Goal: Task Accomplishment & Management: Use online tool/utility

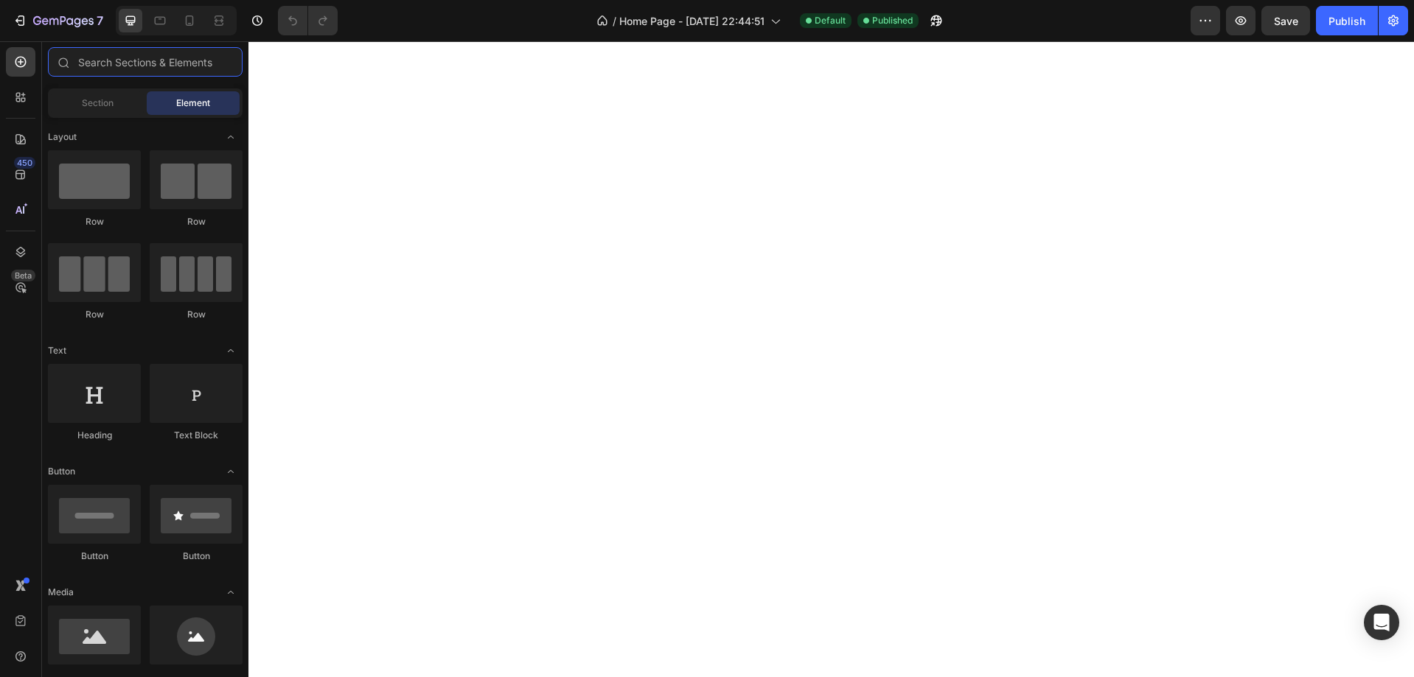
click at [139, 64] on input "text" at bounding box center [145, 61] width 195 height 29
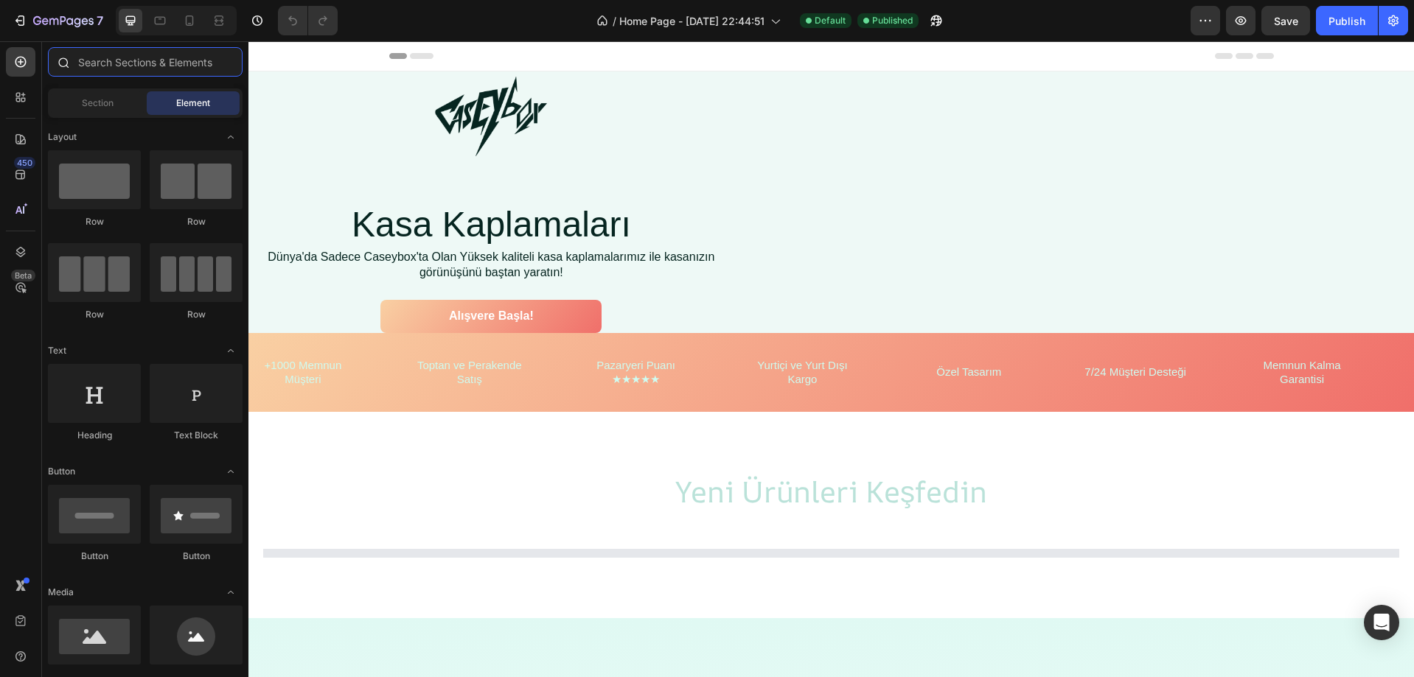
click at [143, 62] on input "text" at bounding box center [145, 61] width 195 height 29
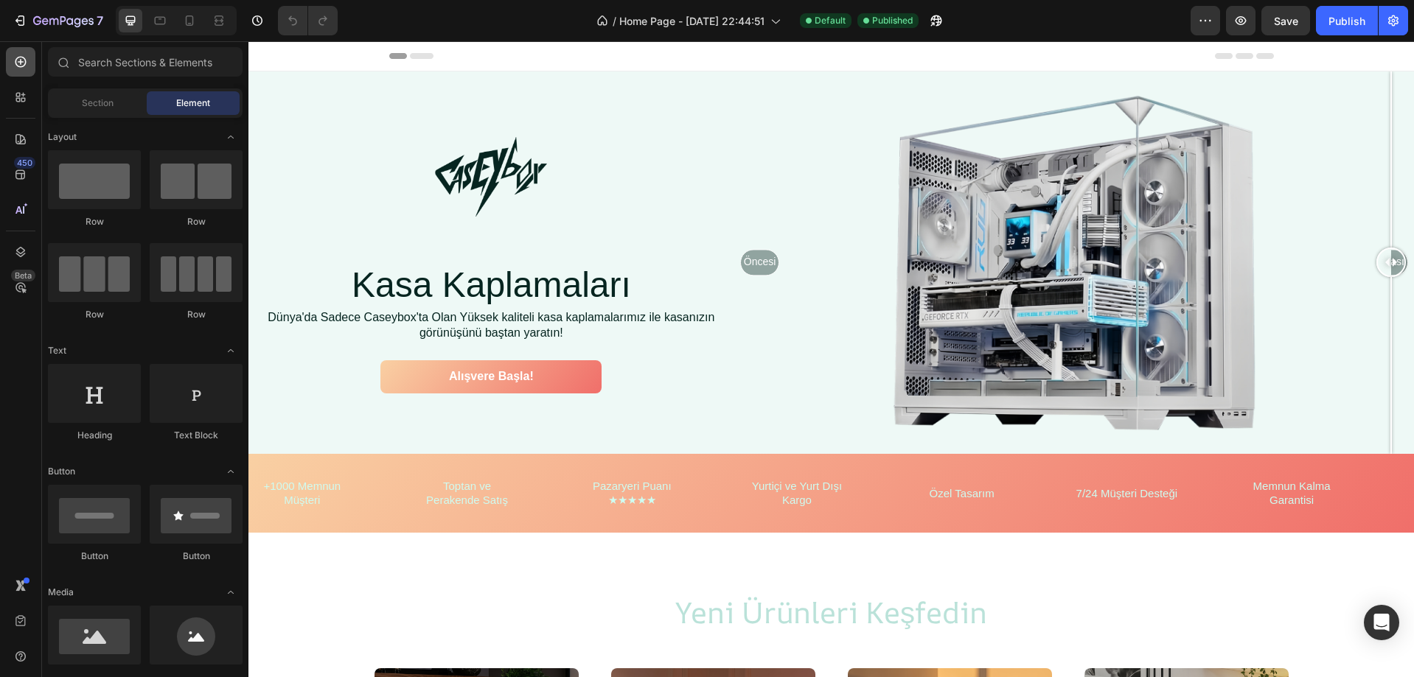
click at [29, 60] on div at bounding box center [20, 61] width 29 height 29
click at [16, 95] on icon at bounding box center [18, 95] width 4 height 4
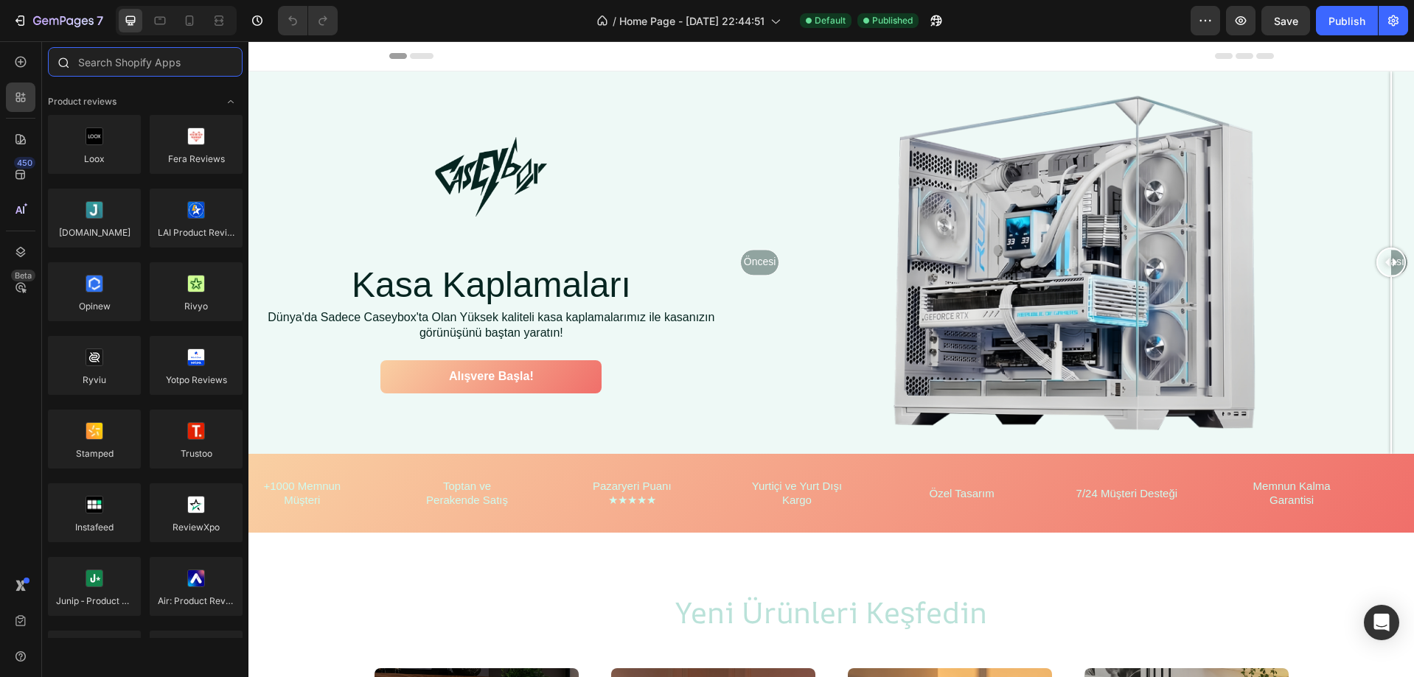
click at [166, 70] on input "text" at bounding box center [145, 61] width 195 height 29
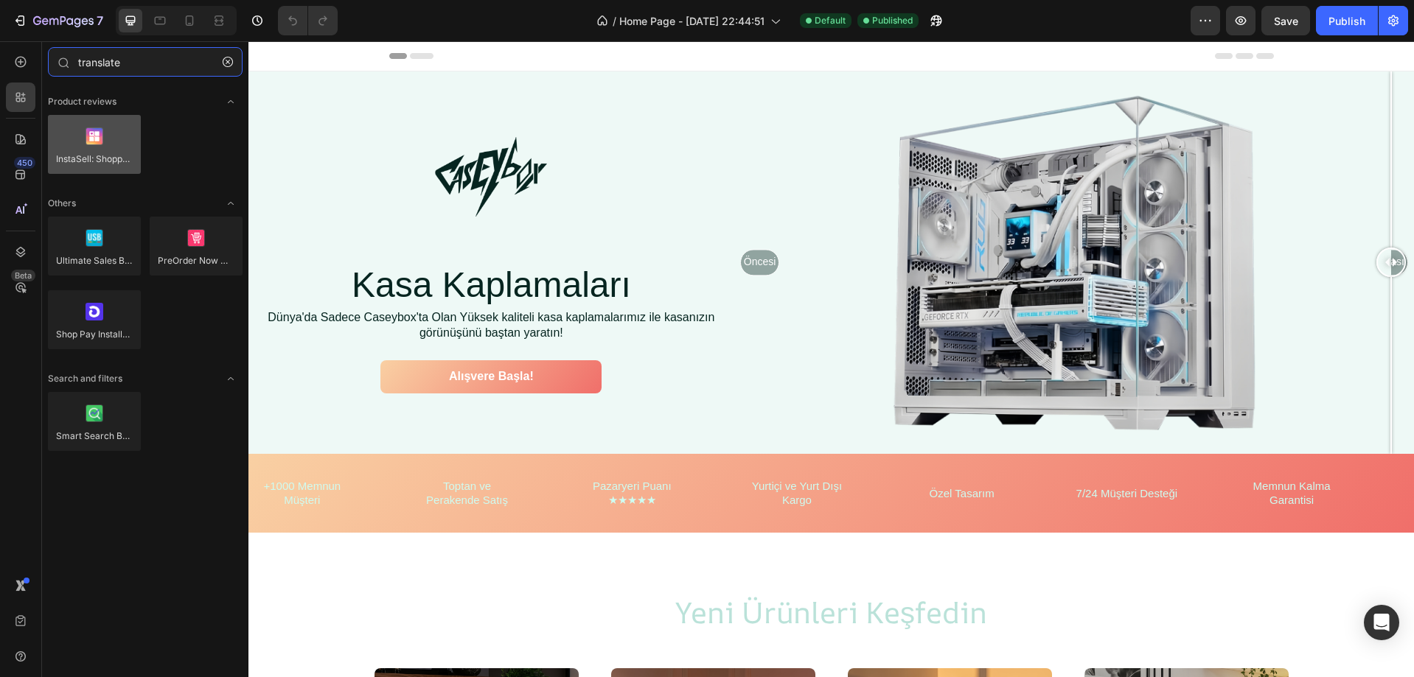
type input "translate"
click at [114, 162] on div at bounding box center [94, 144] width 93 height 59
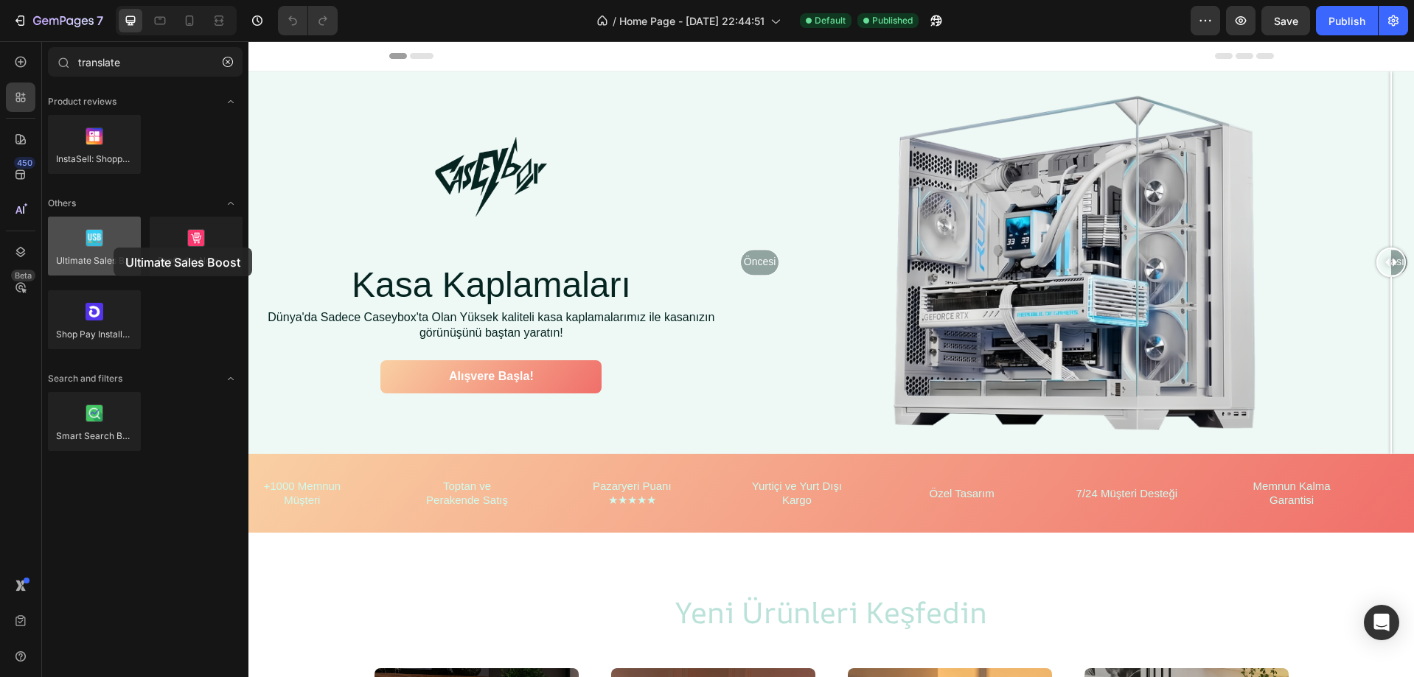
click at [114, 248] on div at bounding box center [94, 246] width 93 height 59
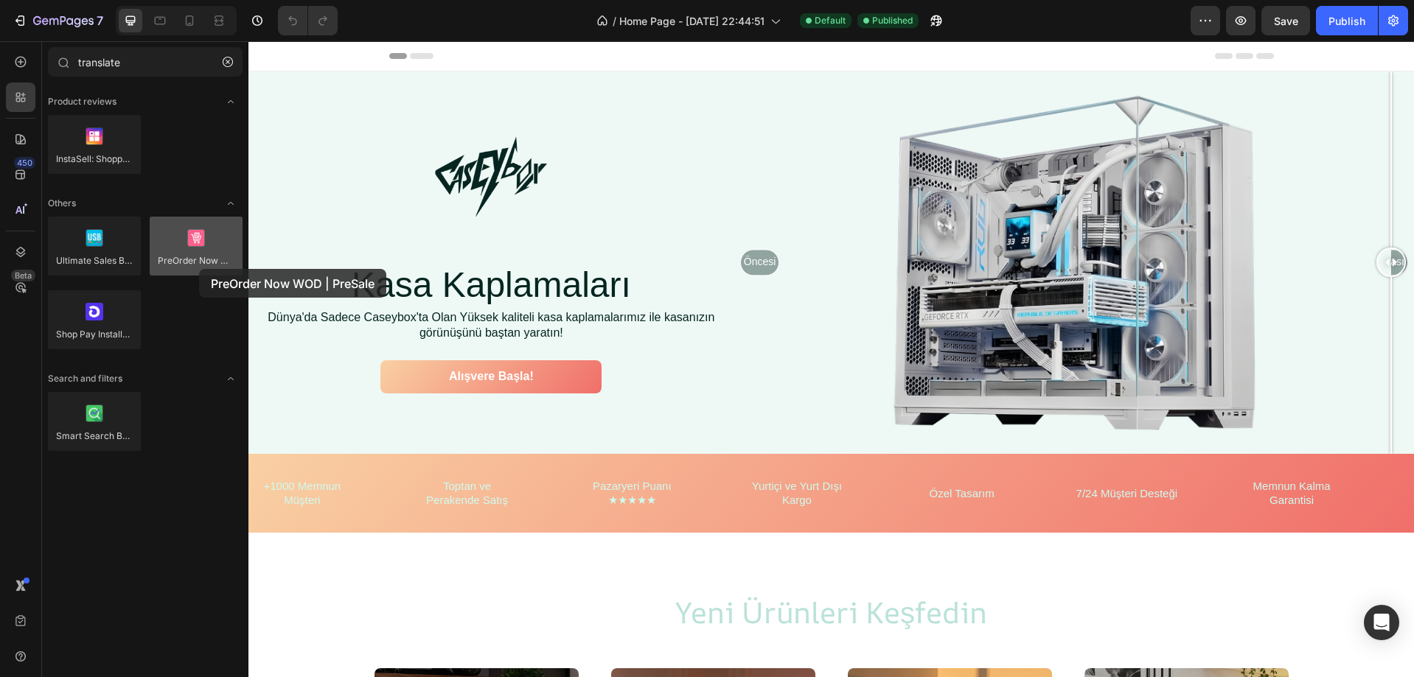
click at [199, 269] on div at bounding box center [196, 246] width 93 height 59
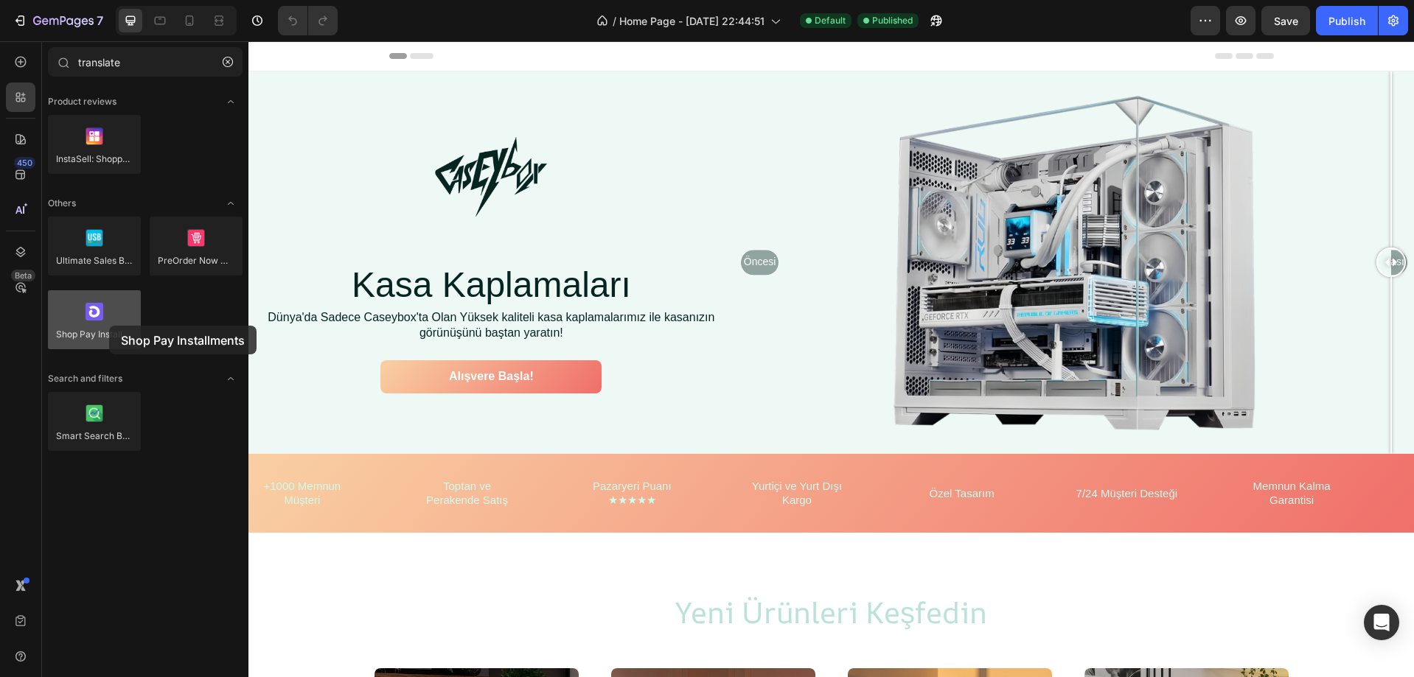
click at [109, 326] on div at bounding box center [94, 319] width 93 height 59
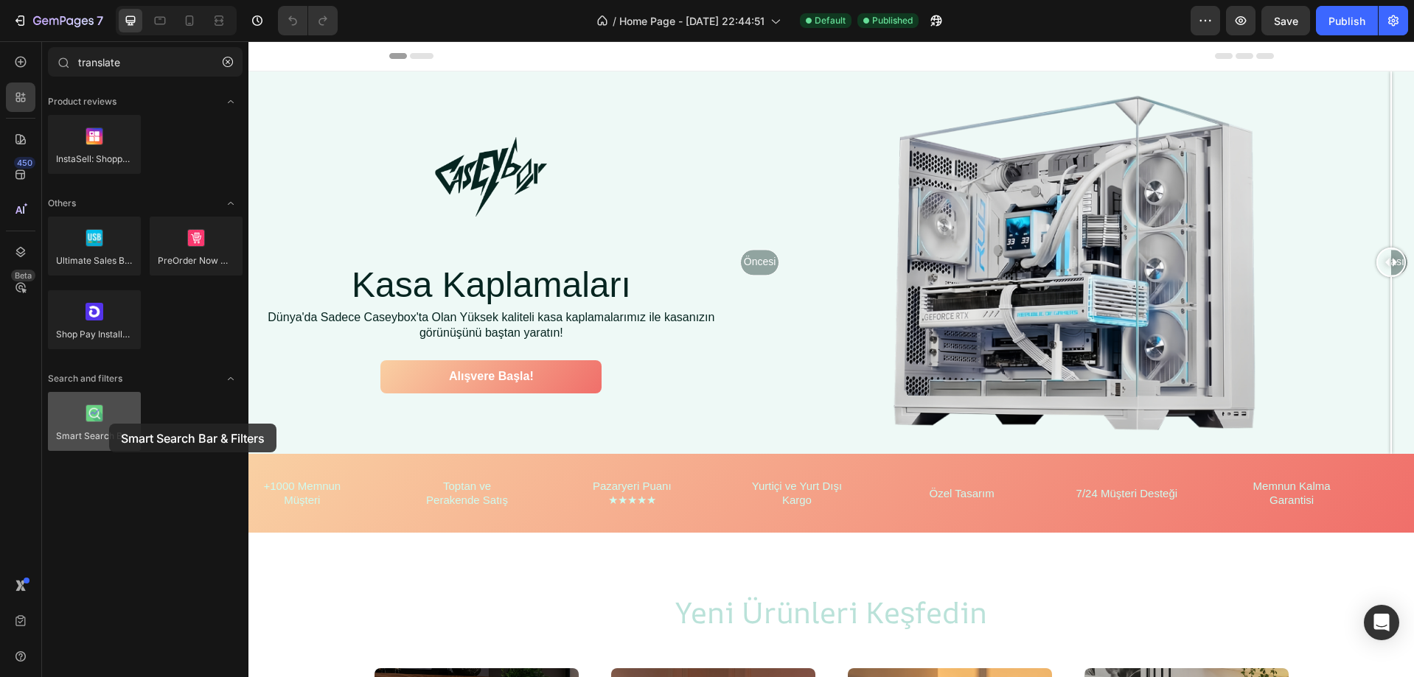
click at [109, 424] on div at bounding box center [94, 421] width 93 height 59
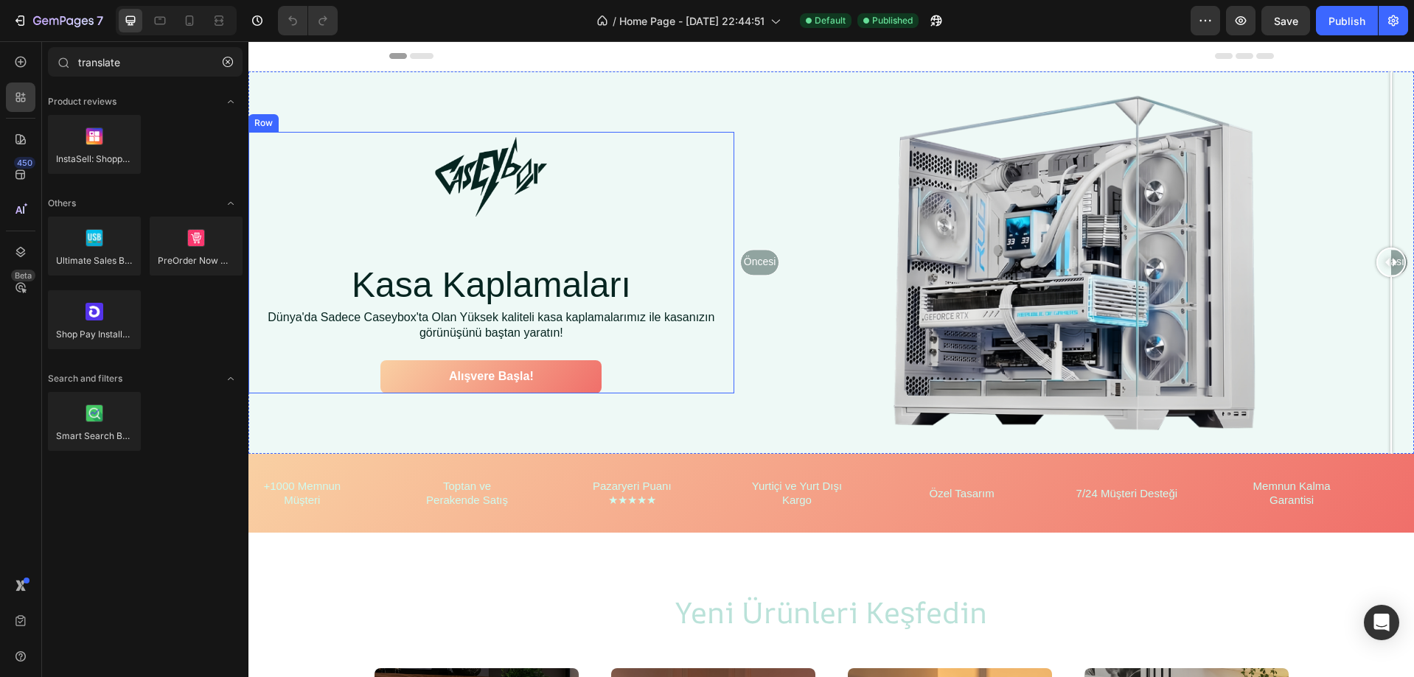
click at [563, 153] on div "Image Row Kasa Kaplamaları Heading Dünya'da Sadece Caseybox'ta Olan Yüksek kali…" at bounding box center [491, 263] width 456 height 262
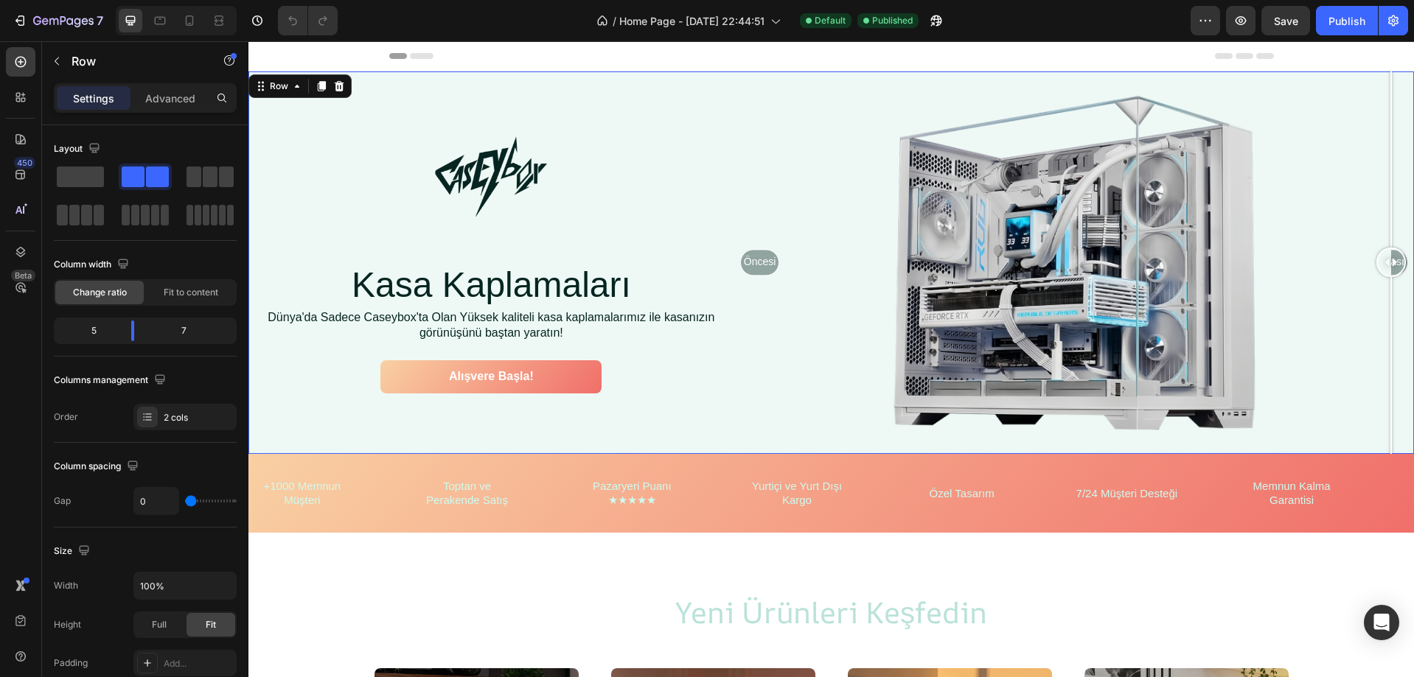
click at [630, 103] on div "Image Row Kasa Kaplamaları Heading Dünya'da Sadece Caseybox'ta Olan Yüksek kali…" at bounding box center [491, 263] width 486 height 383
click at [13, 289] on div "Beta" at bounding box center [20, 287] width 29 height 29
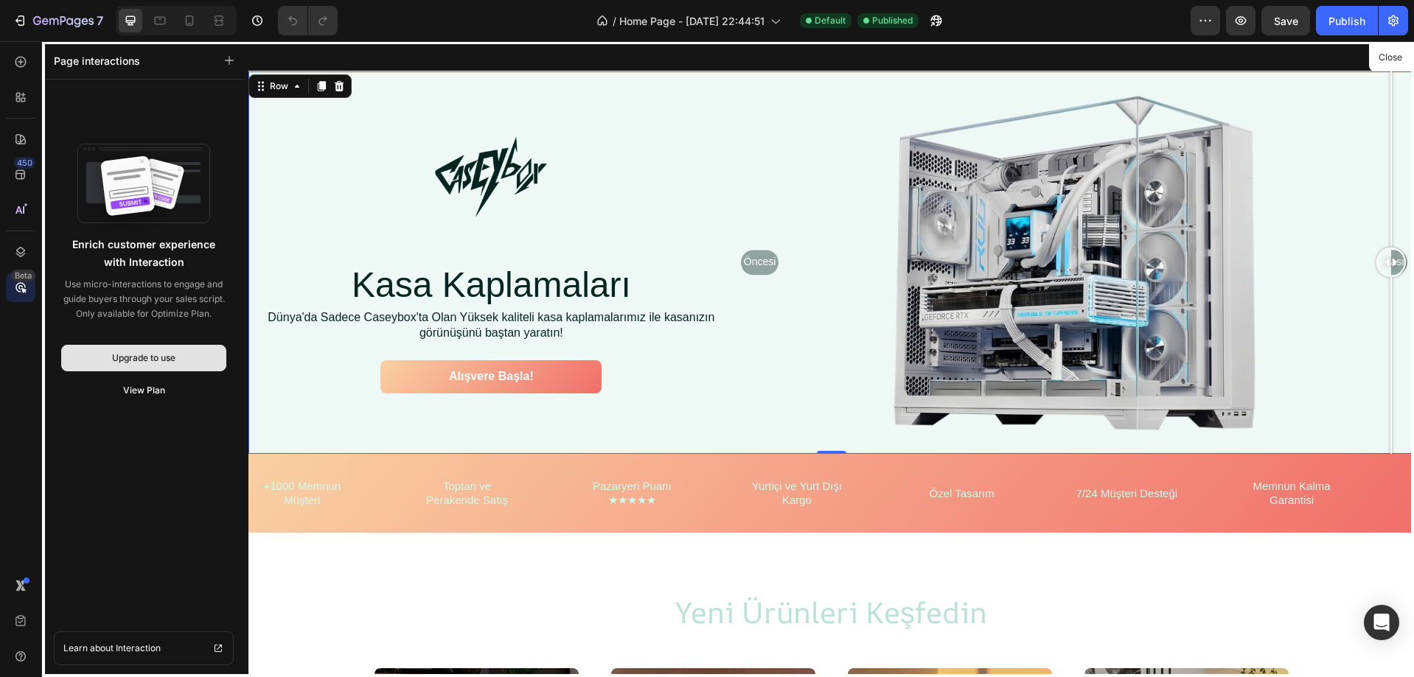
click at [159, 363] on div "Upgrade to use" at bounding box center [143, 358] width 63 height 13
click at [150, 396] on div "View Plan" at bounding box center [144, 390] width 42 height 13
click at [175, 647] on link "Learn about Interaction" at bounding box center [144, 649] width 180 height 34
click at [32, 95] on div at bounding box center [20, 97] width 29 height 29
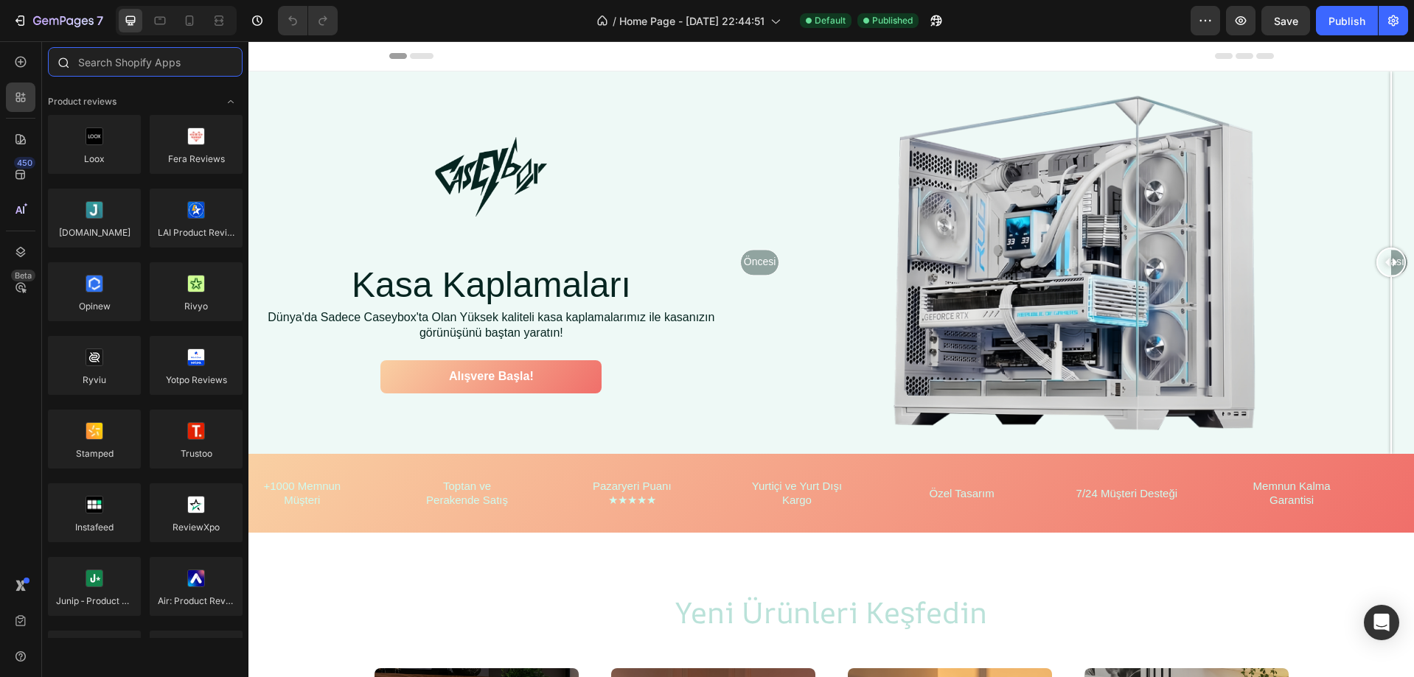
click at [172, 68] on input "text" at bounding box center [145, 61] width 195 height 29
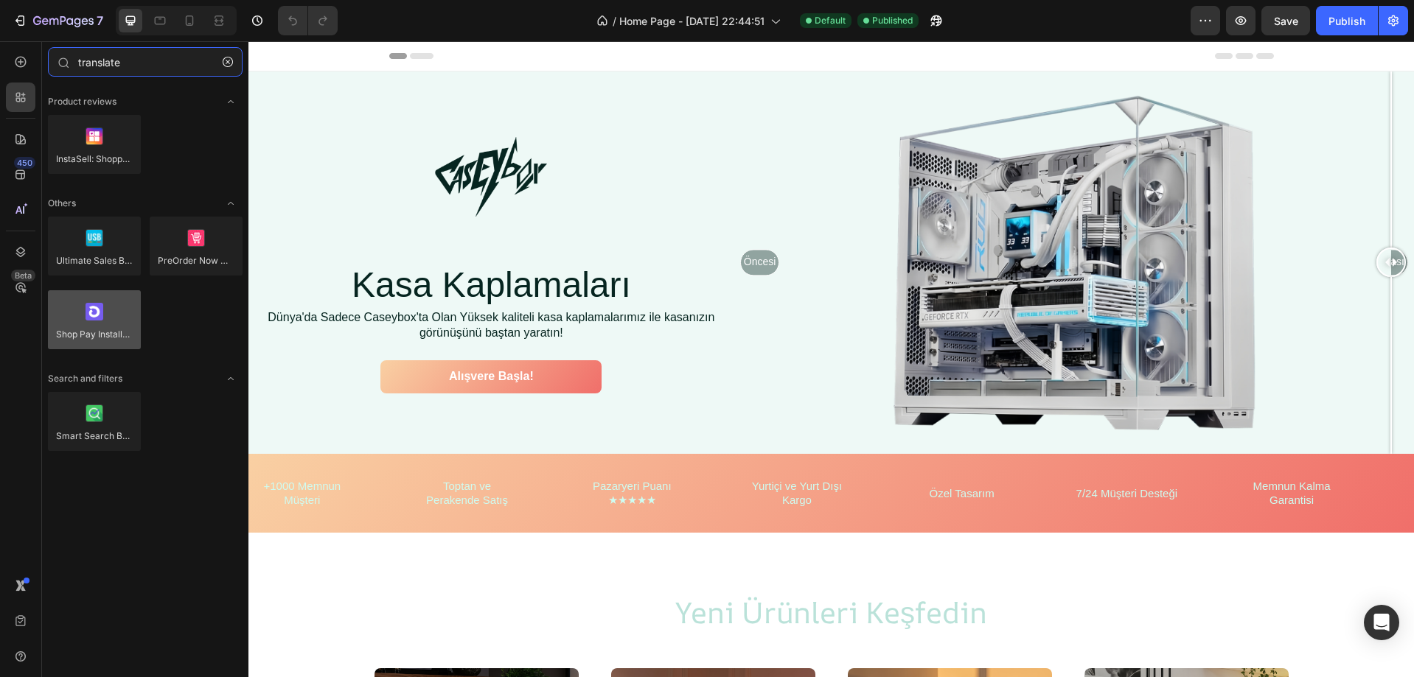
type input "translate"
click at [122, 333] on div at bounding box center [94, 319] width 93 height 59
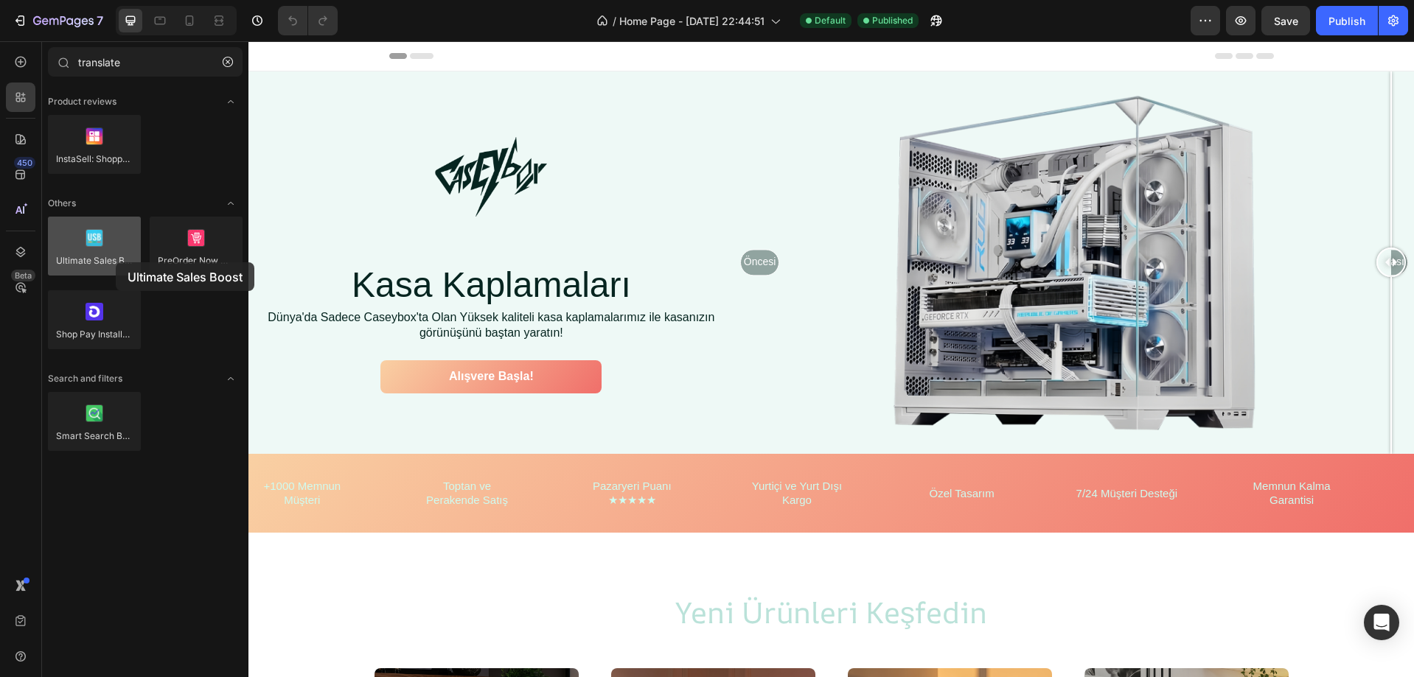
click at [116, 262] on div at bounding box center [94, 246] width 93 height 59
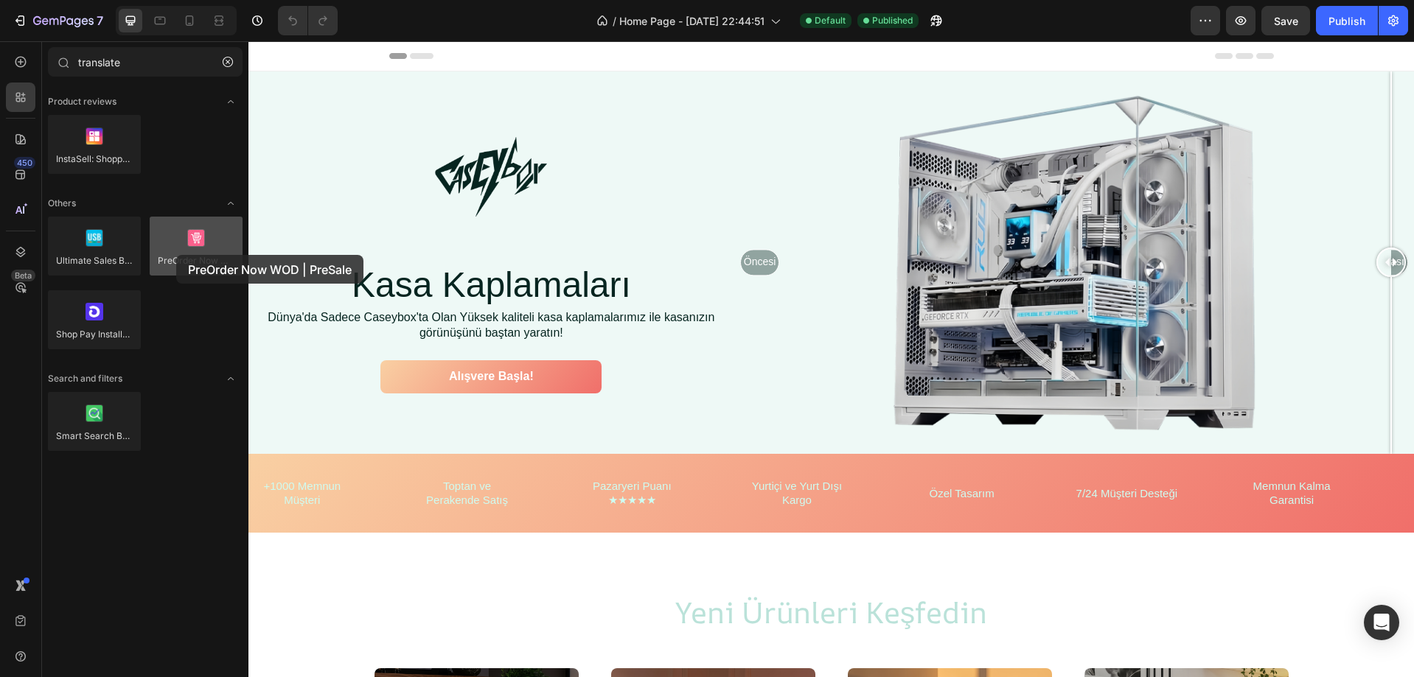
click at [176, 255] on div at bounding box center [196, 246] width 93 height 59
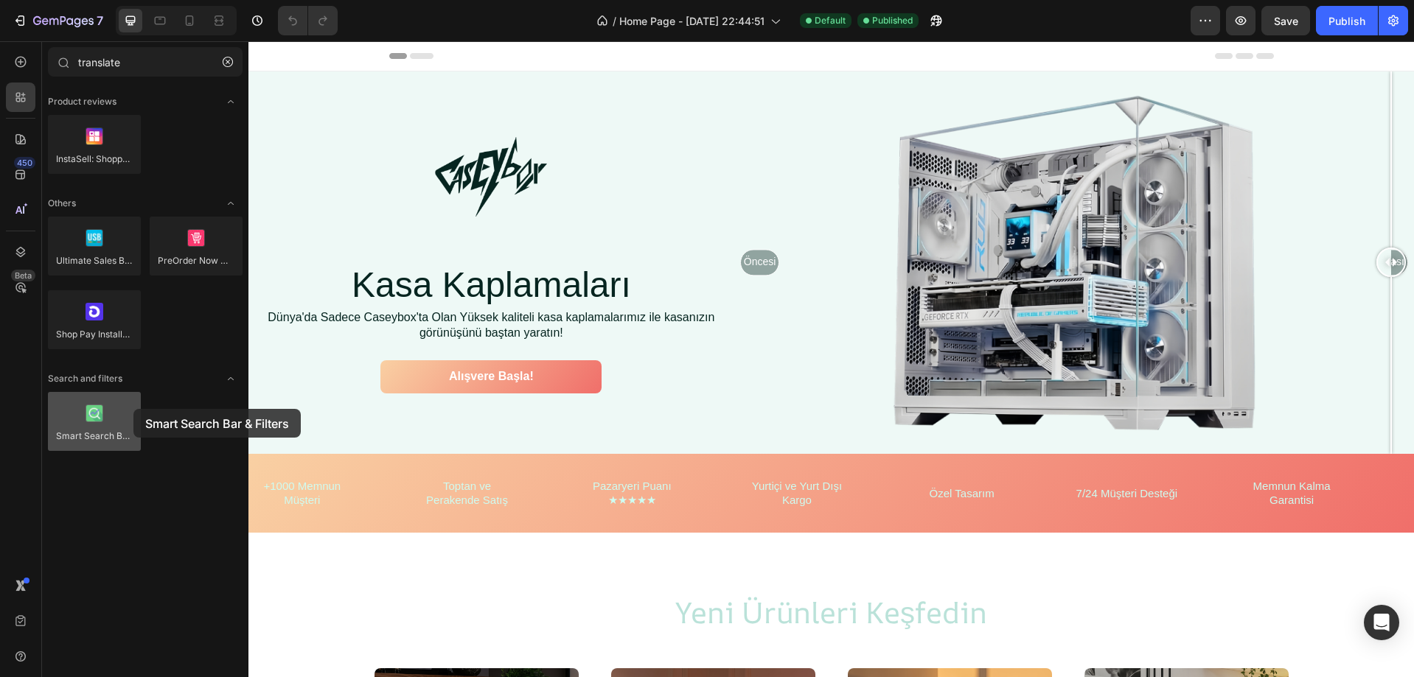
click at [133, 409] on div at bounding box center [94, 421] width 93 height 59
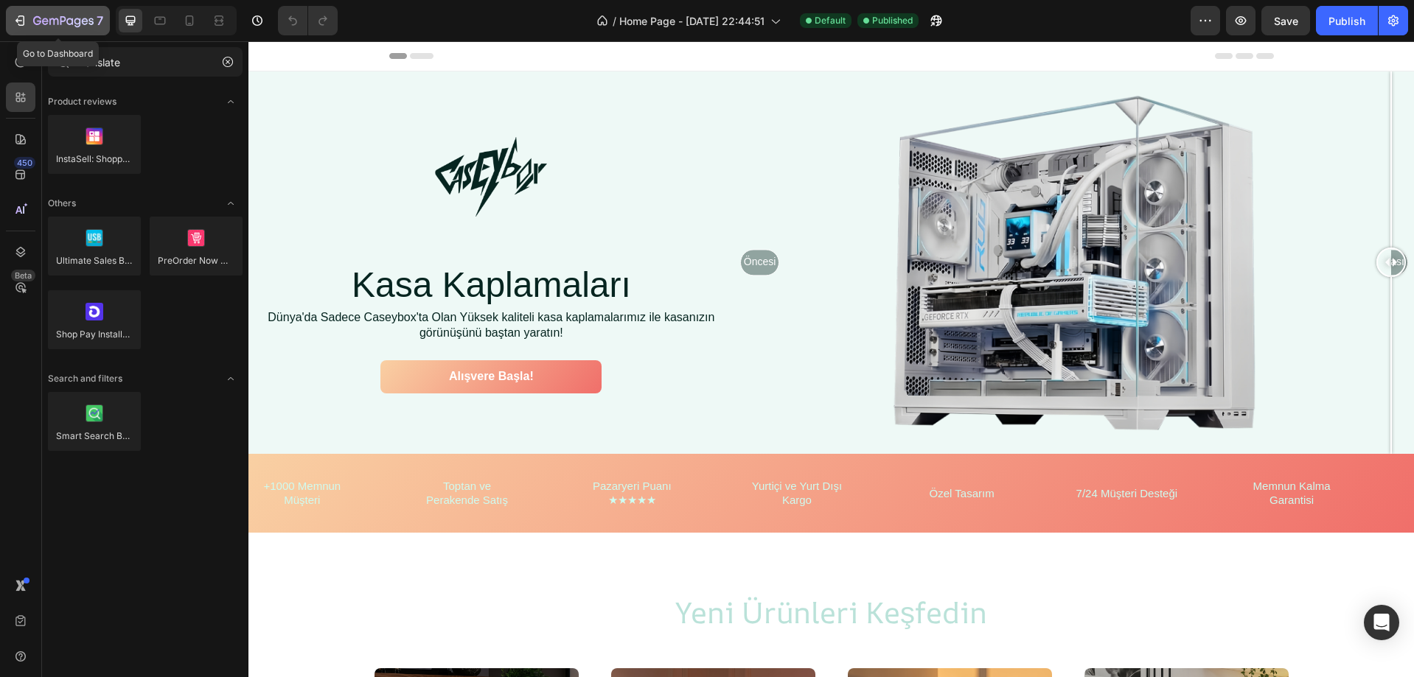
click at [19, 21] on icon "button" at bounding box center [20, 20] width 15 height 15
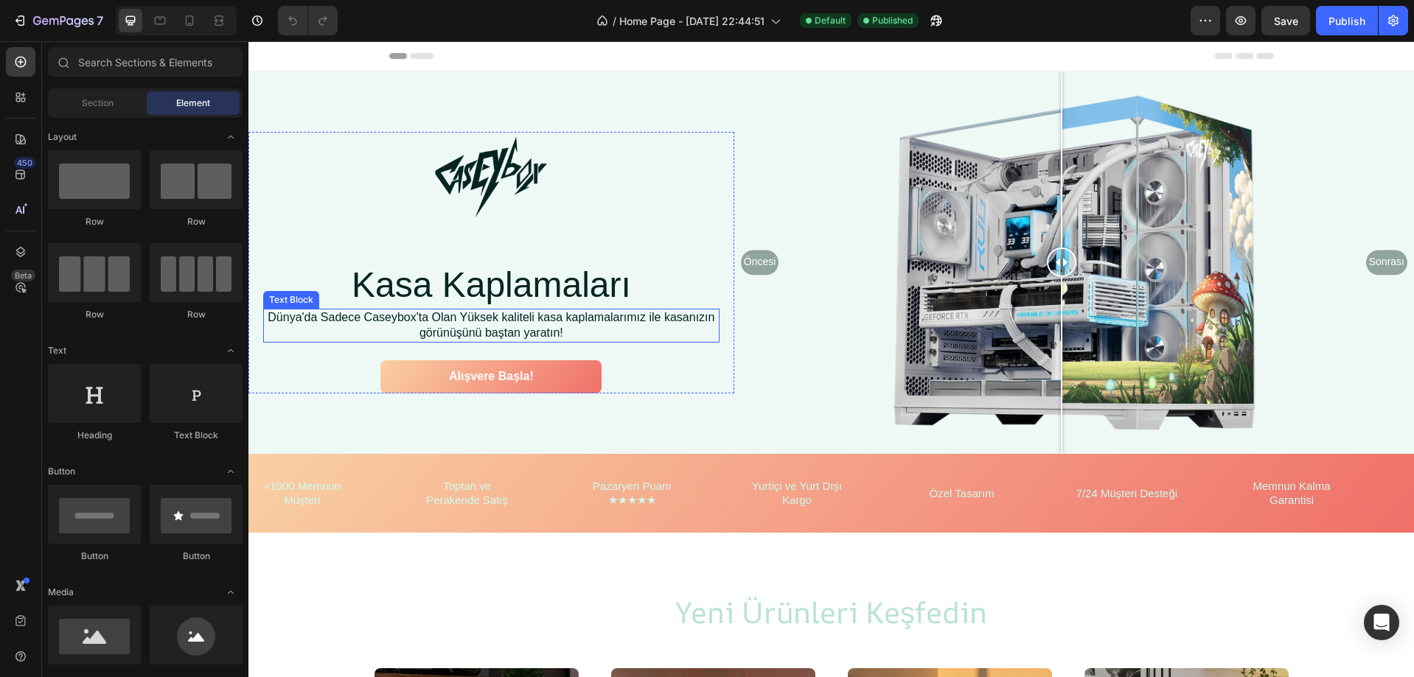
click at [1061, 307] on div at bounding box center [1061, 365] width 1 height 176
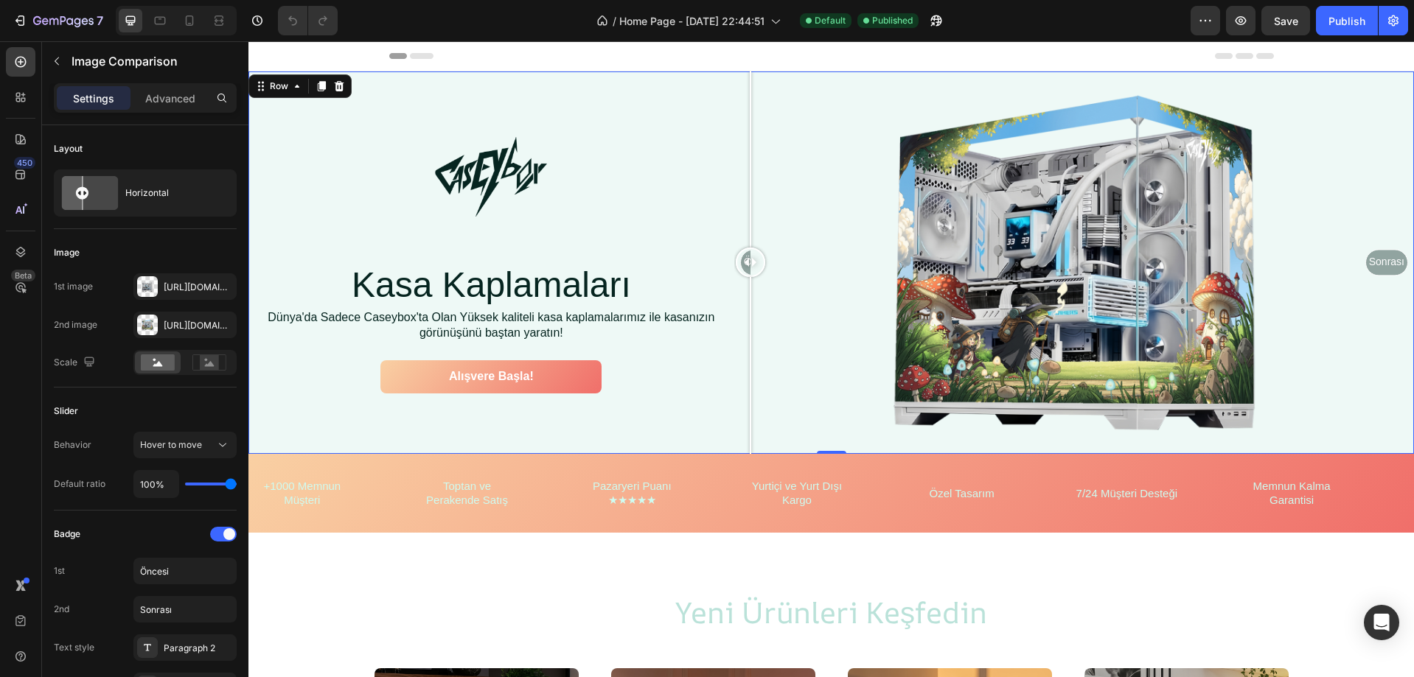
click at [640, 401] on div "Image Row Kasa Kaplamaları Heading Dünya'da Sadece Caseybox'ta Olan Yüksek kali…" at bounding box center [491, 263] width 486 height 383
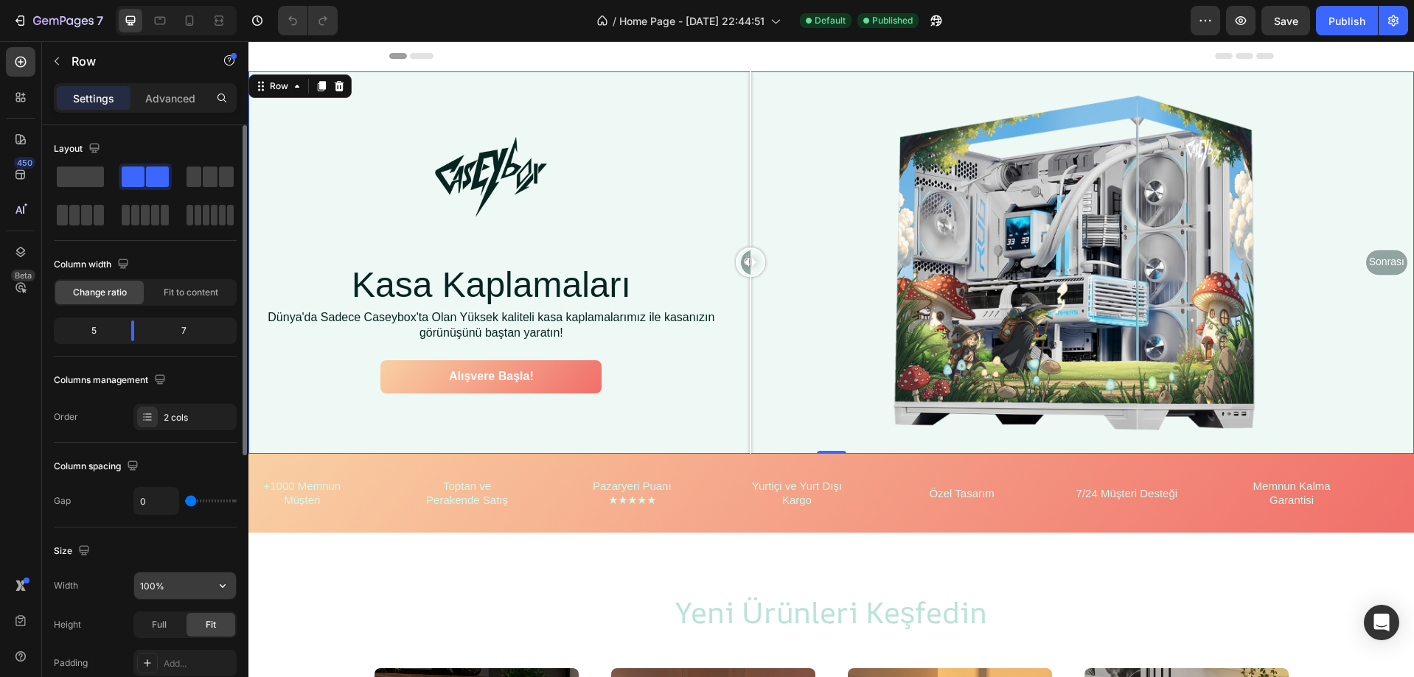
click at [184, 592] on input "100%" at bounding box center [185, 586] width 102 height 27
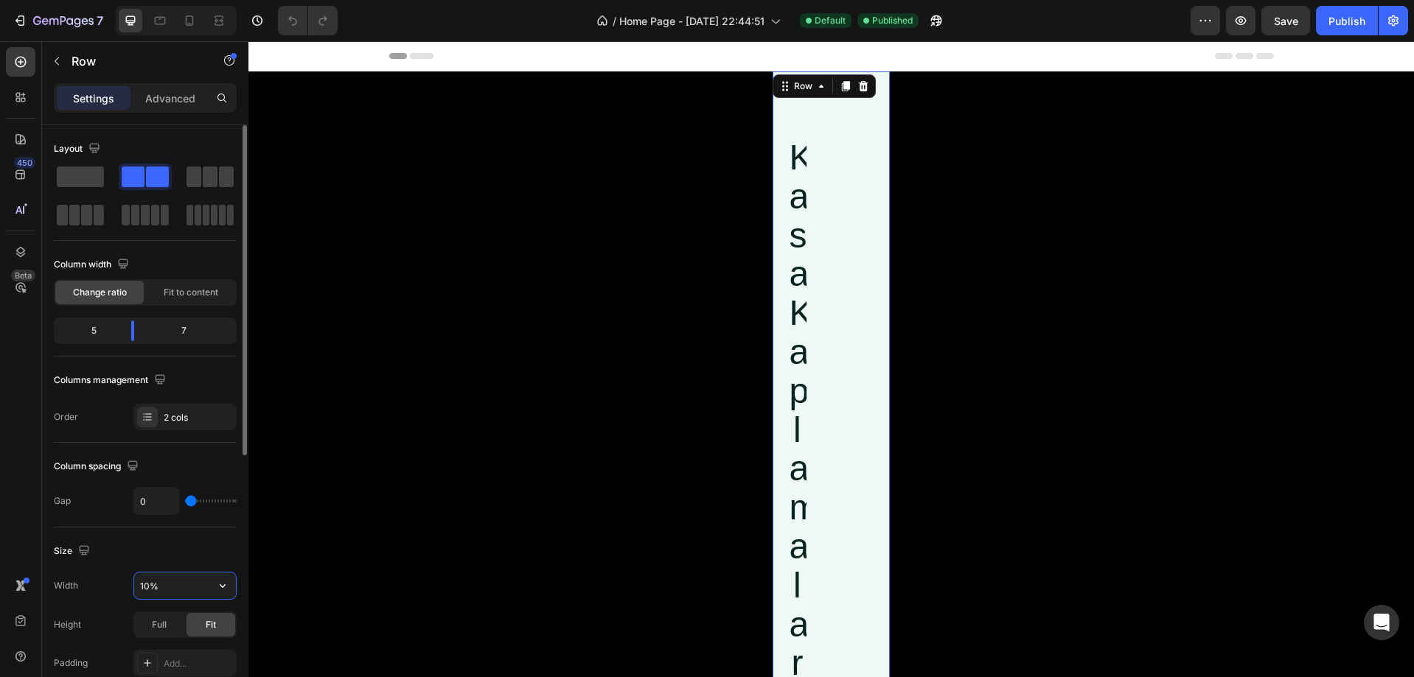
type input "100%"
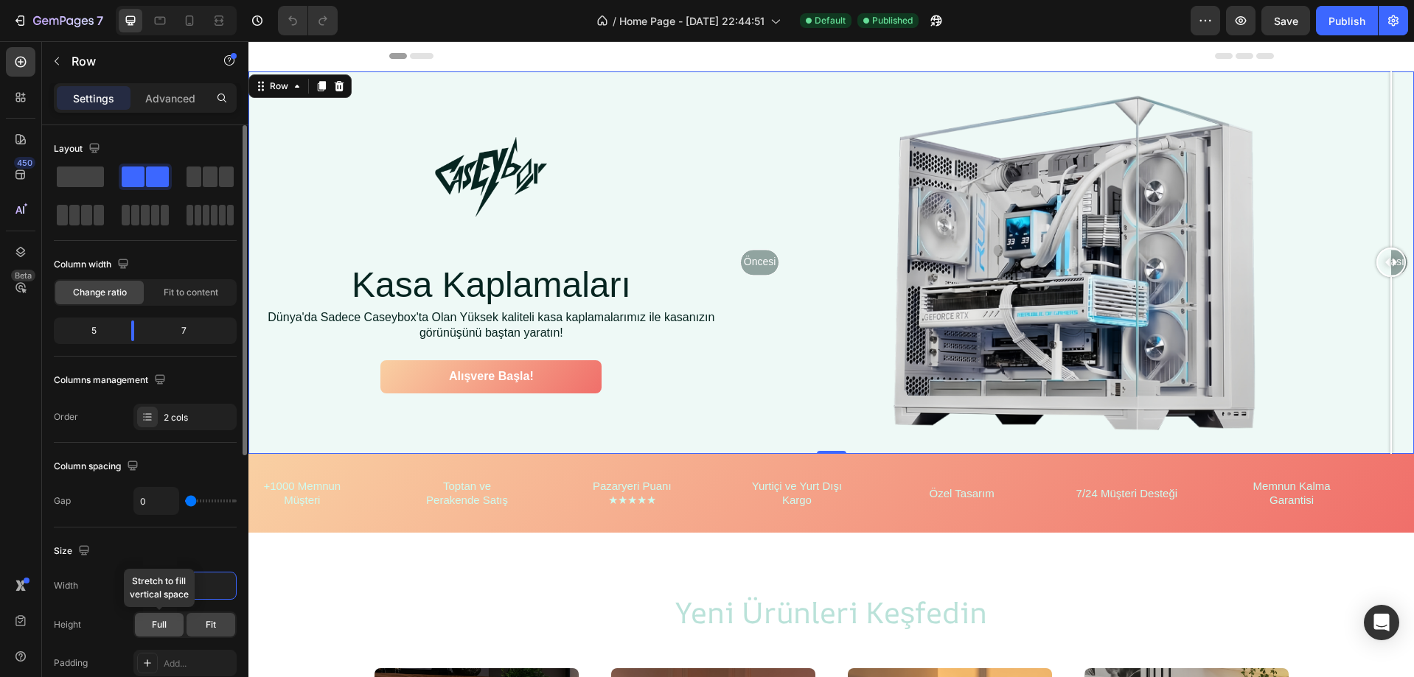
click at [164, 620] on span "Full" at bounding box center [159, 624] width 15 height 13
click at [196, 620] on div "Fit" at bounding box center [211, 625] width 49 height 24
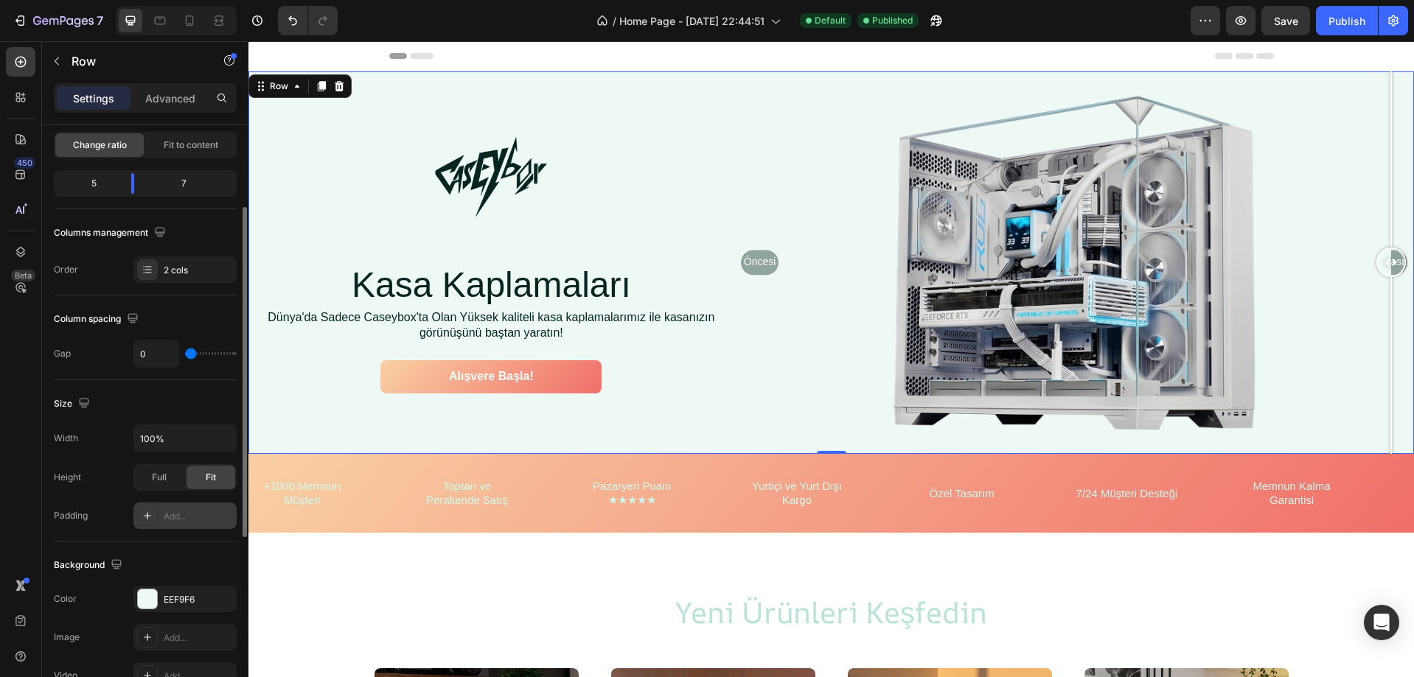
click at [189, 526] on div "Add..." at bounding box center [184, 516] width 103 height 27
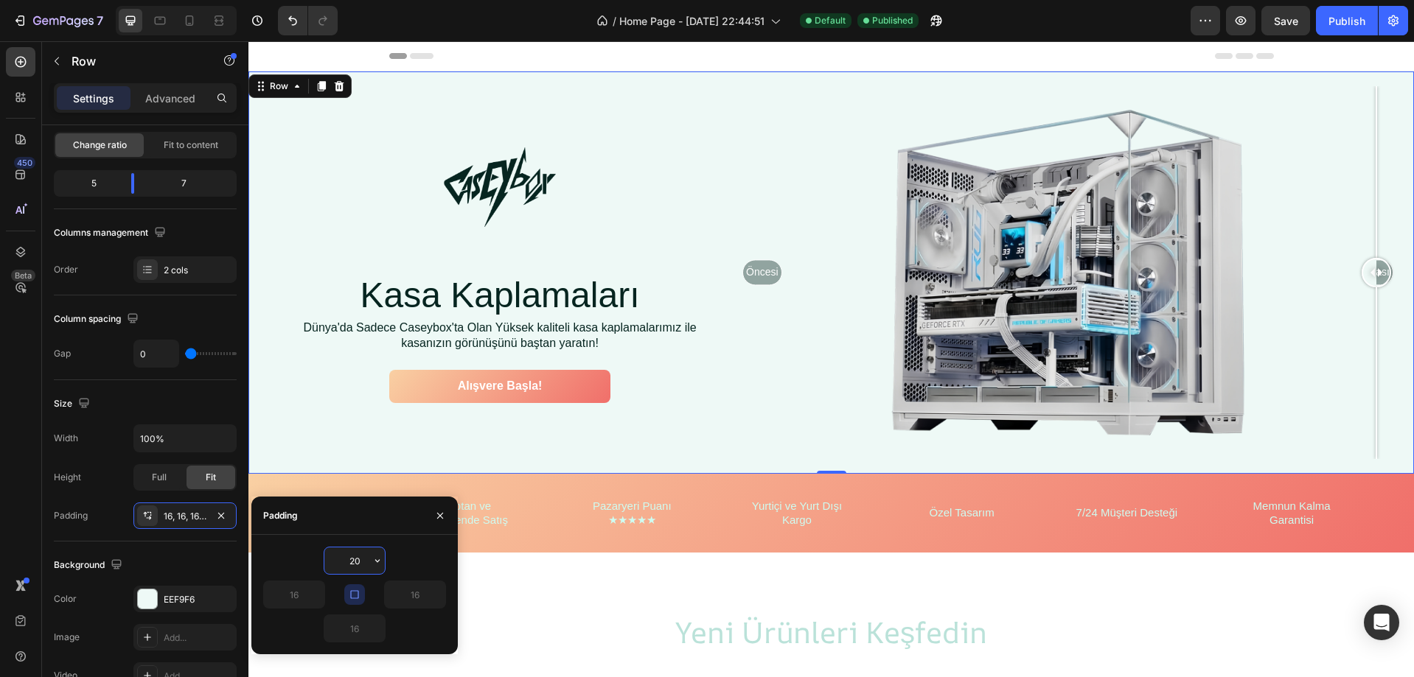
click at [359, 565] on input "20" at bounding box center [354, 561] width 60 height 27
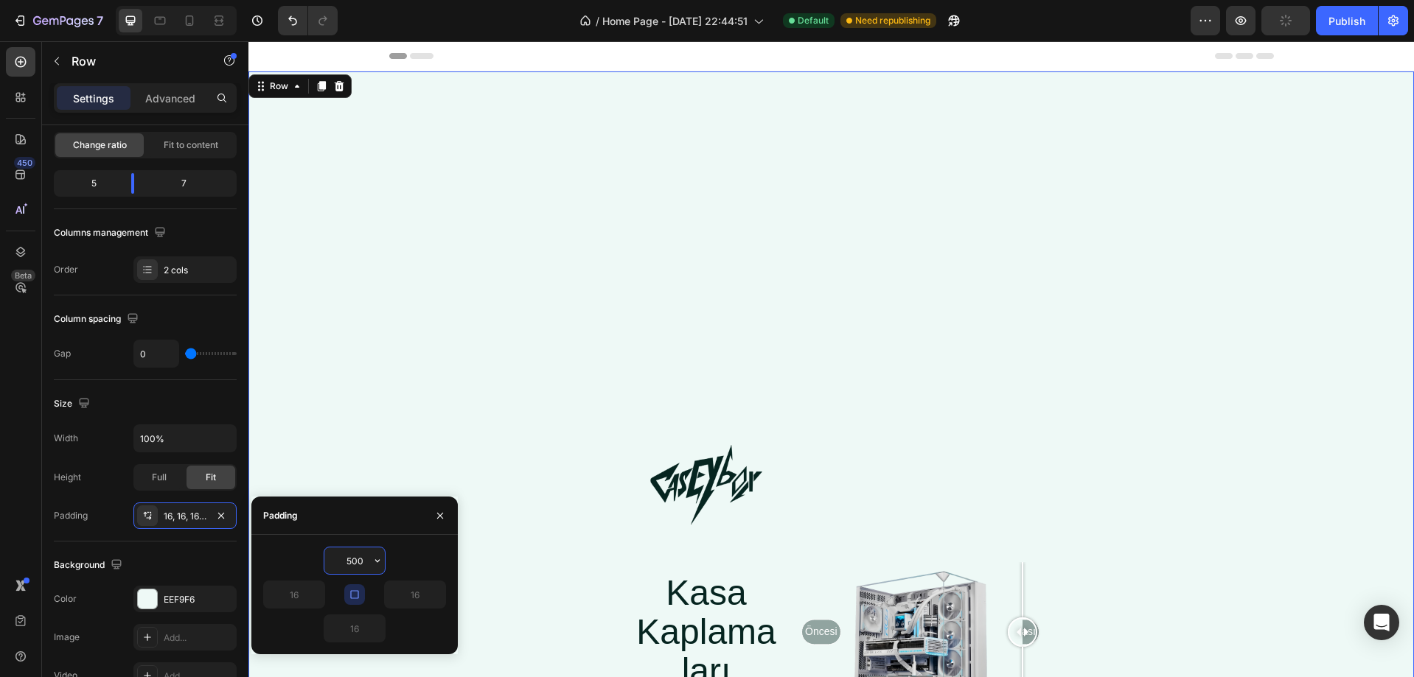
click at [359, 565] on input "500" at bounding box center [354, 561] width 60 height 27
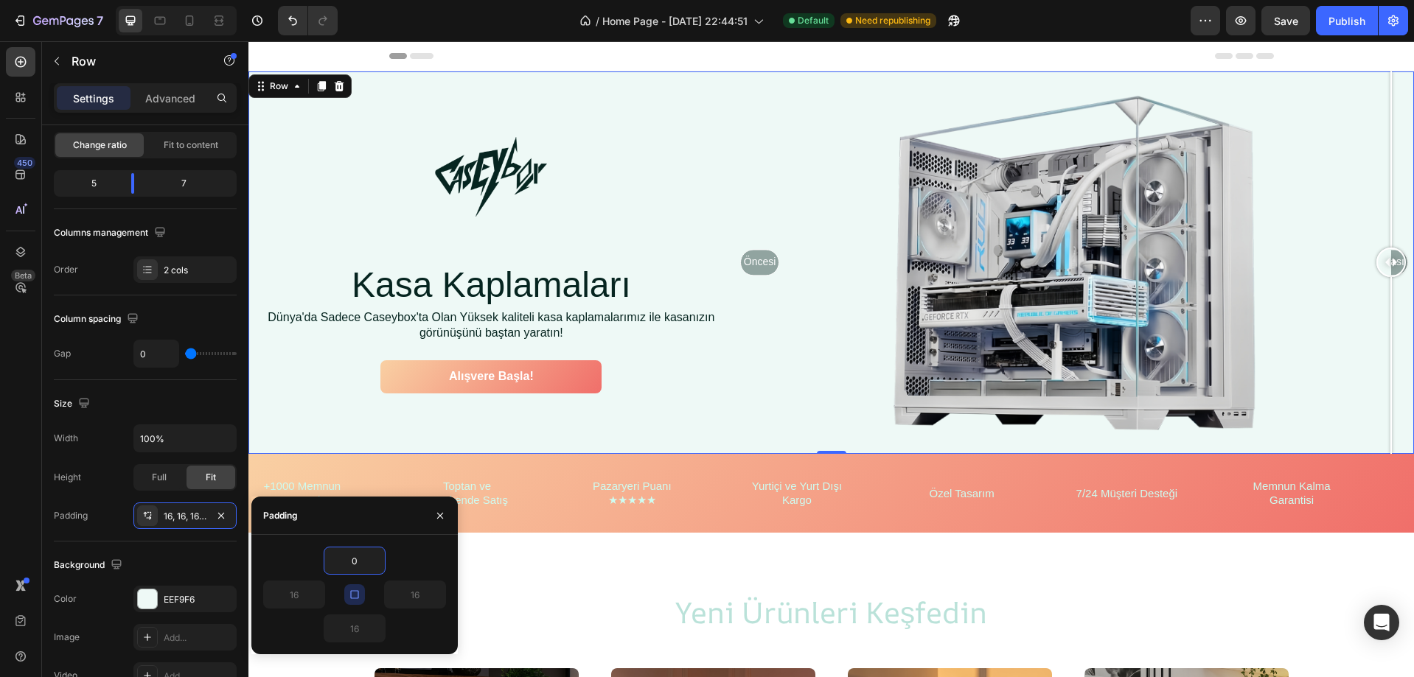
type input "0"
click at [368, 565] on input "0" at bounding box center [354, 561] width 60 height 27
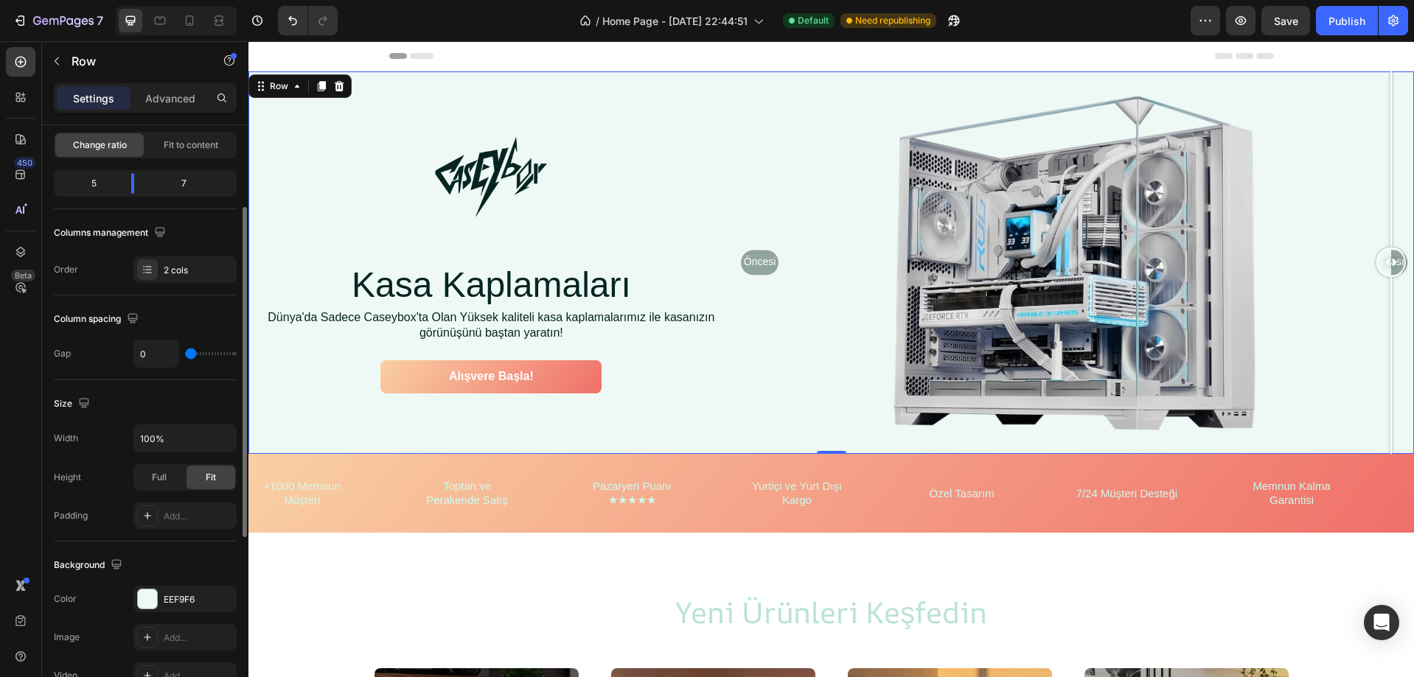
click at [214, 548] on div "Background The changes might be hidden by the video. Color EEF9F6 Image Add... …" at bounding box center [145, 622] width 183 height 160
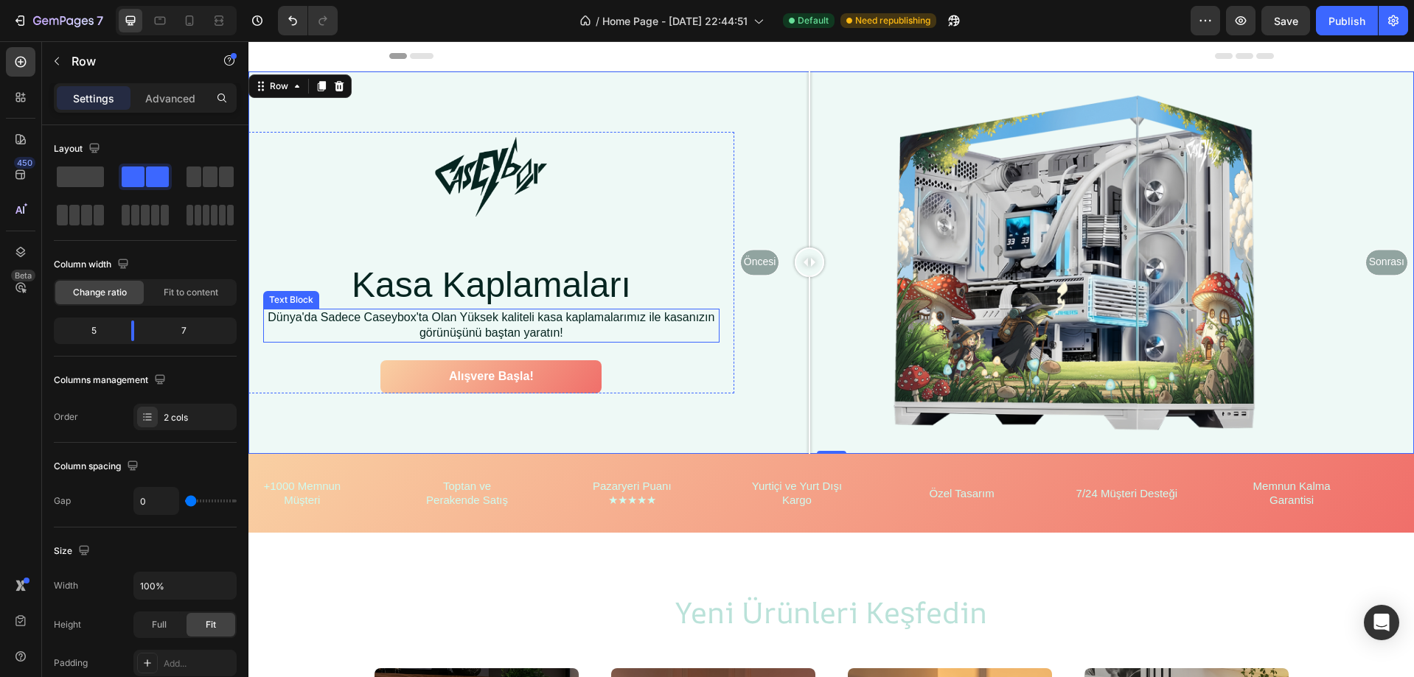
click at [809, 374] on div at bounding box center [809, 365] width 1 height 176
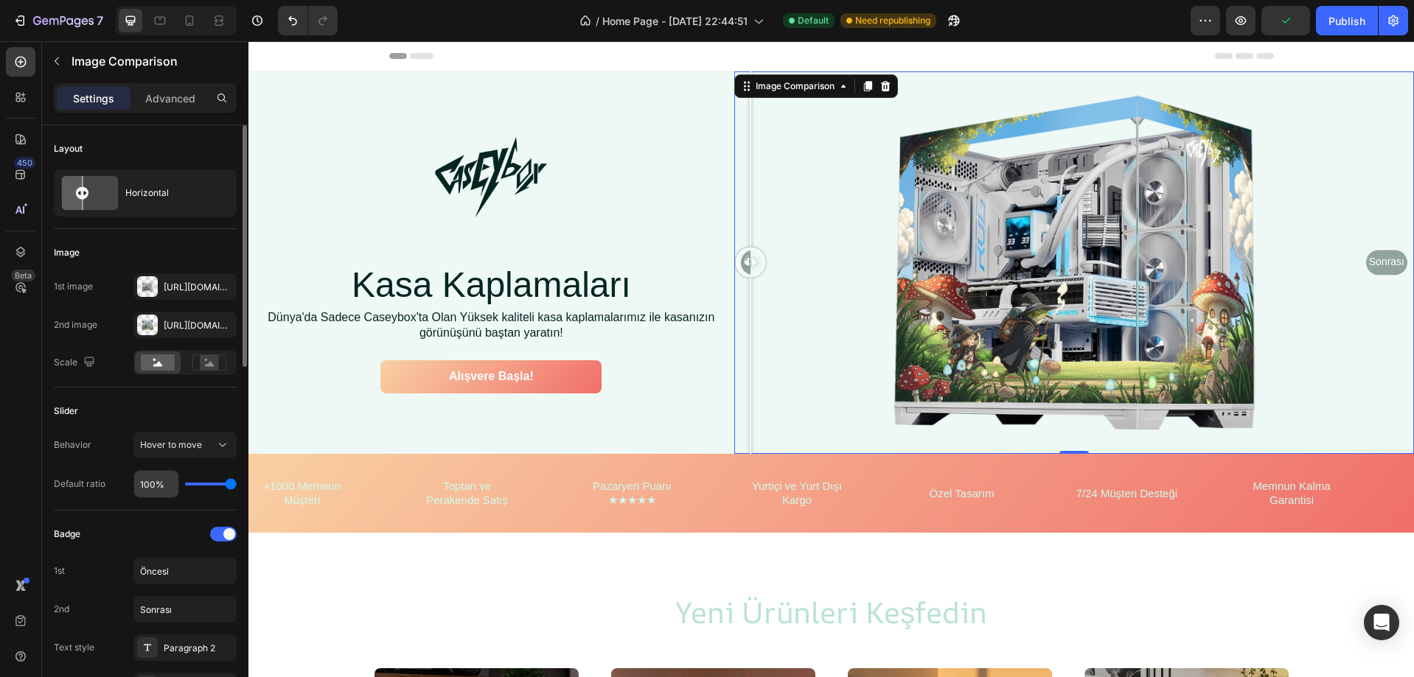
click at [163, 481] on input "100%" at bounding box center [156, 484] width 44 height 27
type input "8%"
type input "8"
type input "80%"
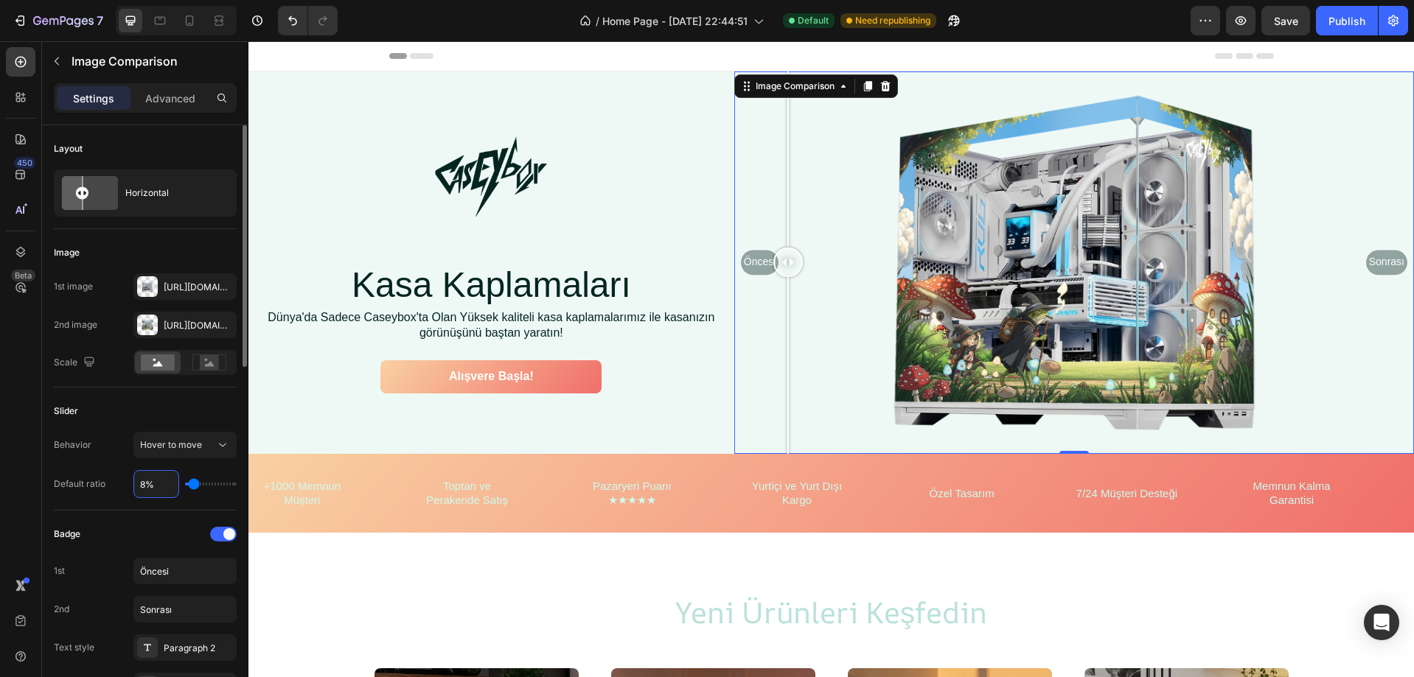
type input "80"
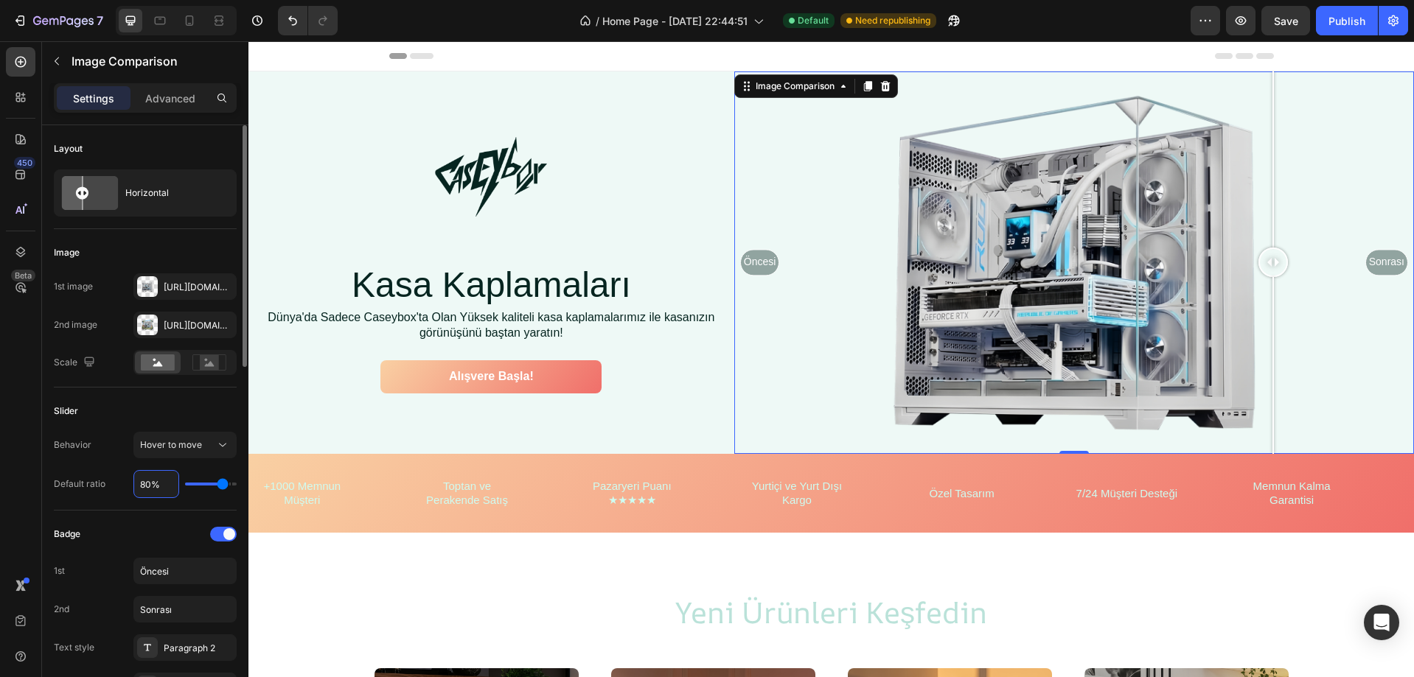
click at [161, 482] on input "80%" at bounding box center [156, 484] width 44 height 27
click at [146, 486] on input "80%" at bounding box center [156, 484] width 44 height 27
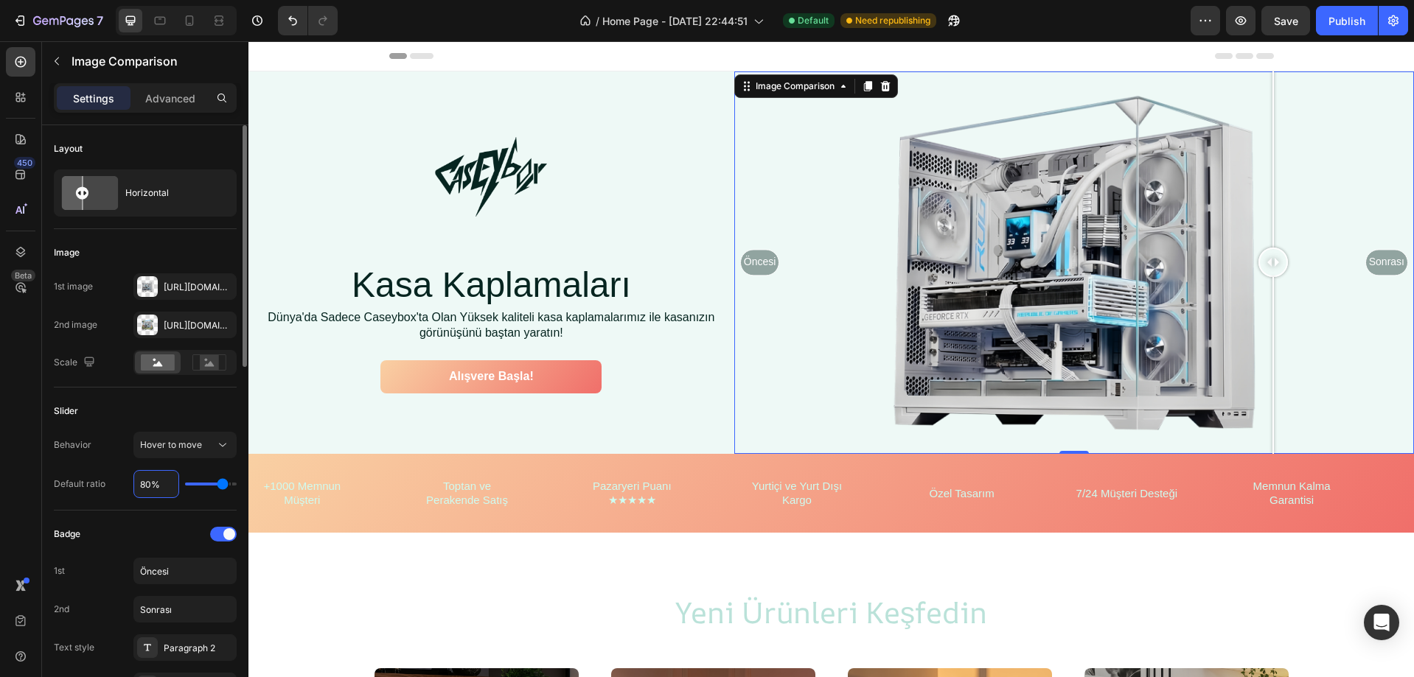
type input "5%"
type input "5"
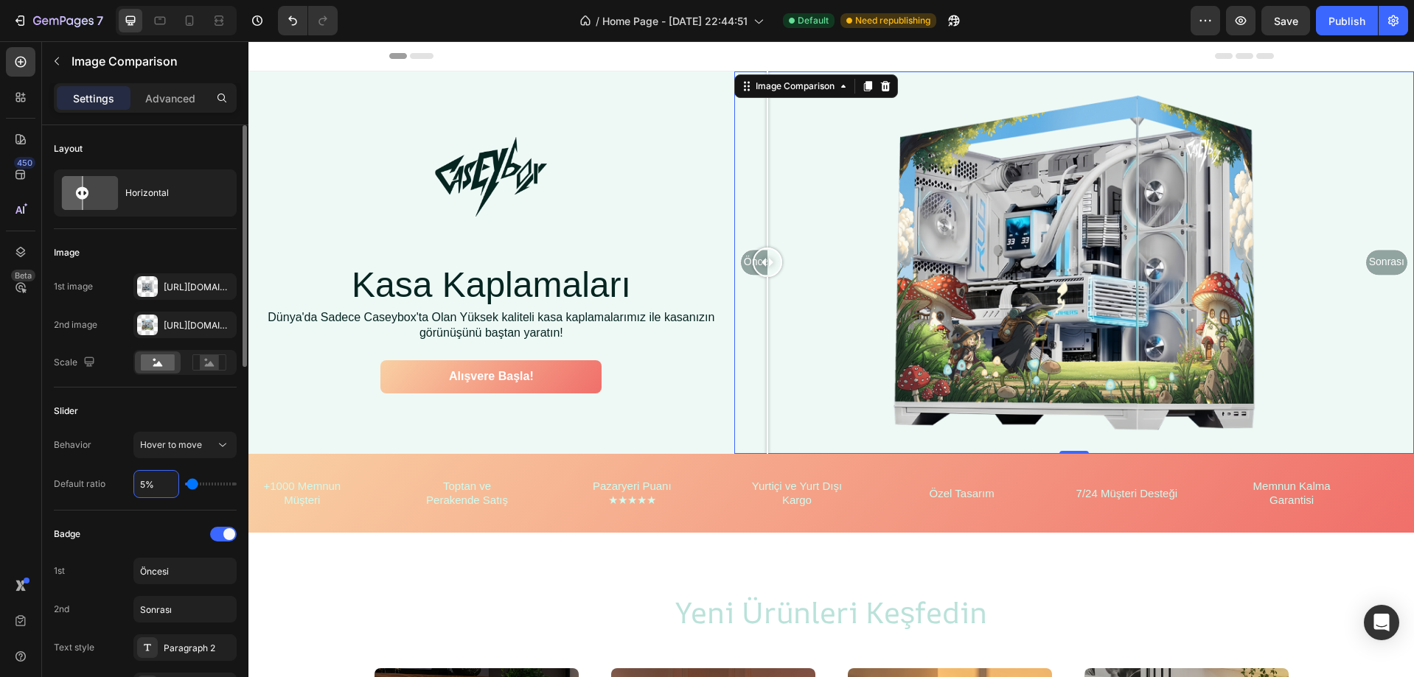
type input "50%"
type input "50"
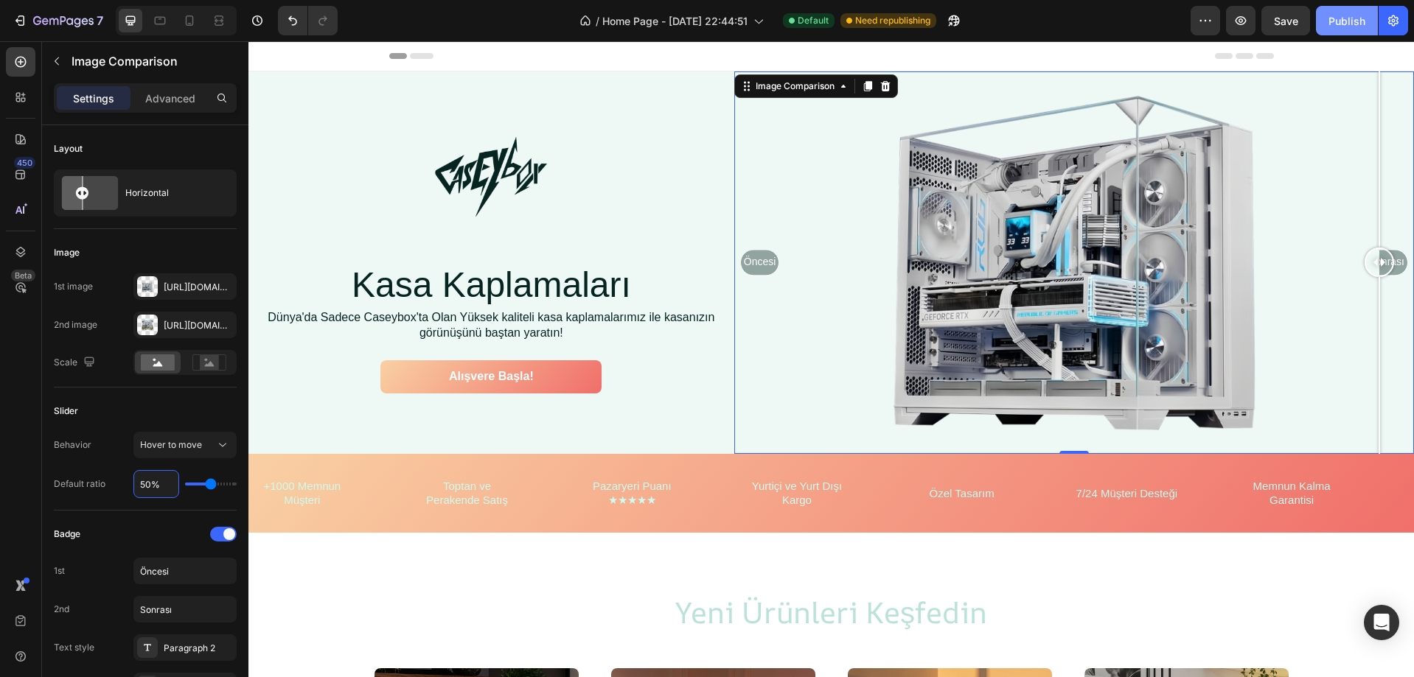
type input "50%"
click at [1347, 18] on div "Publish" at bounding box center [1346, 20] width 37 height 15
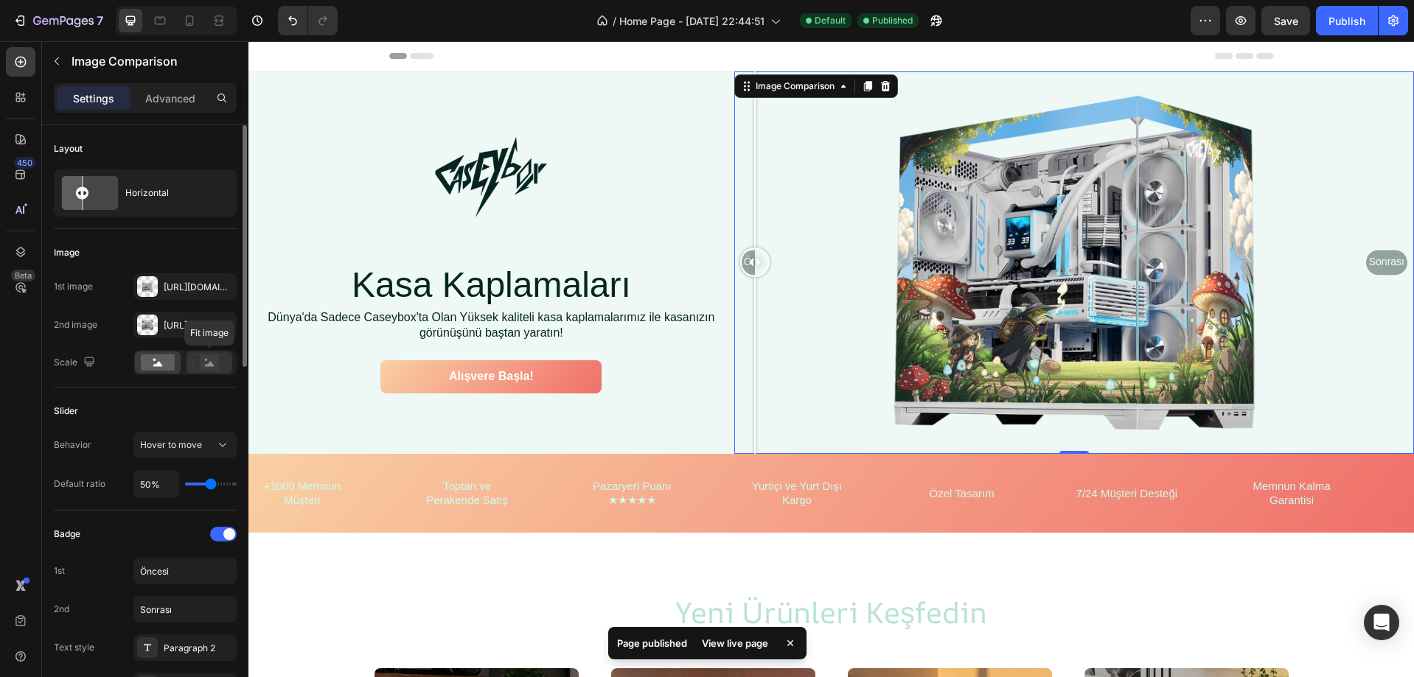
click at [196, 362] on icon at bounding box center [209, 363] width 34 height 16
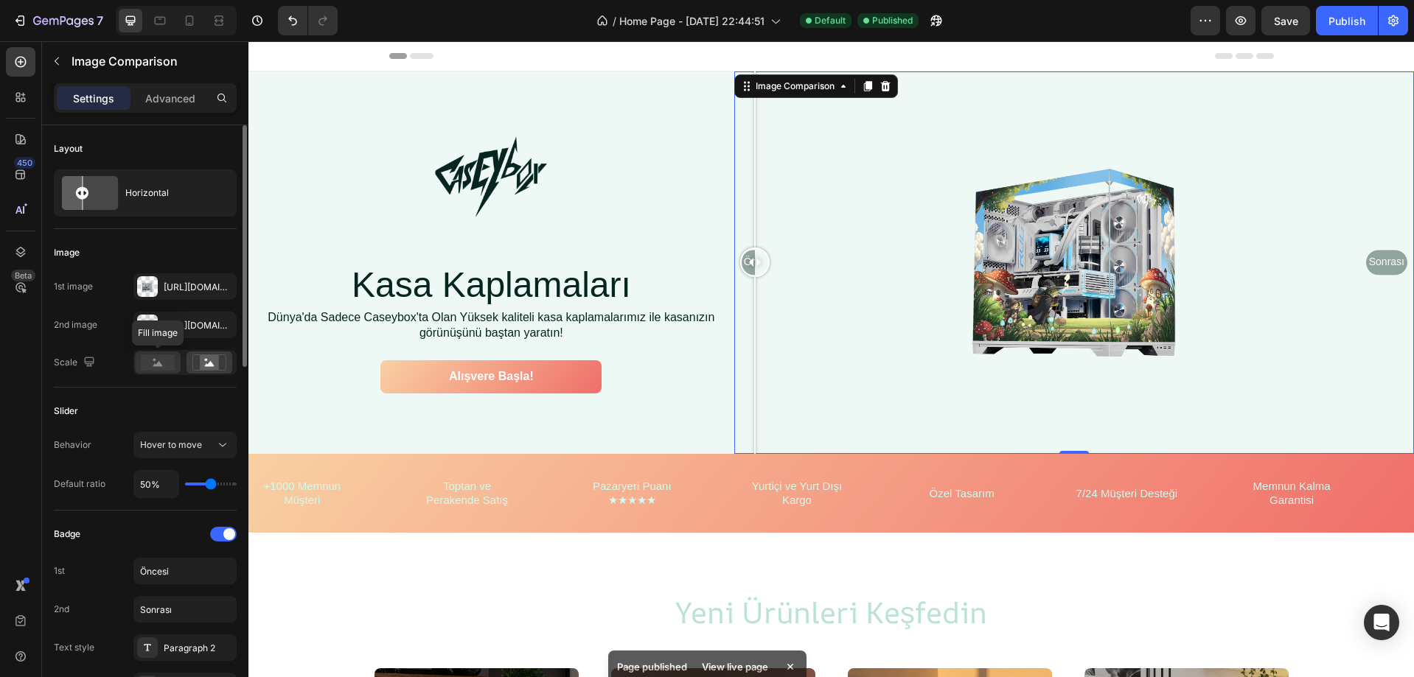
click at [170, 363] on rect at bounding box center [158, 363] width 34 height 16
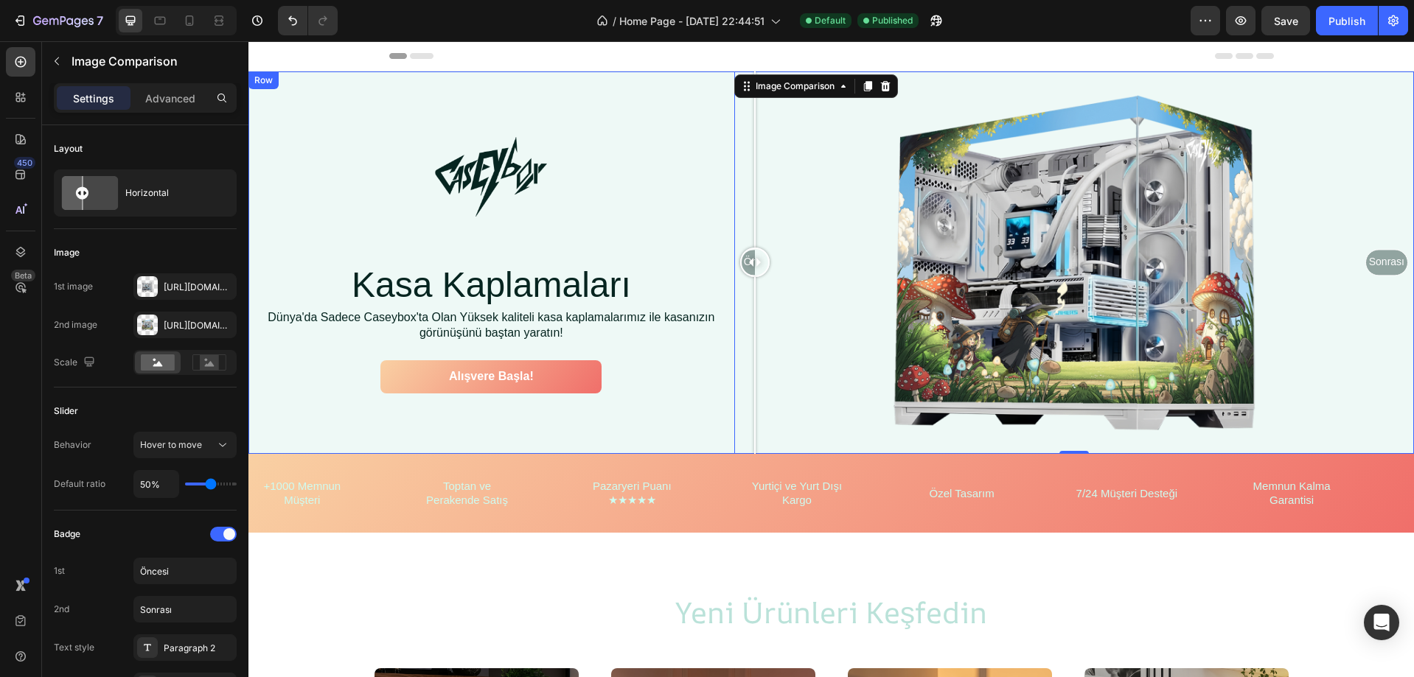
click at [377, 410] on div "Image Row Kasa Kaplamaları Heading Dünya'da Sadece Caseybox'ta Olan Yüksek kali…" at bounding box center [491, 263] width 486 height 383
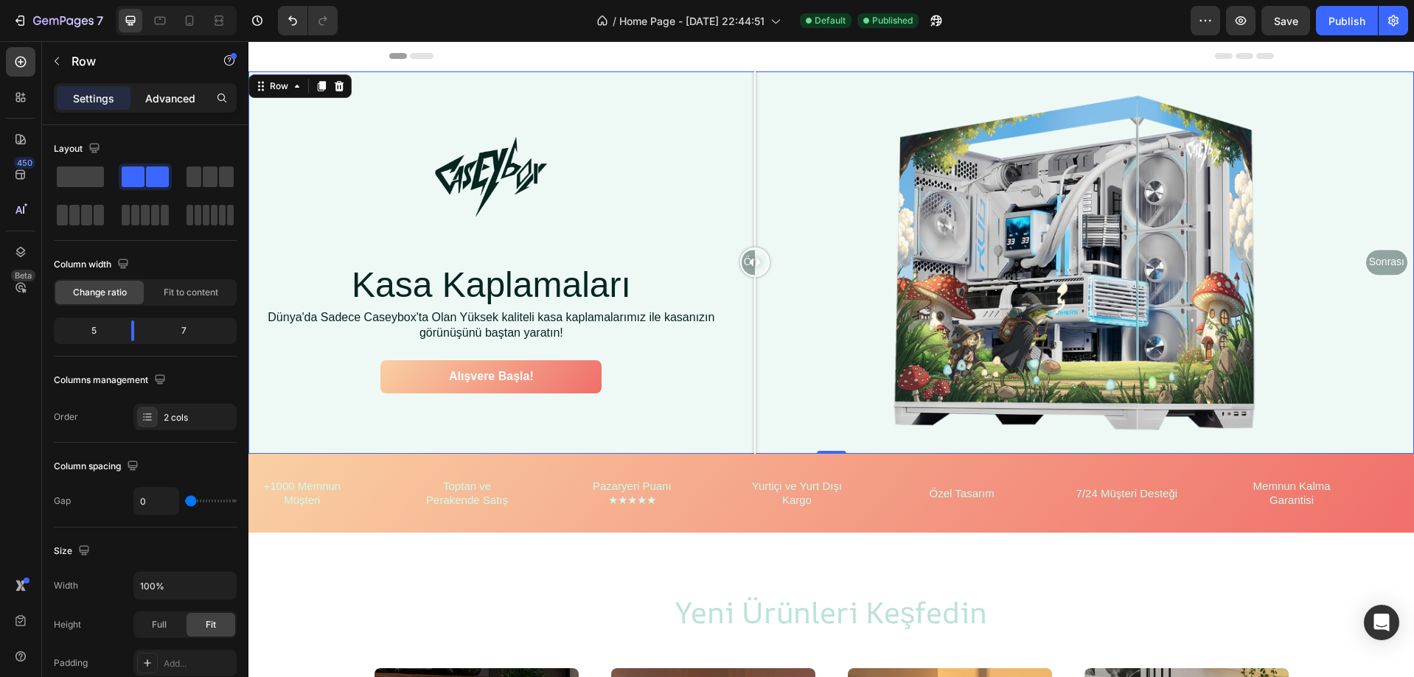
click at [170, 86] on div "Advanced" at bounding box center [170, 98] width 74 height 24
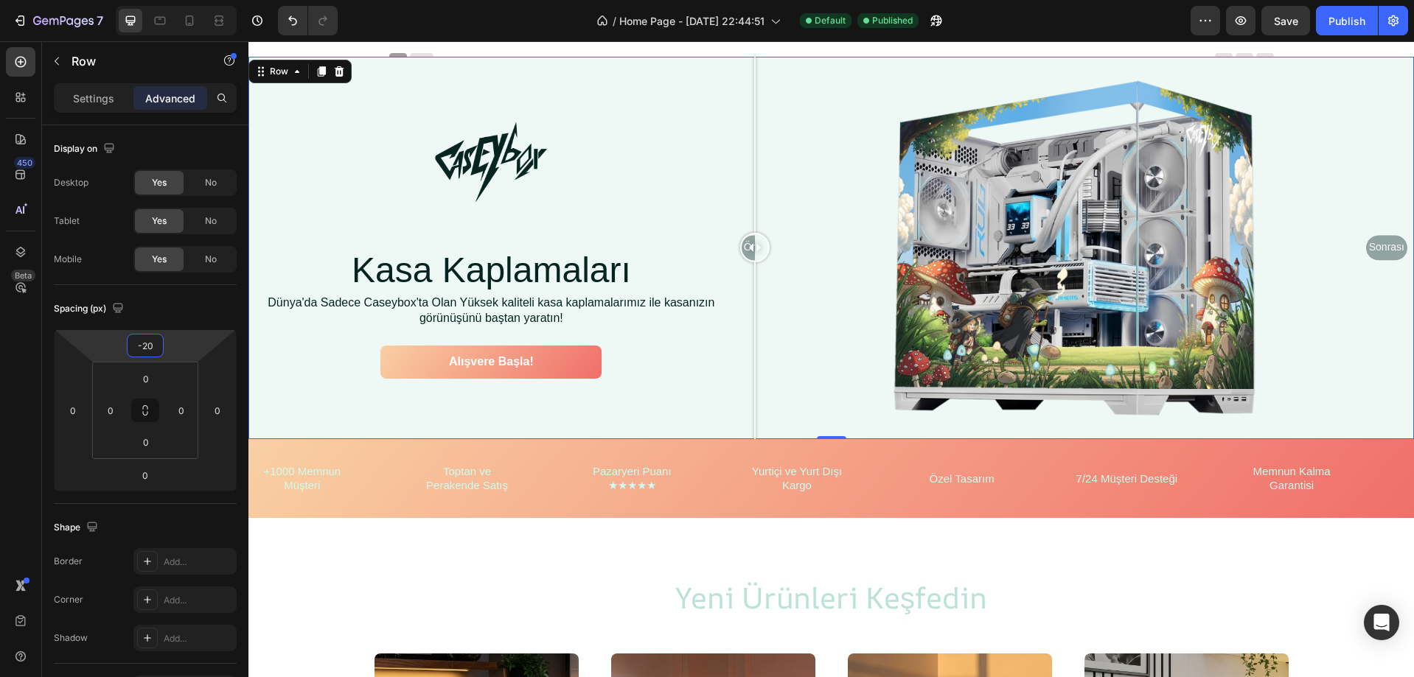
drag, startPoint x: 177, startPoint y: 345, endPoint x: 183, endPoint y: 352, distance: 9.4
click at [183, 0] on html "7 / Home Page - [DATE] 22:44:51 Default Published Preview Save Publish 450 Beta…" at bounding box center [707, 0] width 1414 height 0
click at [145, 350] on input "-20" at bounding box center [144, 346] width 29 height 22
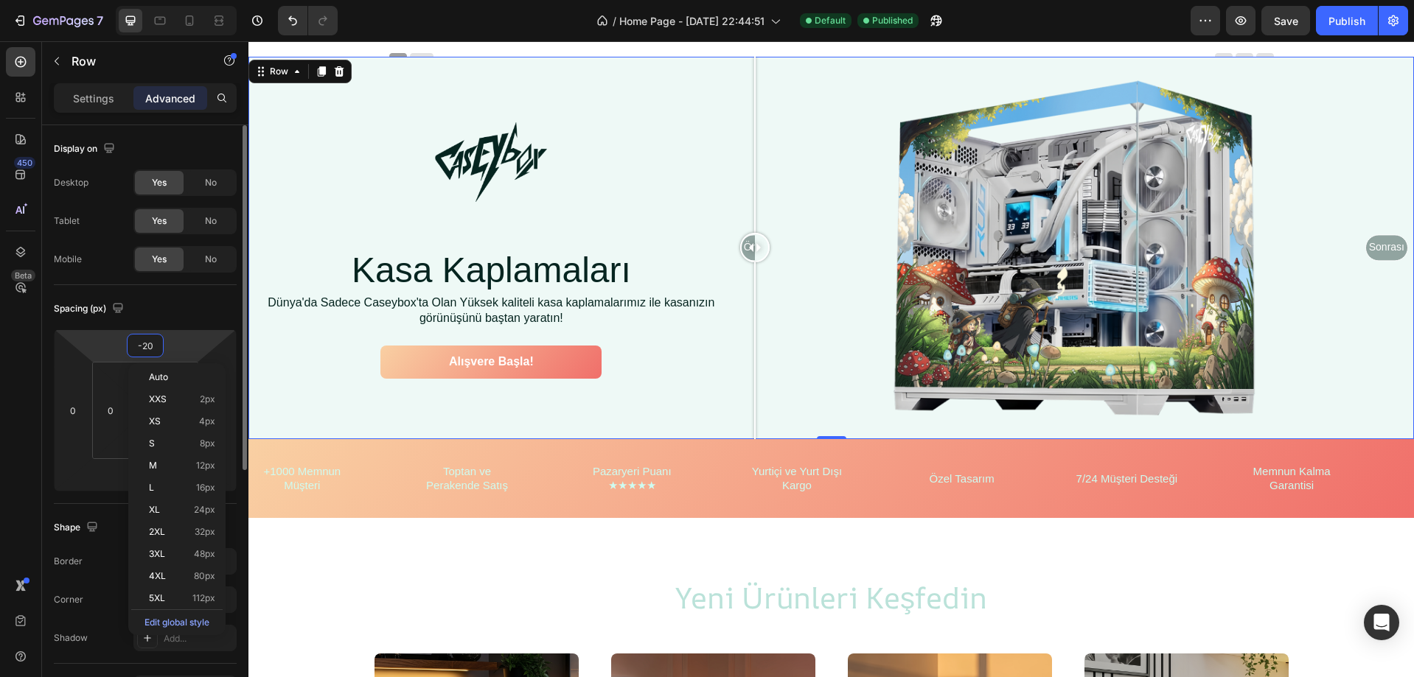
click at [145, 350] on input "-20" at bounding box center [144, 346] width 29 height 22
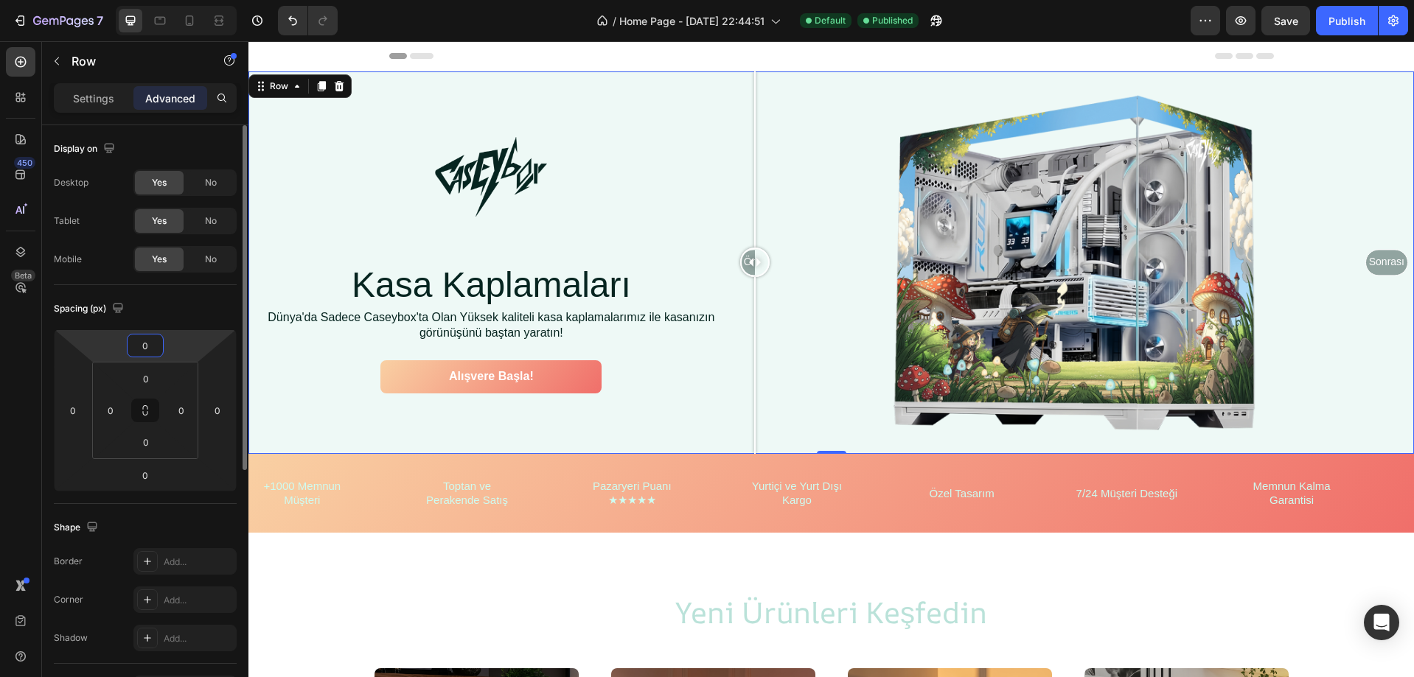
type input "0"
click at [162, 304] on div "Spacing (px)" at bounding box center [145, 309] width 183 height 24
click at [117, 100] on div "Settings" at bounding box center [94, 98] width 74 height 24
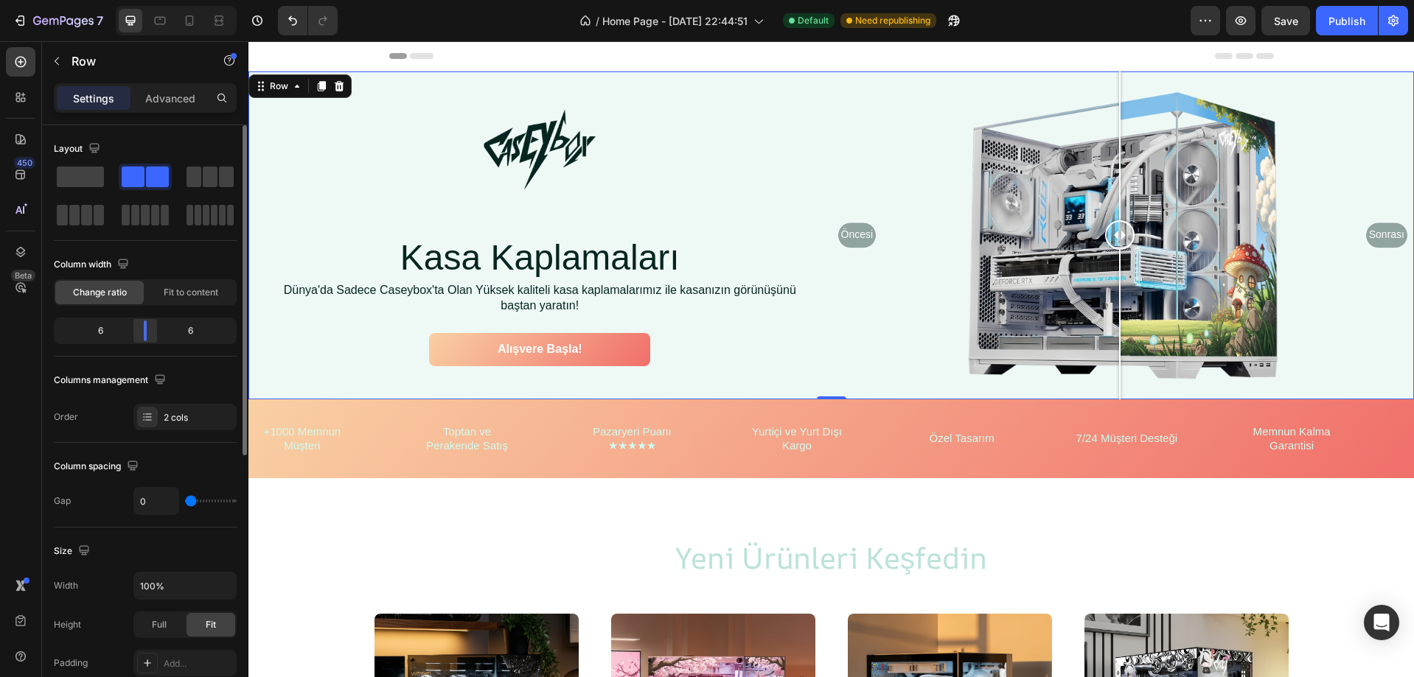
drag, startPoint x: 133, startPoint y: 335, endPoint x: 150, endPoint y: 339, distance: 17.5
click at [150, 339] on div at bounding box center [145, 331] width 27 height 21
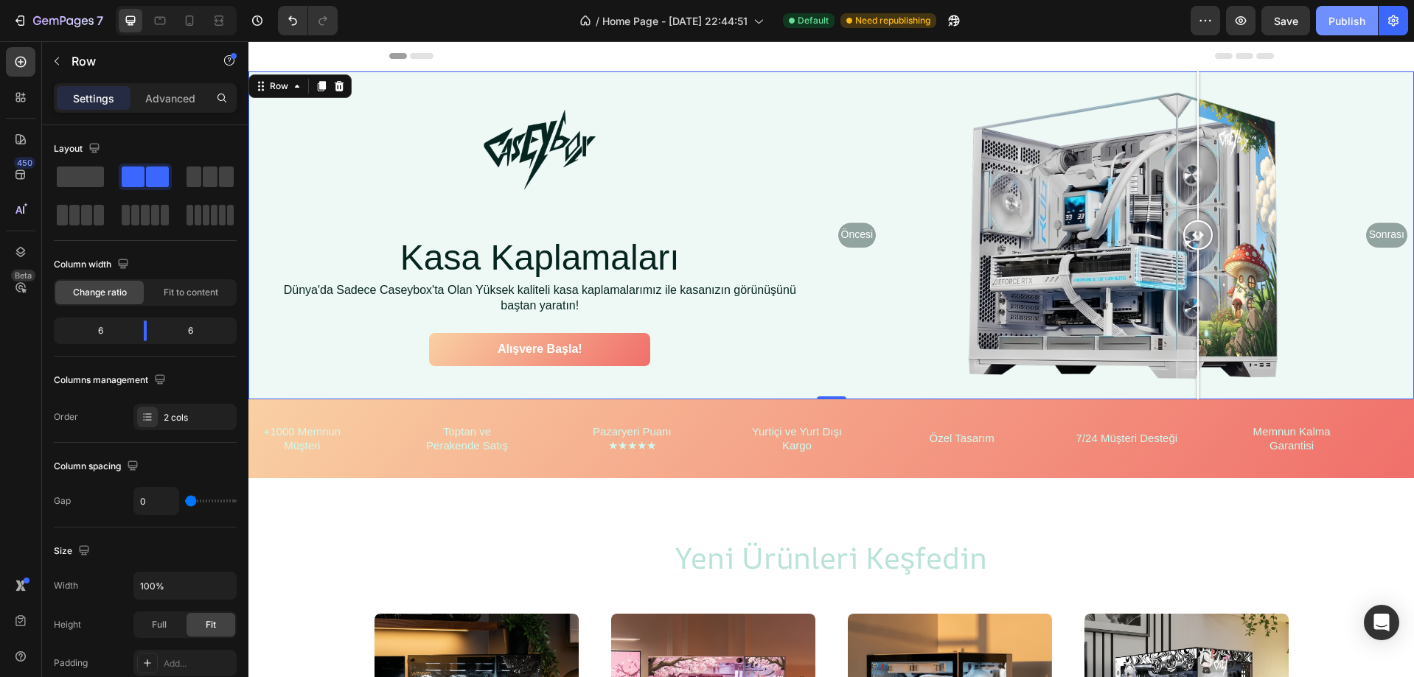
click at [1328, 10] on button "Publish" at bounding box center [1347, 20] width 62 height 29
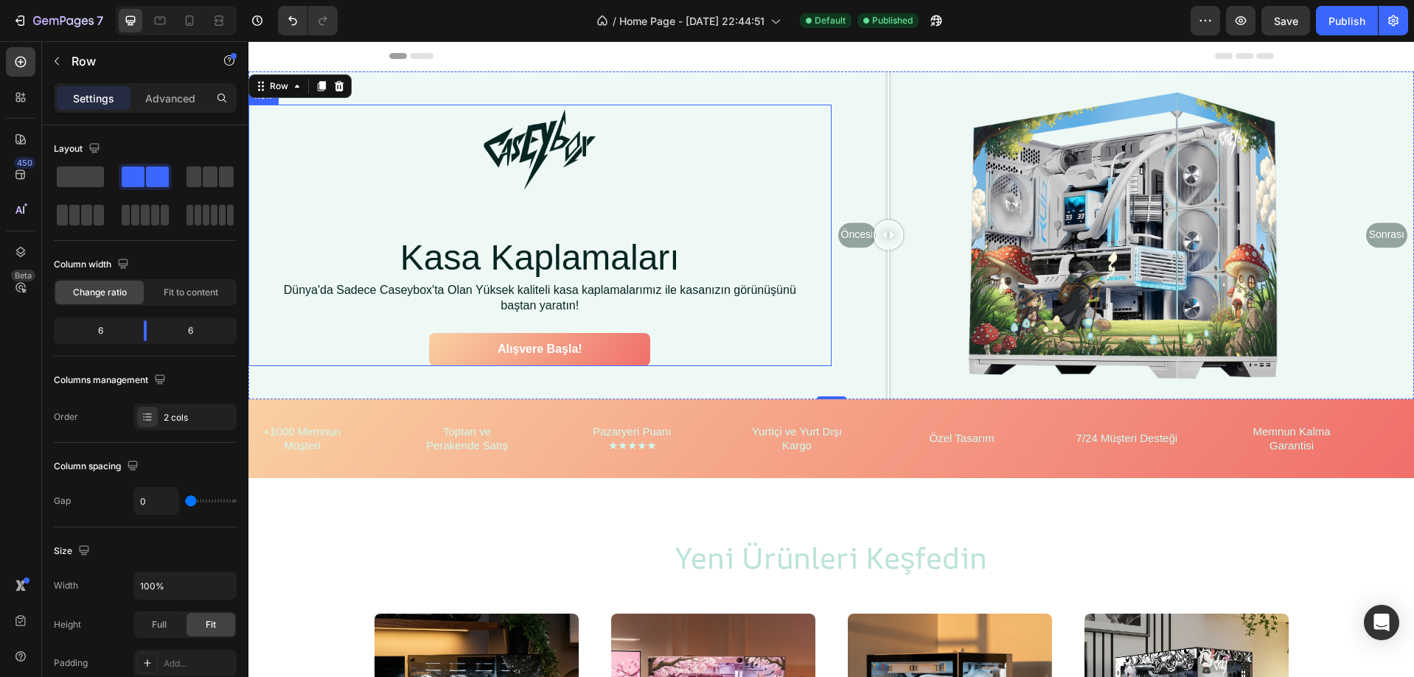
click at [888, 357] on div at bounding box center [888, 324] width 1 height 149
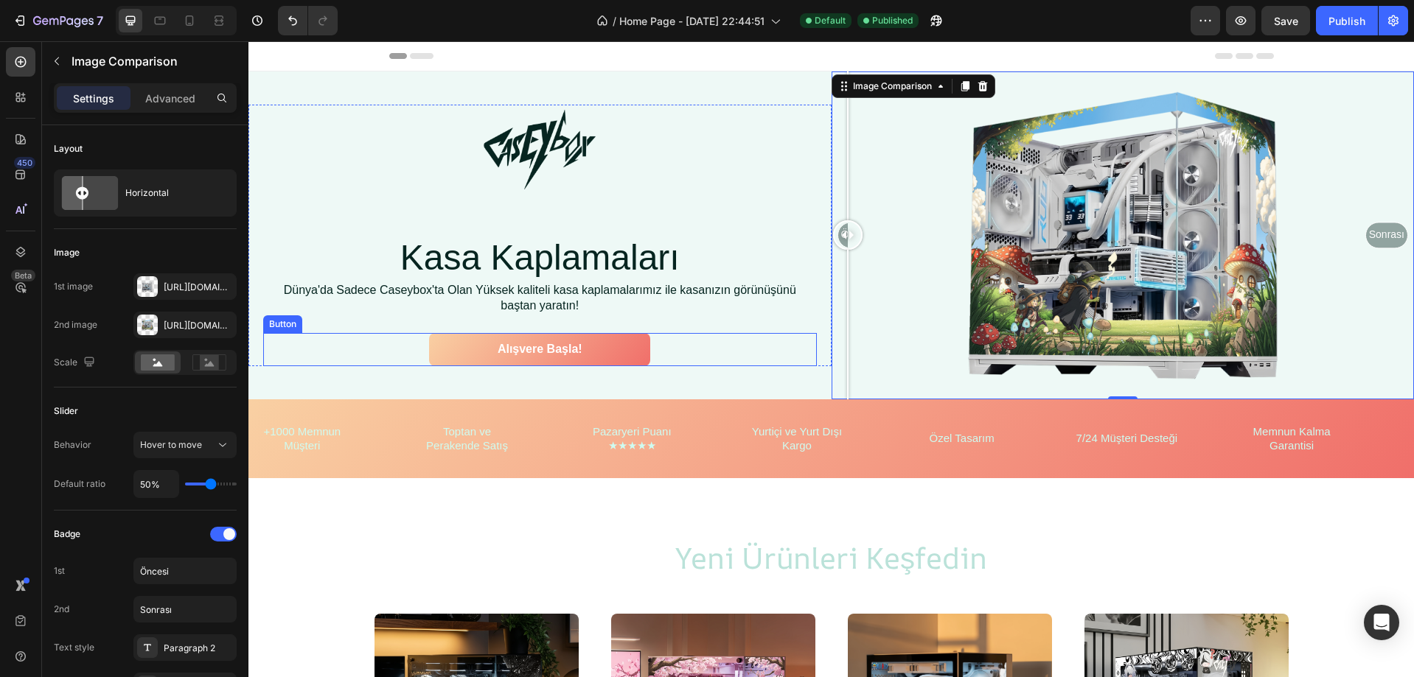
click at [703, 368] on div "Image Row Kasa Kaplamaları Heading Dünya'da Sadece Caseybox'ta Olan Yüksek kali…" at bounding box center [539, 236] width 583 height 328
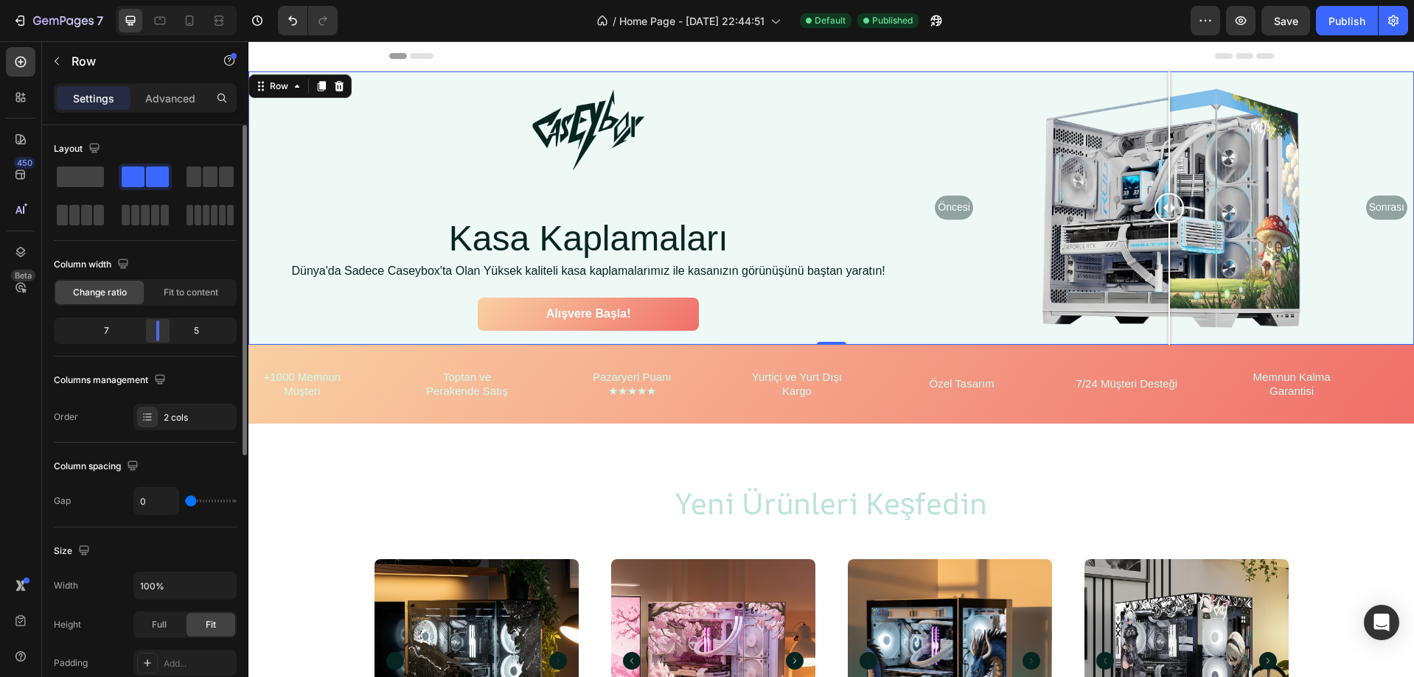
drag, startPoint x: 142, startPoint y: 335, endPoint x: 156, endPoint y: 335, distance: 14.0
click at [156, 335] on div at bounding box center [157, 331] width 27 height 21
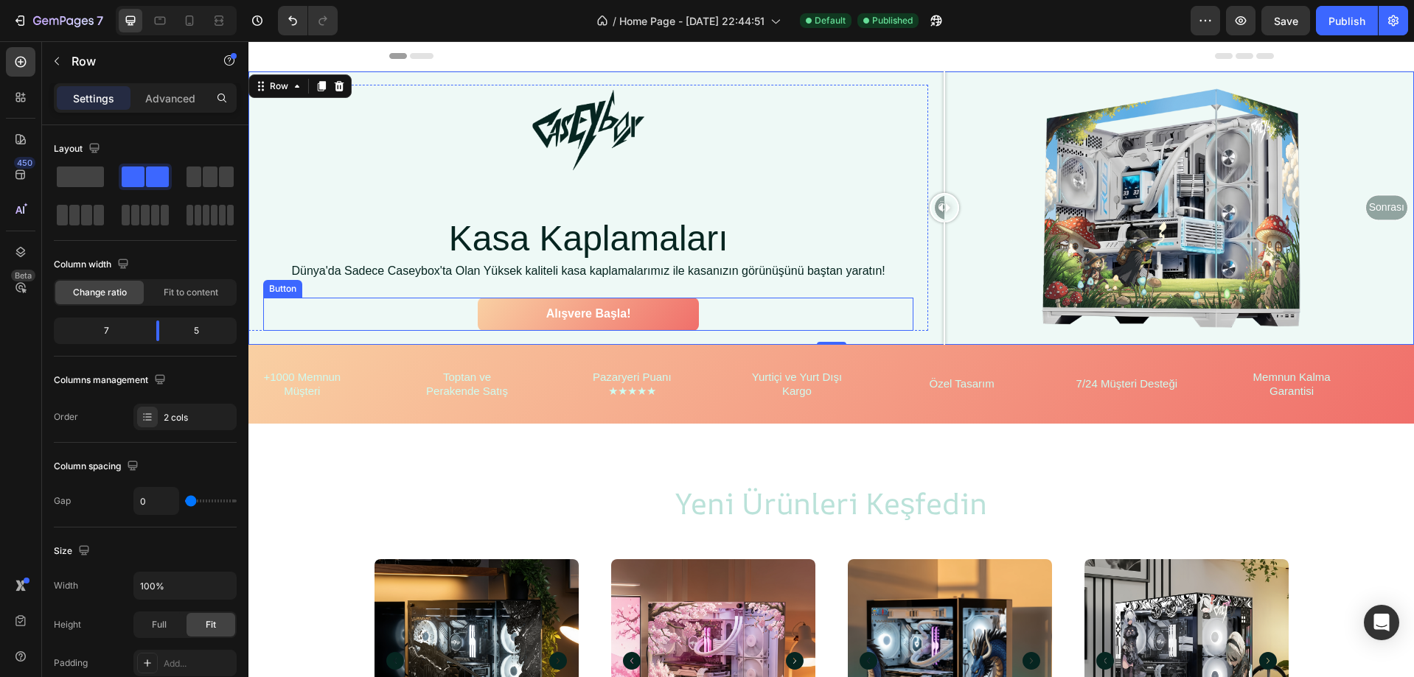
click at [885, 329] on div "Alışvere Başla! Button" at bounding box center [588, 314] width 650 height 33
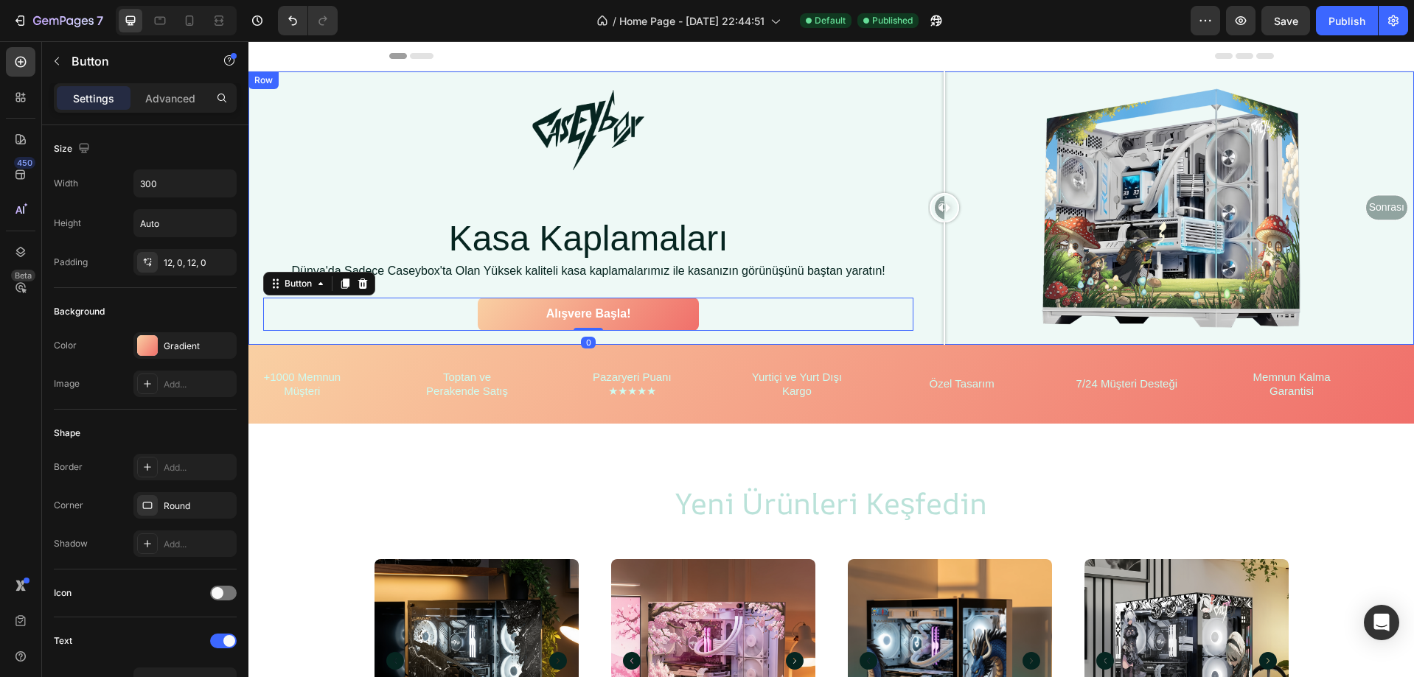
click at [882, 333] on div "Image Row Kasa Kaplamaları Heading Dünya'da Sadece Caseybox'ta Olan Yüksek kali…" at bounding box center [588, 208] width 680 height 273
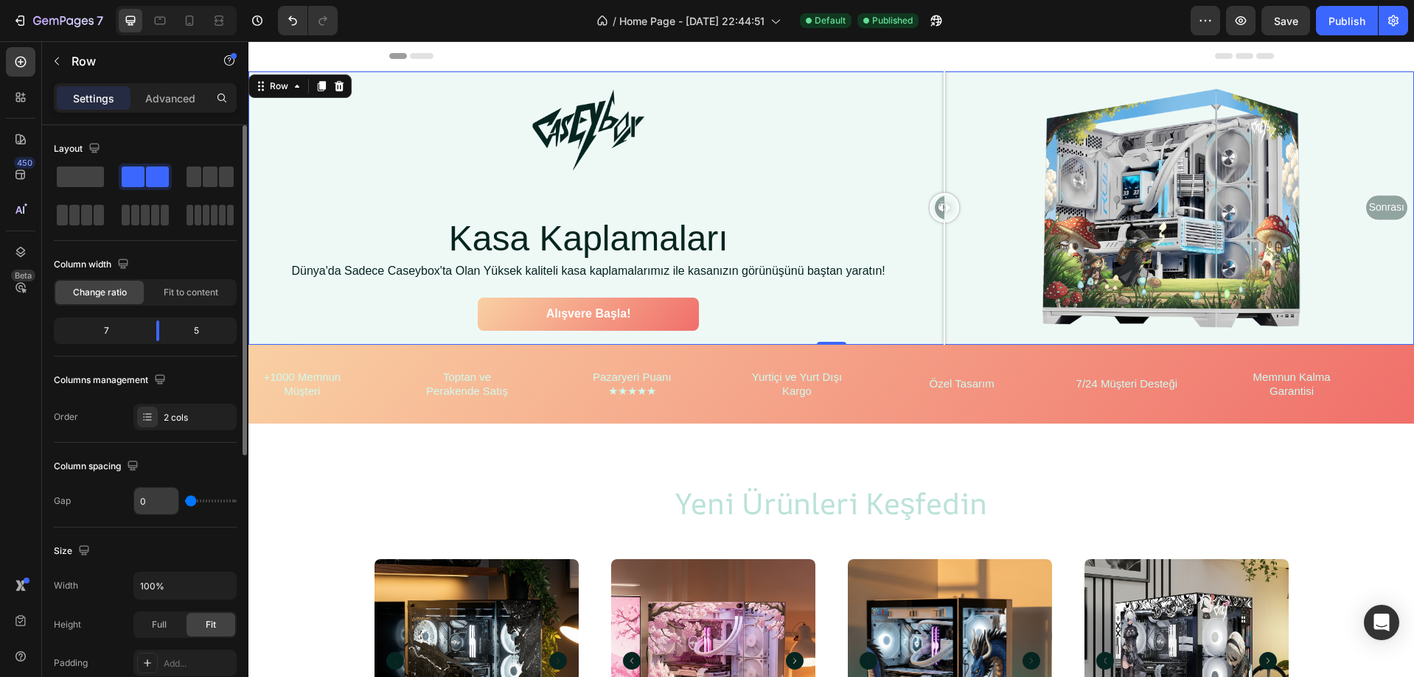
click at [157, 507] on input "0" at bounding box center [156, 501] width 44 height 27
type input "2"
type input "20"
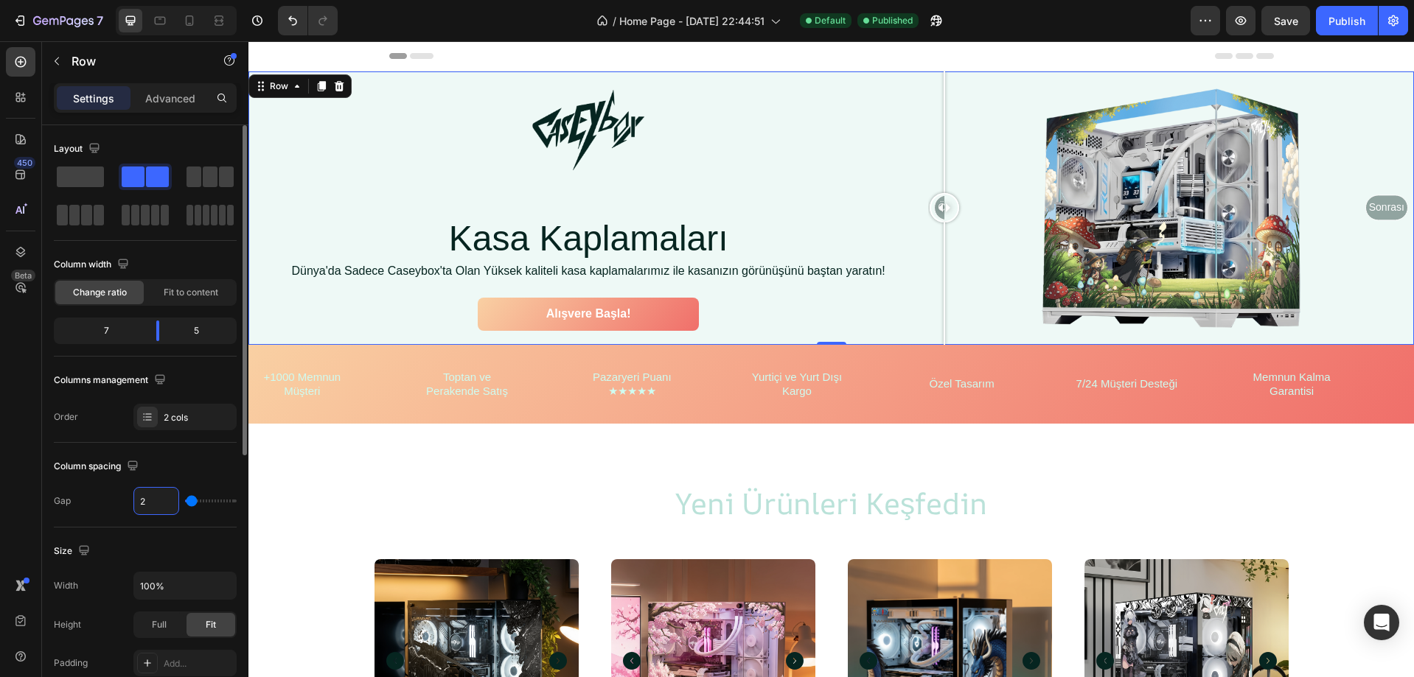
type input "20"
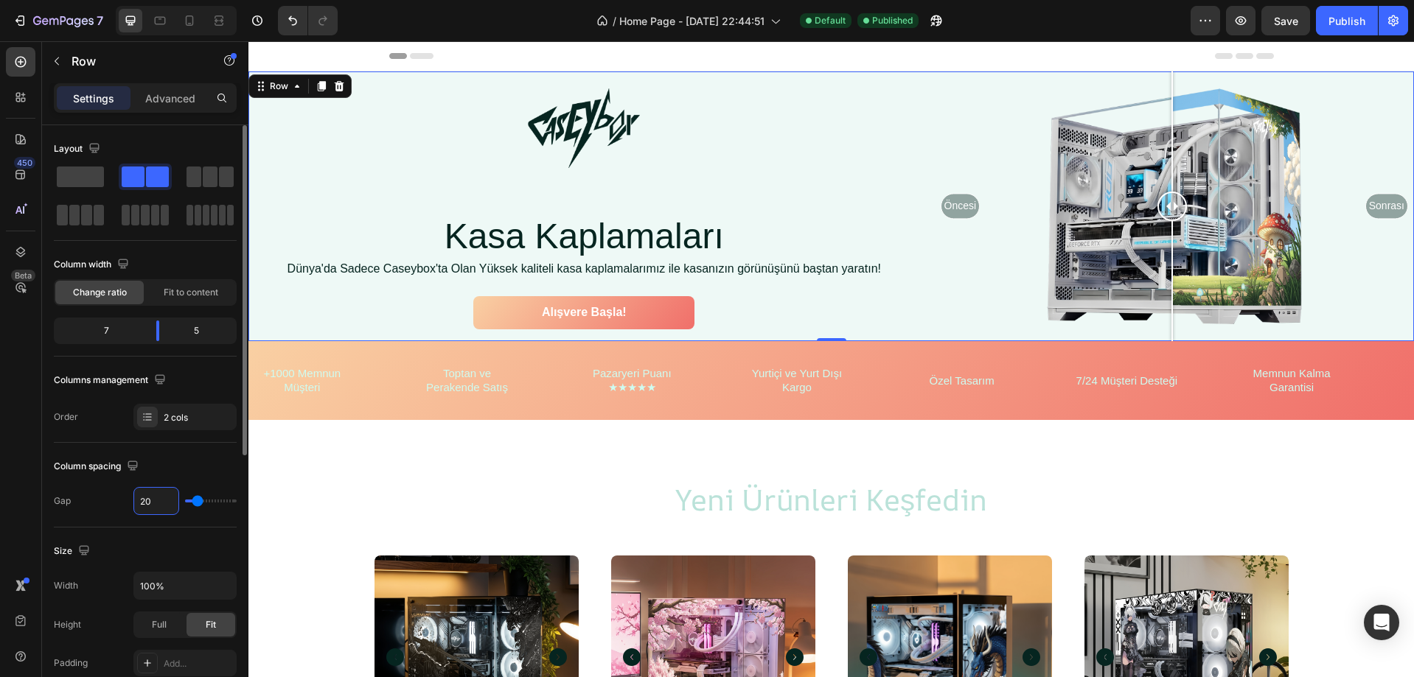
click at [157, 507] on input "20" at bounding box center [156, 501] width 44 height 27
type input "1"
type input "10"
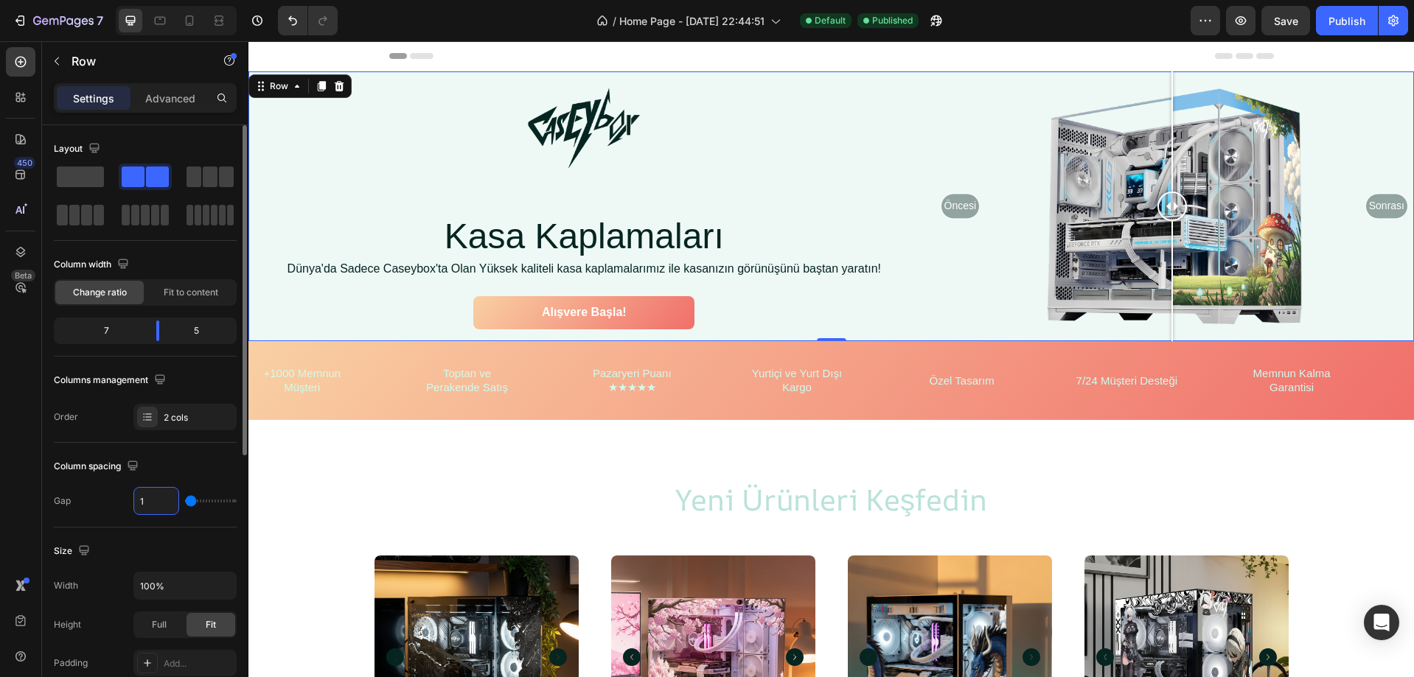
type input "10"
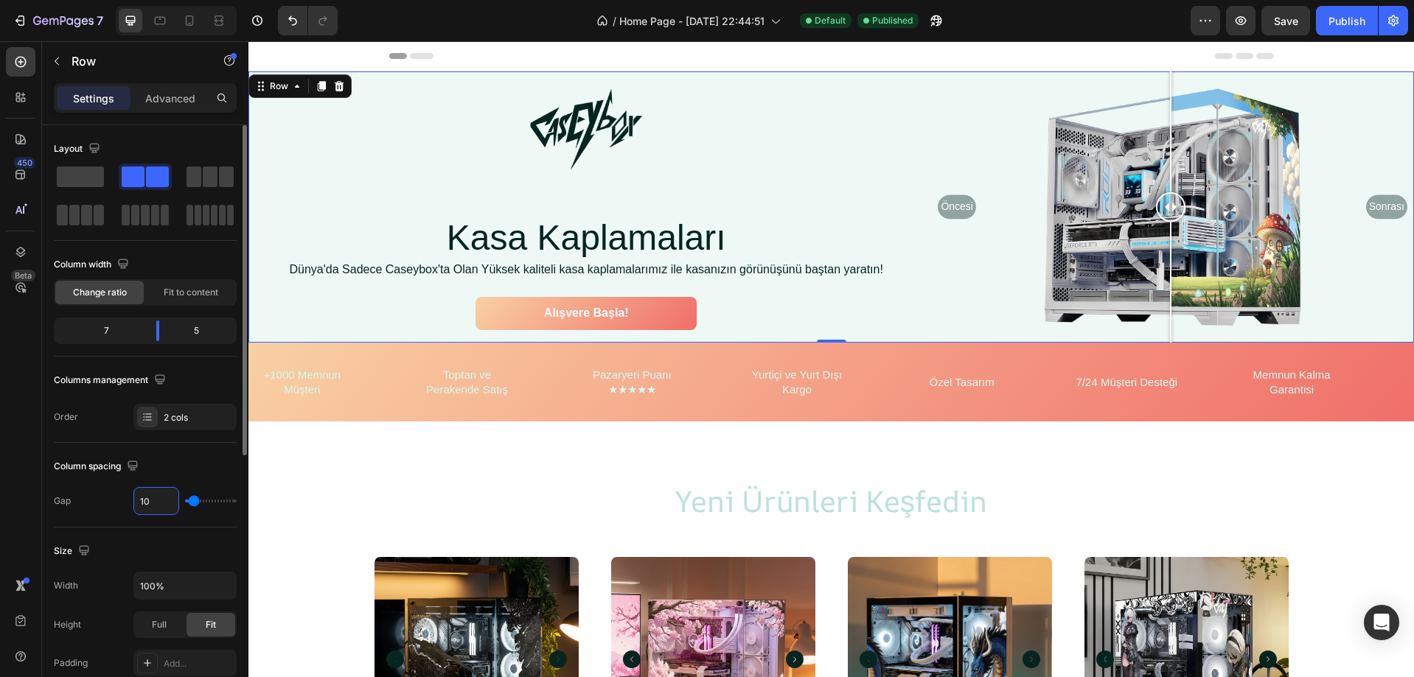
click at [157, 507] on input "10" at bounding box center [156, 501] width 44 height 27
type input "0"
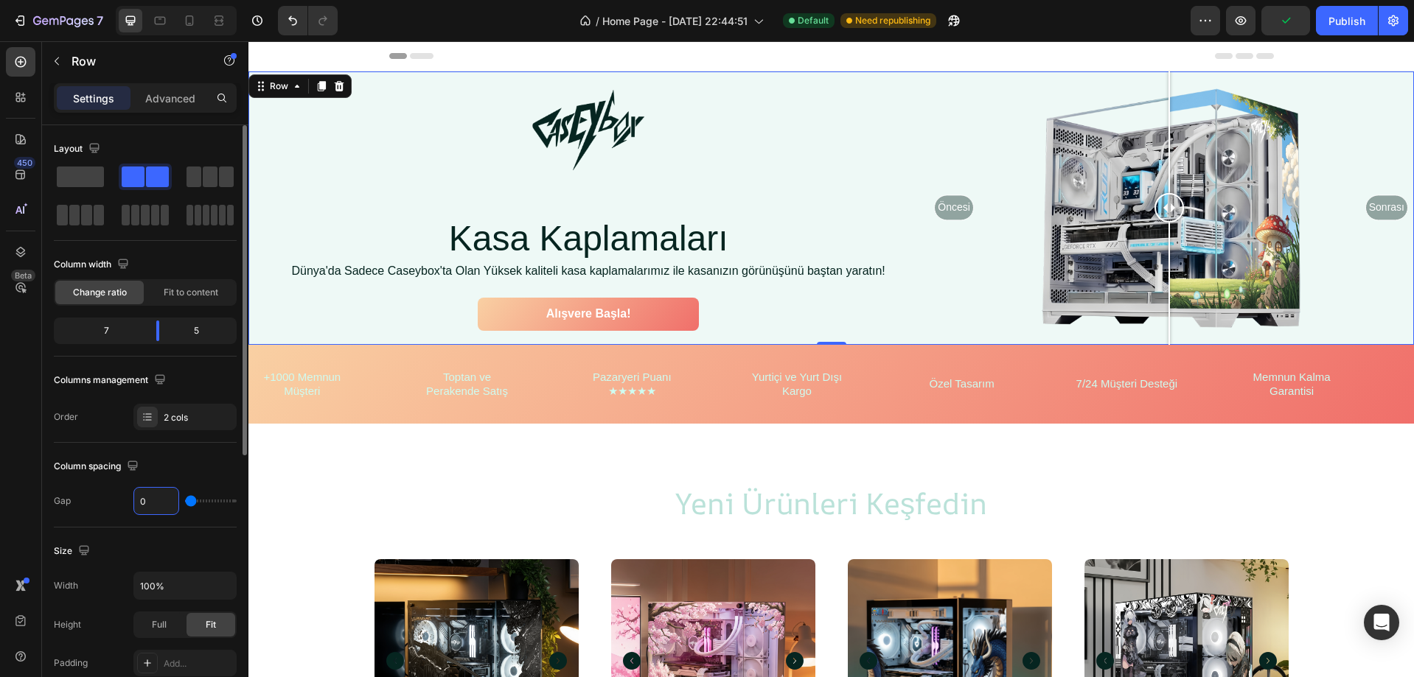
scroll to position [74, 0]
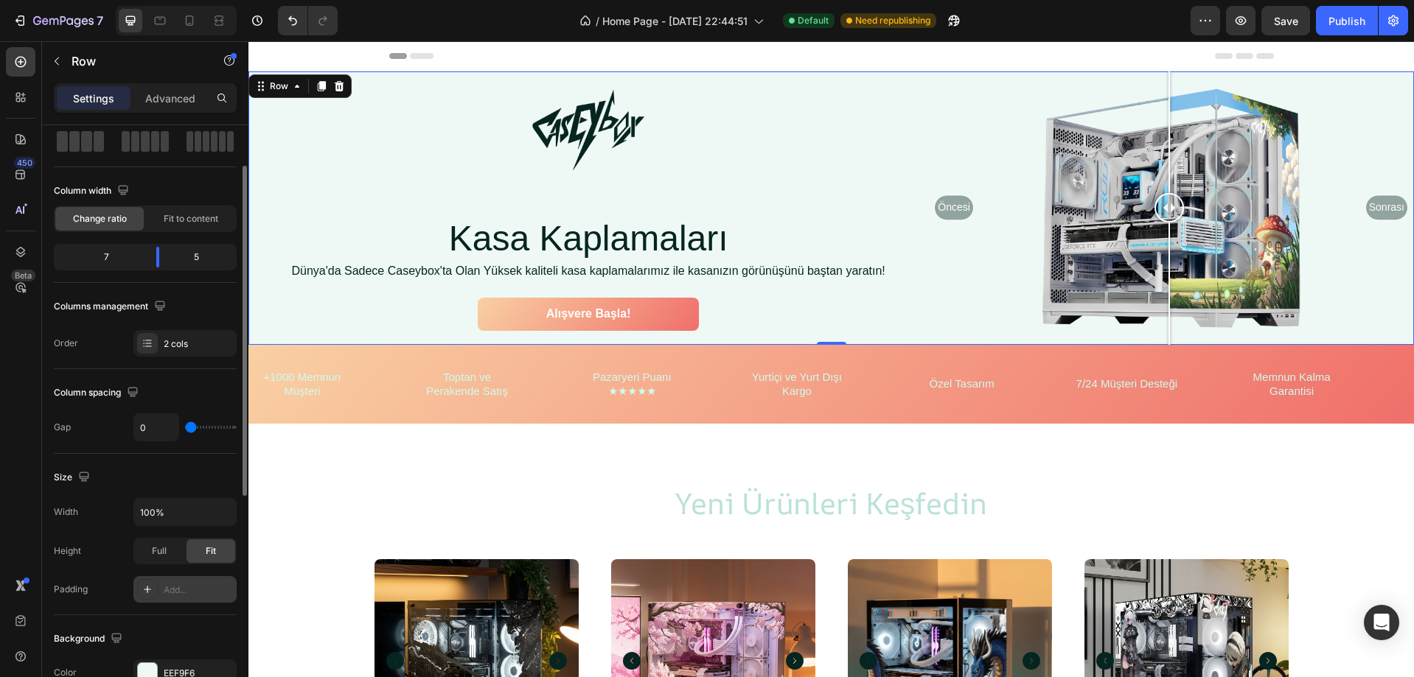
click at [181, 596] on div "Add..." at bounding box center [198, 590] width 69 height 13
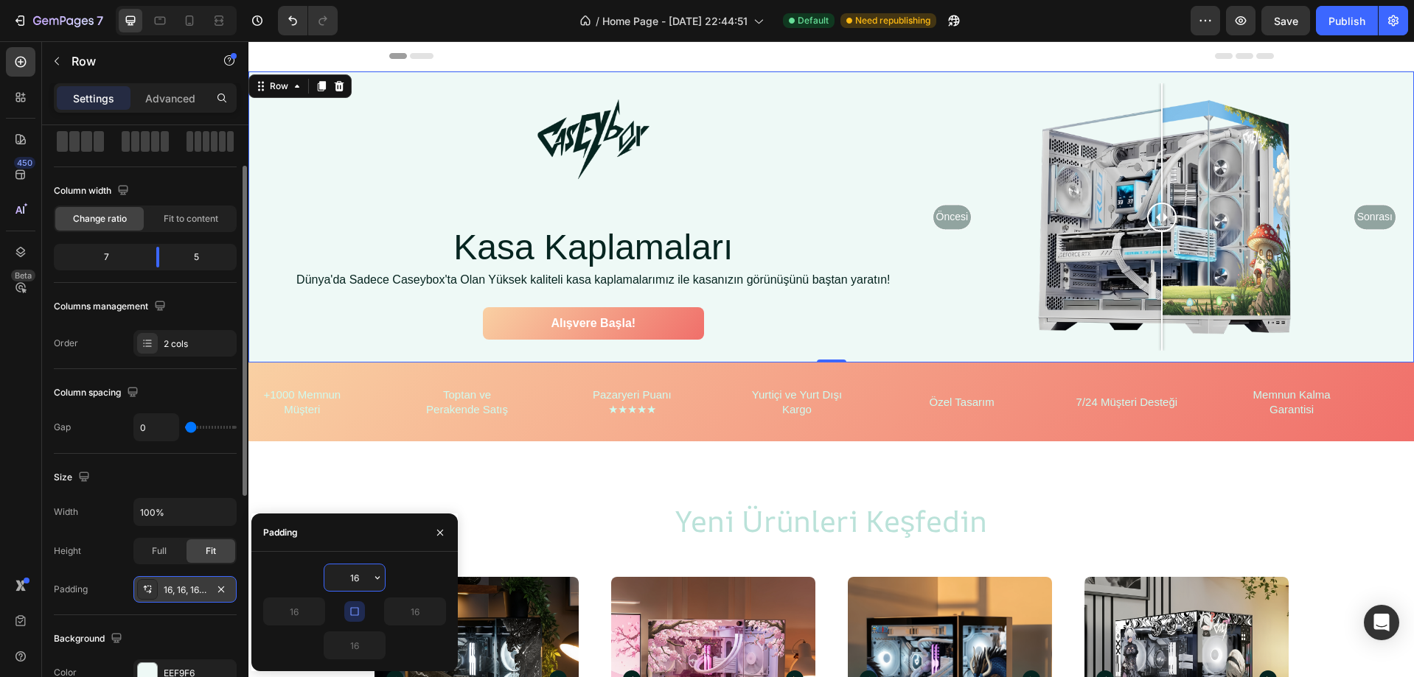
click at [187, 472] on div "Size" at bounding box center [145, 478] width 183 height 24
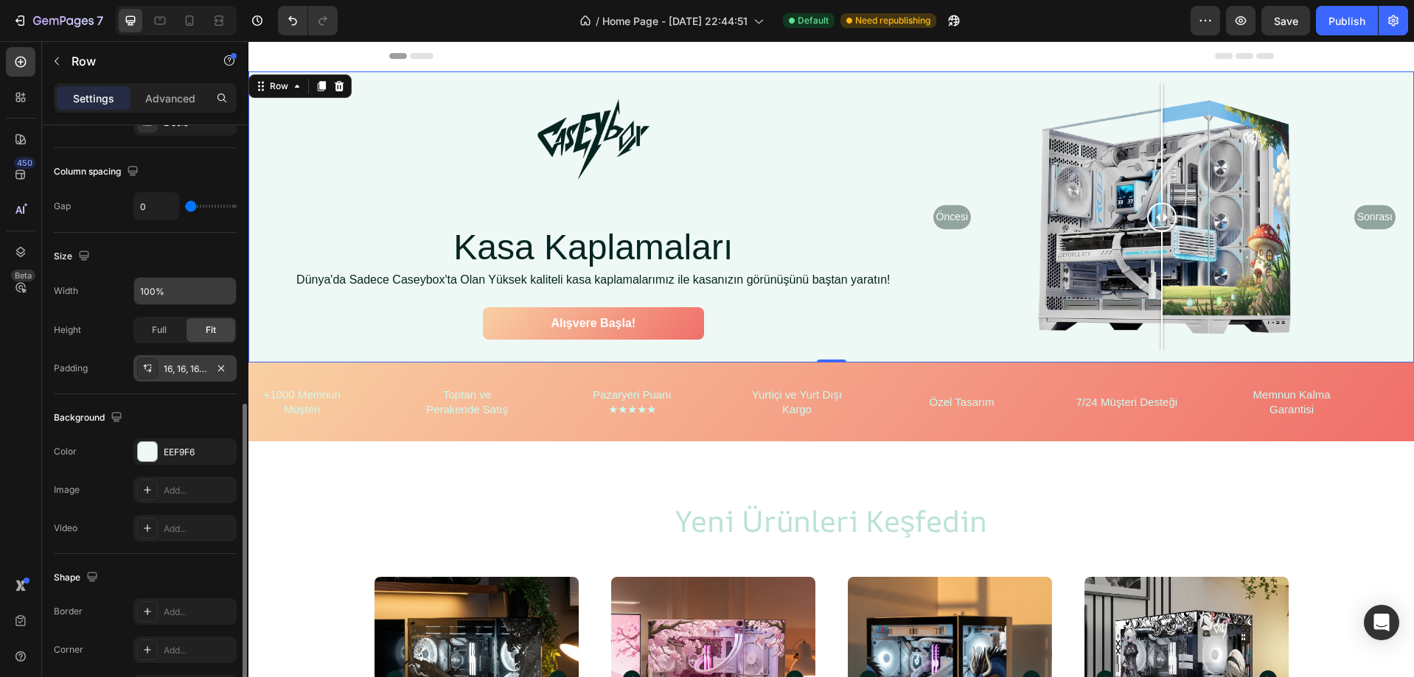
scroll to position [442, 0]
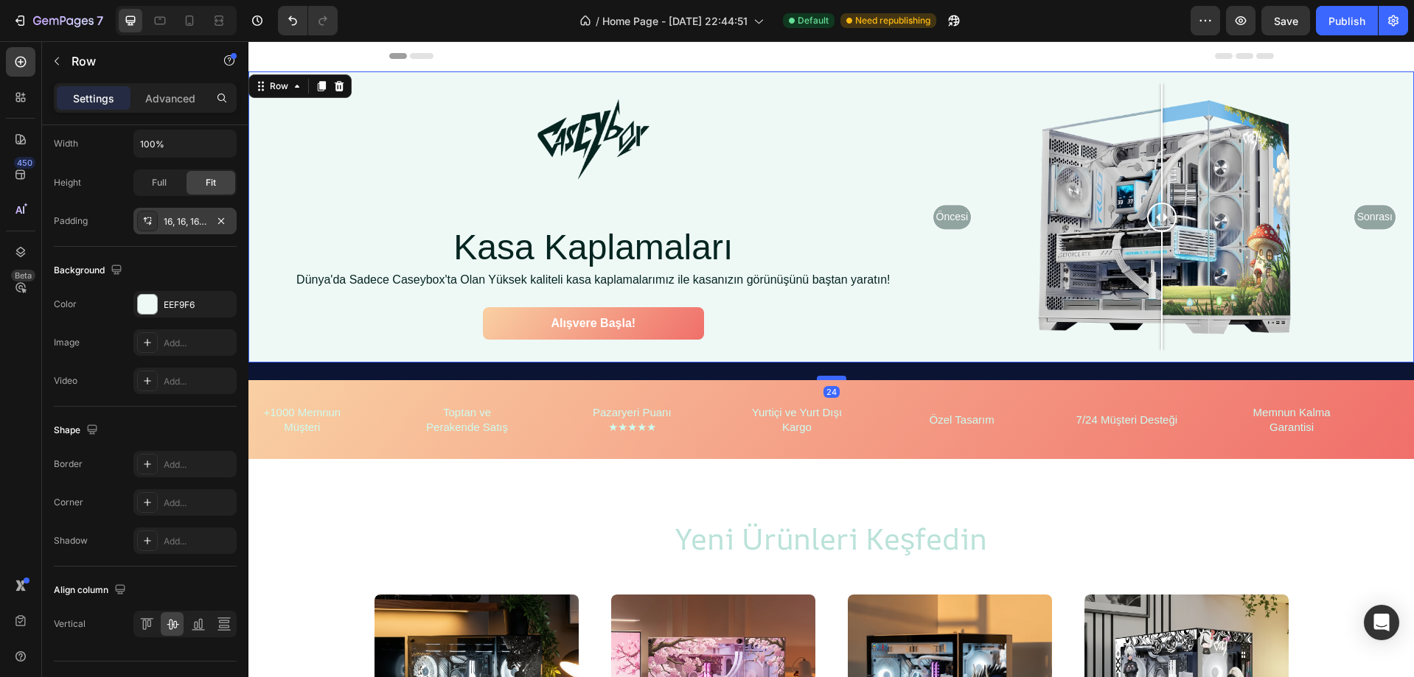
drag, startPoint x: 834, startPoint y: 358, endPoint x: 829, endPoint y: 375, distance: 18.4
click at [829, 376] on div at bounding box center [831, 378] width 29 height 4
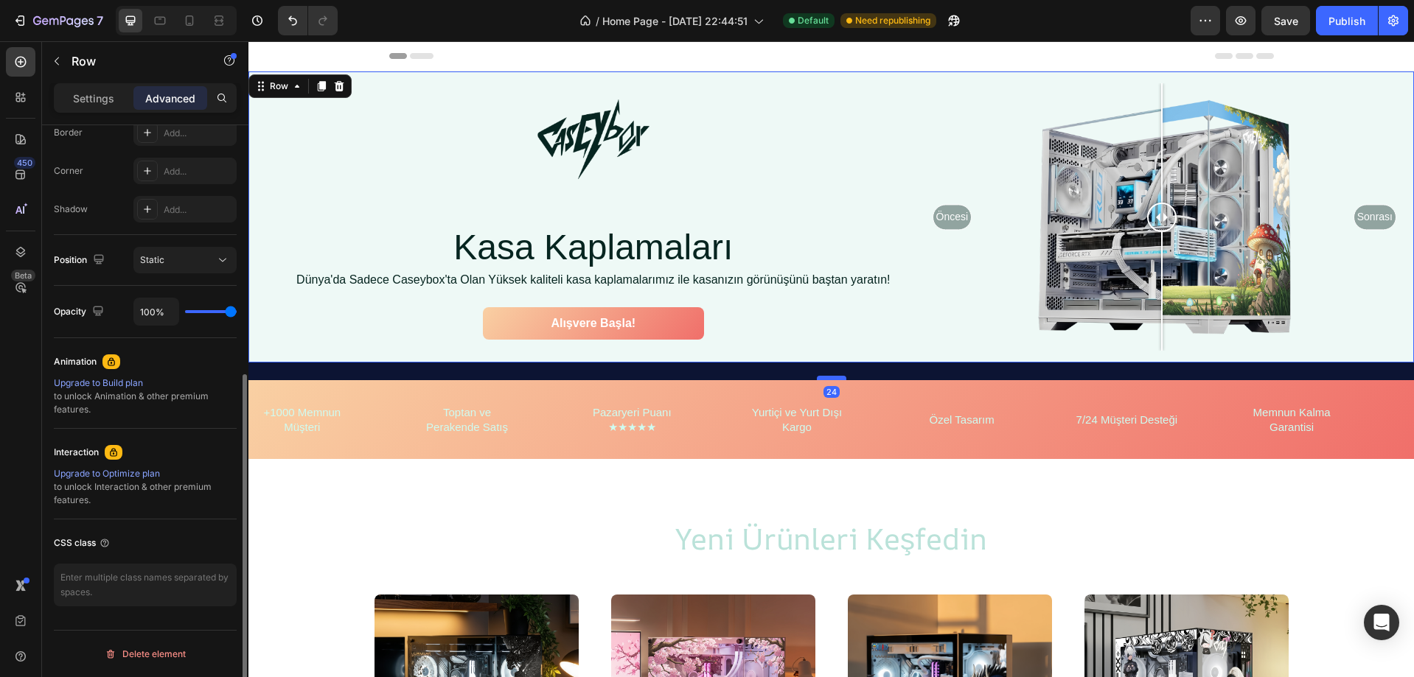
scroll to position [429, 0]
click at [876, 374] on div "24" at bounding box center [830, 372] width 1165 height 18
click at [879, 348] on div "Image Row Kasa Kaplamaları Heading Dünya'da Sadece Caseybox'ta Olan Yüksek kali…" at bounding box center [593, 217] width 666 height 268
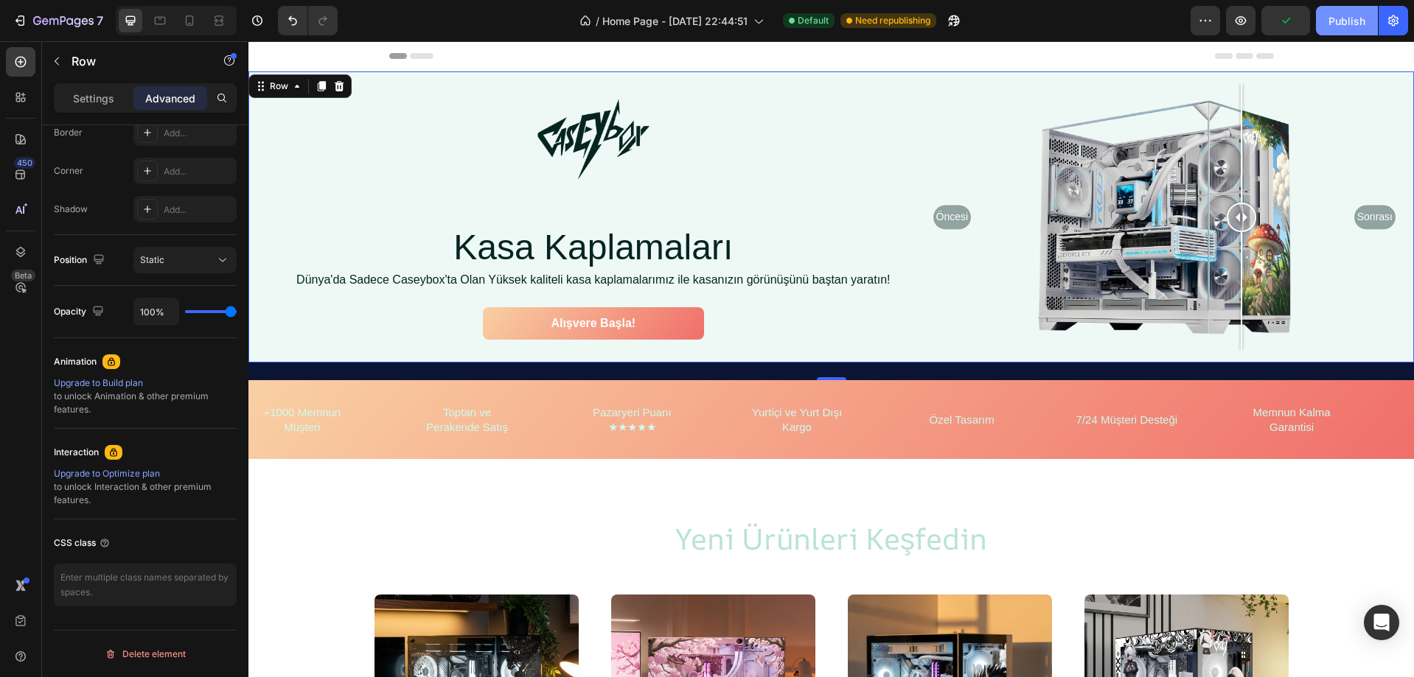
click at [1353, 11] on button "Publish" at bounding box center [1347, 20] width 62 height 29
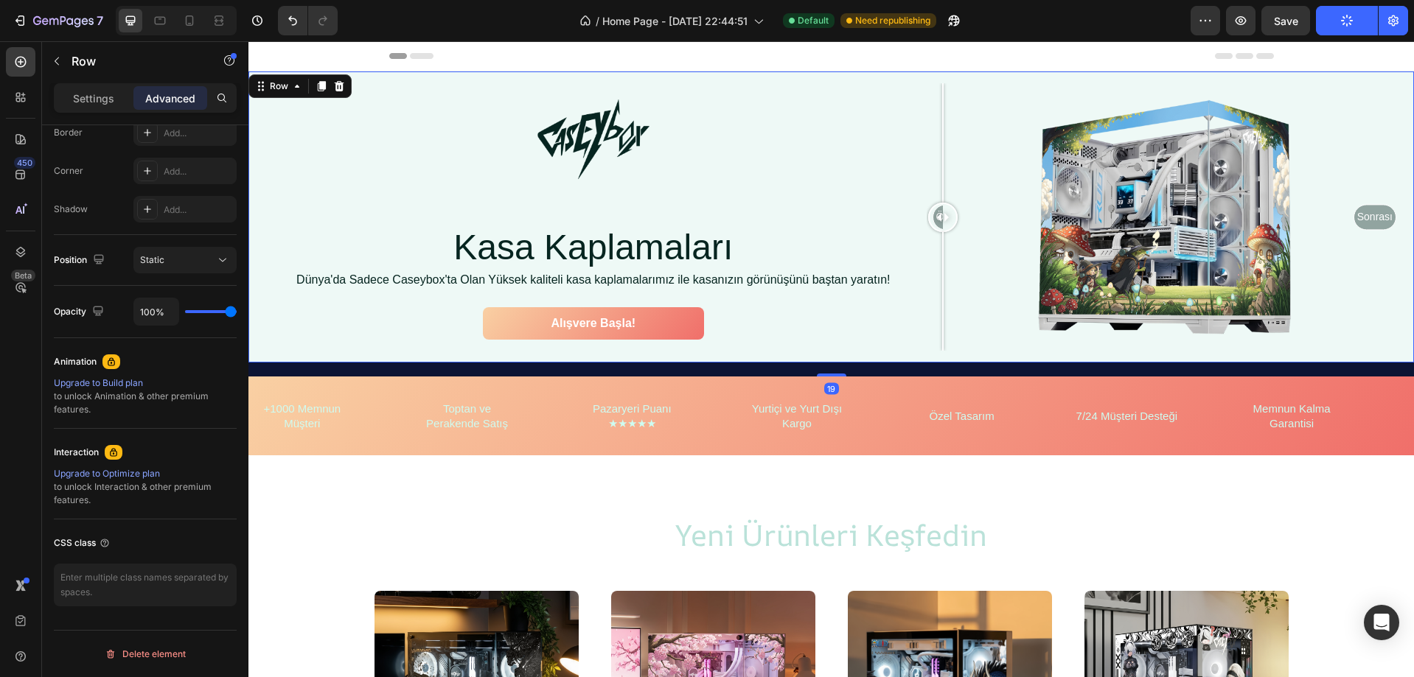
drag, startPoint x: 837, startPoint y: 375, endPoint x: 876, endPoint y: 372, distance: 38.5
click at [876, 363] on div "19" at bounding box center [830, 363] width 1165 height 0
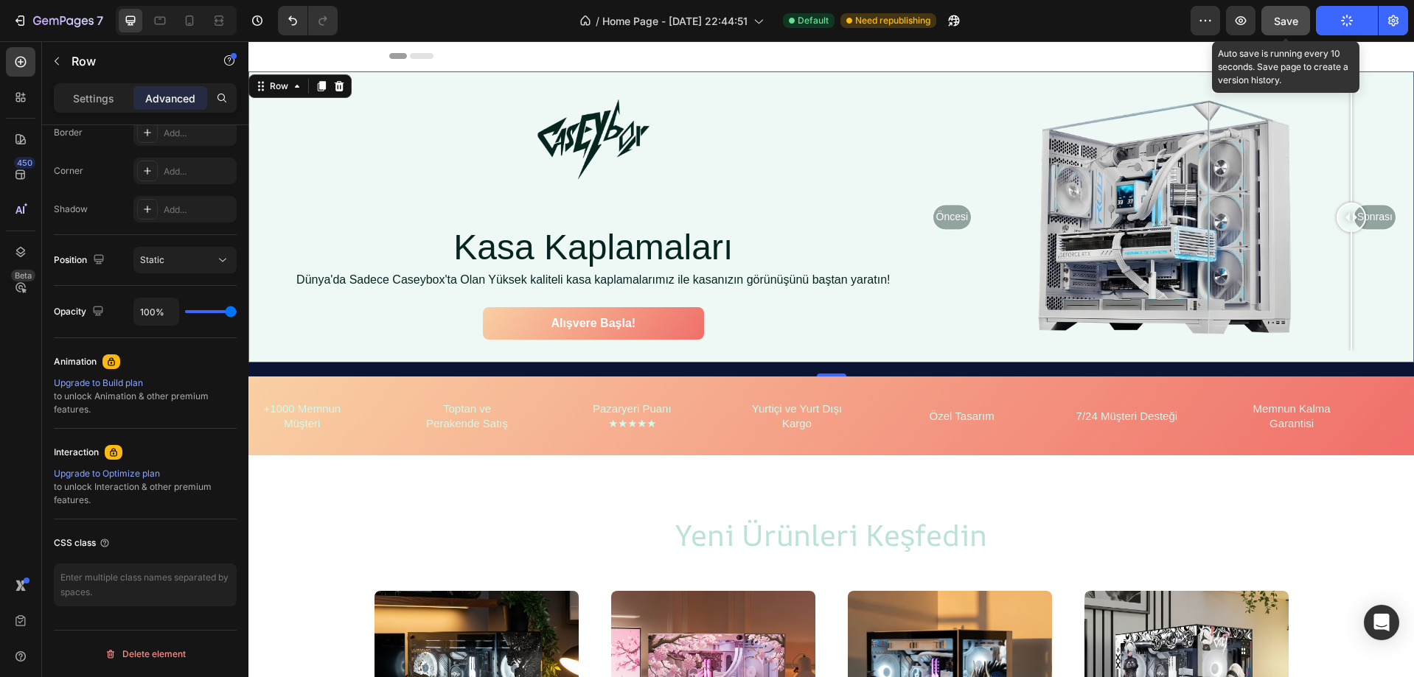
click at [1283, 22] on span "Save" at bounding box center [1286, 21] width 24 height 13
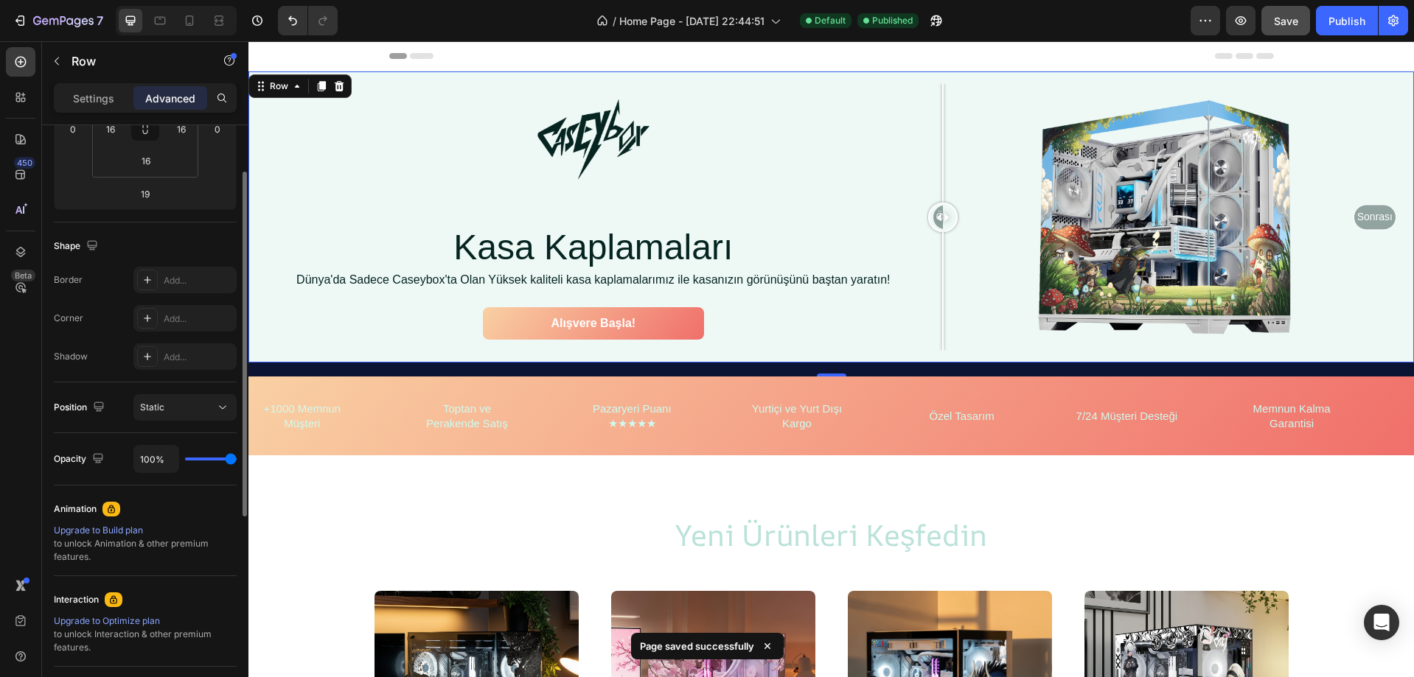
scroll to position [208, 0]
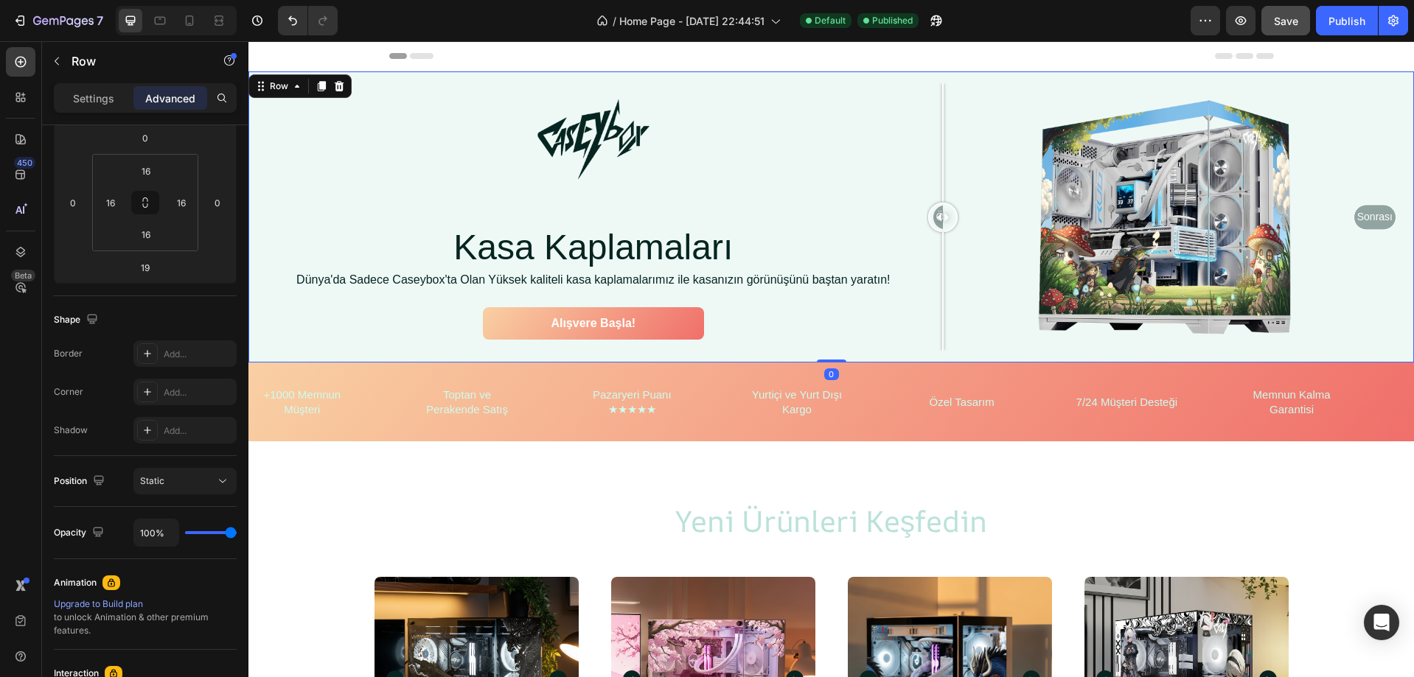
drag, startPoint x: 820, startPoint y: 374, endPoint x: 829, endPoint y: 355, distance: 21.1
click at [829, 355] on div "Image Row Kasa Kaplamaları Heading Dünya'da Sadece Caseybox'ta Olan Yüksek kali…" at bounding box center [830, 217] width 1165 height 291
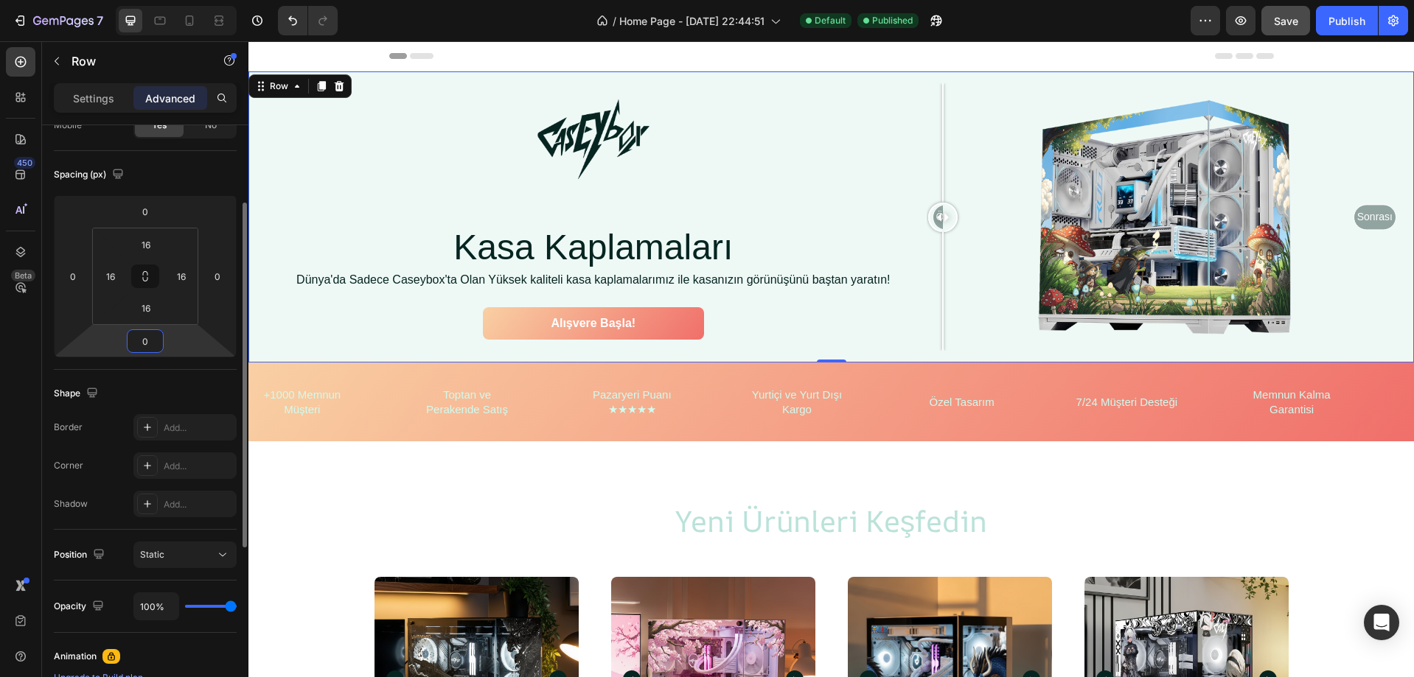
click at [160, 346] on div "0" at bounding box center [145, 342] width 37 height 24
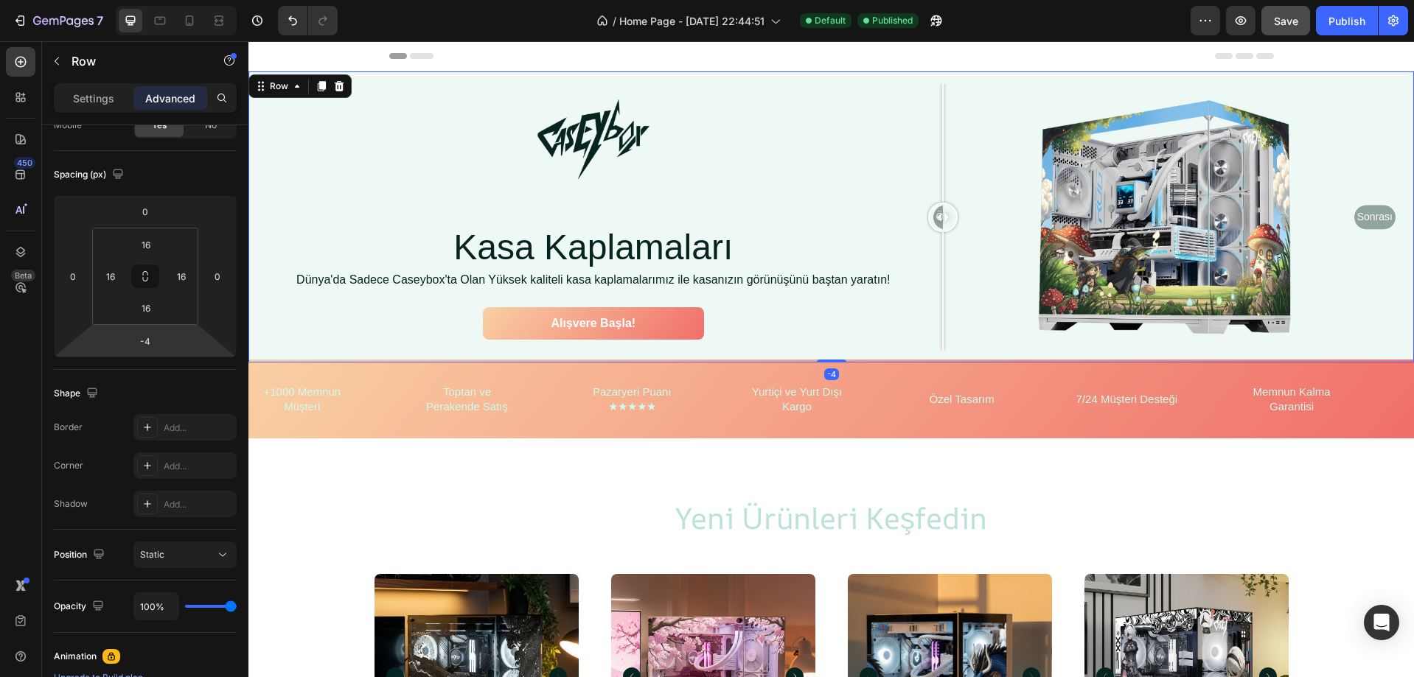
click at [178, 0] on html "7 / Home Page - [DATE] 22:44:51 Default Published Preview Save Publish 450 Beta…" at bounding box center [707, 0] width 1414 height 0
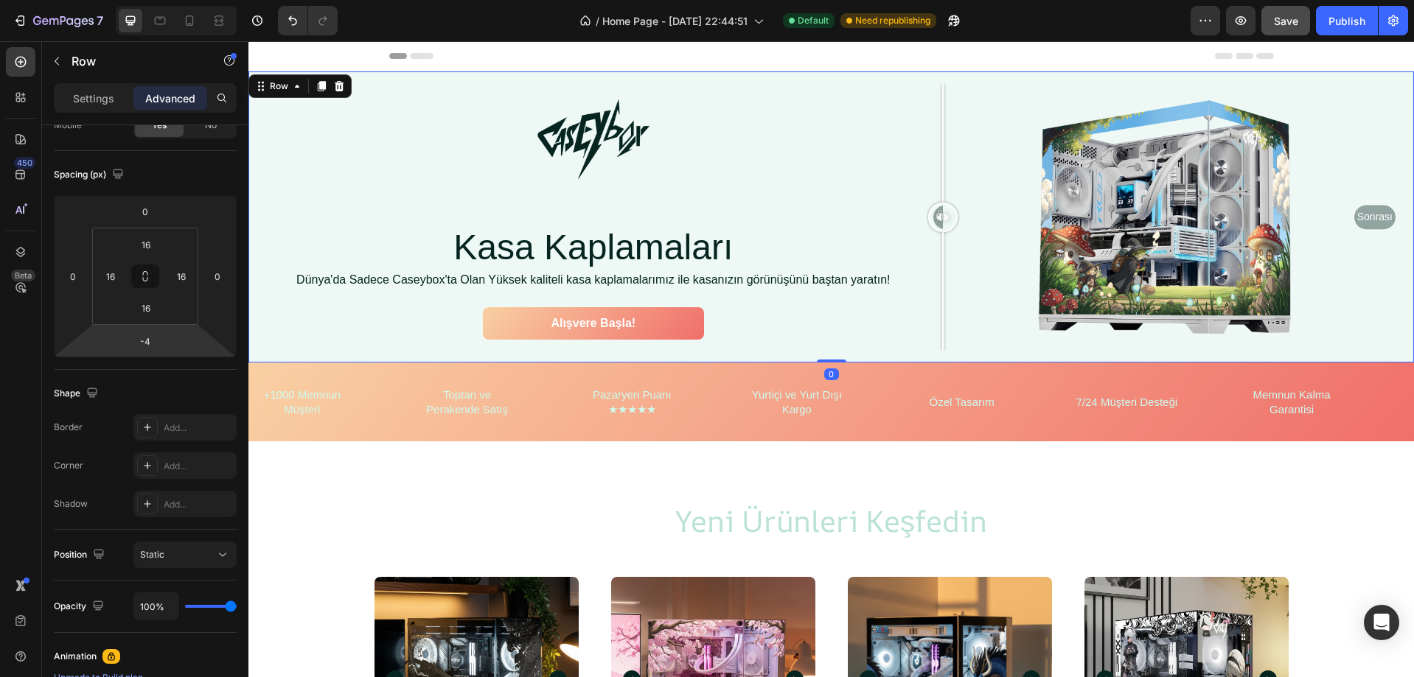
drag, startPoint x: 838, startPoint y: 358, endPoint x: 859, endPoint y: 345, distance: 24.5
click at [859, 345] on div "Image Row Kasa Kaplamaları Heading Dünya'da Sadece Caseybox'ta Olan Yüksek kali…" at bounding box center [830, 217] width 1165 height 291
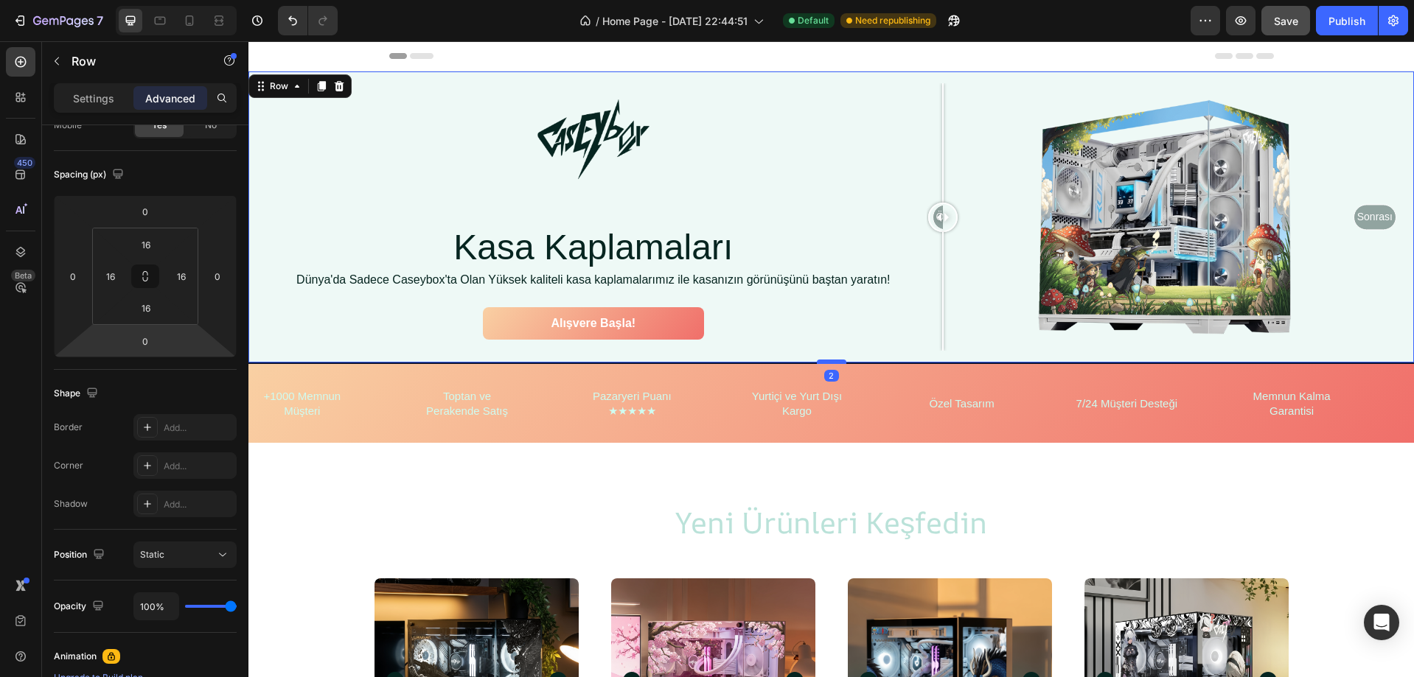
click at [838, 360] on div at bounding box center [831, 362] width 29 height 4
type input "2"
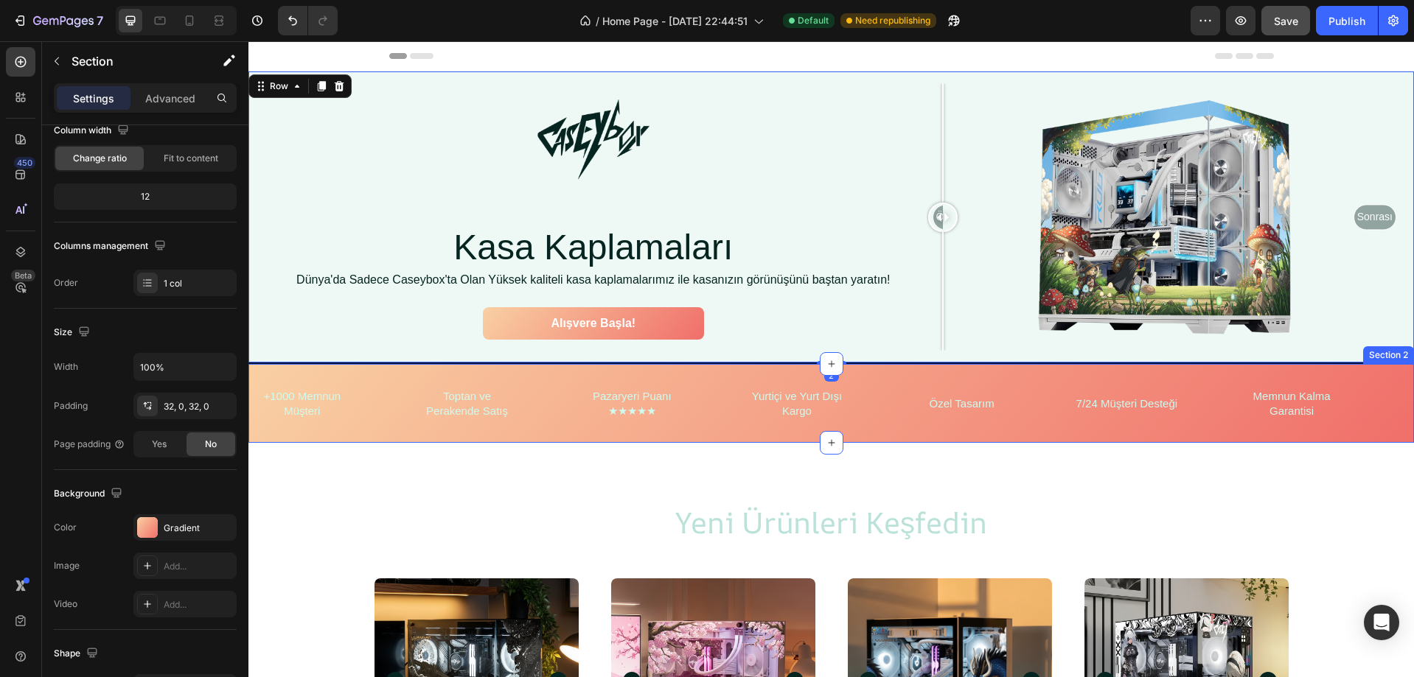
click at [837, 430] on div "+1000 Memnun Müşteri Heading Toptan ve Perakende Satış Heading Pazaryeri Puanı …" at bounding box center [830, 403] width 1165 height 79
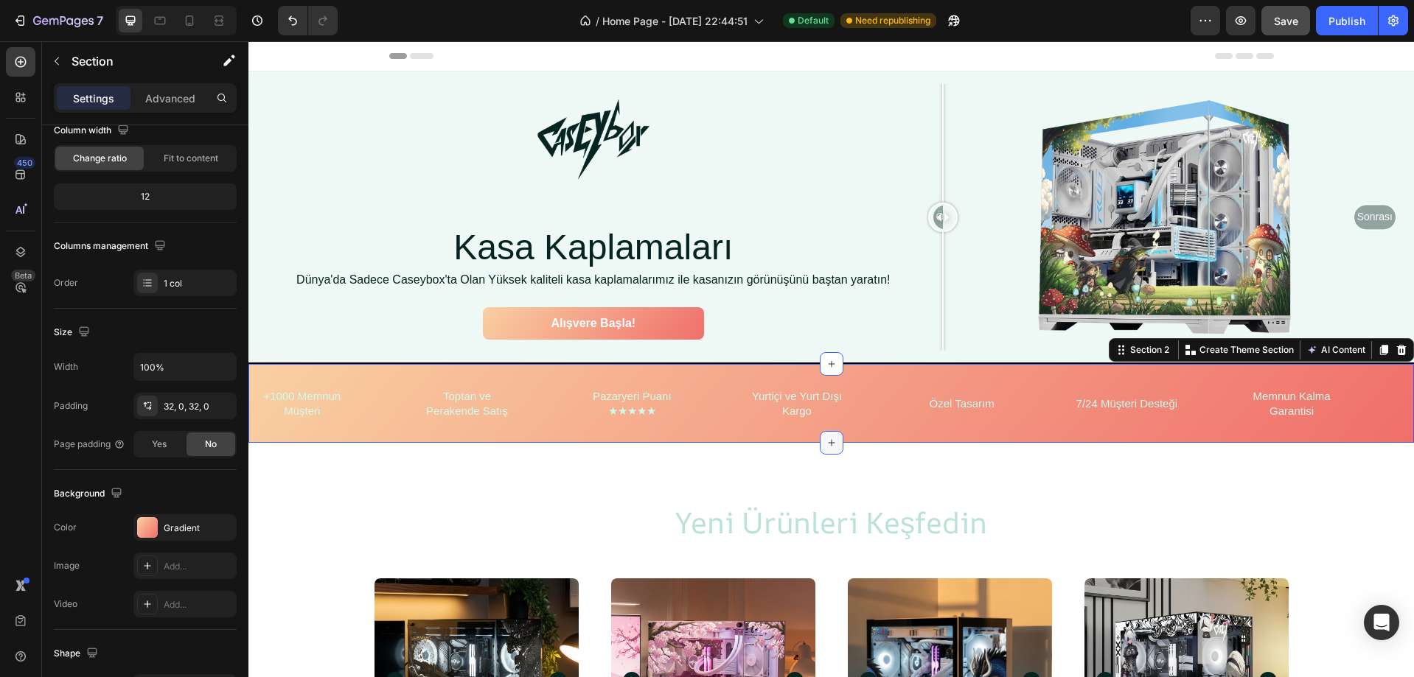
scroll to position [0, 0]
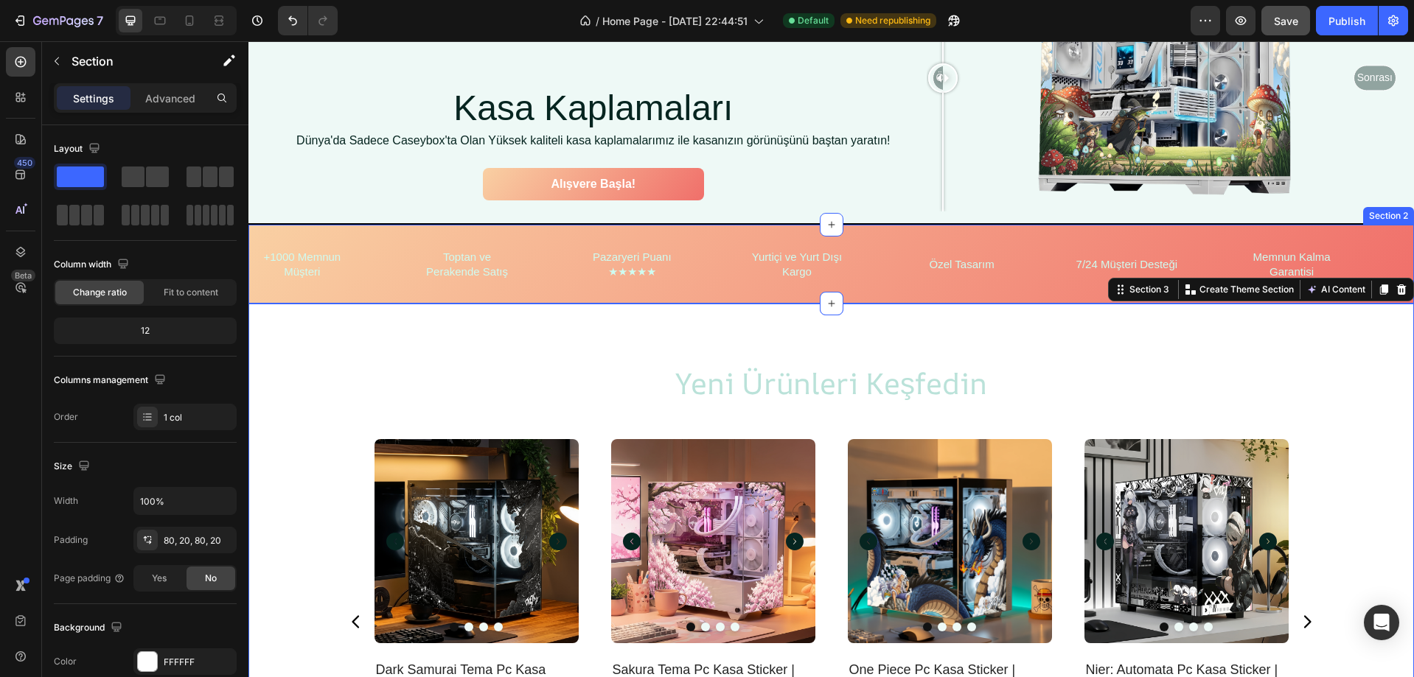
scroll to position [147, 0]
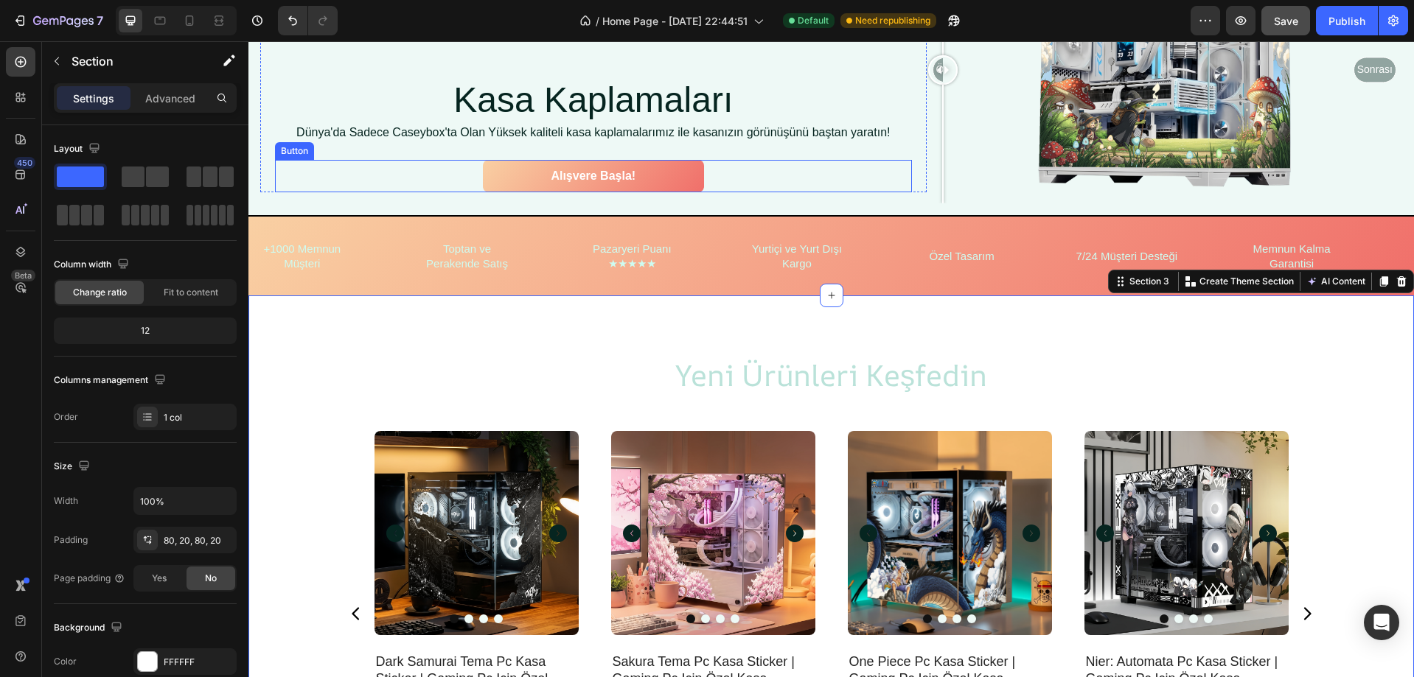
click at [866, 186] on div "Alışvere Başla! Button" at bounding box center [593, 176] width 637 height 33
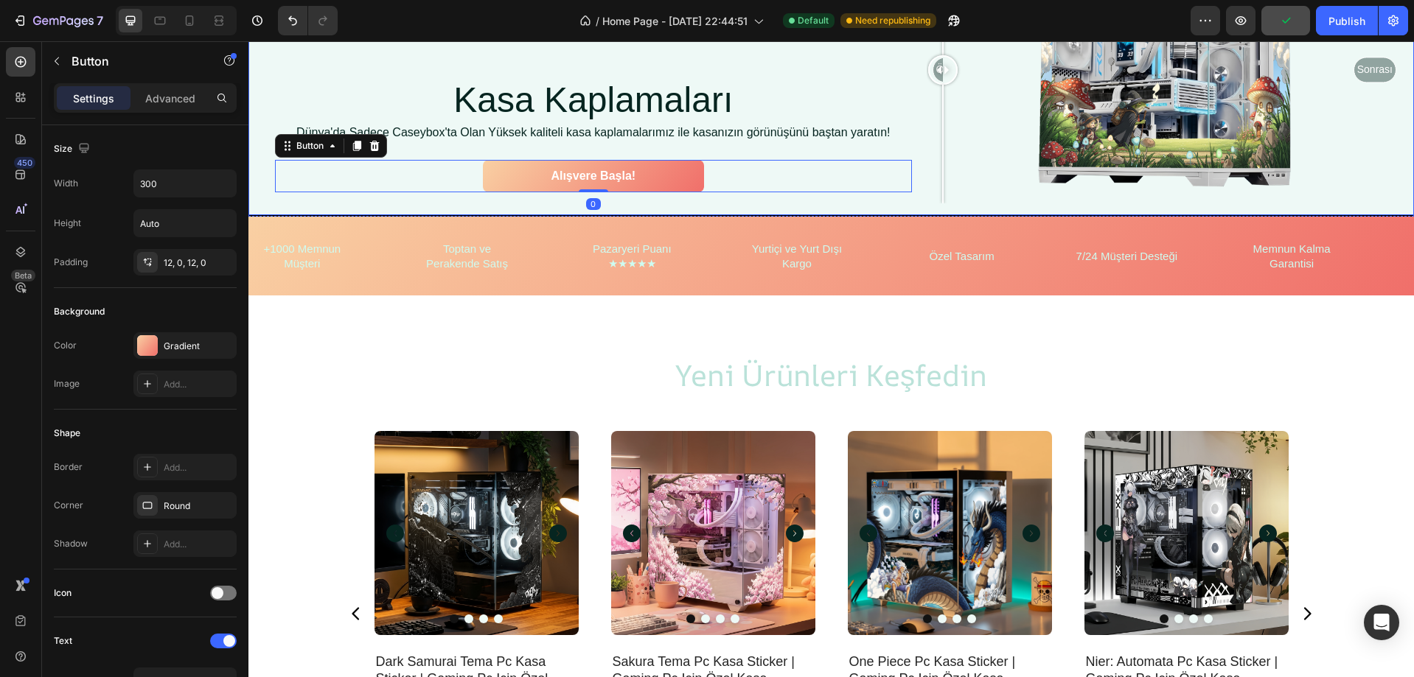
click at [862, 199] on div "Image Row Kasa Kaplamaları Heading Dünya'da Sadece Caseybox'ta Olan Yüksek kali…" at bounding box center [593, 70] width 666 height 268
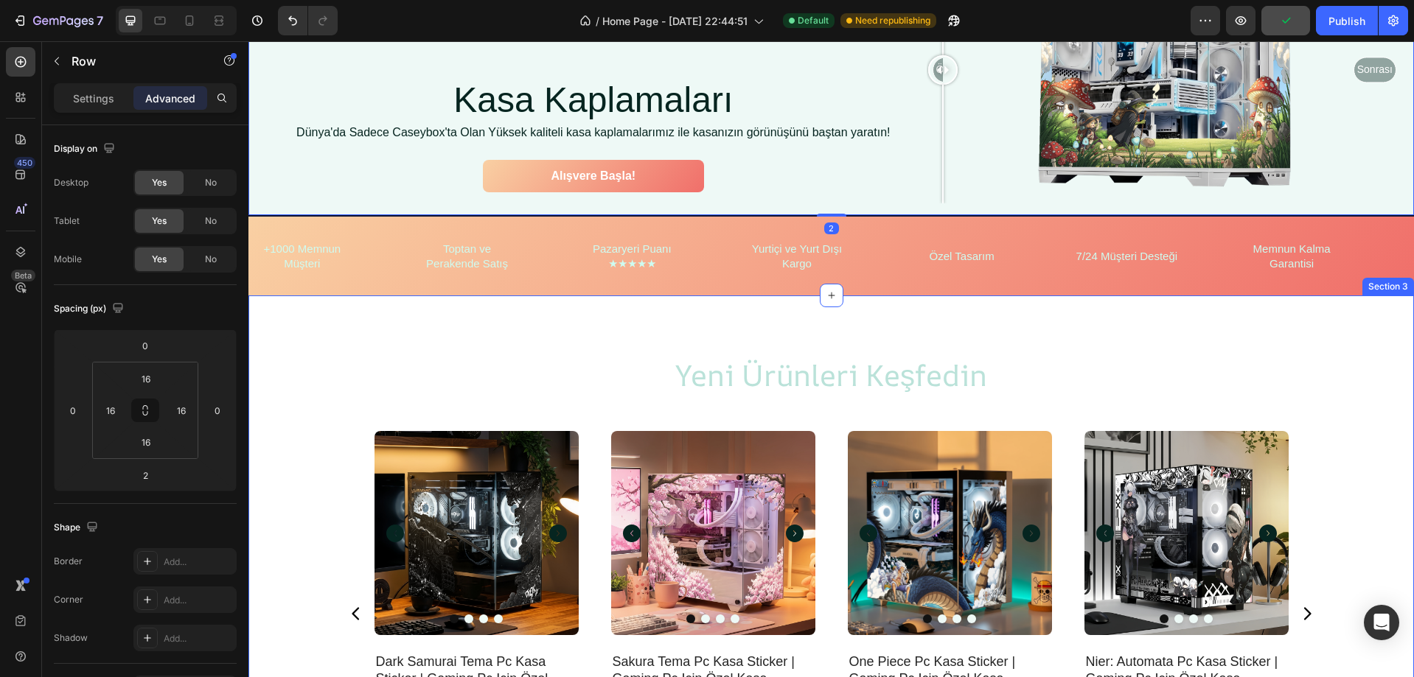
click at [855, 302] on div "yeni ürünleri keşfedin Heading Product Images dark samurai tema pc kasa sticker…" at bounding box center [830, 576] width 1165 height 560
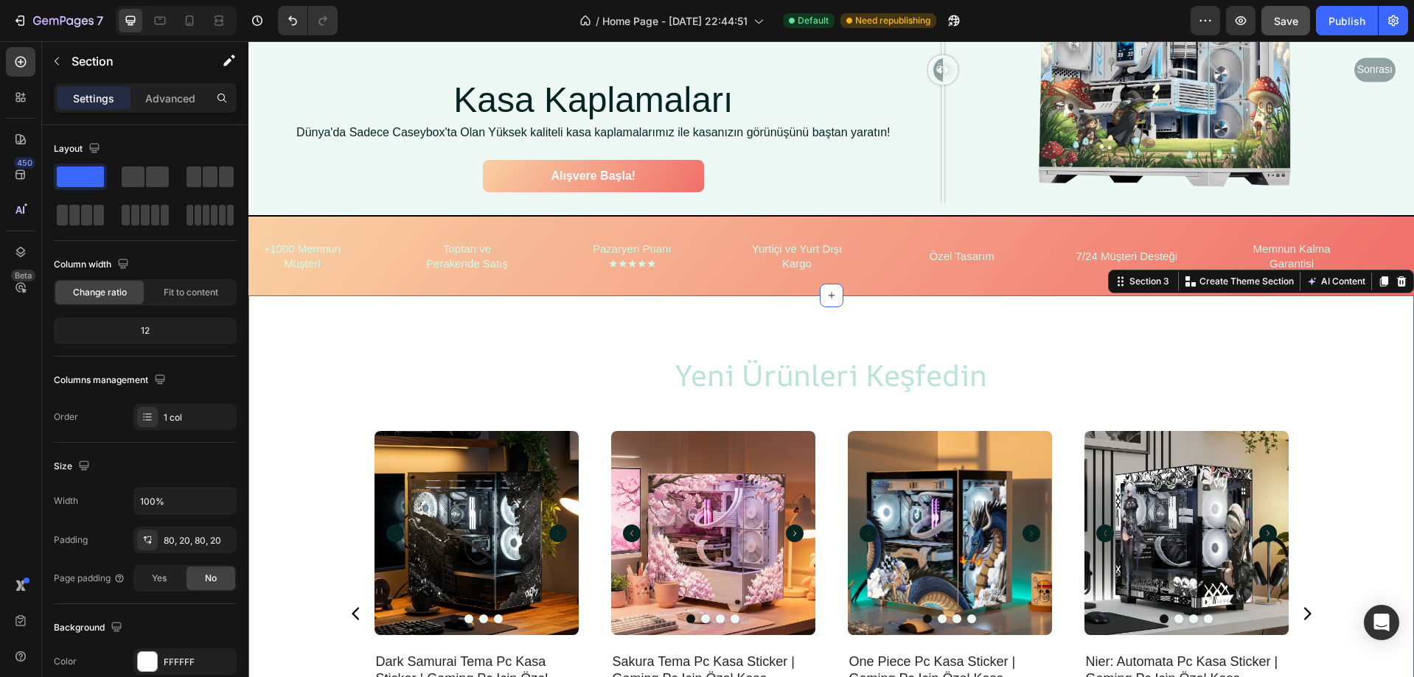
click at [889, 329] on div "yeni ürünleri keşfedin Heading Product Images dark samurai tema pc kasa sticker…" at bounding box center [830, 576] width 1165 height 560
click at [1029, 350] on div "yeni ürünleri keşfedin Heading Product Images dark samurai tema pc kasa sticker…" at bounding box center [830, 576] width 1165 height 560
click at [1066, 394] on div "yeni ürünleri keşfedin Heading Product Images dark samurai tema pc kasa sticker…" at bounding box center [831, 576] width 1136 height 442
click at [921, 355] on h2 "yeni ürünleri keşfedin" at bounding box center [831, 375] width 885 height 41
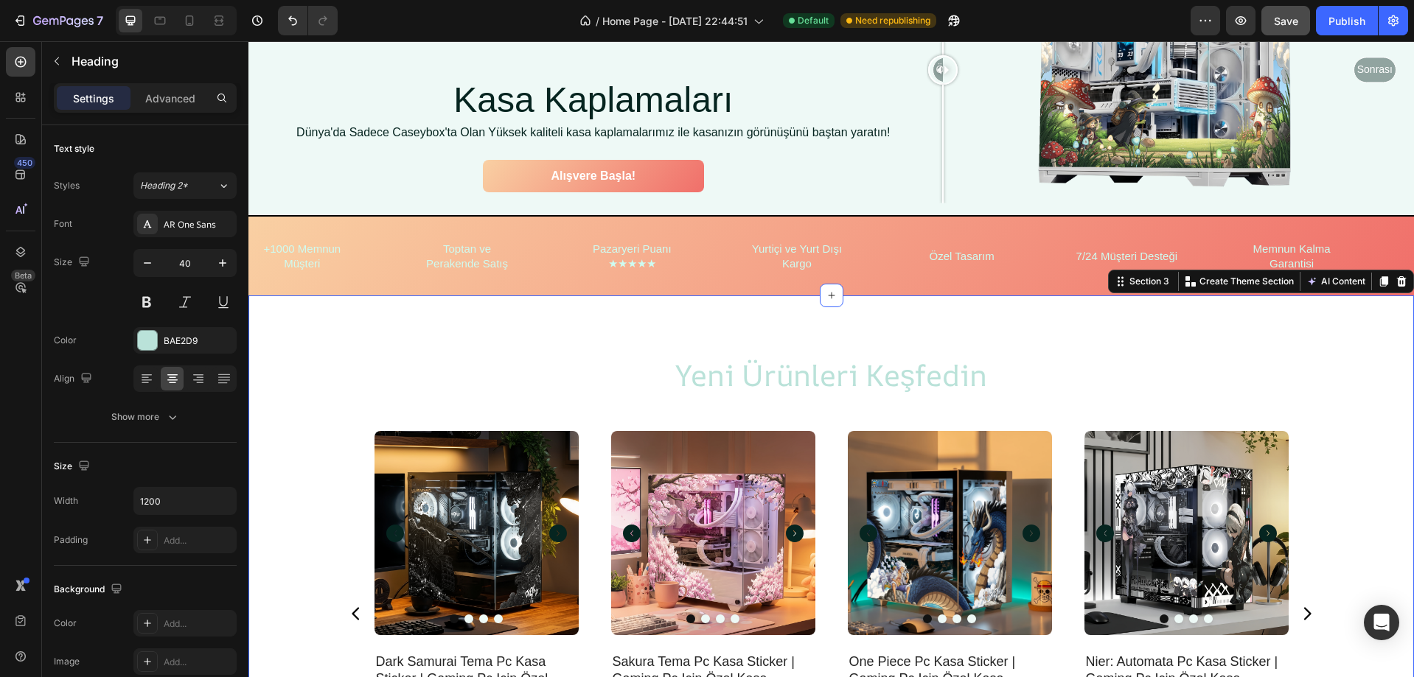
click at [555, 342] on div "yeni ürünleri keşfedin Heading Product Images dark samurai tema pc kasa sticker…" at bounding box center [830, 576] width 1165 height 560
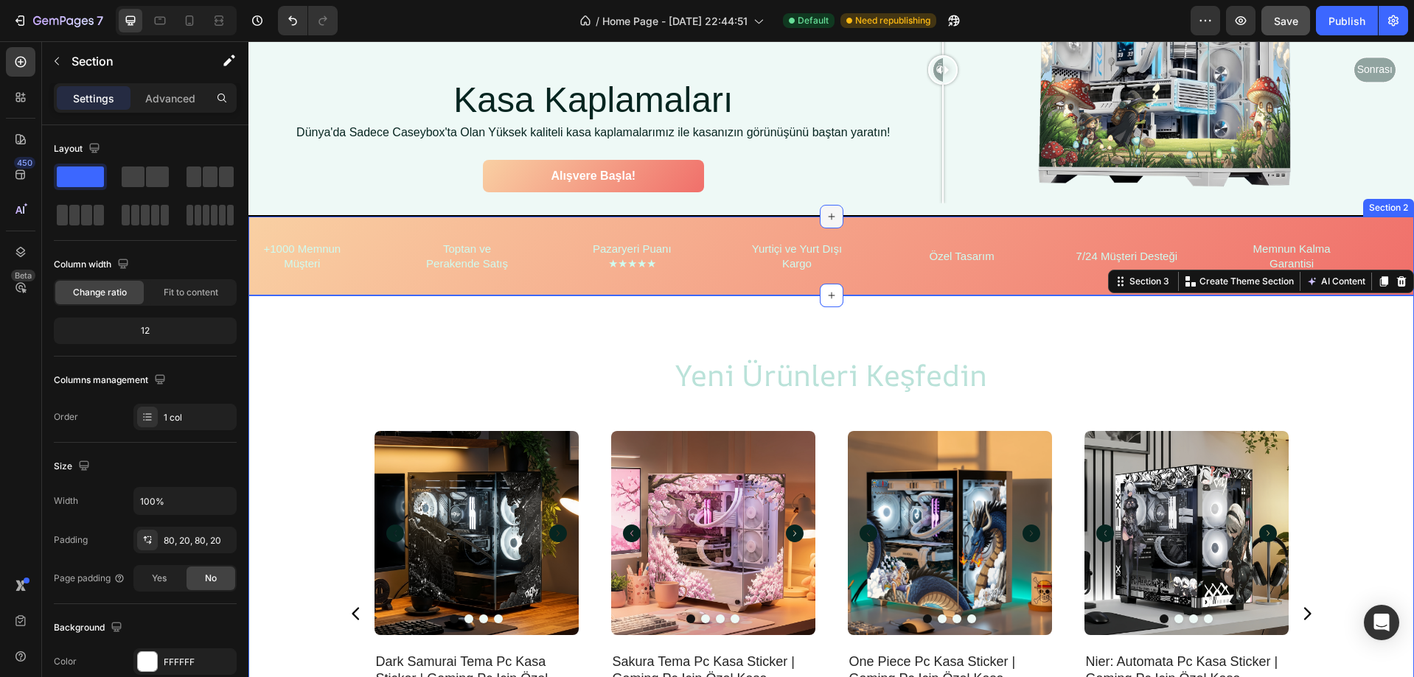
click at [827, 205] on div at bounding box center [832, 217] width 24 height 24
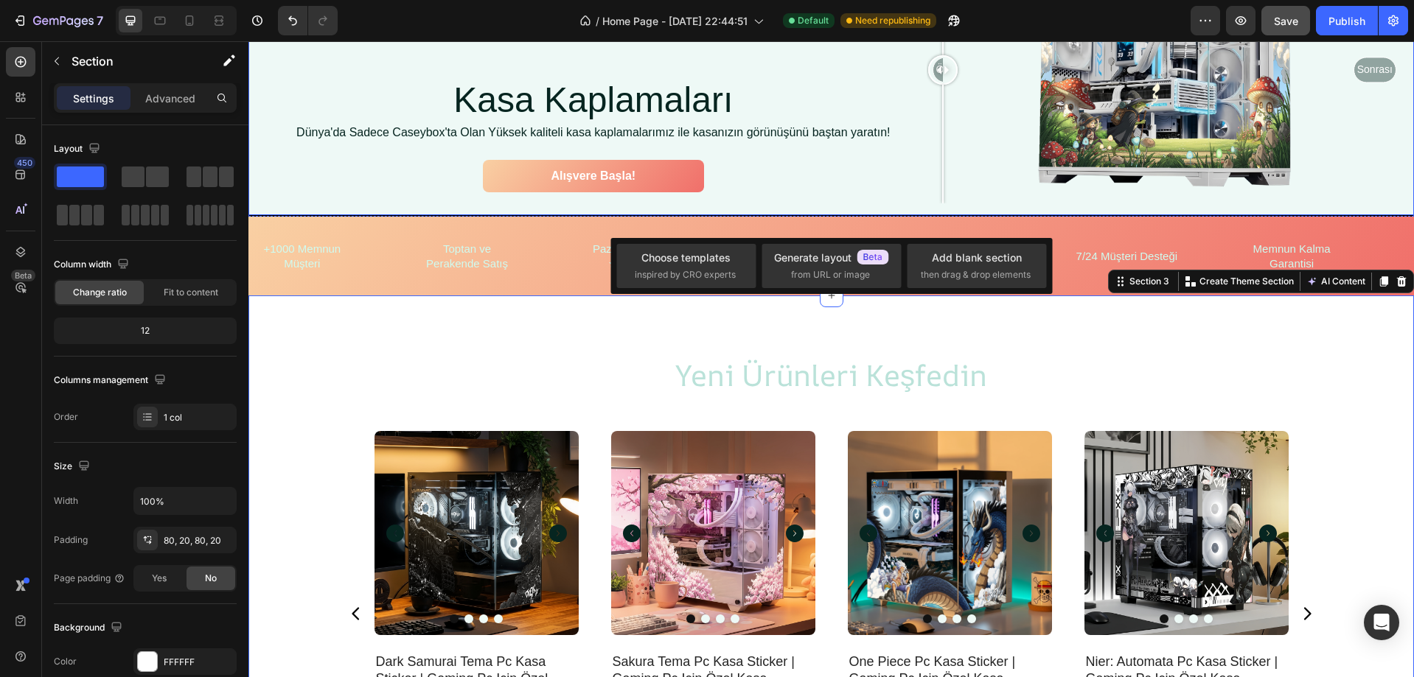
click at [870, 201] on div "Image Row Kasa Kaplamaları Heading Dünya'da Sadece Caseybox'ta Olan Yüksek kali…" at bounding box center [830, 69] width 1165 height 291
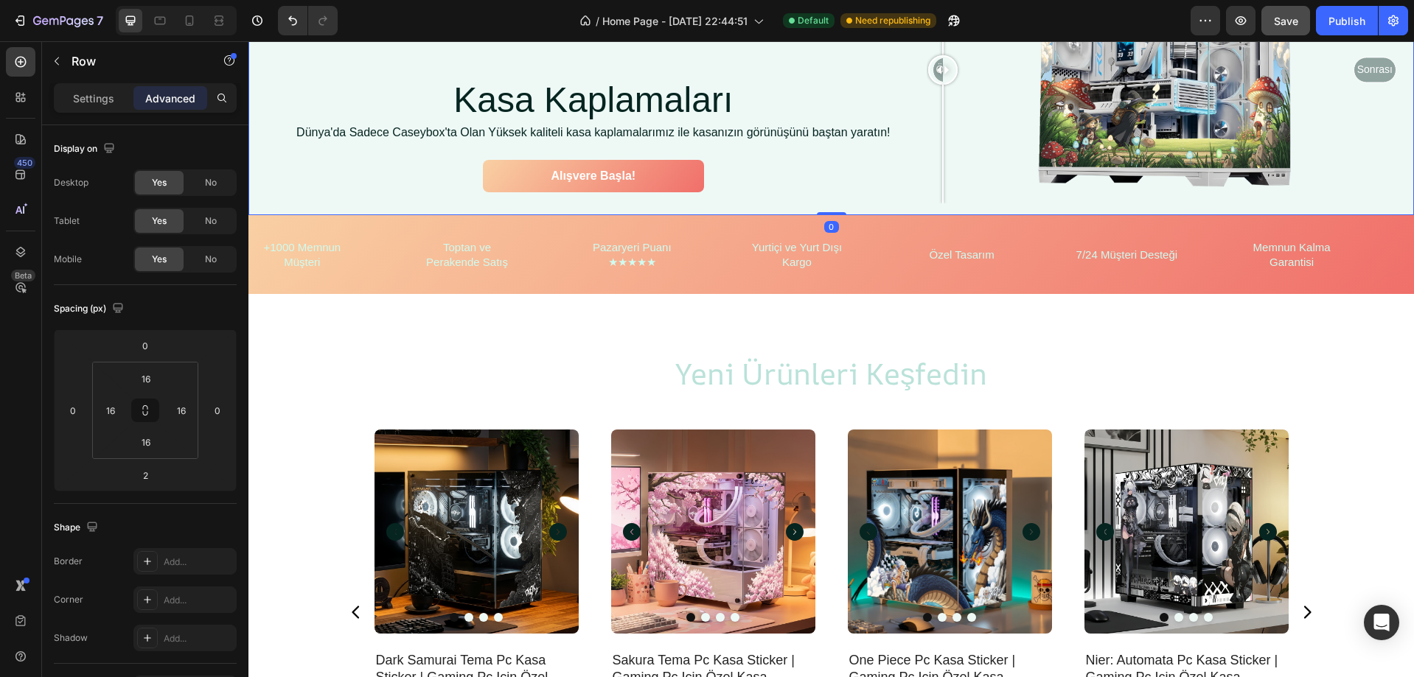
drag, startPoint x: 838, startPoint y: 212, endPoint x: 847, endPoint y: 210, distance: 9.1
click at [846, 211] on div "Image Row Kasa Kaplamaları Heading Dünya'da Sadece Caseybox'ta Olan Yüksek kali…" at bounding box center [830, 69] width 1165 height 291
type input "0"
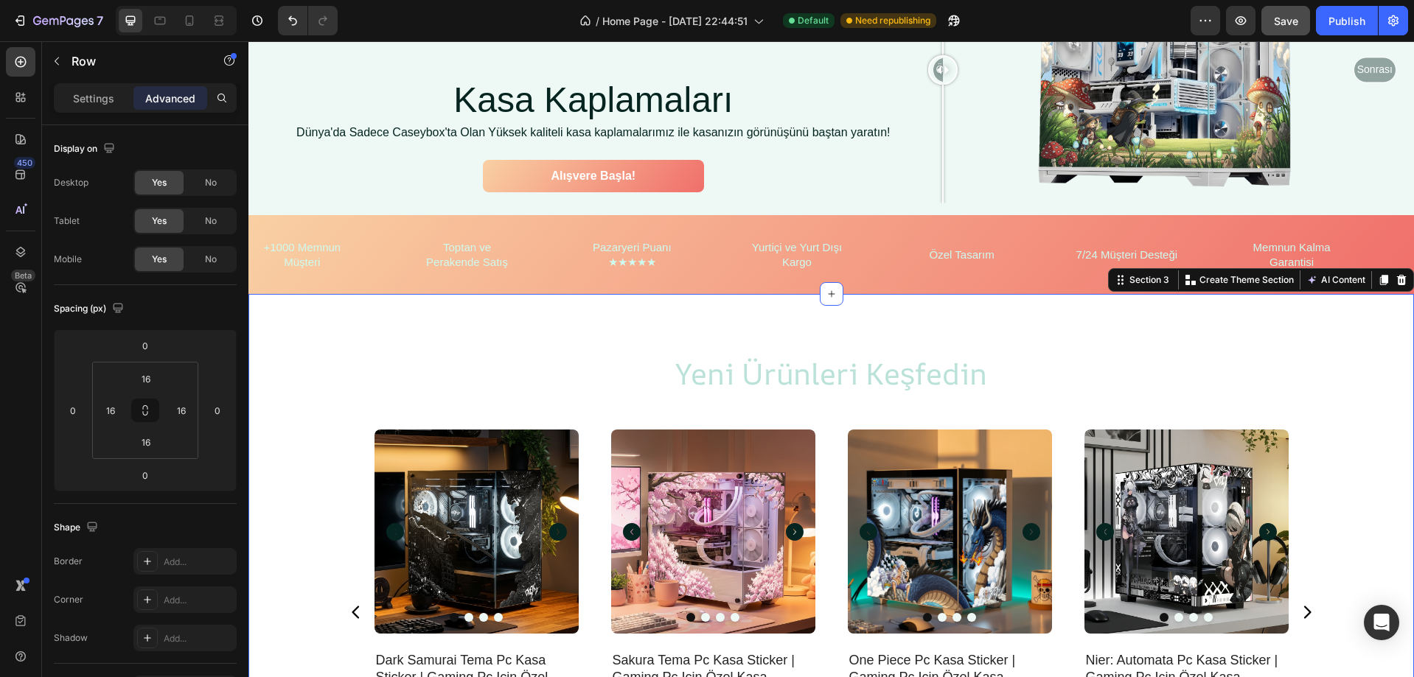
click at [941, 307] on div "yeni ürünleri keşfedin Heading Product Images dark samurai tema pc kasa sticker…" at bounding box center [830, 574] width 1165 height 560
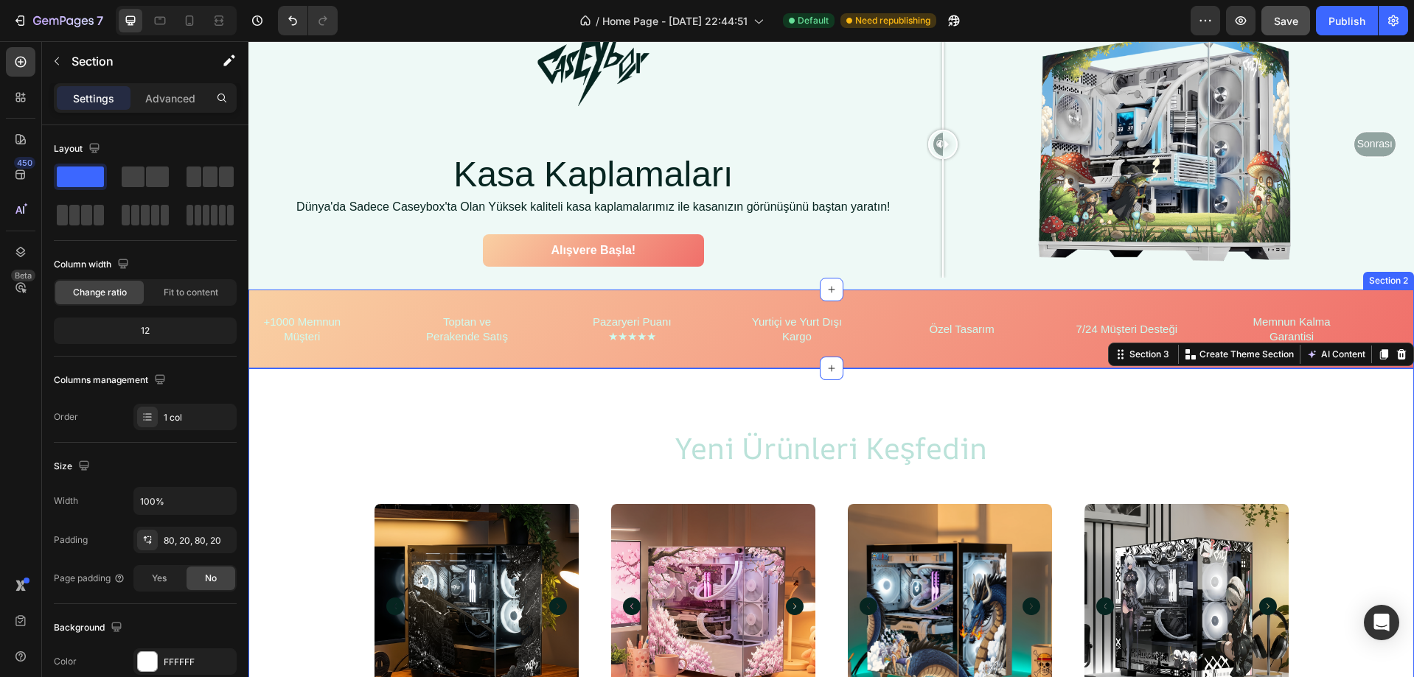
scroll to position [0, 0]
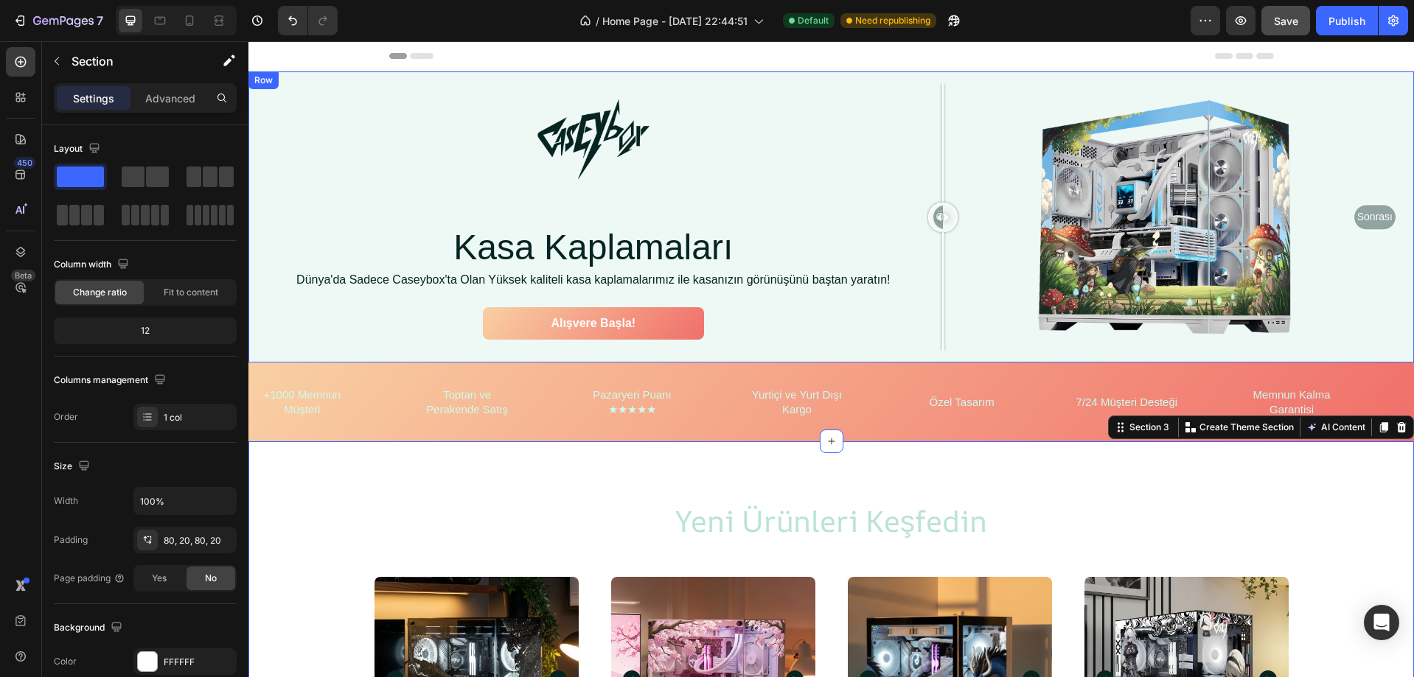
click at [779, 355] on div "Image Row Kasa Kaplamaları Heading Dünya'da Sadece Caseybox'ta Olan Yüksek kali…" at bounding box center [830, 217] width 1165 height 291
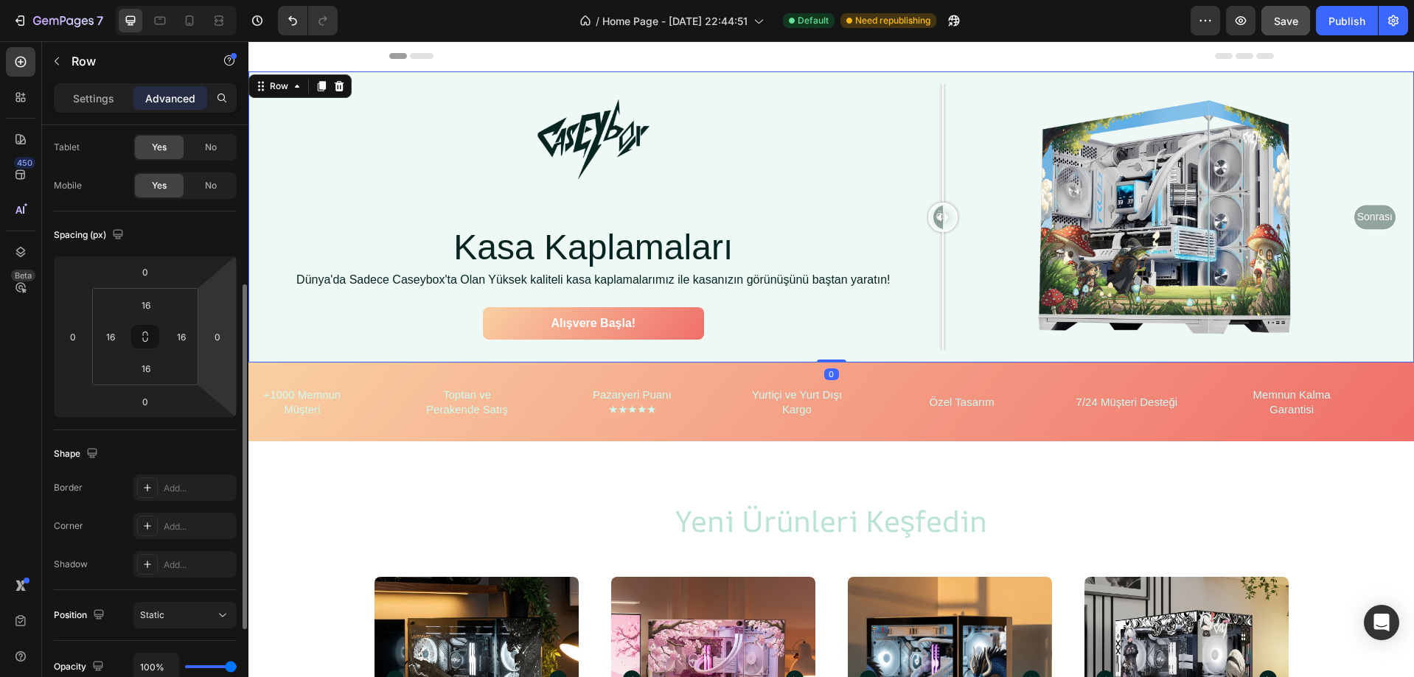
scroll to position [147, 0]
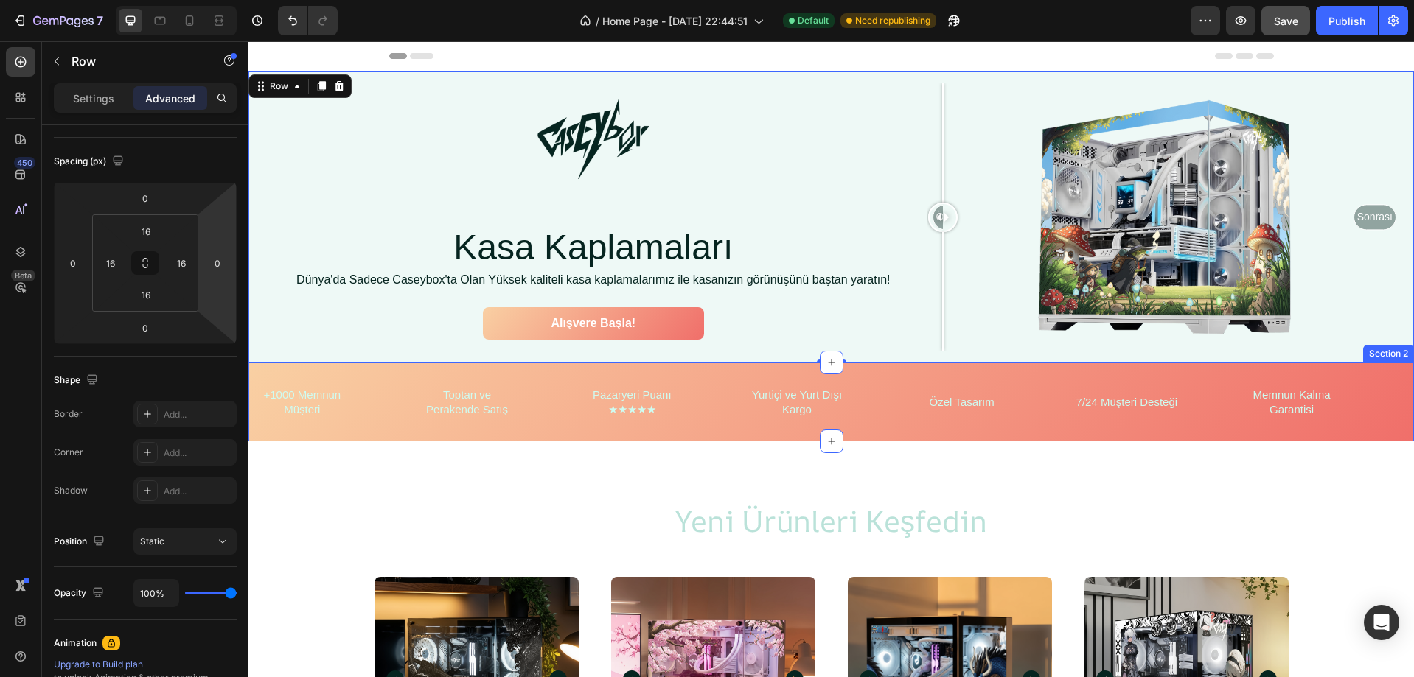
click at [537, 377] on div "+1000 Memnun Müşteri Heading Toptan ve Perakende Satış Heading Pazaryeri Puanı …" at bounding box center [830, 402] width 1165 height 79
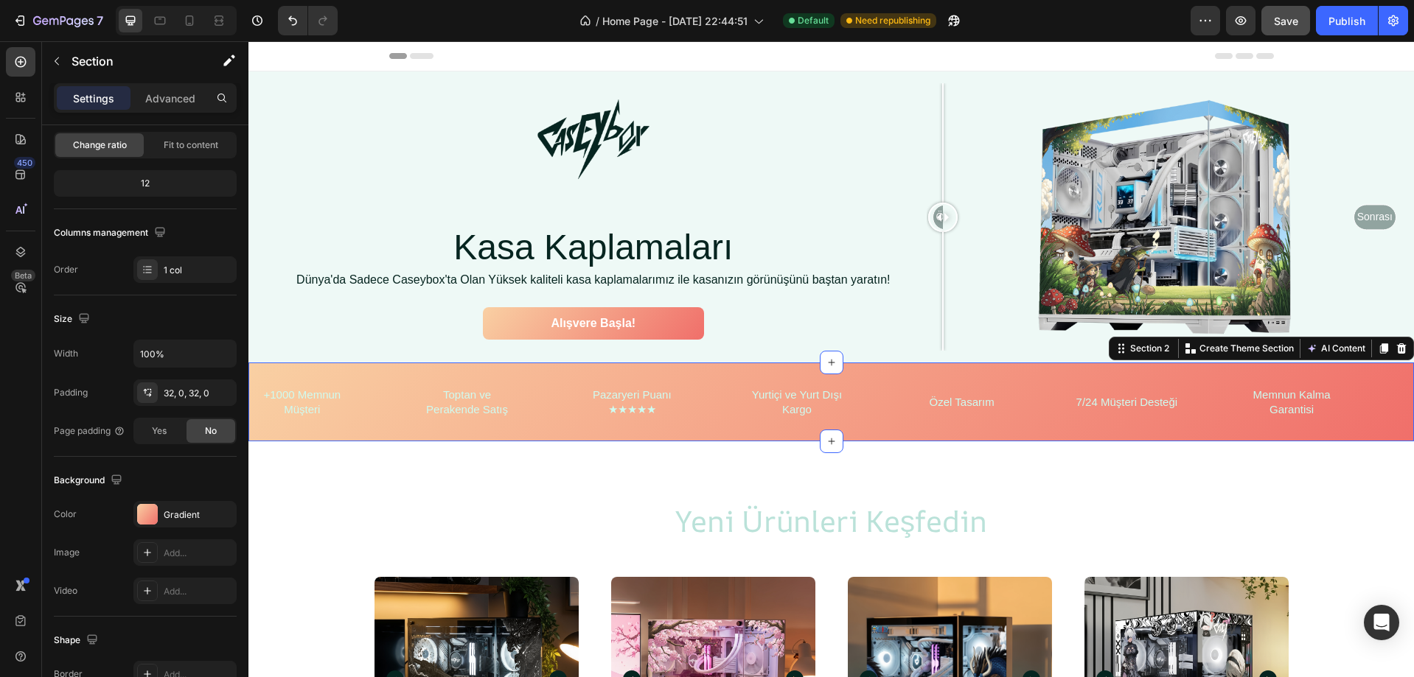
scroll to position [0, 0]
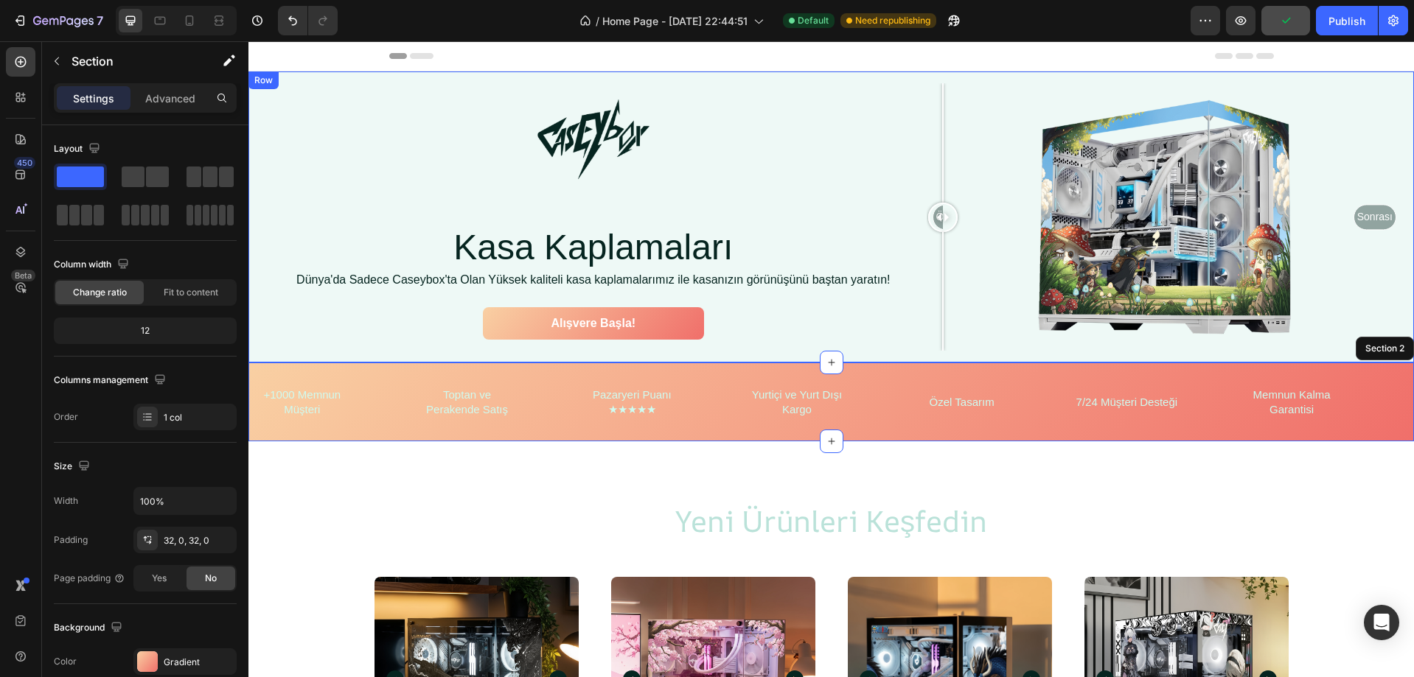
click at [405, 341] on div "Image Row Kasa Kaplamaları Heading Dünya'da Sadece Caseybox'ta Olan Yüksek kali…" at bounding box center [593, 217] width 666 height 268
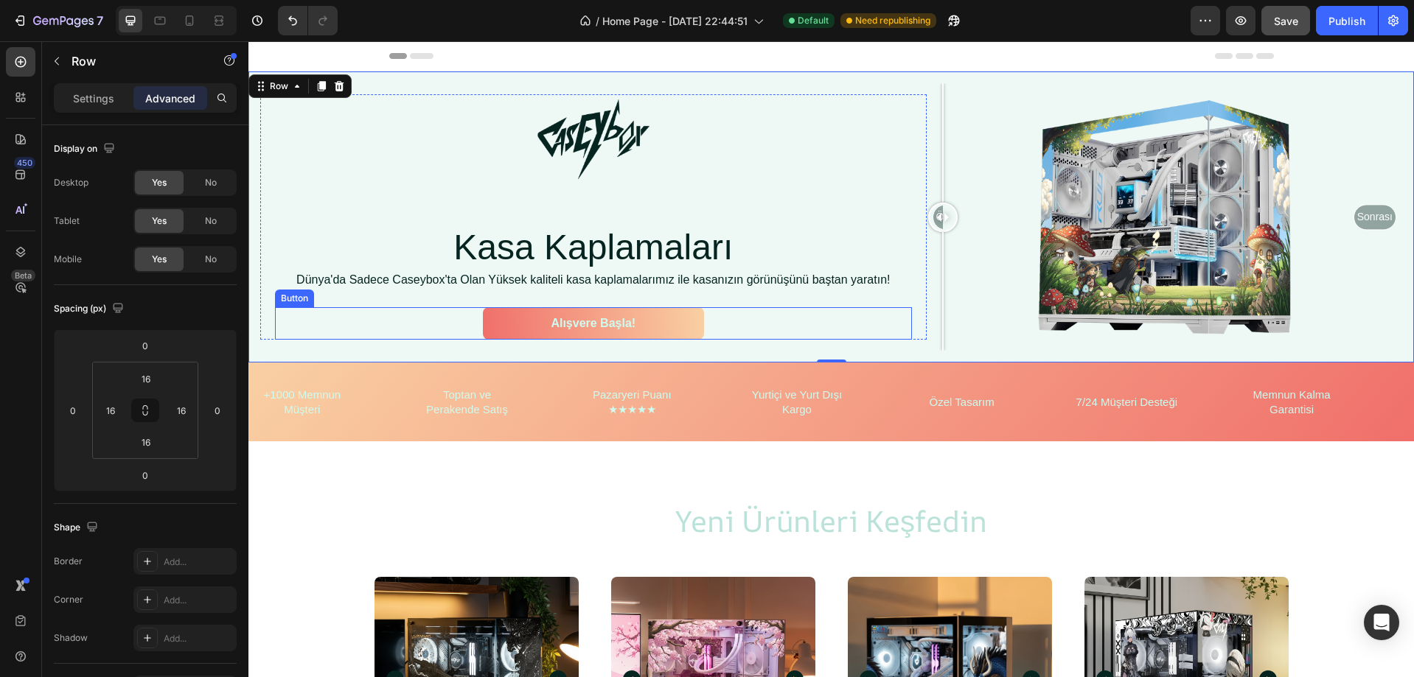
click at [680, 307] on link "Alışvere Başla!" at bounding box center [593, 323] width 221 height 33
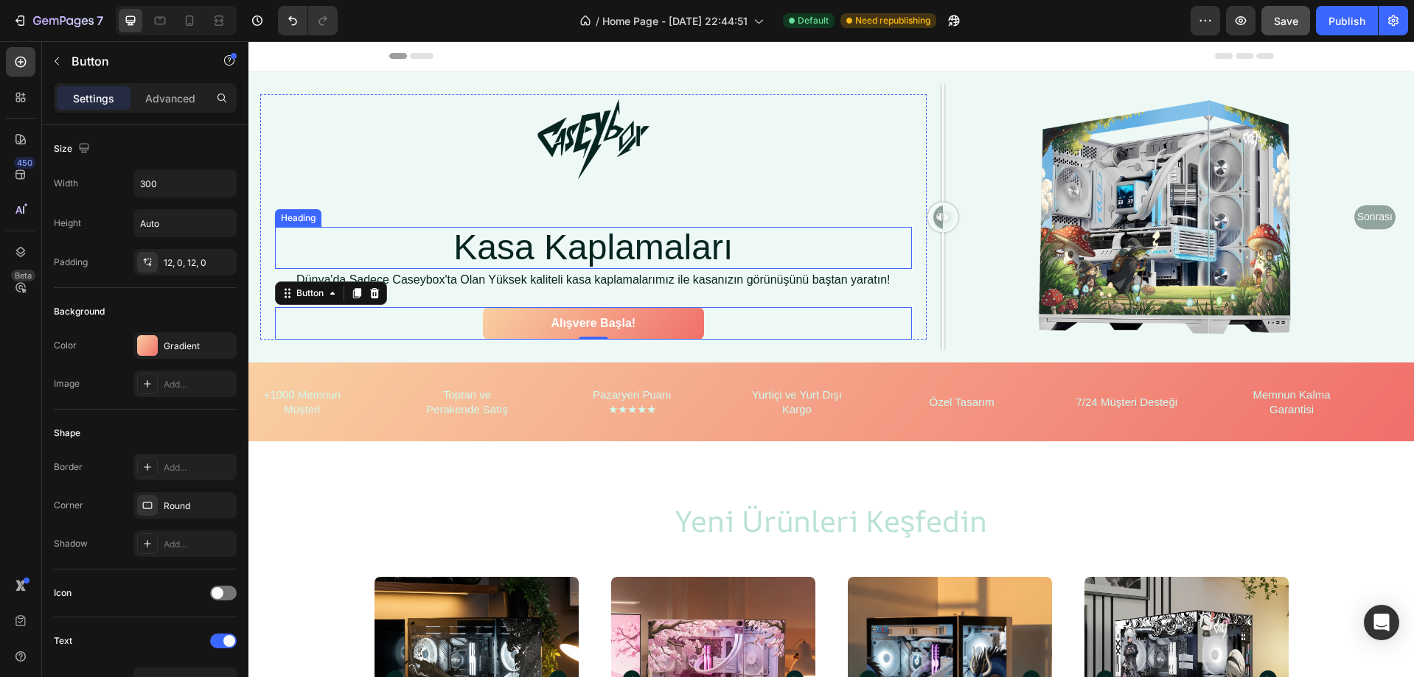
click at [574, 248] on h2 "Kasa Kaplamaları" at bounding box center [594, 248] width 332 height 42
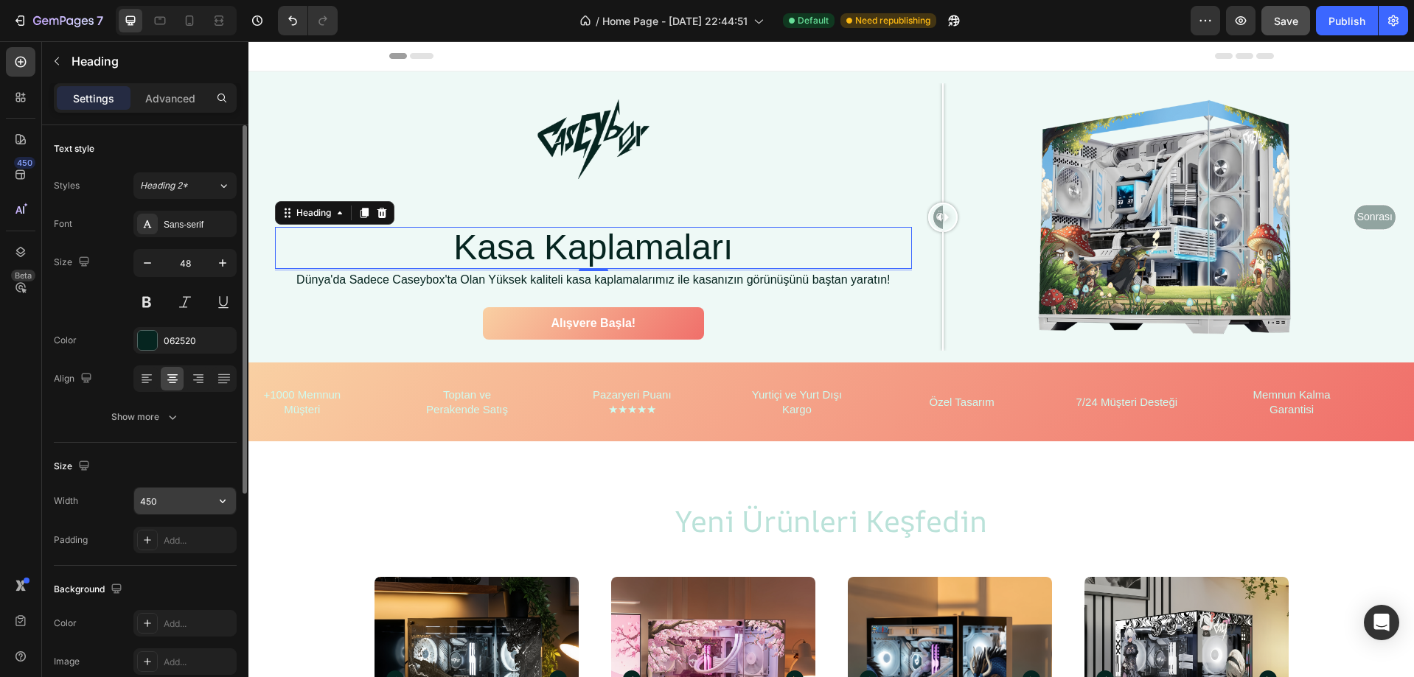
click at [188, 514] on input "450" at bounding box center [185, 501] width 102 height 27
click at [172, 95] on p "Advanced" at bounding box center [170, 98] width 50 height 15
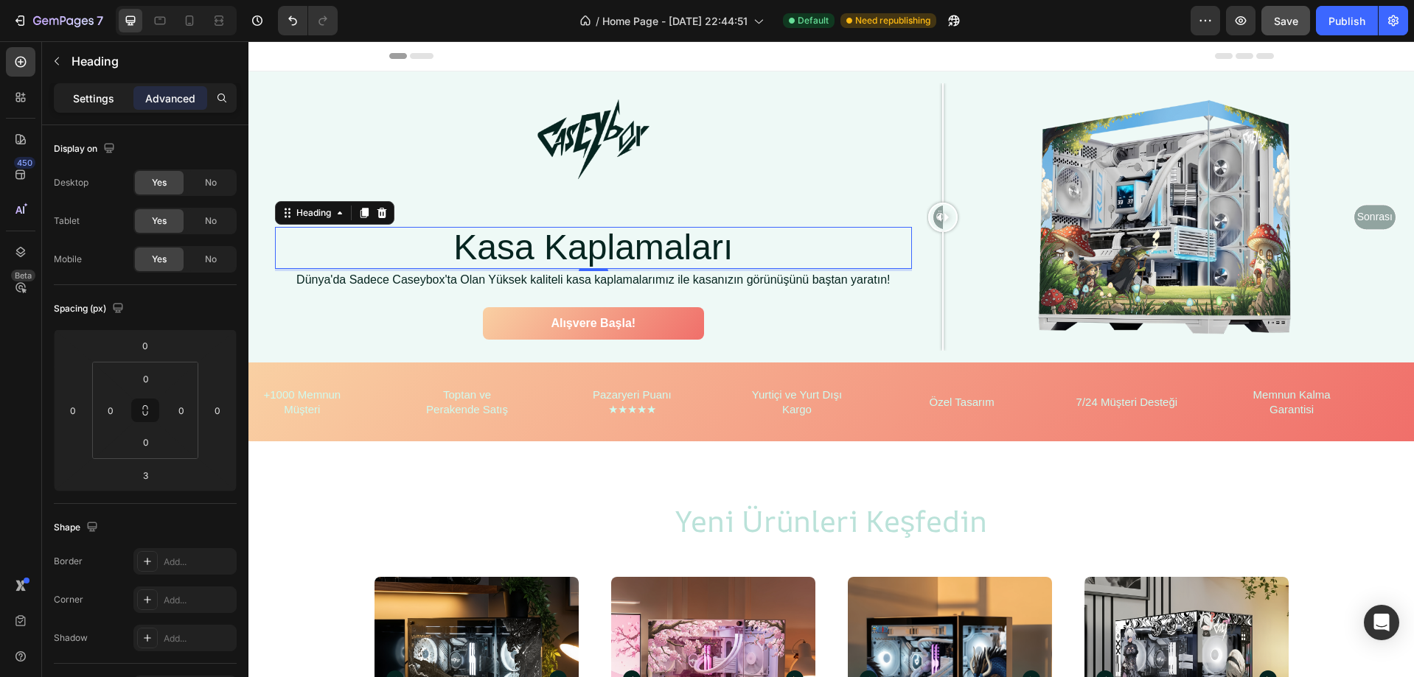
click at [96, 96] on p "Settings" at bounding box center [93, 98] width 41 height 15
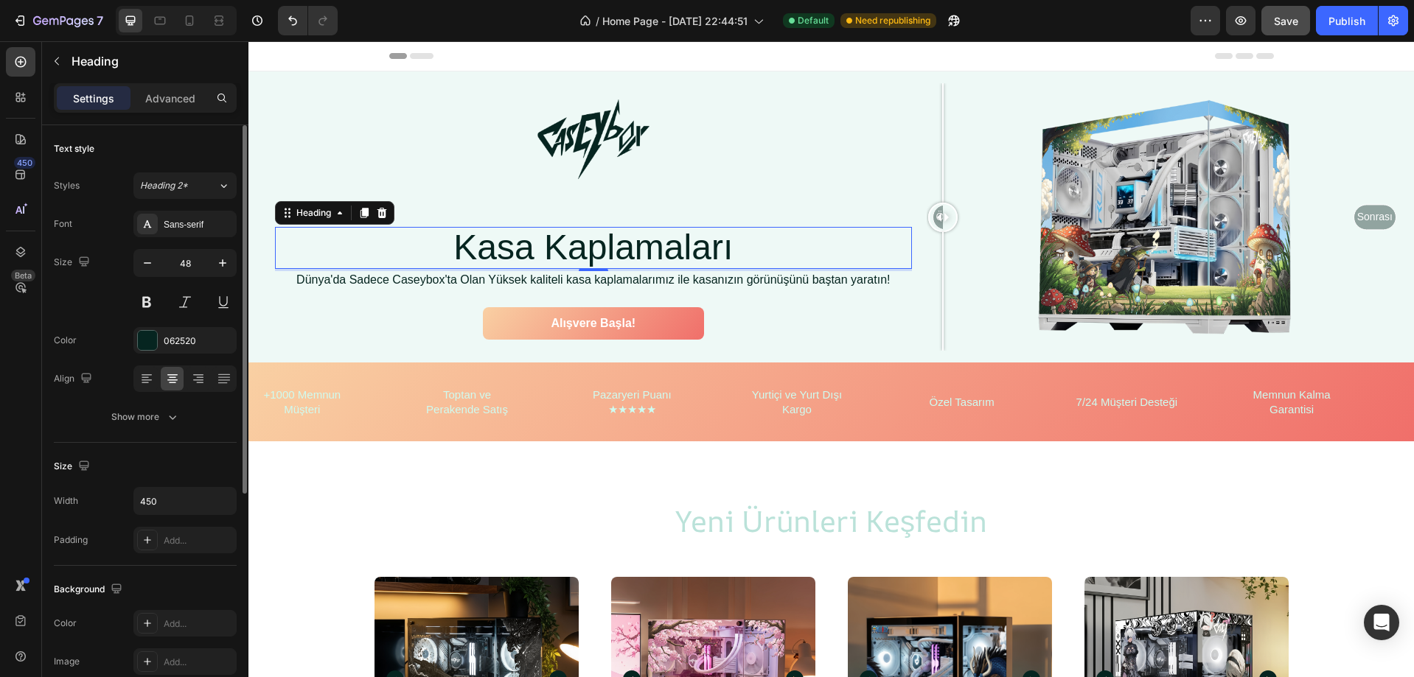
scroll to position [74, 0]
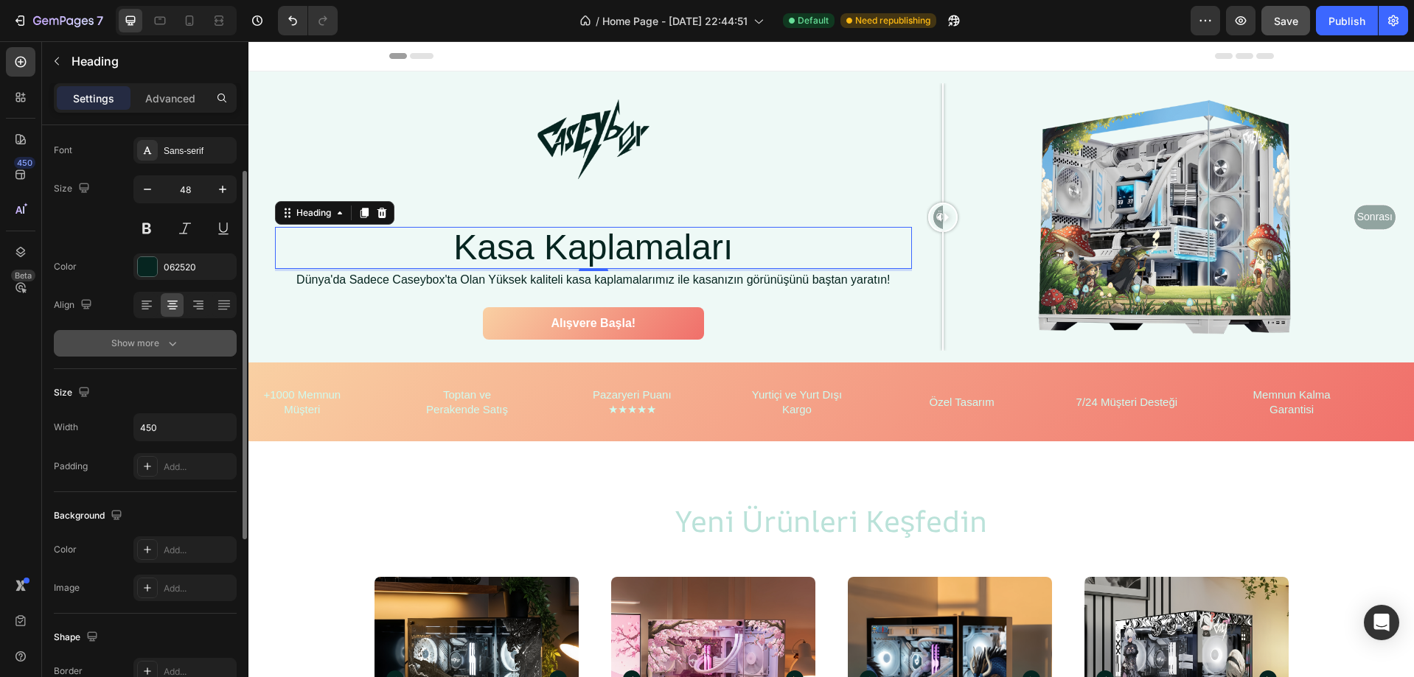
click at [150, 347] on div "Show more" at bounding box center [145, 343] width 69 height 15
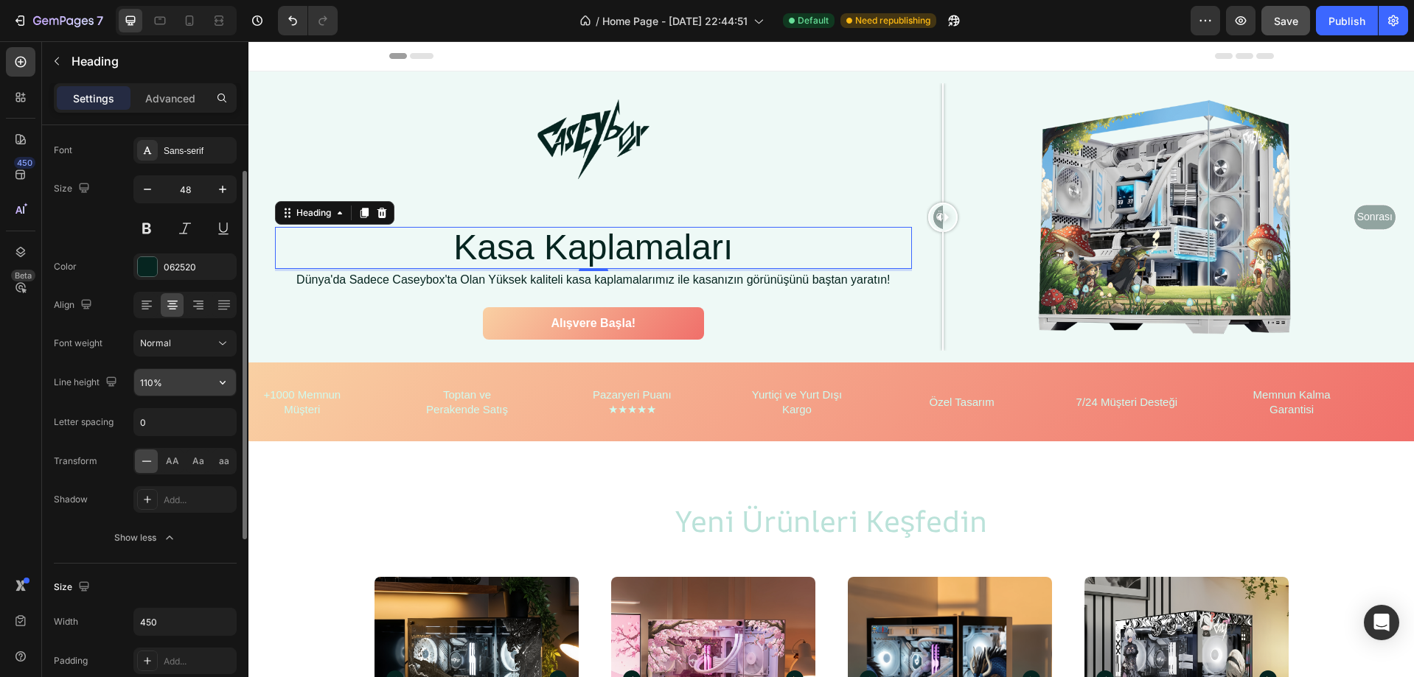
click at [148, 392] on input "110%" at bounding box center [185, 382] width 102 height 27
click at [148, 392] on input "100%" at bounding box center [185, 382] width 102 height 27
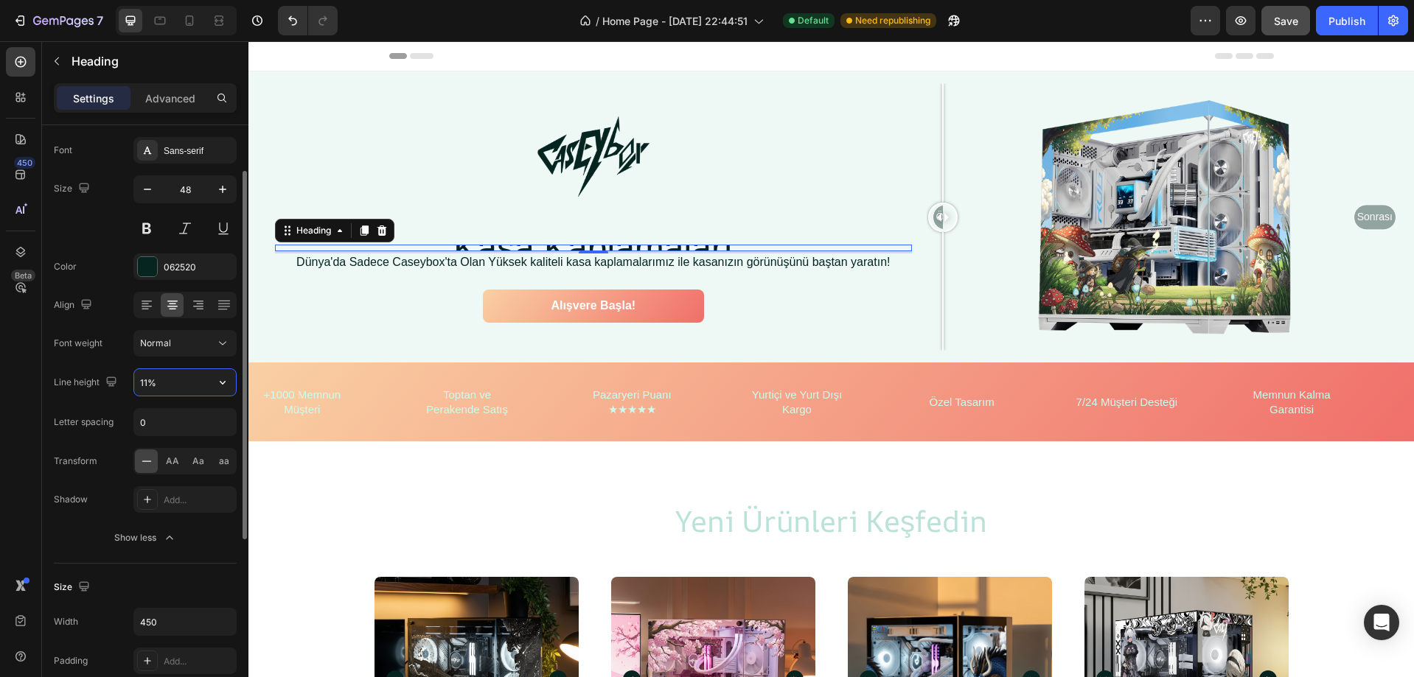
type input "110%"
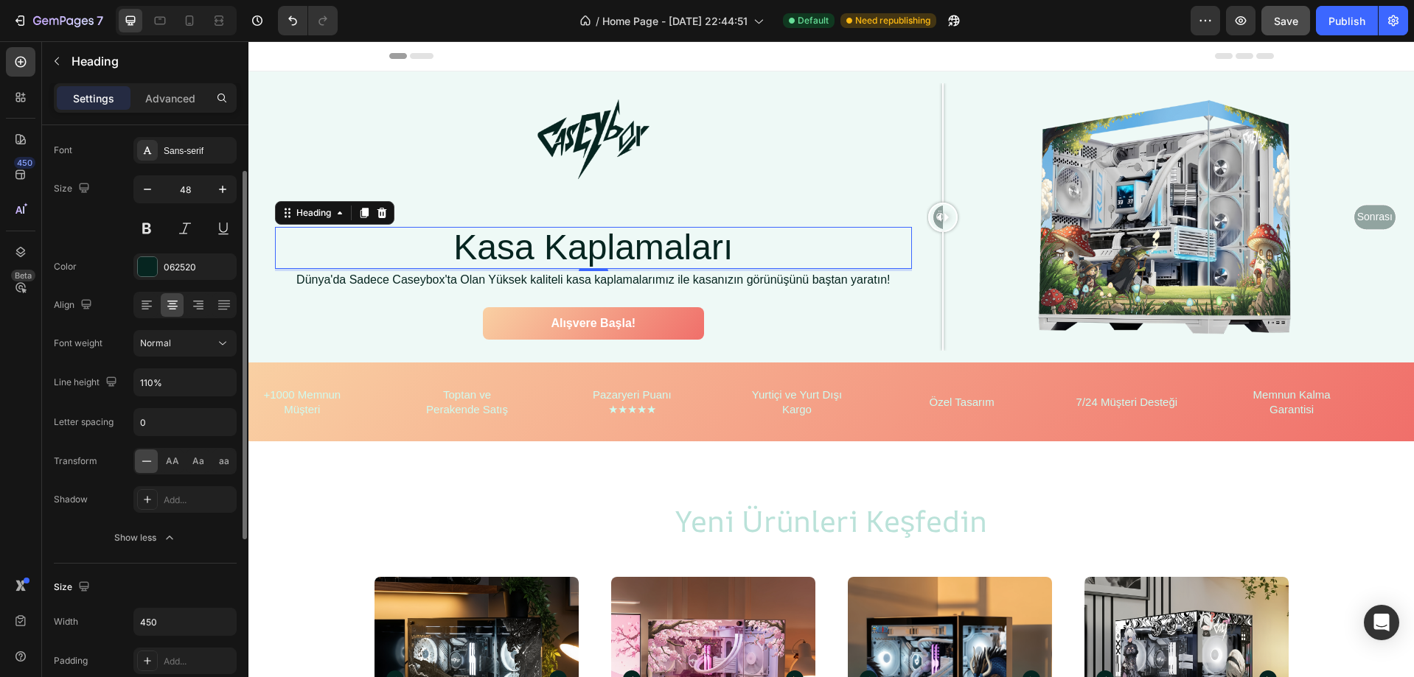
click at [194, 401] on div "Font Sans-serif Size 48 Color 062520 Align Font weight Normal Line height 110% …" at bounding box center [145, 344] width 183 height 414
click at [184, 470] on div "AA Aa aa" at bounding box center [184, 461] width 103 height 27
click at [179, 470] on div "AA" at bounding box center [172, 462] width 23 height 24
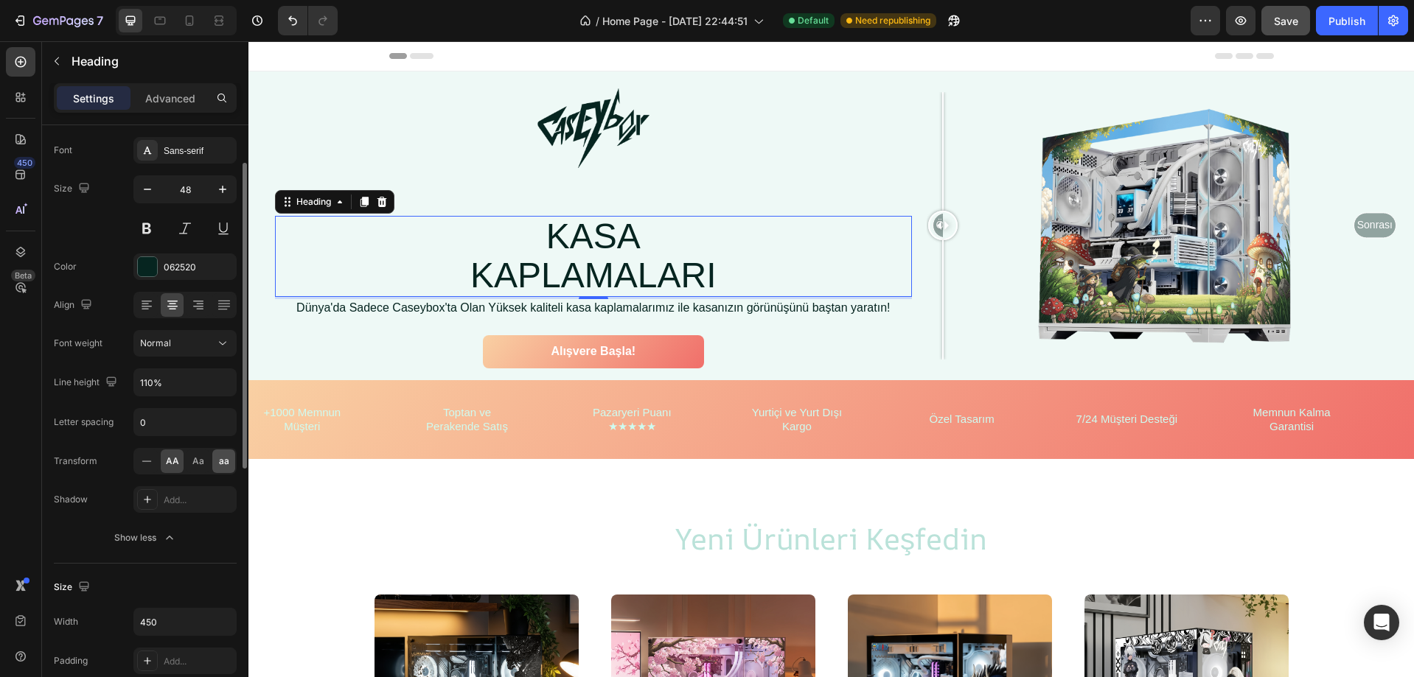
click at [223, 470] on div "aa" at bounding box center [223, 462] width 23 height 24
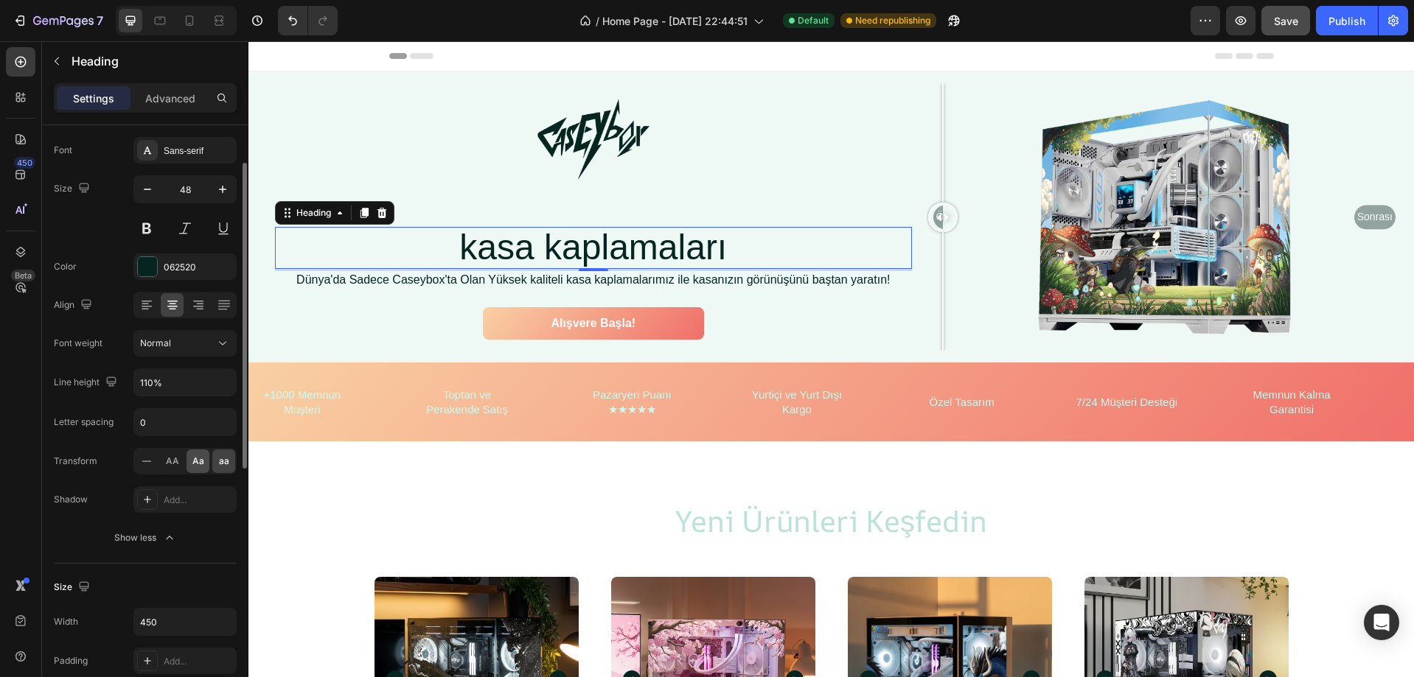
click at [202, 470] on div "Aa" at bounding box center [198, 462] width 23 height 24
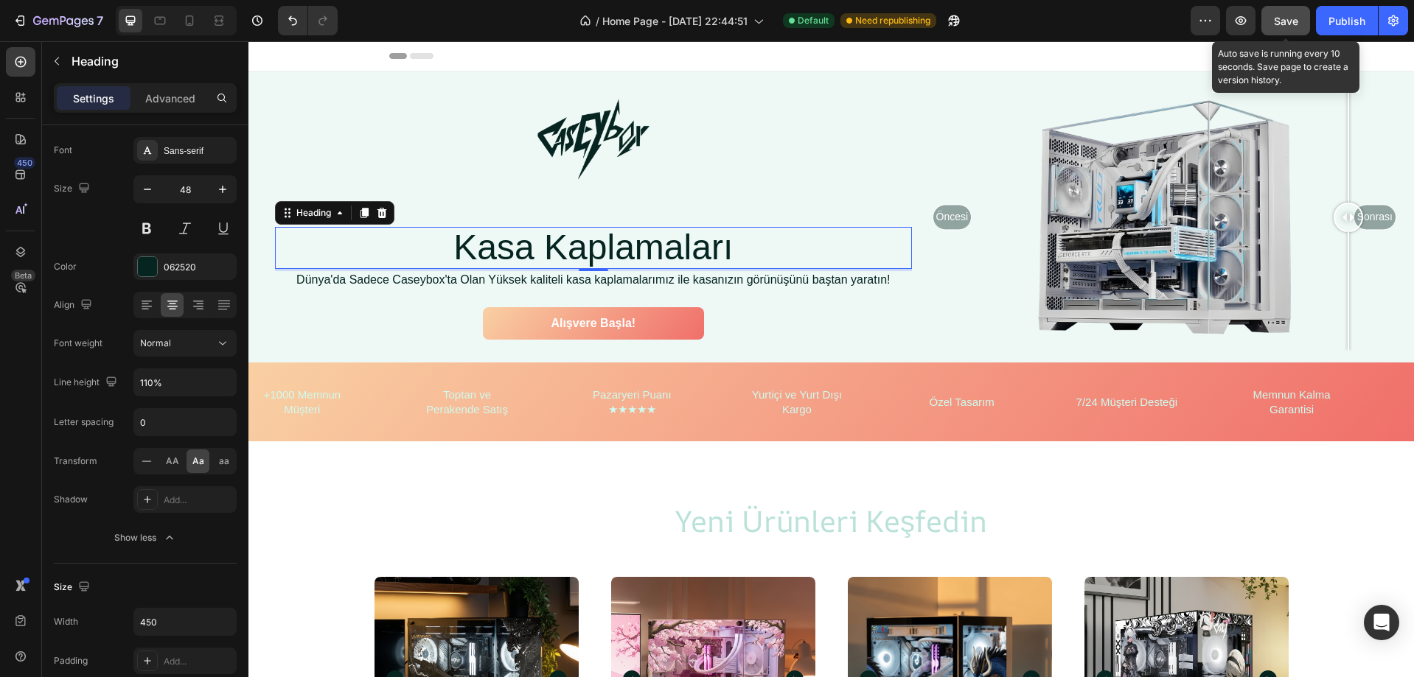
click at [1297, 31] on button "Save" at bounding box center [1285, 20] width 49 height 29
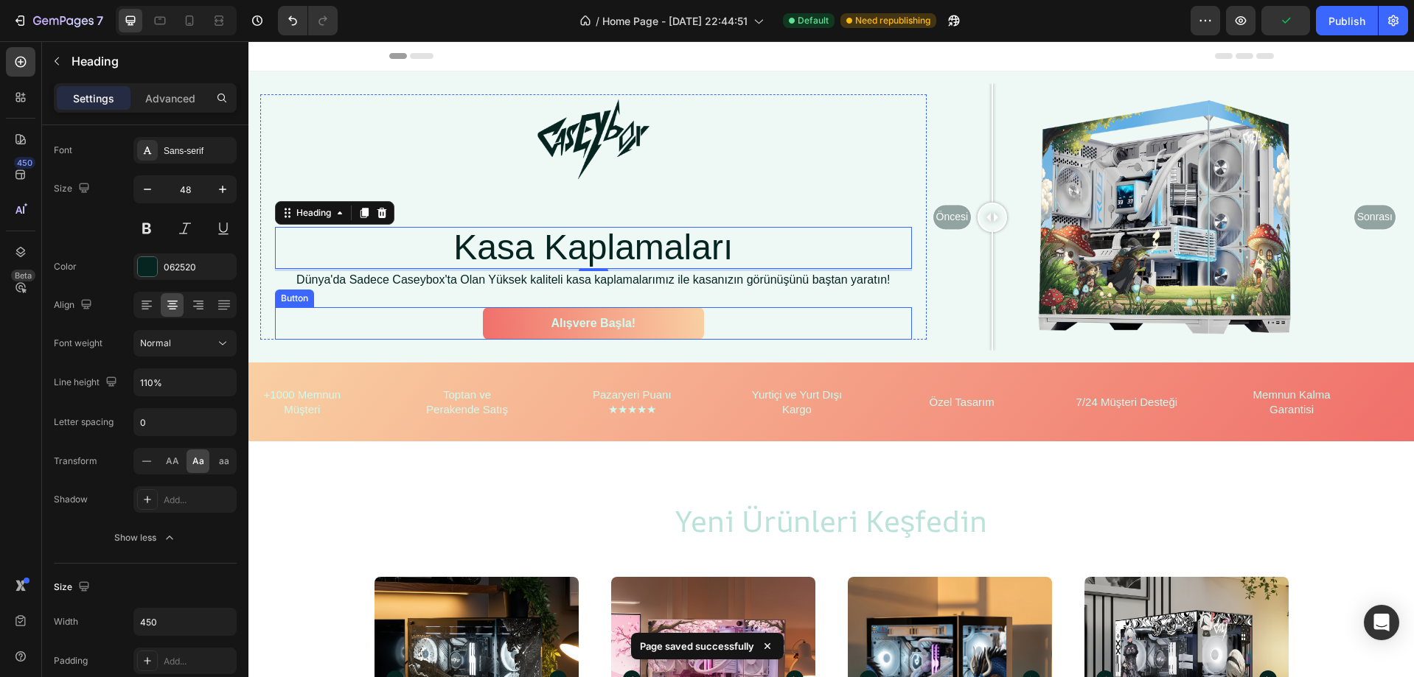
click at [509, 310] on link "Alışvere Başla!" at bounding box center [593, 323] width 221 height 33
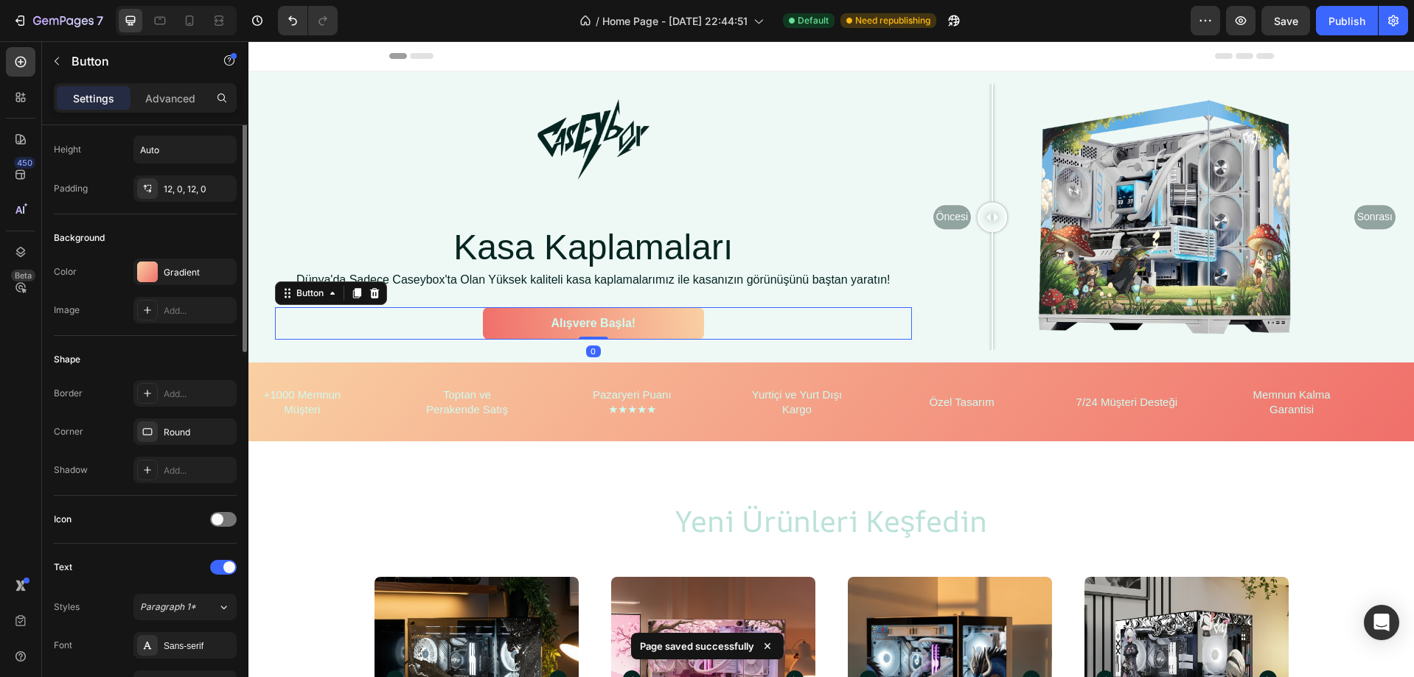
scroll to position [0, 0]
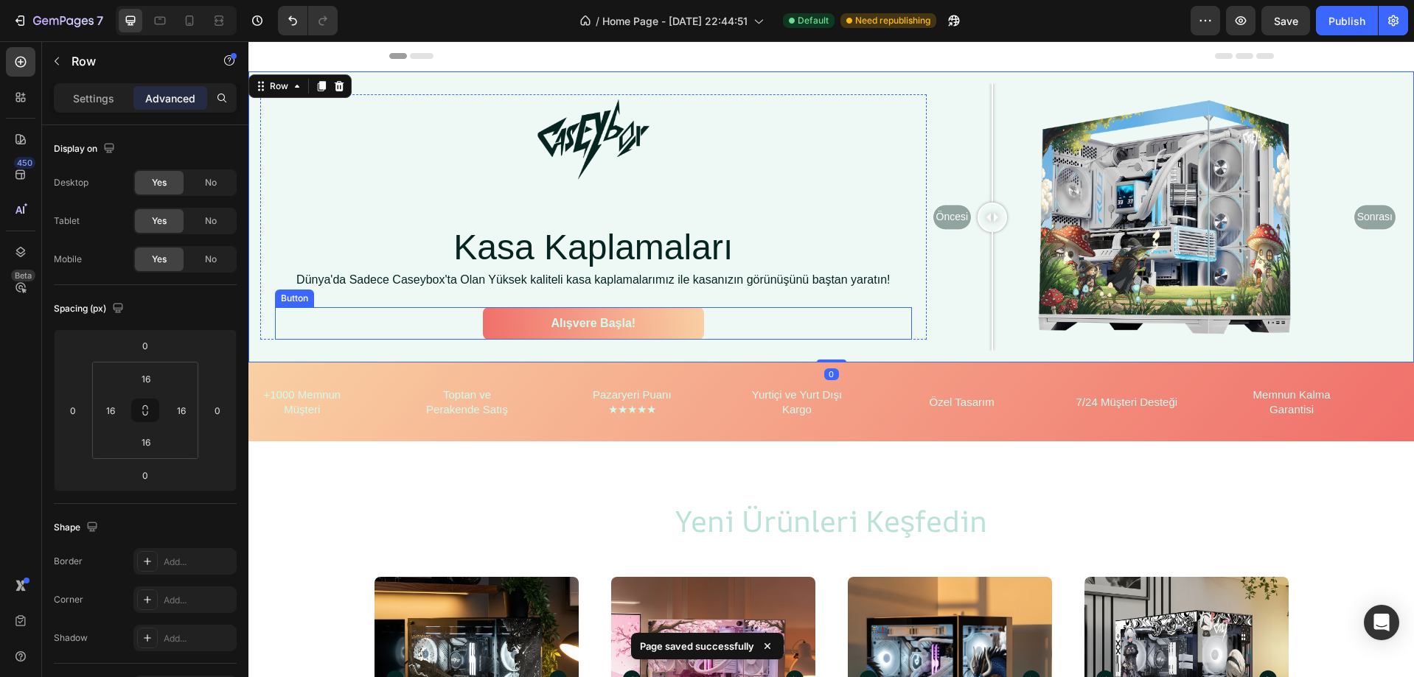
click at [594, 336] on div "Alışvere Başla! Button" at bounding box center [593, 323] width 637 height 33
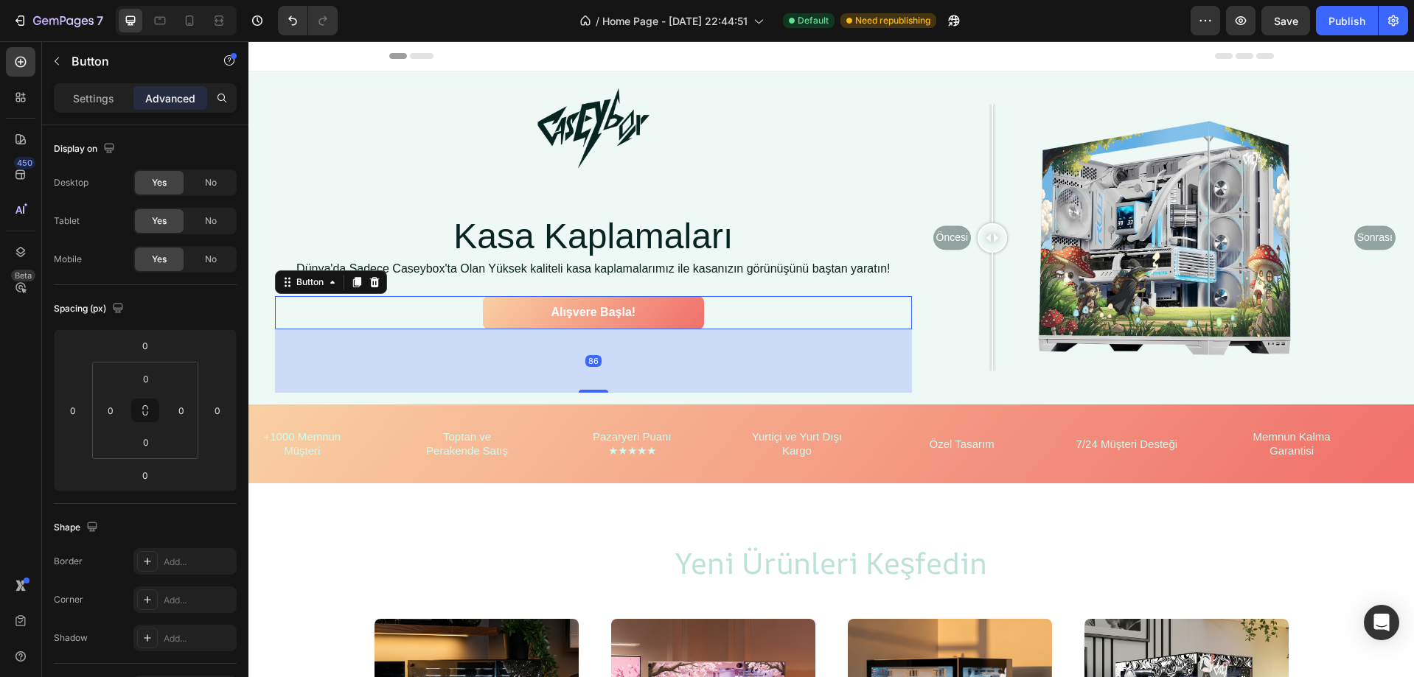
drag, startPoint x: 591, startPoint y: 338, endPoint x: 590, endPoint y: 401, distance: 63.4
click at [590, 401] on div "Image Row kasa kaplamaları Heading Dünya'da Sadece Caseybox'ta Olan Yüksek kali…" at bounding box center [830, 238] width 1165 height 333
type input "86"
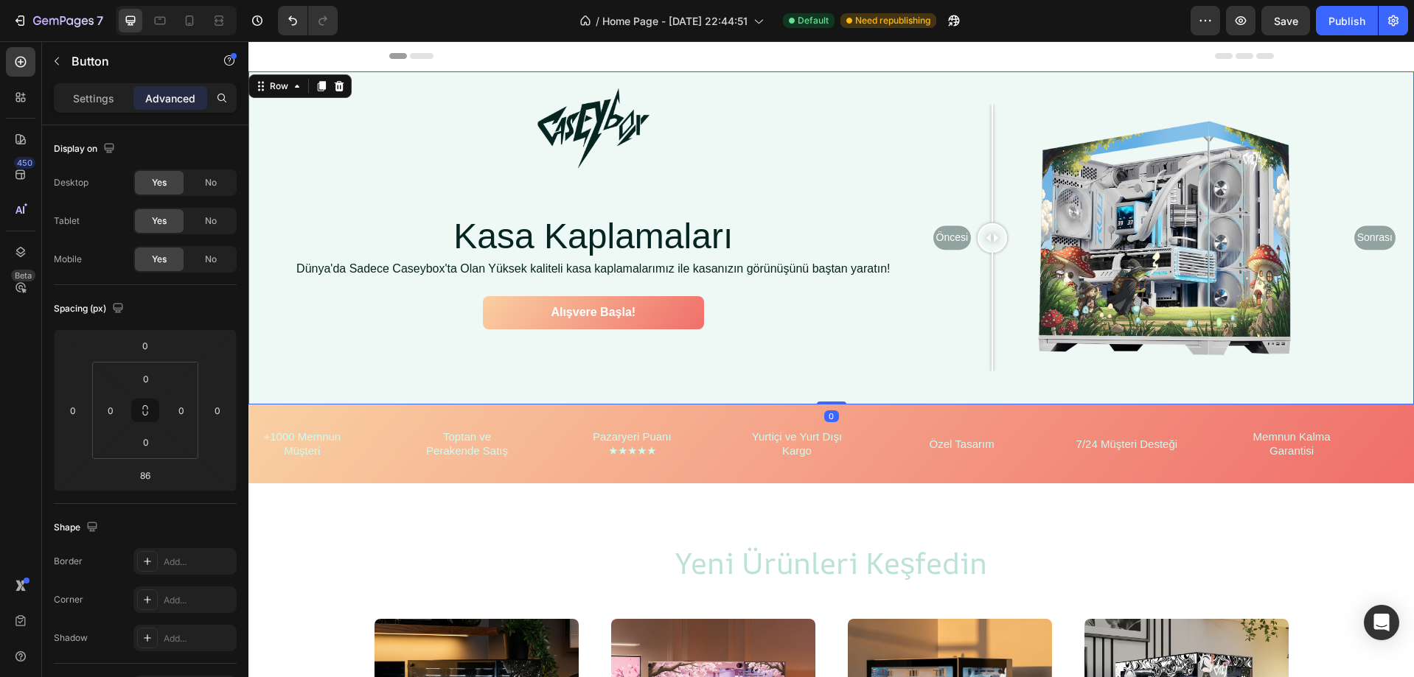
click at [1068, 388] on div "Öncesi Sonrası Image Comparison" at bounding box center [1164, 238] width 475 height 310
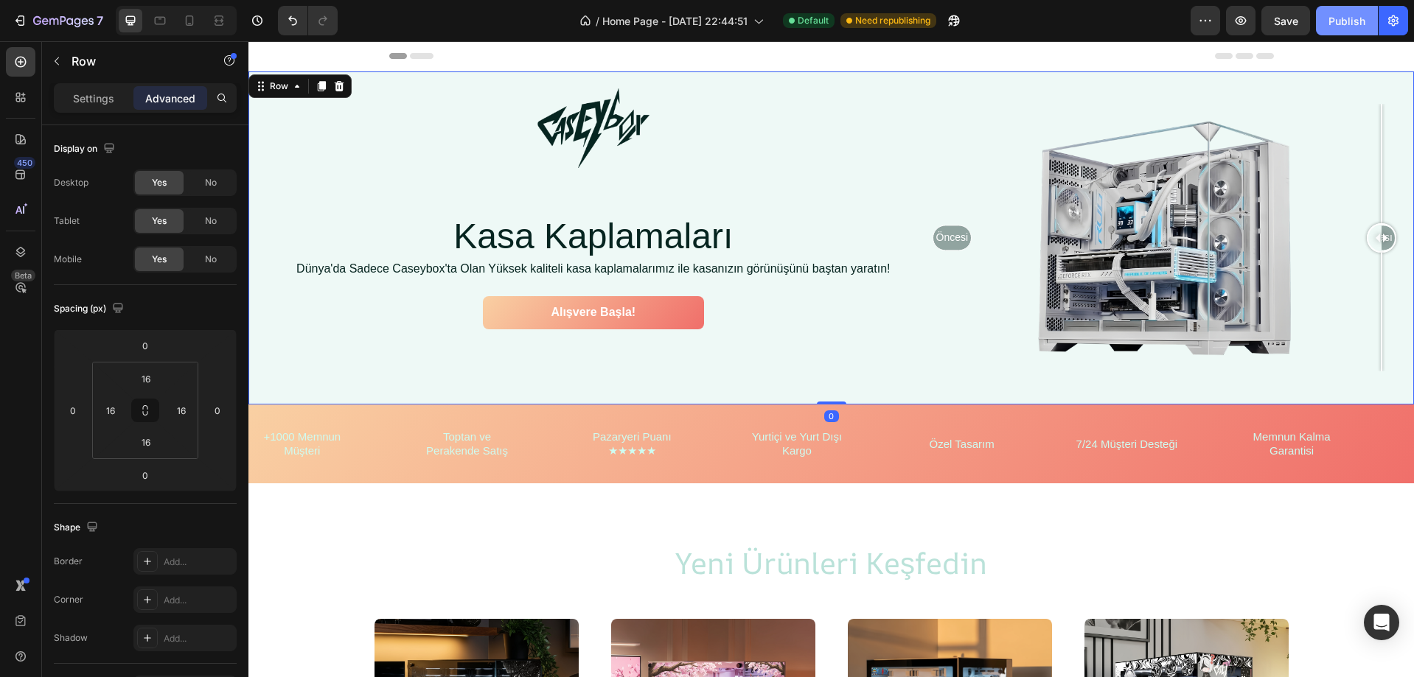
click at [1346, 23] on div "Publish" at bounding box center [1346, 20] width 37 height 15
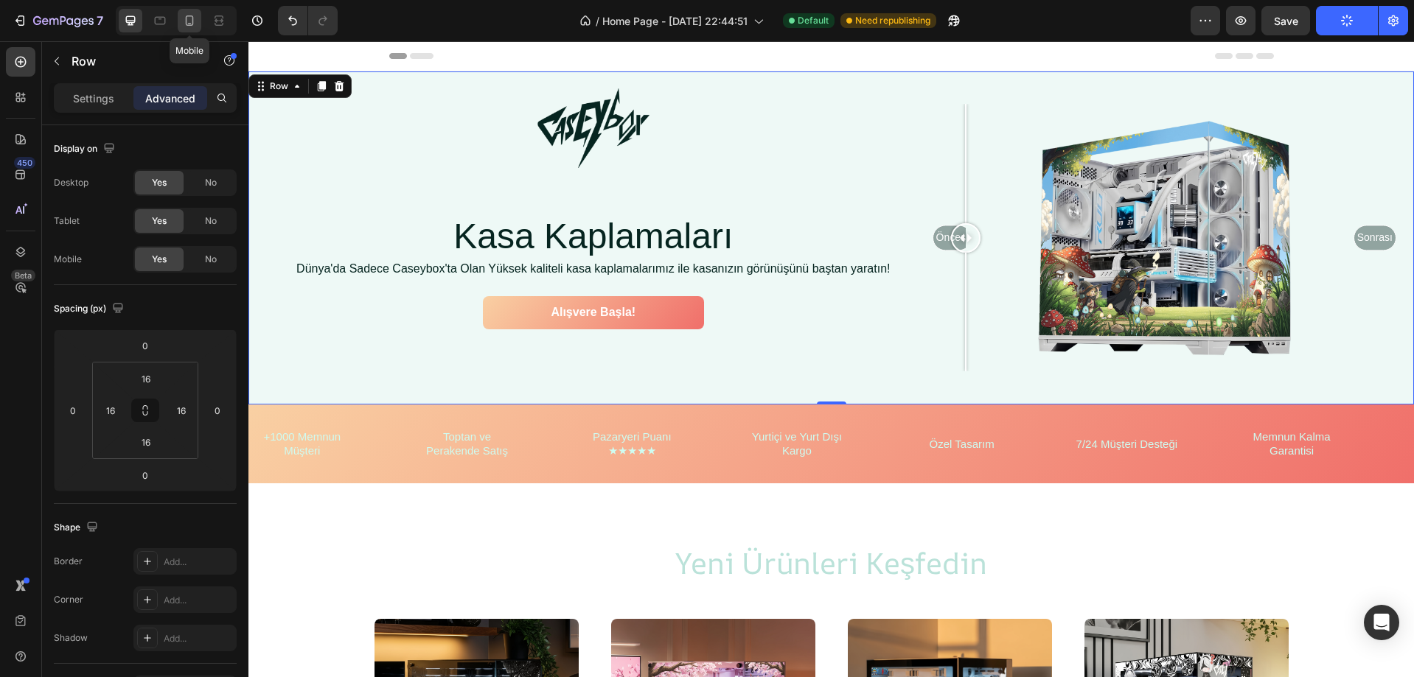
click at [192, 29] on div at bounding box center [190, 21] width 24 height 24
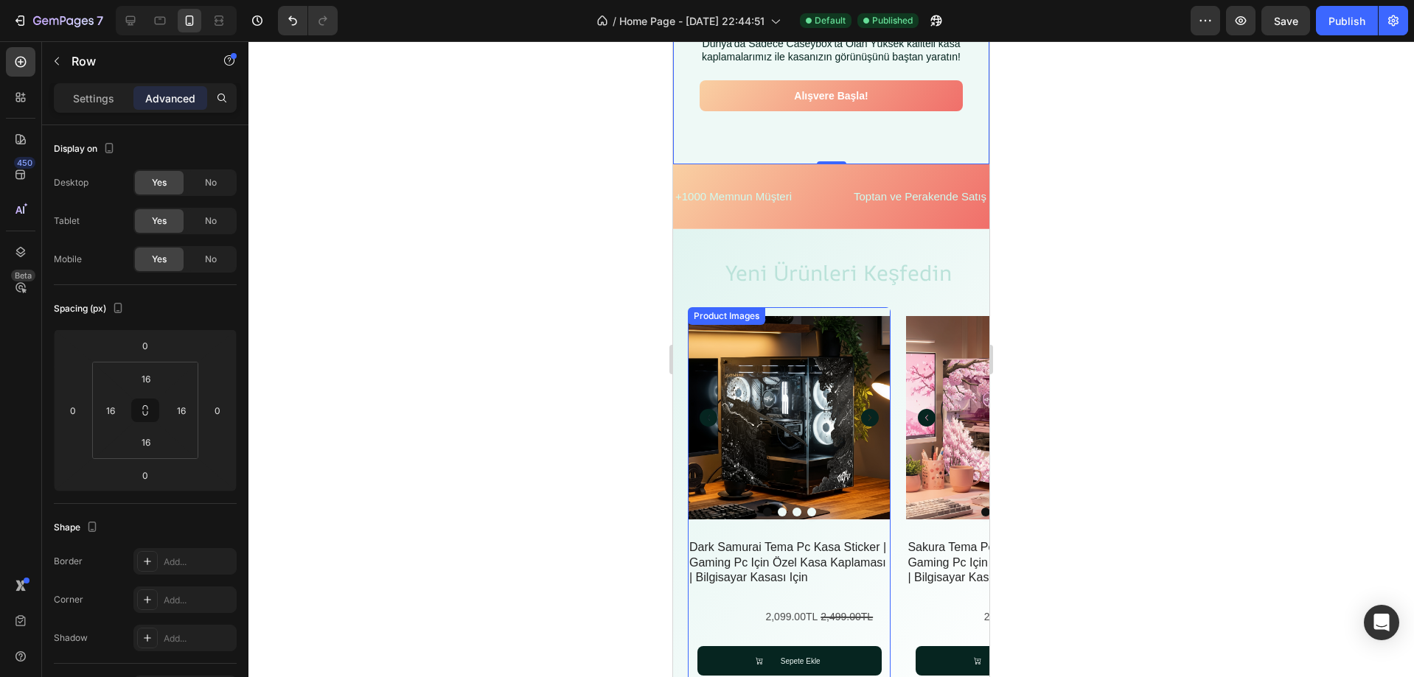
scroll to position [442, 0]
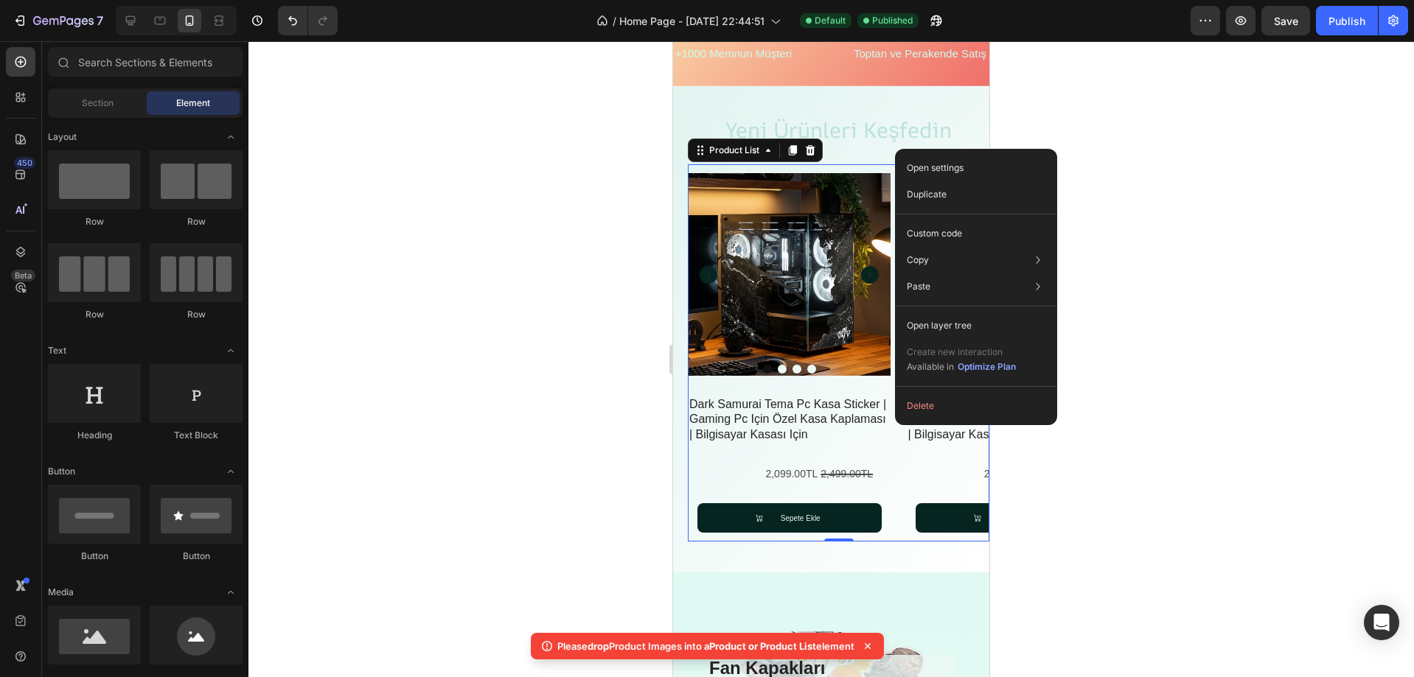
click at [895, 440] on div "Product Images dark samurai tema pc kasa sticker | gaming pc için özel kasa kap…" at bounding box center [839, 353] width 302 height 378
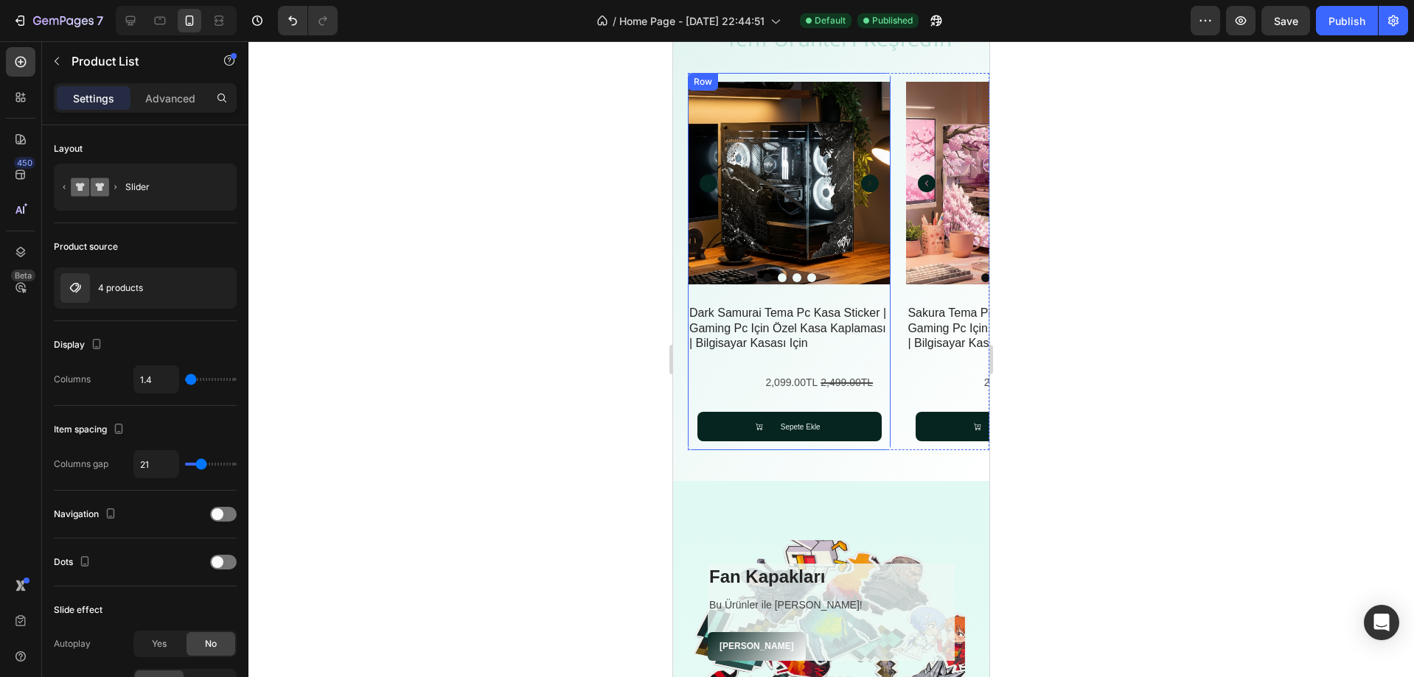
scroll to position [369, 0]
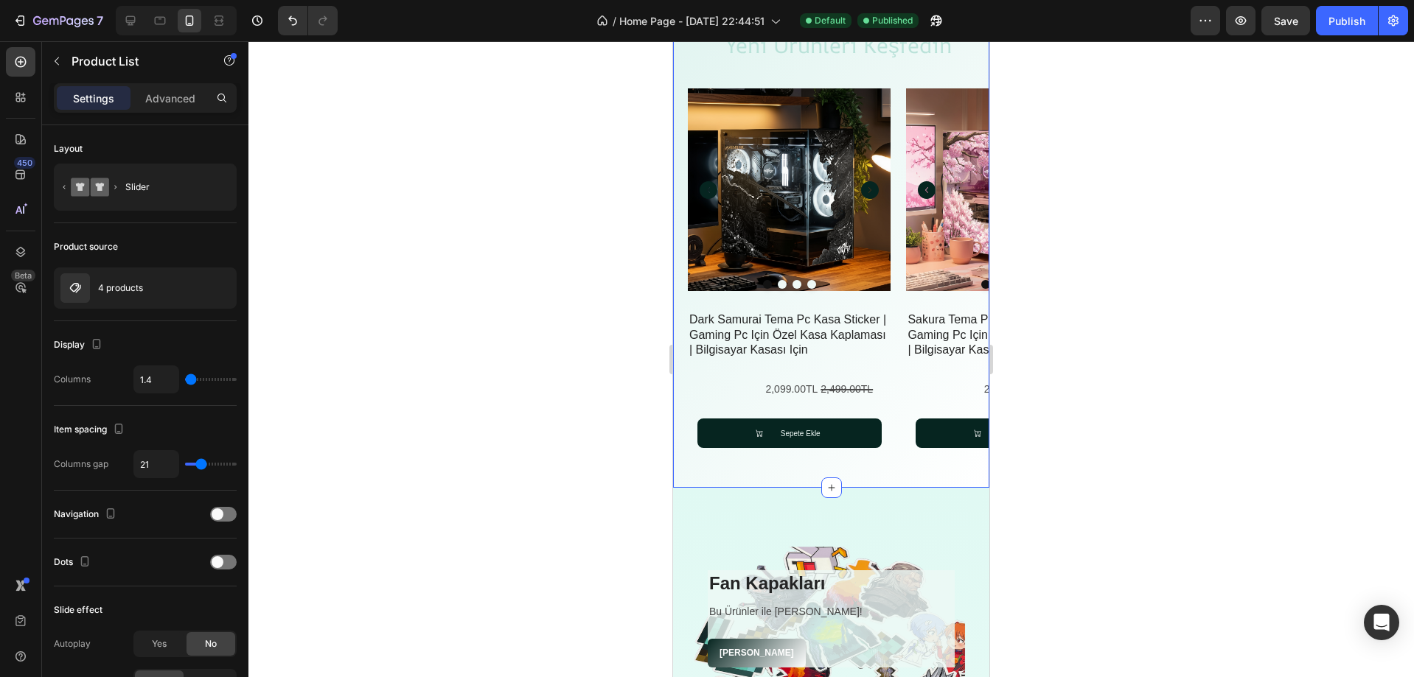
click at [680, 377] on div "yeni ürünleri keşfedin Heading Product Images dark samurai tema pc kasa sticker…" at bounding box center [831, 244] width 316 height 487
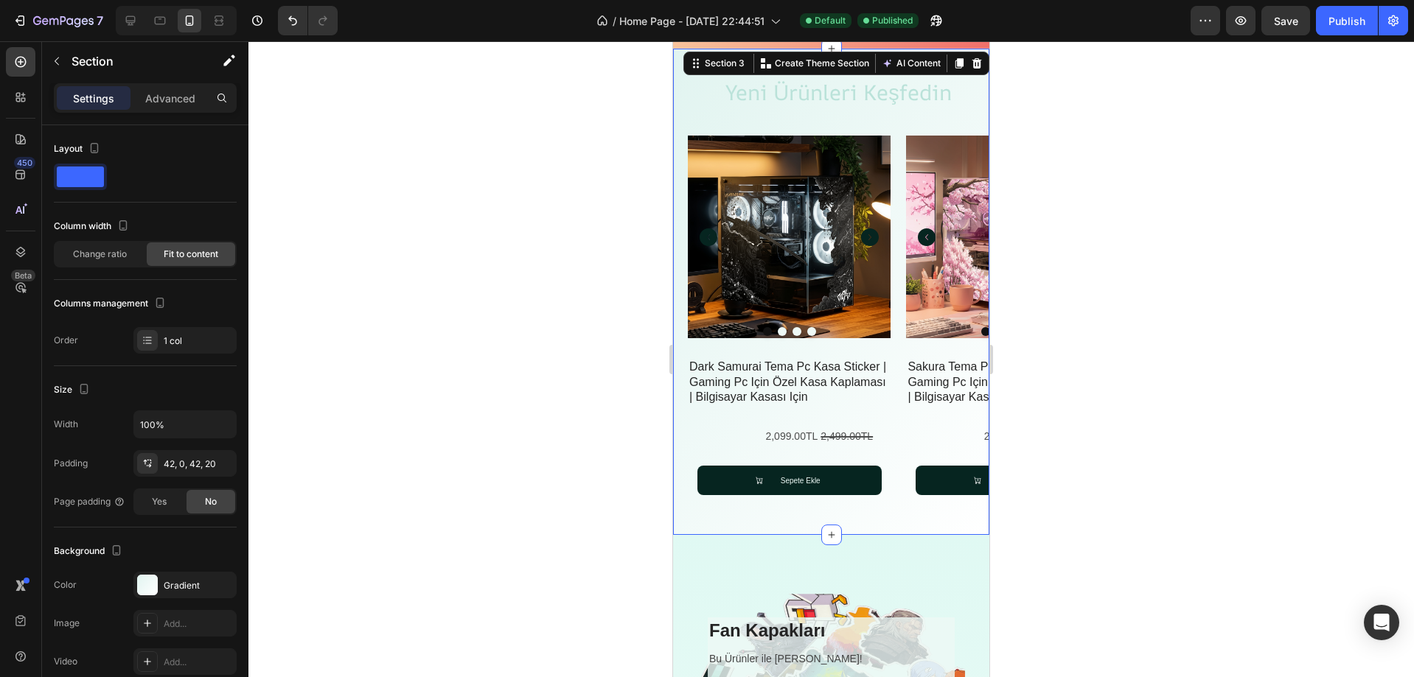
scroll to position [295, 0]
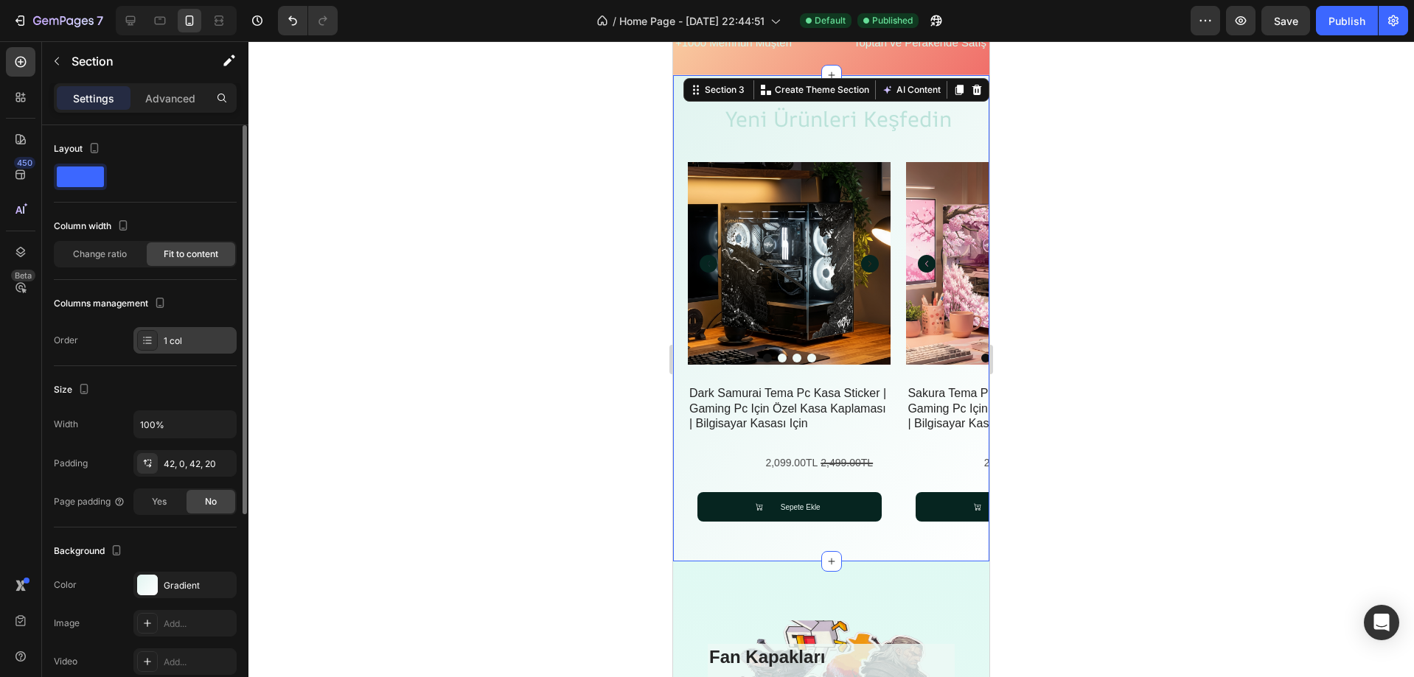
click at [184, 347] on div "1 col" at bounding box center [198, 341] width 69 height 13
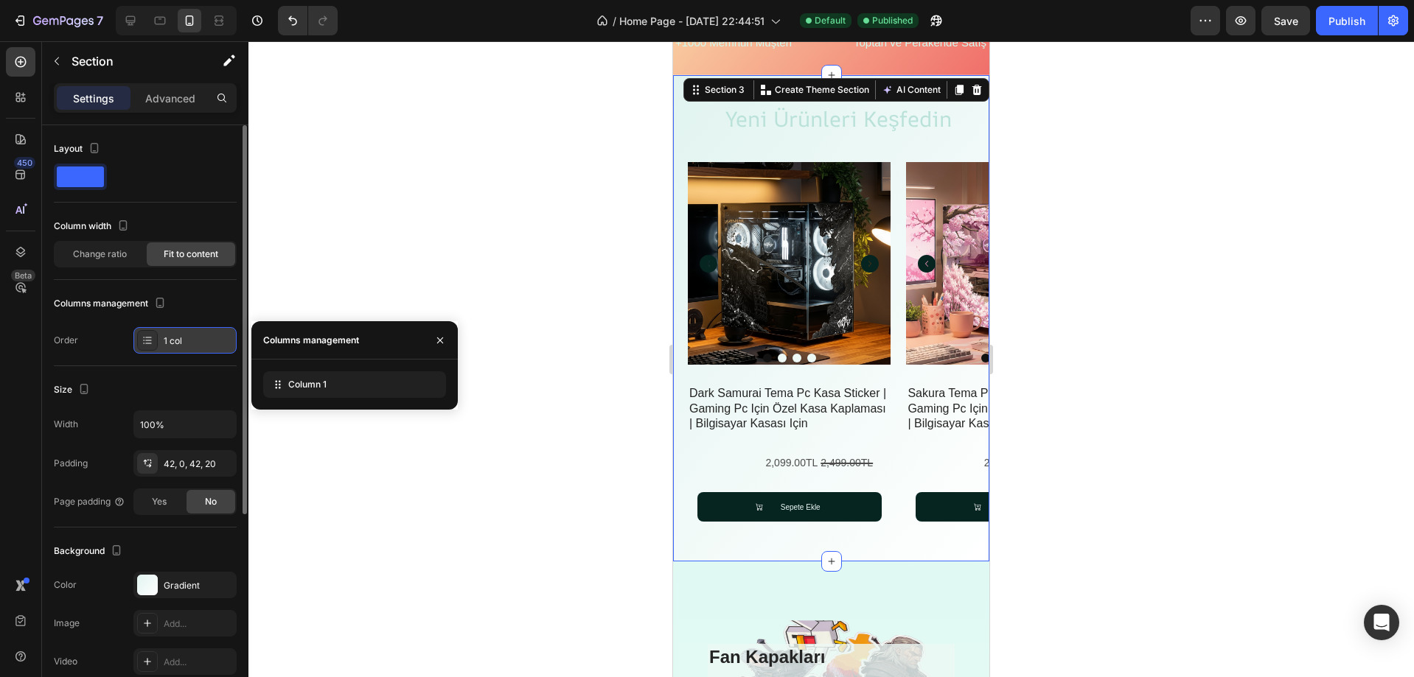
click at [184, 347] on div "1 col" at bounding box center [198, 341] width 69 height 13
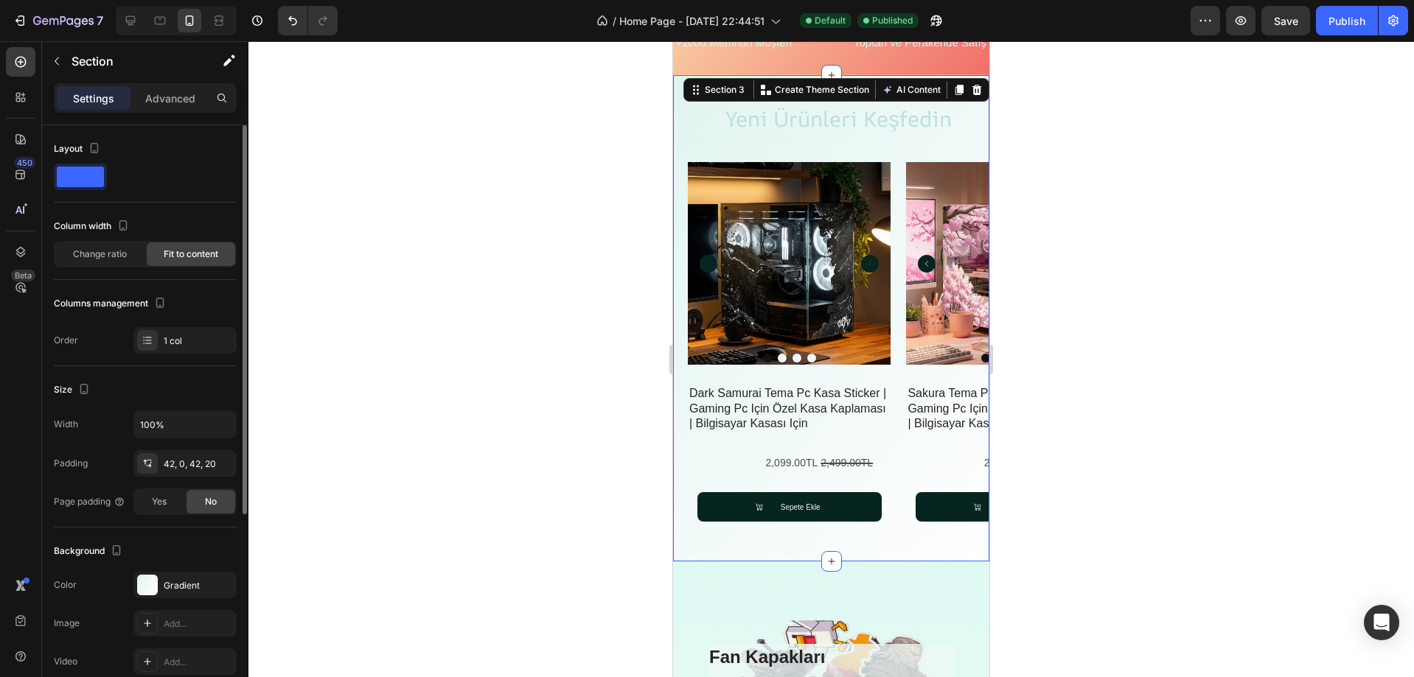
click at [77, 178] on span at bounding box center [80, 177] width 47 height 21
click at [160, 101] on p "Advanced" at bounding box center [170, 98] width 50 height 15
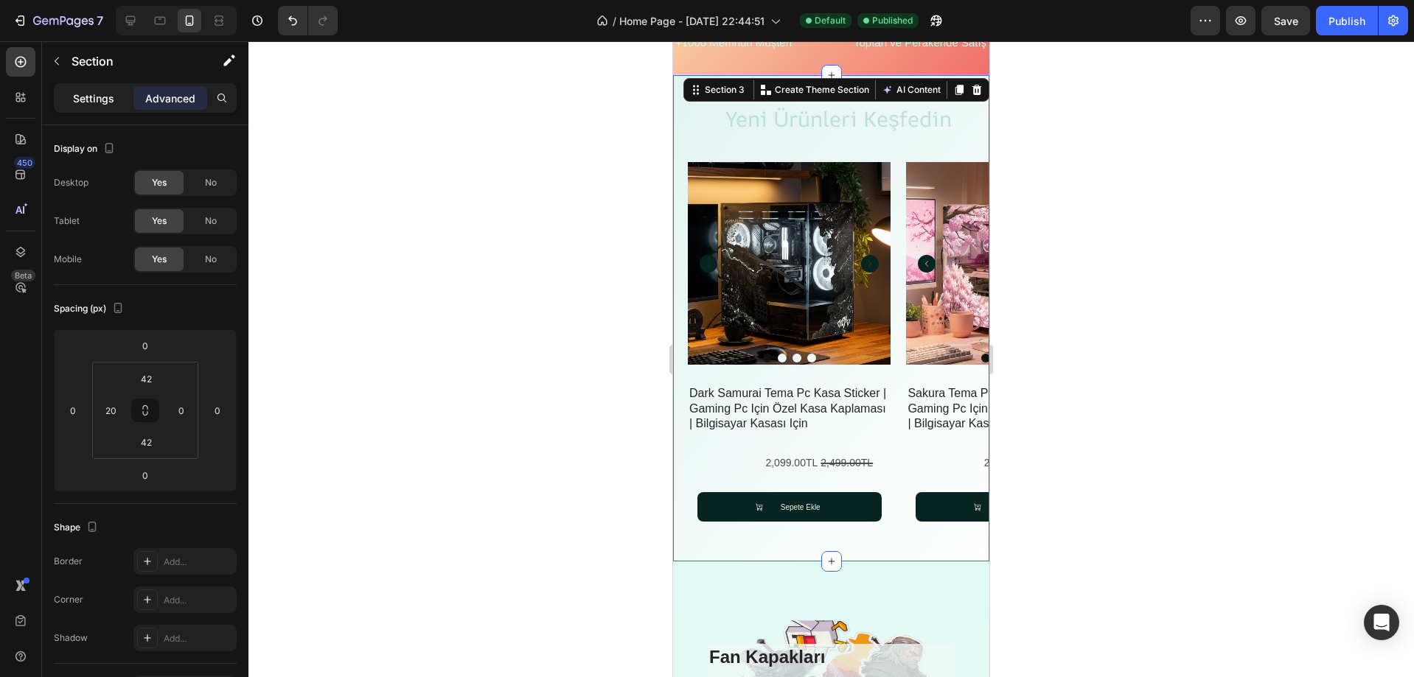
click at [98, 101] on p "Settings" at bounding box center [93, 98] width 41 height 15
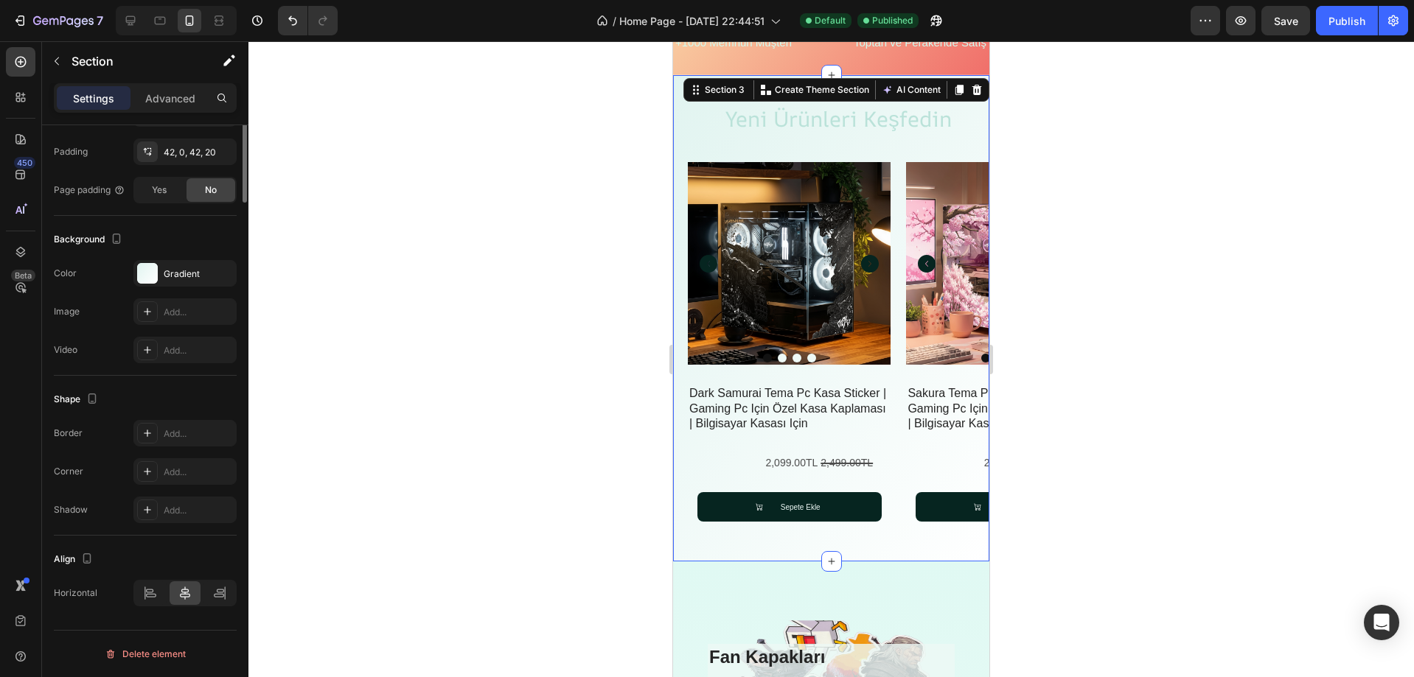
scroll to position [0, 0]
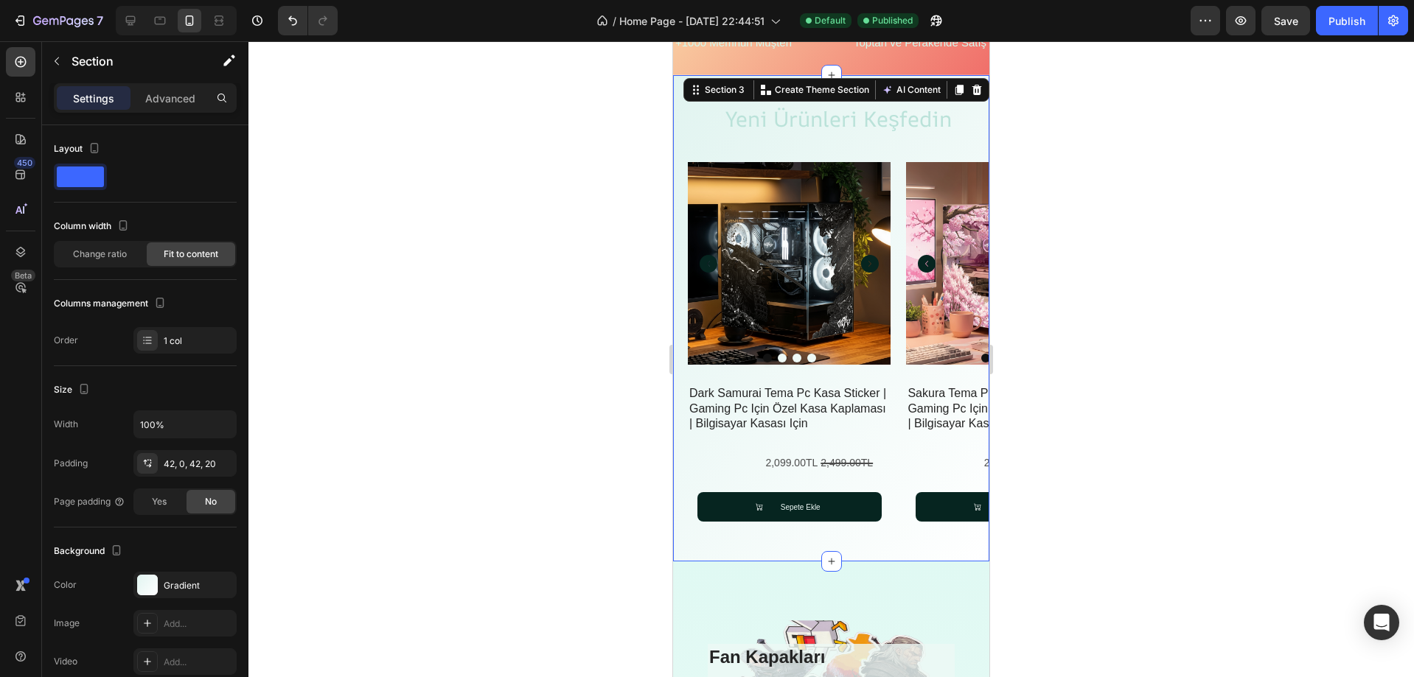
click at [680, 453] on div "yeni ürünleri keşfedin Heading Product Images dark samurai tema pc kasa sticker…" at bounding box center [831, 318] width 316 height 487
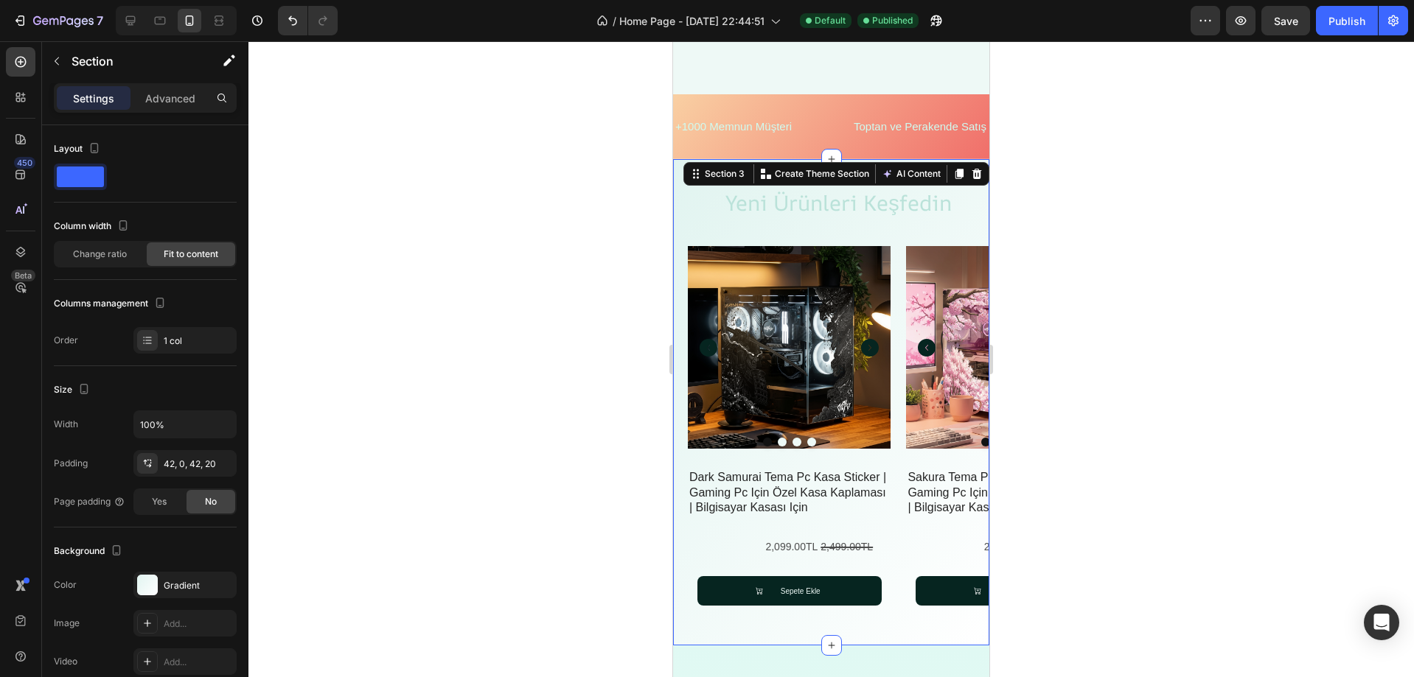
scroll to position [306, 0]
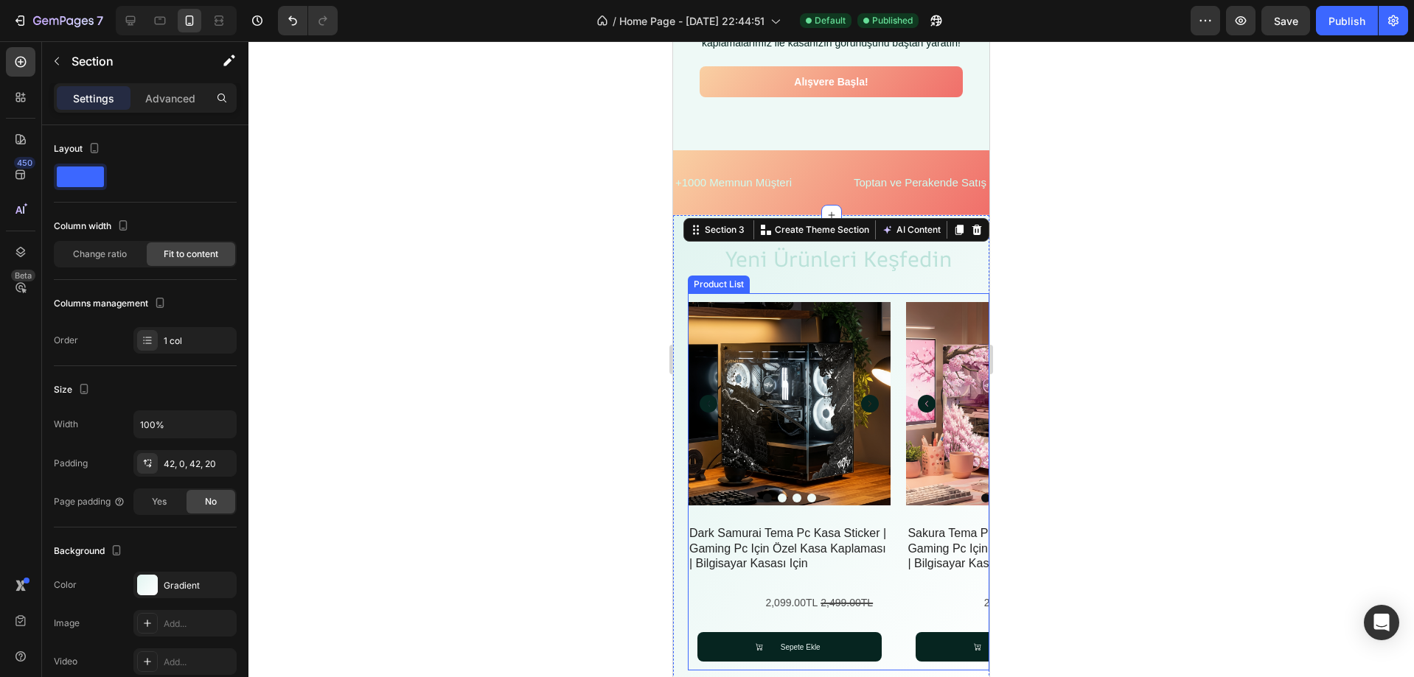
click at [895, 310] on div "Product Images dark samurai tema pc kasa sticker | gaming pc için özel kasa kap…" at bounding box center [839, 482] width 302 height 378
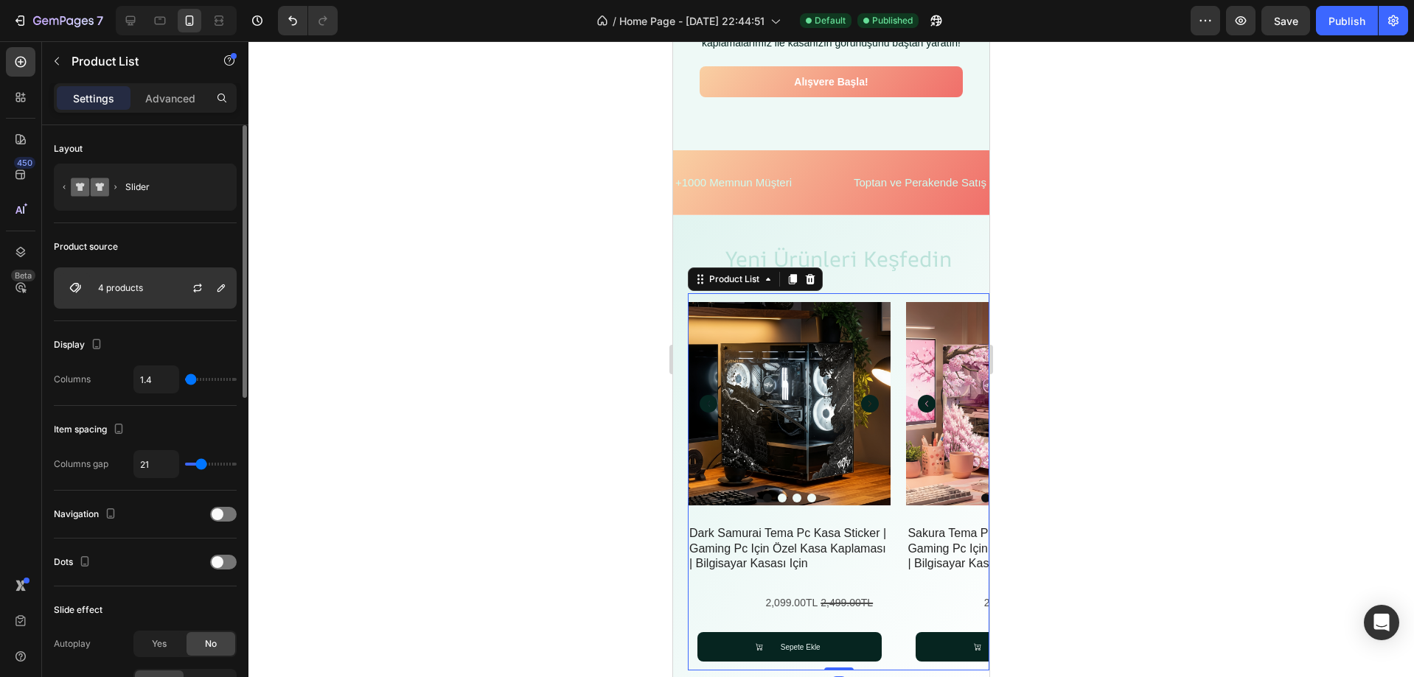
click at [136, 296] on div "4 products" at bounding box center [145, 288] width 183 height 41
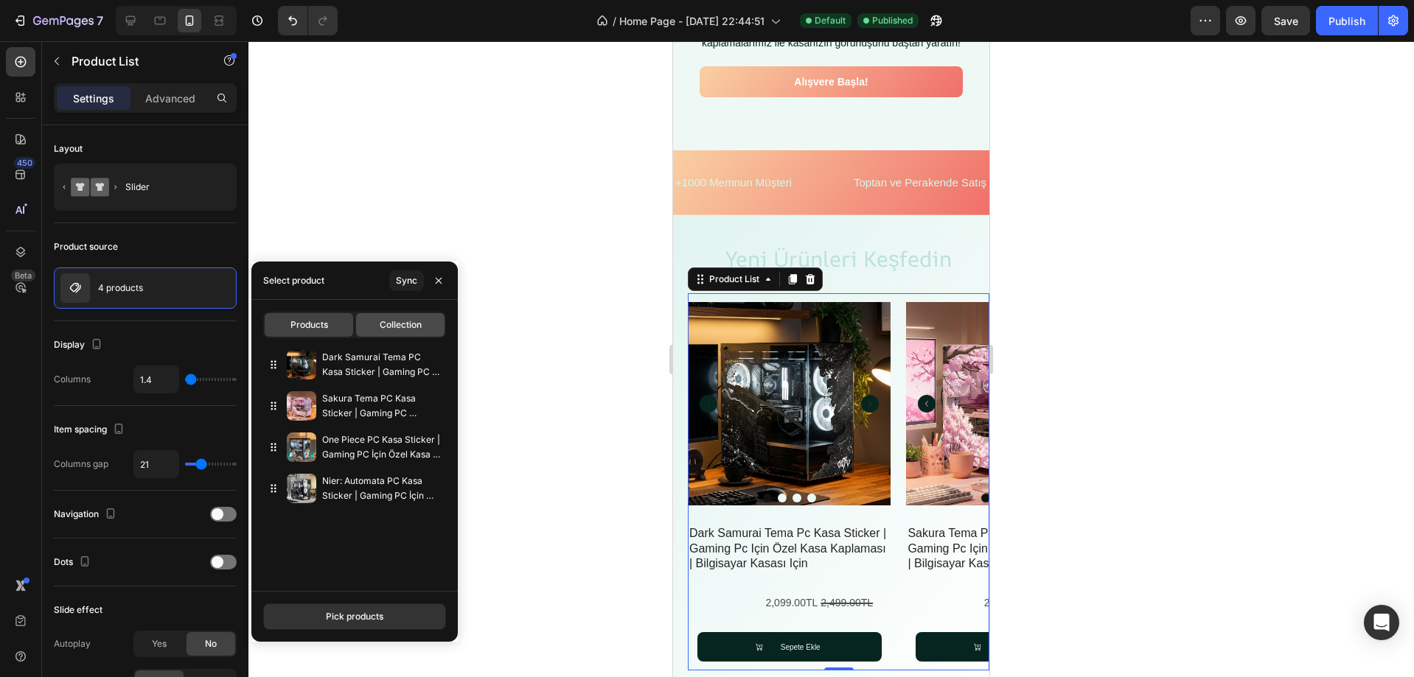
click at [397, 330] on span "Collection" at bounding box center [401, 324] width 42 height 13
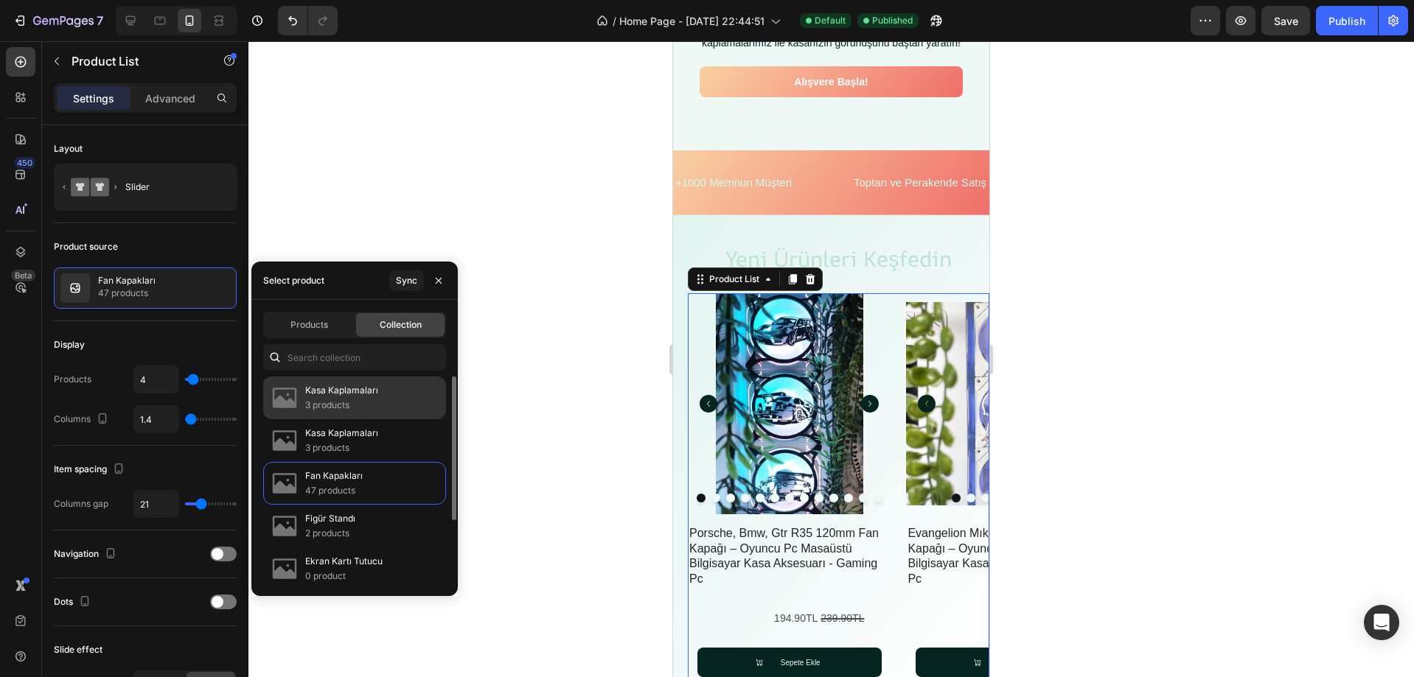
click at [362, 397] on p "Kasa Kaplamaları" at bounding box center [341, 390] width 73 height 15
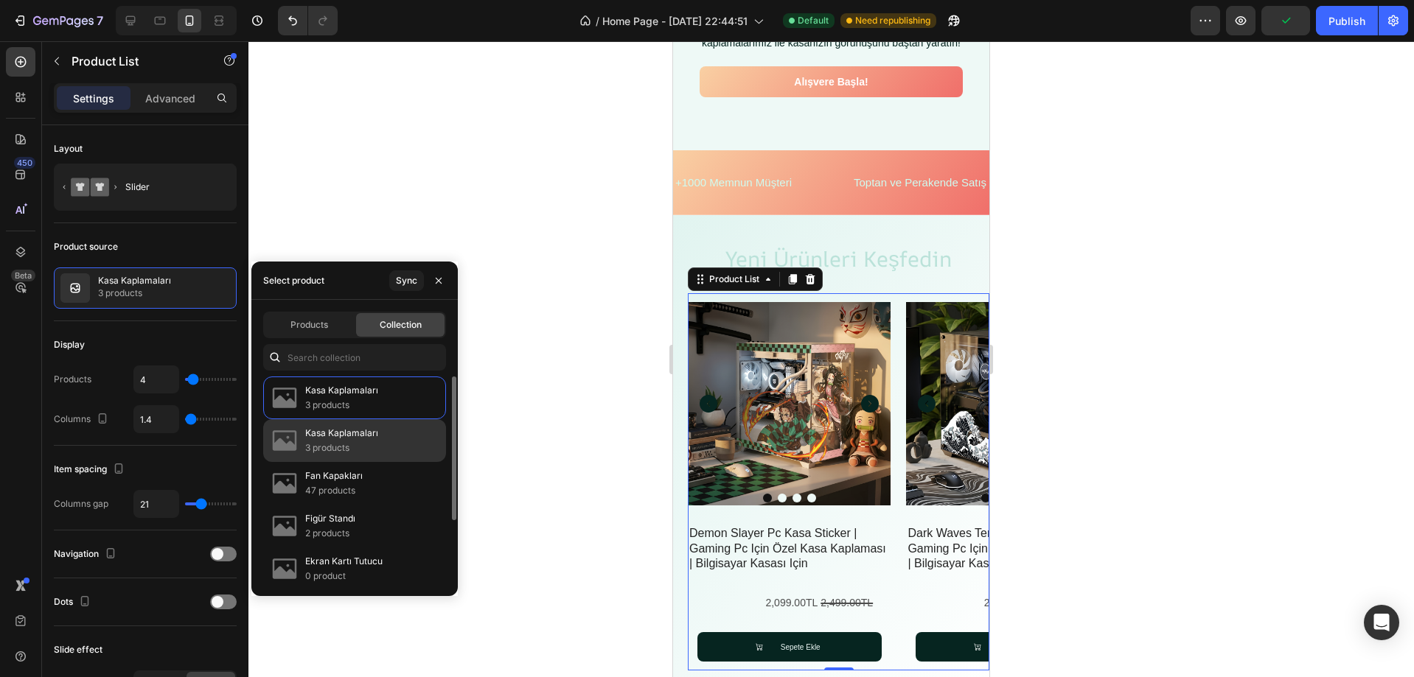
click at [405, 462] on div "Kasa Kaplamaları 3 products" at bounding box center [354, 483] width 183 height 43
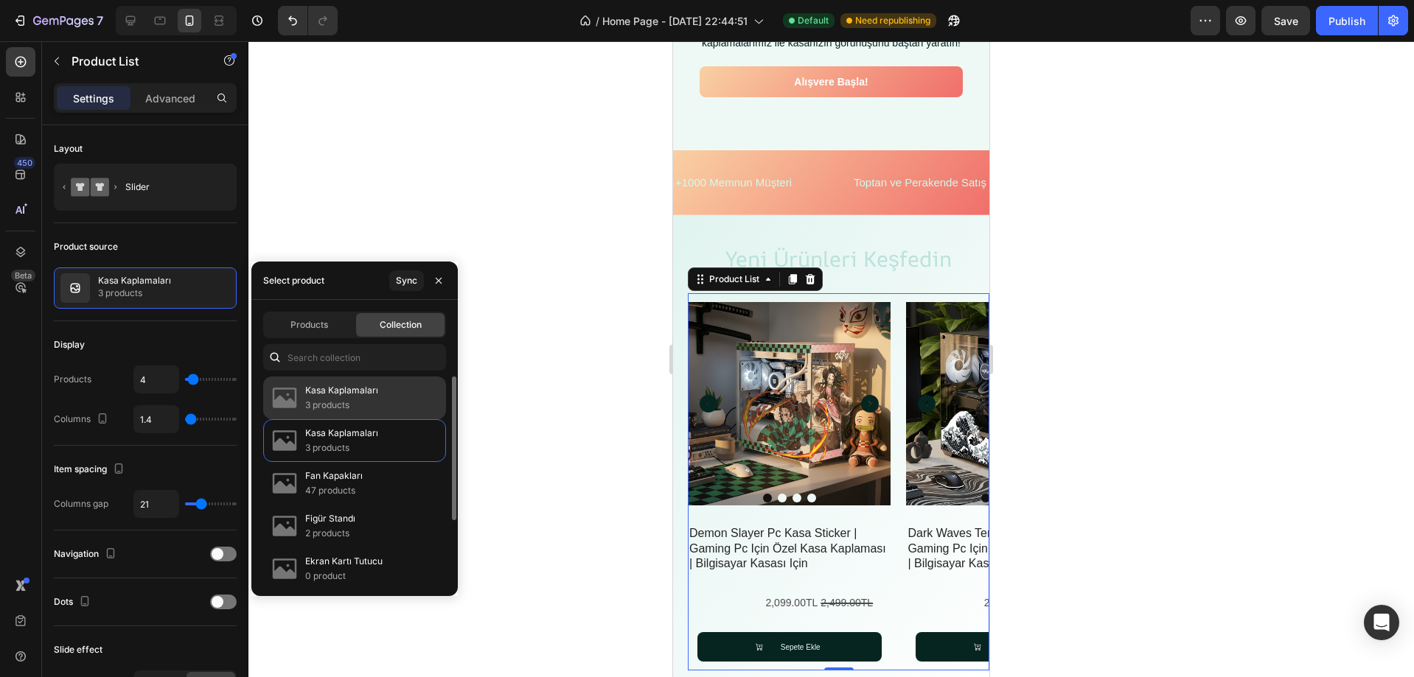
click at [402, 419] on div "Kasa Kaplamaları 3 products" at bounding box center [354, 440] width 183 height 43
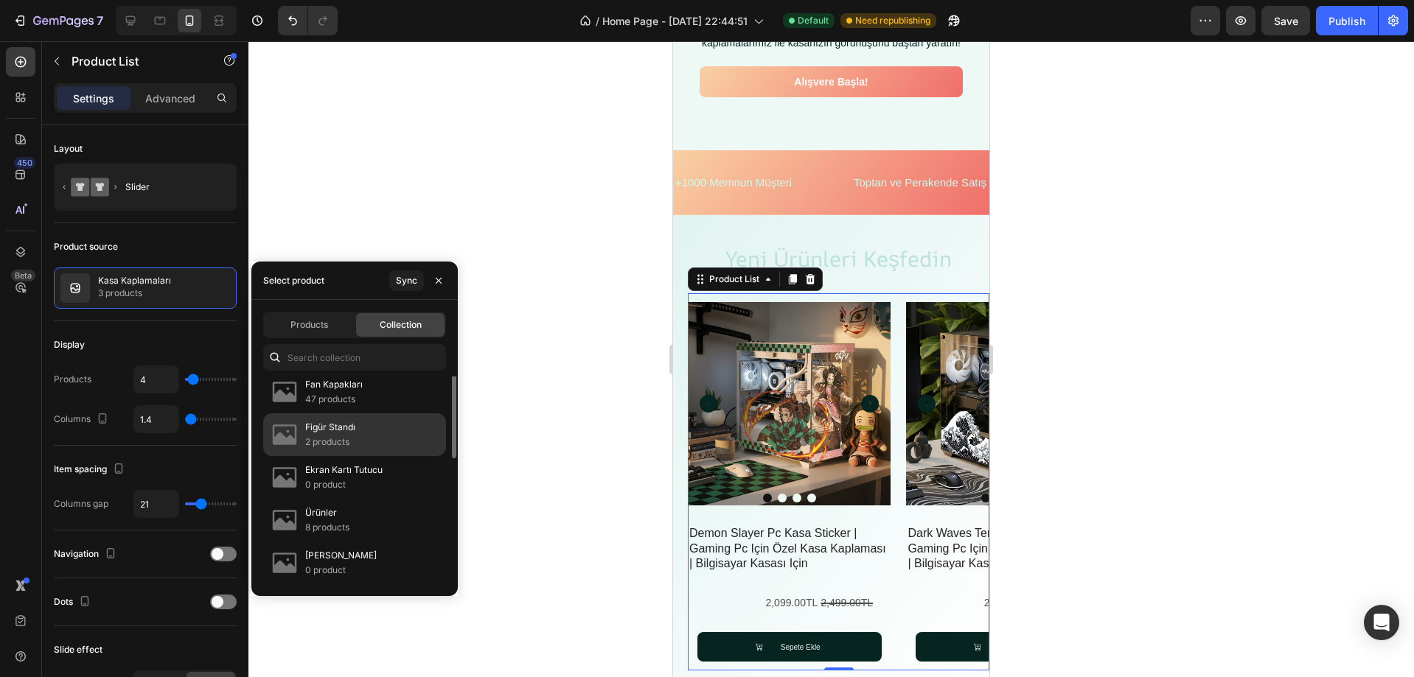
scroll to position [18, 0]
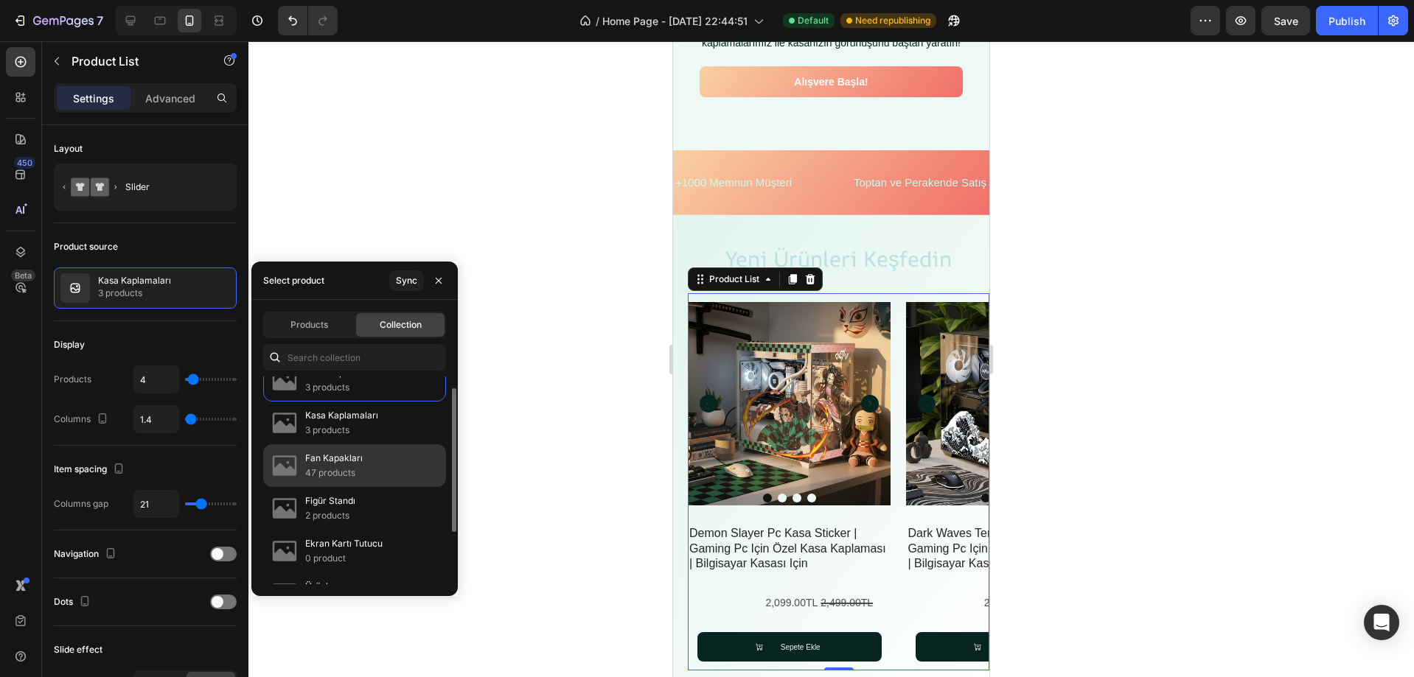
click at [362, 487] on div "Fan Kapakları 47 products" at bounding box center [354, 508] width 183 height 43
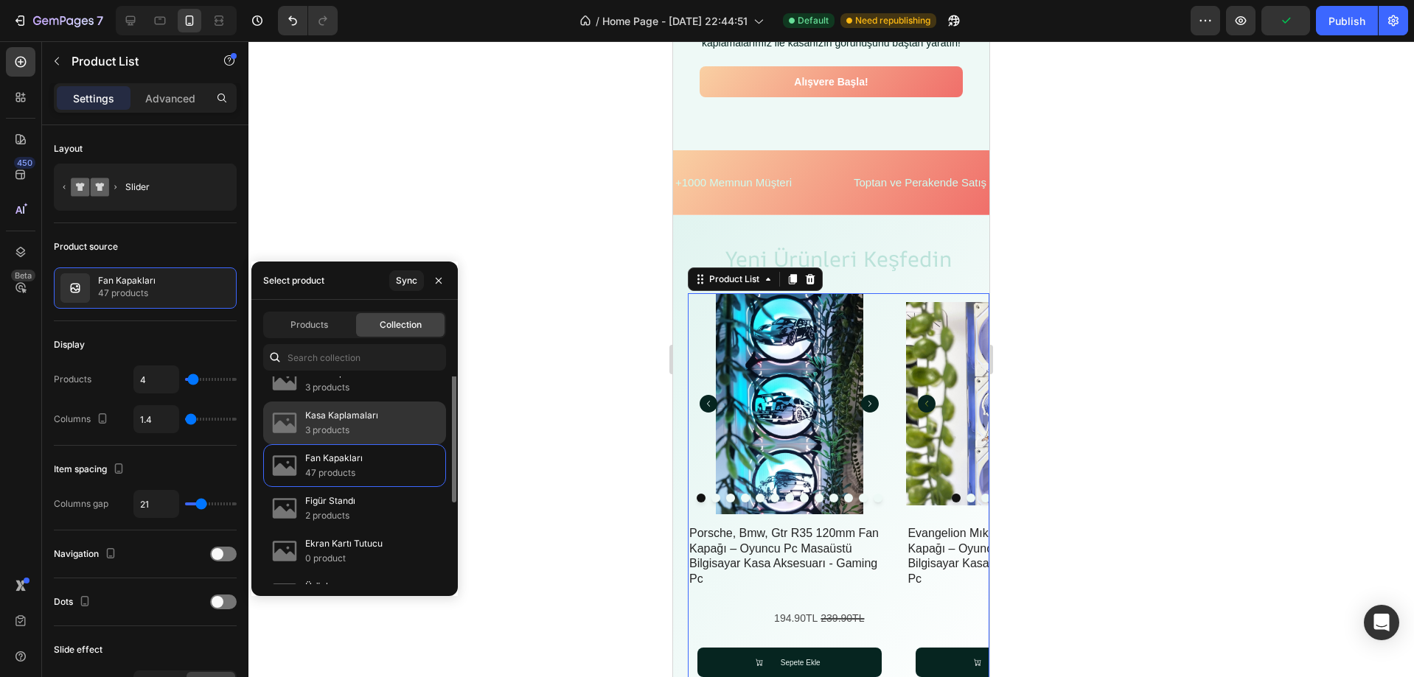
scroll to position [0, 0]
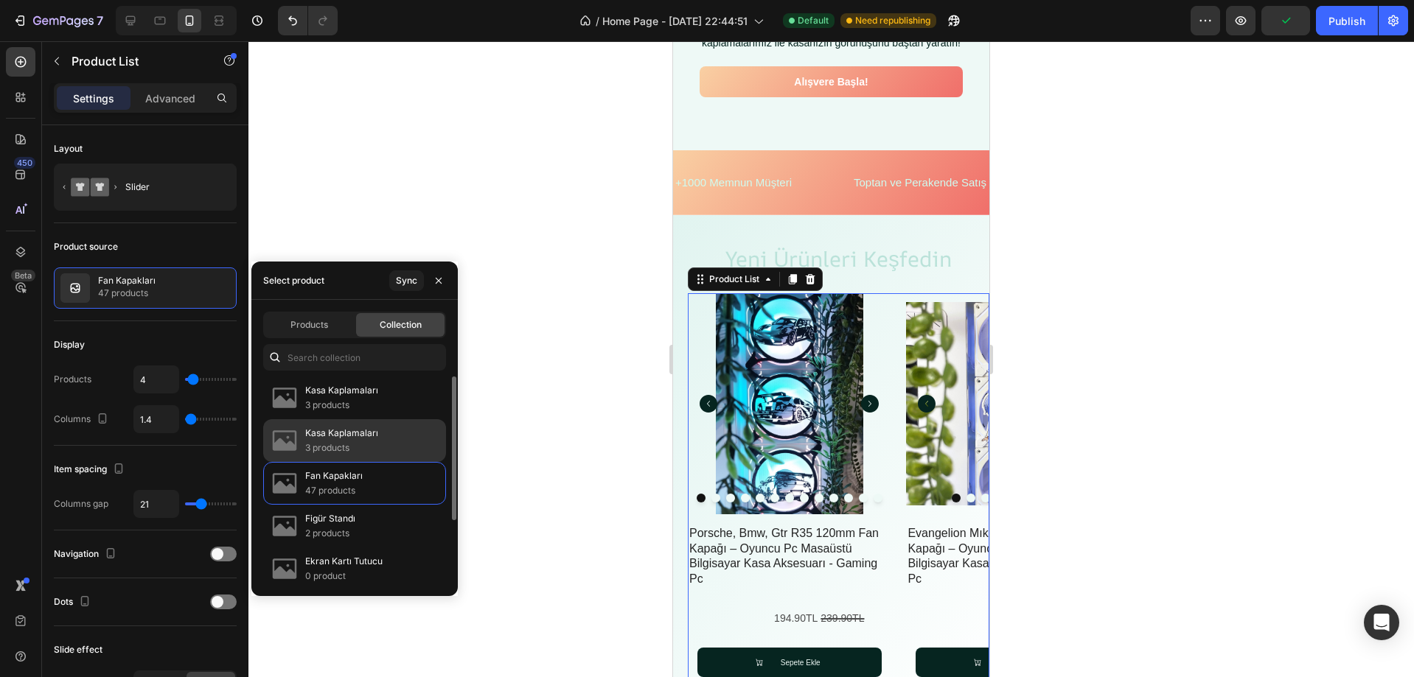
click at [368, 448] on p "3 products" at bounding box center [341, 448] width 73 height 15
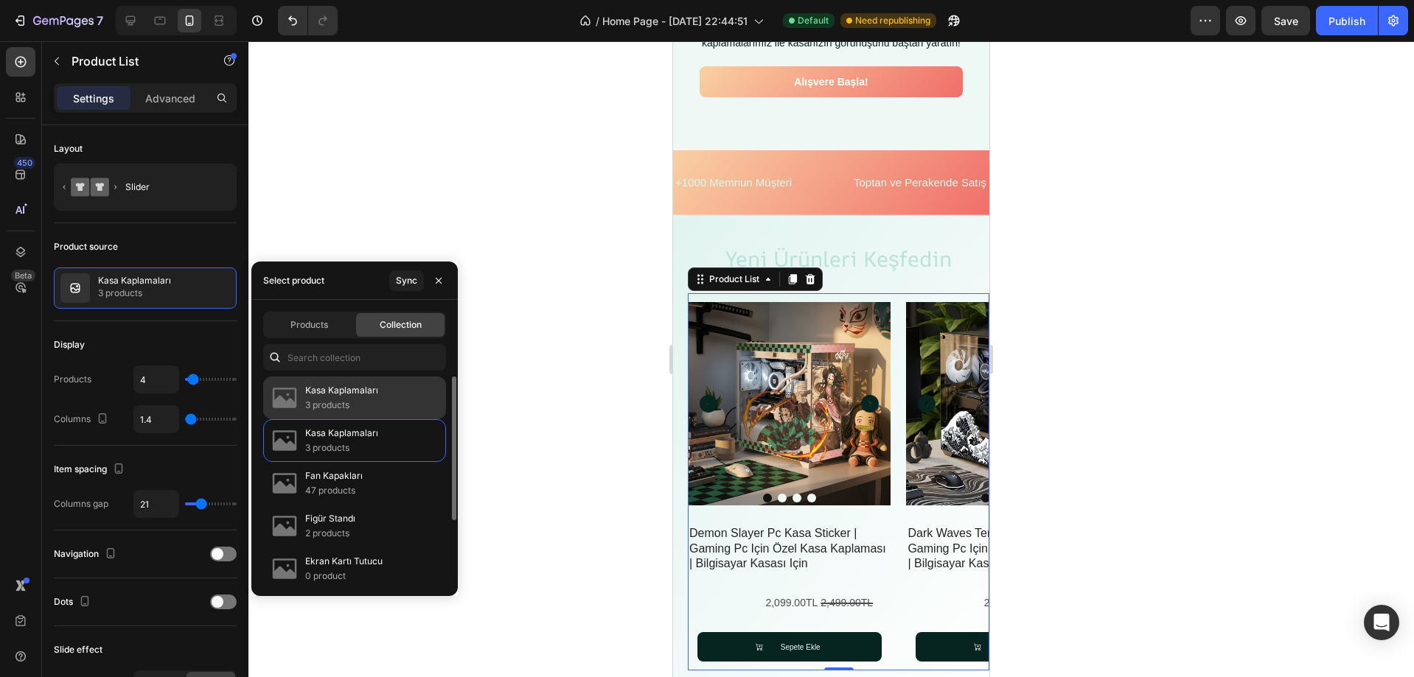
click at [393, 419] on div "Kasa Kaplamaları 3 products" at bounding box center [354, 440] width 183 height 43
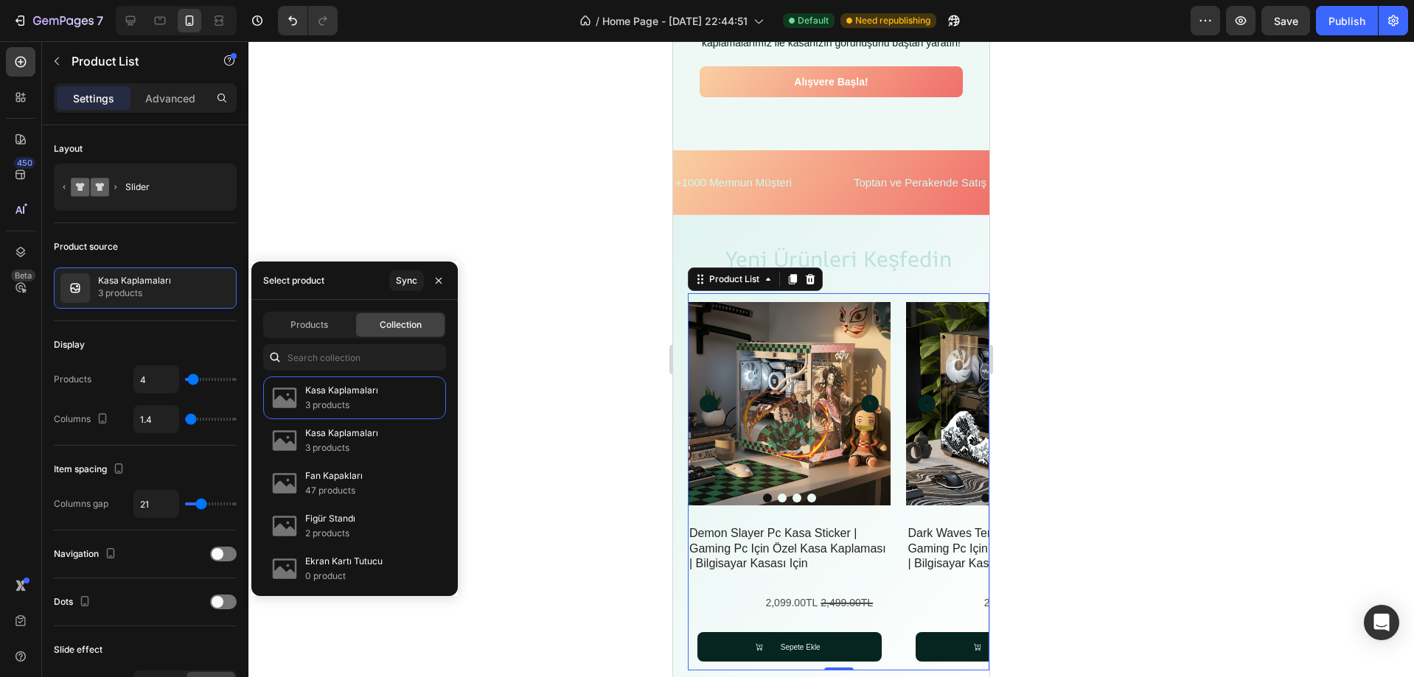
click at [341, 337] on div "Products Collection" at bounding box center [354, 325] width 183 height 27
click at [339, 335] on div "Products" at bounding box center [309, 325] width 88 height 24
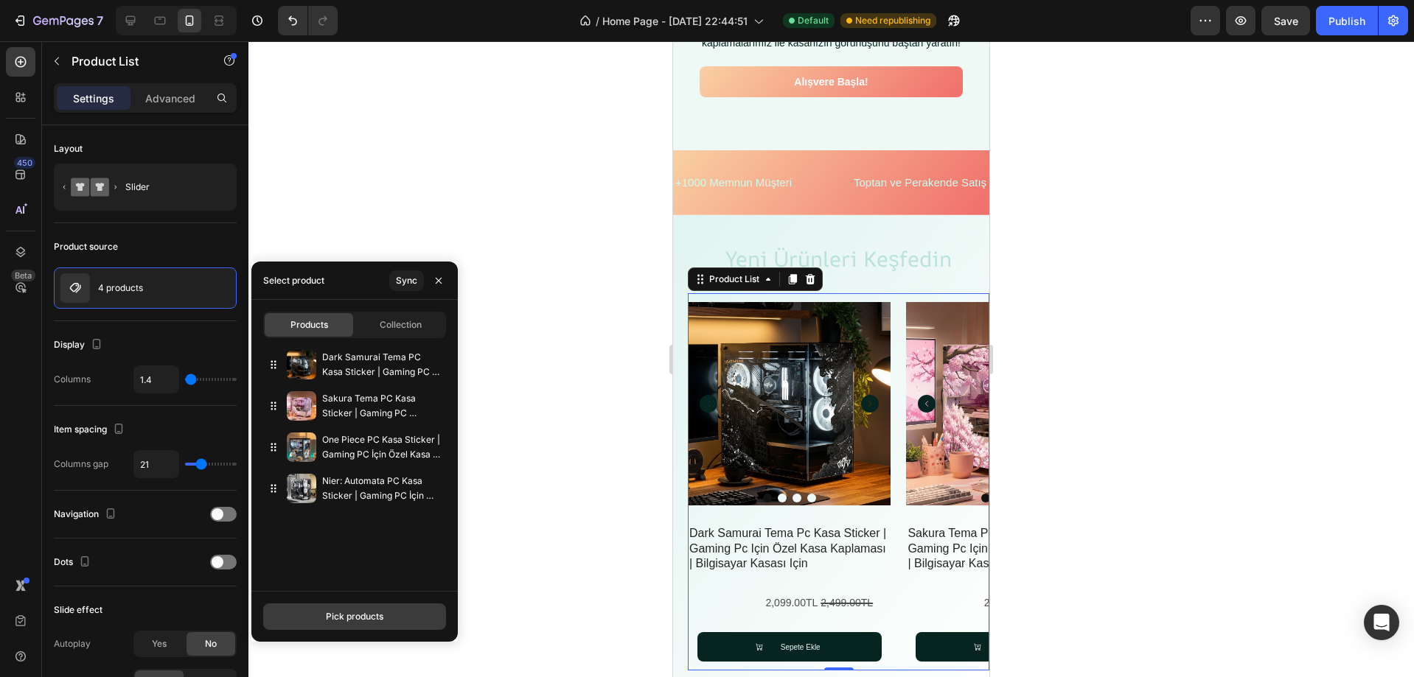
click at [363, 624] on button "Pick products" at bounding box center [354, 617] width 183 height 27
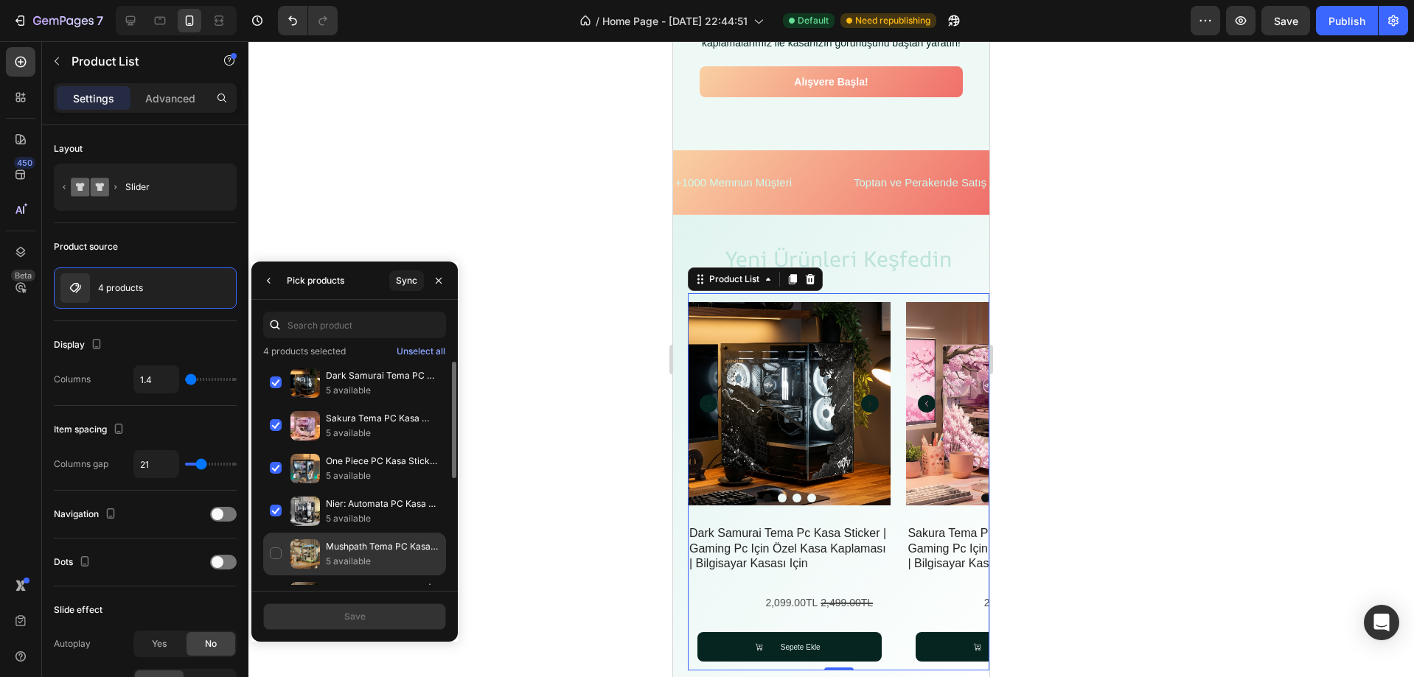
scroll to position [74, 0]
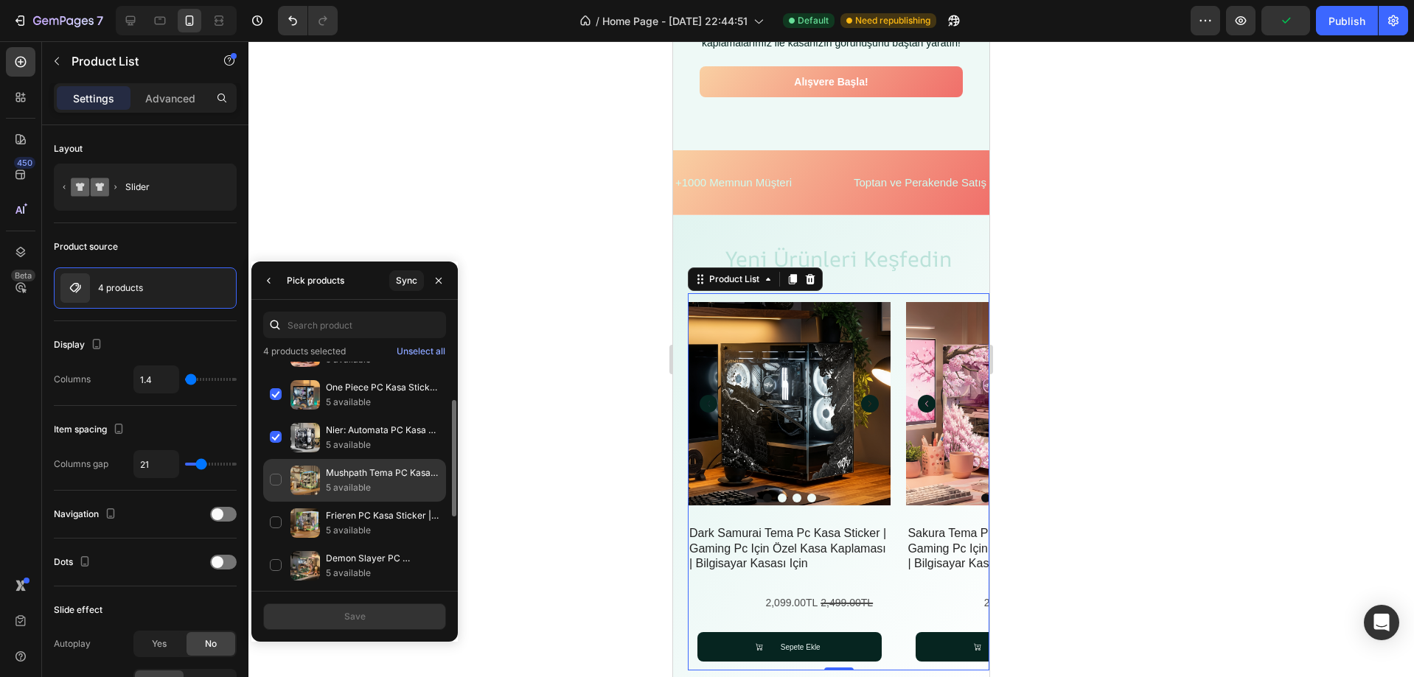
click at [282, 502] on div "Mushpath Tema PC Kasa Sticker | Gaming PC İçin Özel Kasa Kaplaması | Bilgisayar…" at bounding box center [354, 523] width 183 height 43
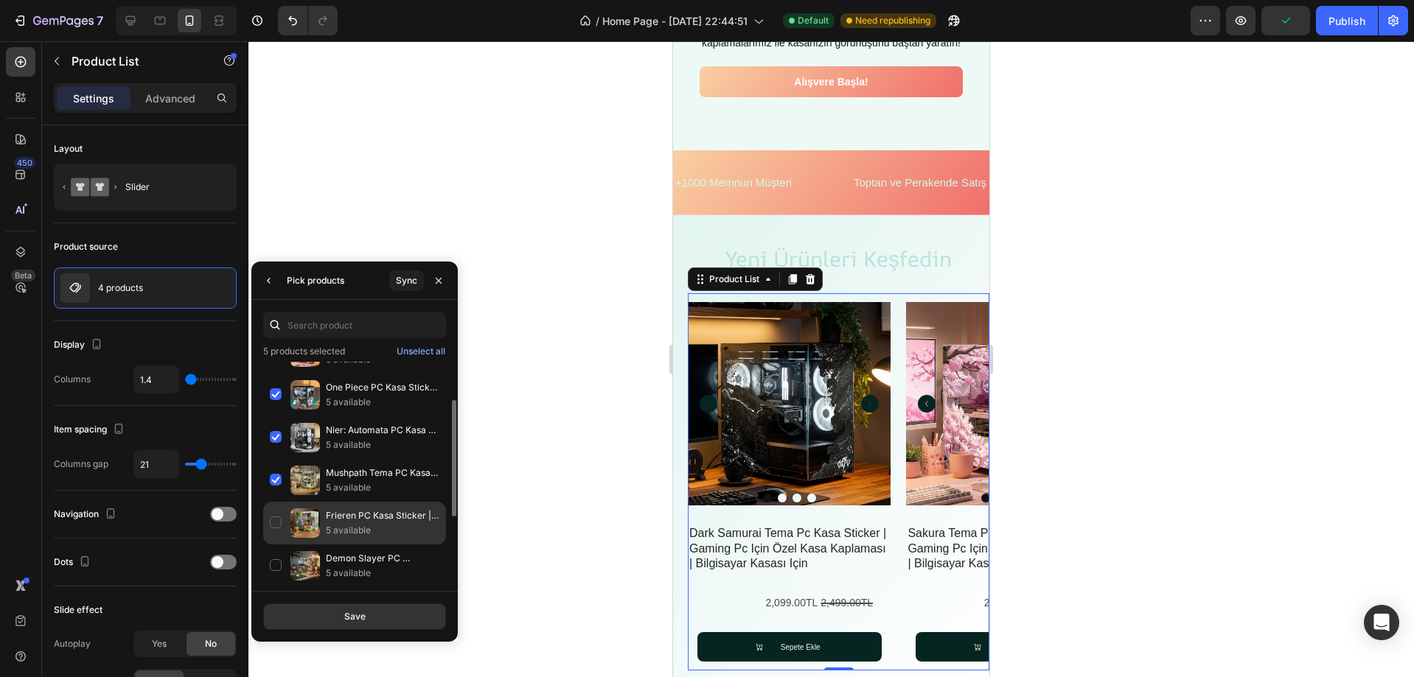
click at [274, 545] on div "Frieren PC Kasa Sticker | Gaming PC [PERSON_NAME] Kaplaması | Bilgisayar Kasası…" at bounding box center [354, 566] width 183 height 43
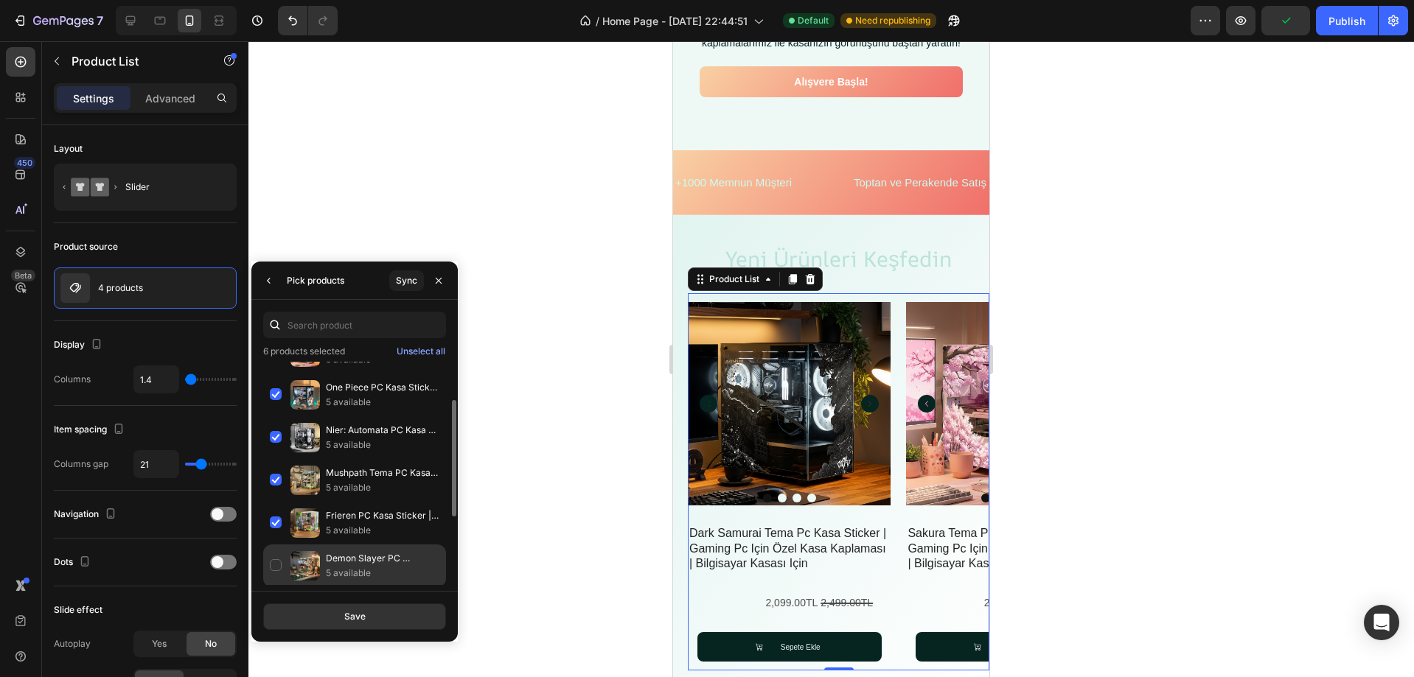
click at [274, 588] on div "Demon Slayer PC Kasa Sticker | Gaming PC [PERSON_NAME] Kaplaması | Bilgisayar K…" at bounding box center [354, 609] width 183 height 43
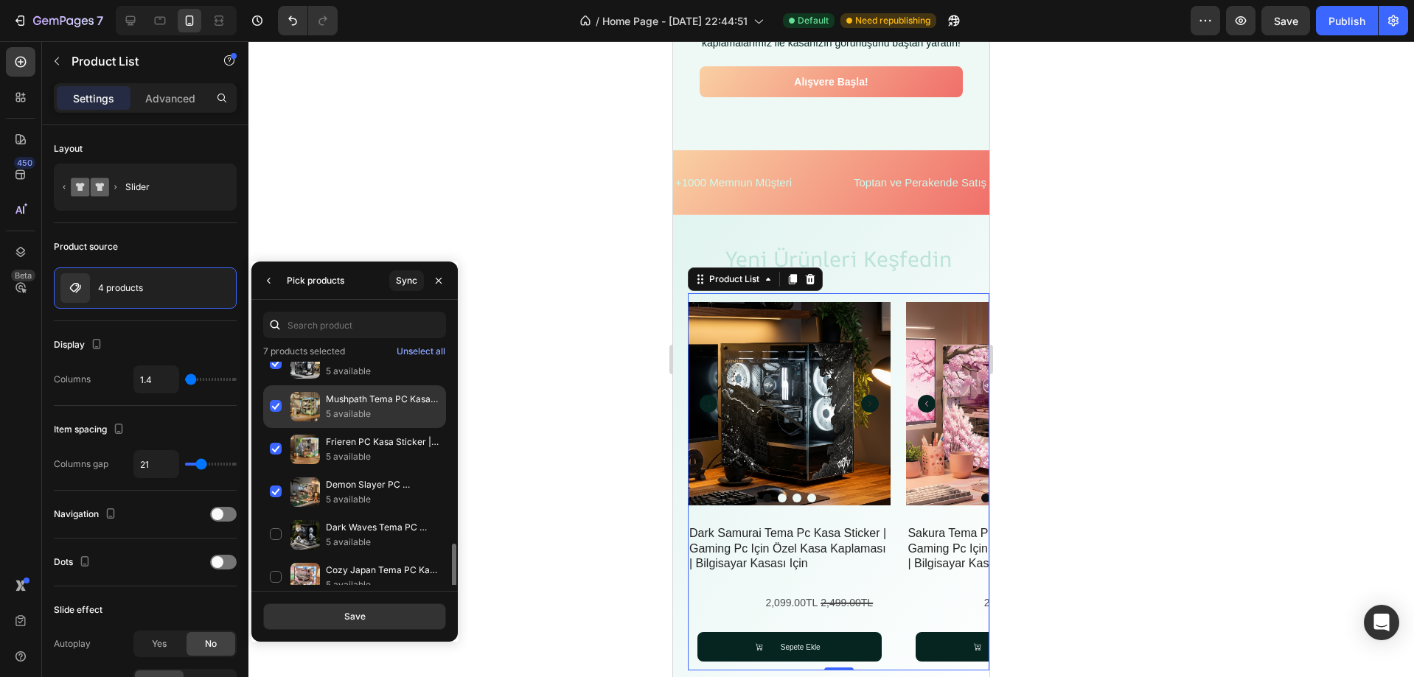
scroll to position [221, 0]
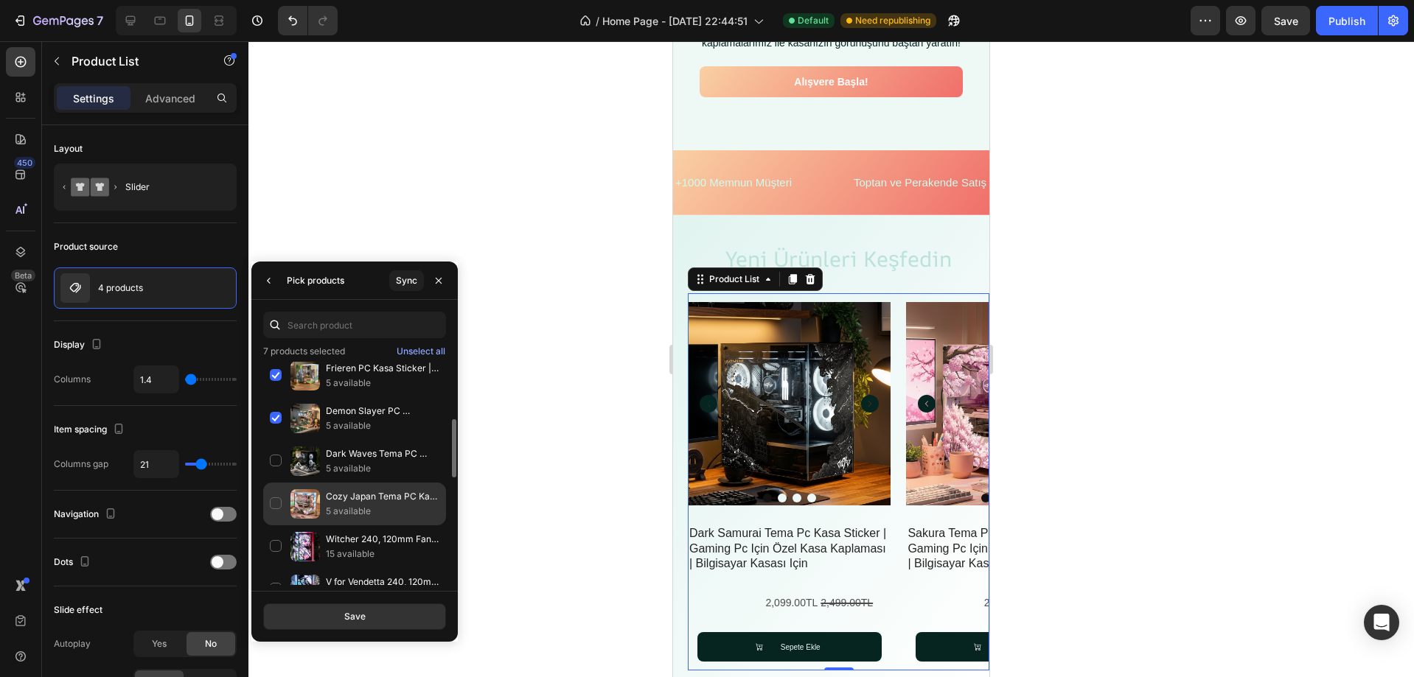
drag, startPoint x: 282, startPoint y: 467, endPoint x: 277, endPoint y: 492, distance: 25.5
click at [282, 483] on div "Dark Waves Tema PC Kasa Sticker | Gaming PC İçin Özel Kasa Kaplaması | Bilgisay…" at bounding box center [354, 504] width 183 height 43
click at [276, 526] on div "Cozy Japan Tema PC Kasa Sticker | Gaming PC İçin Özel Kasa Kaplaması | Bilgisay…" at bounding box center [354, 547] width 183 height 43
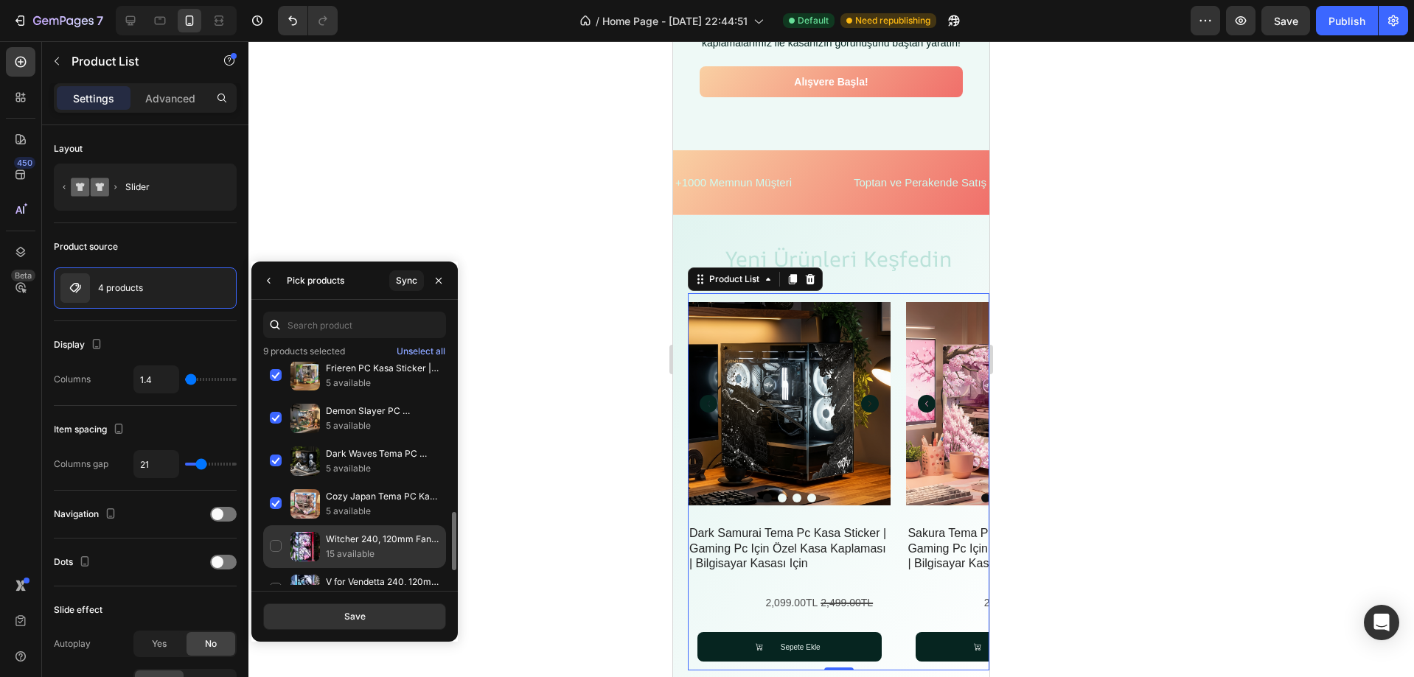
scroll to position [295, 0]
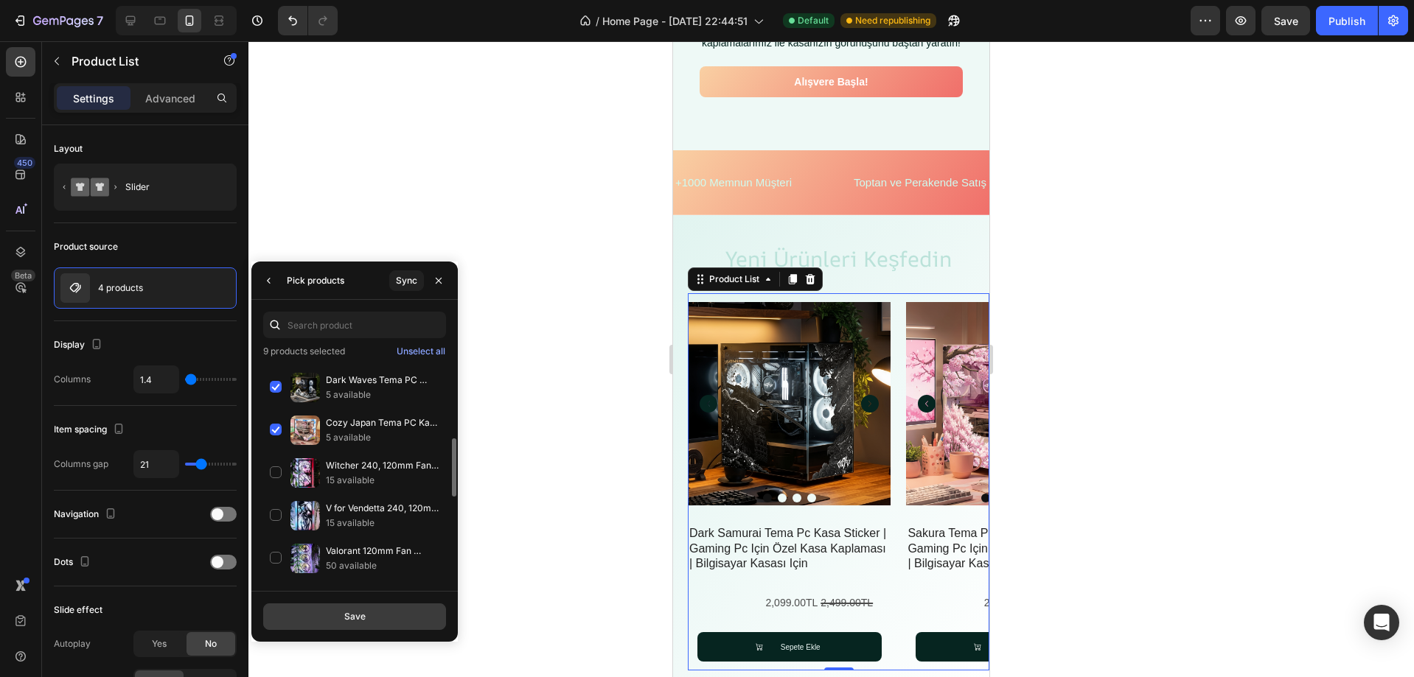
click at [377, 610] on button "Save" at bounding box center [354, 617] width 183 height 27
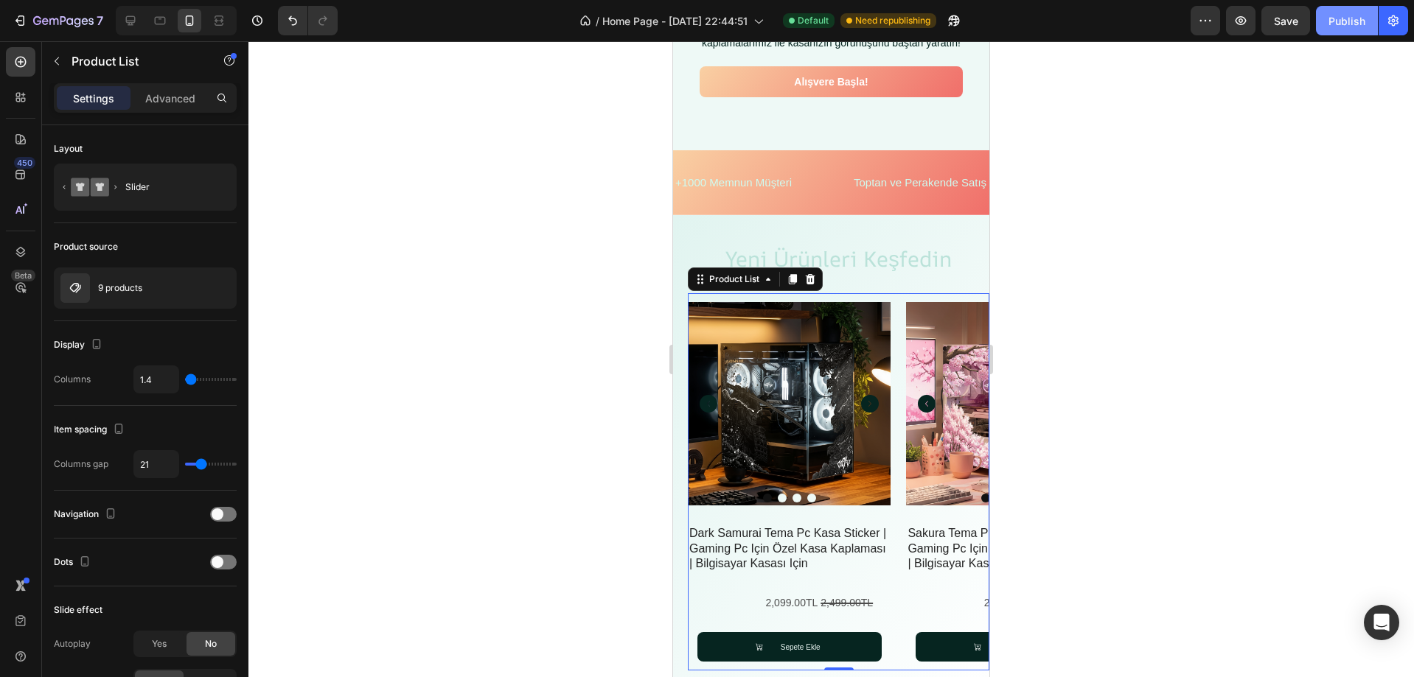
click at [1339, 33] on button "Publish" at bounding box center [1347, 20] width 62 height 29
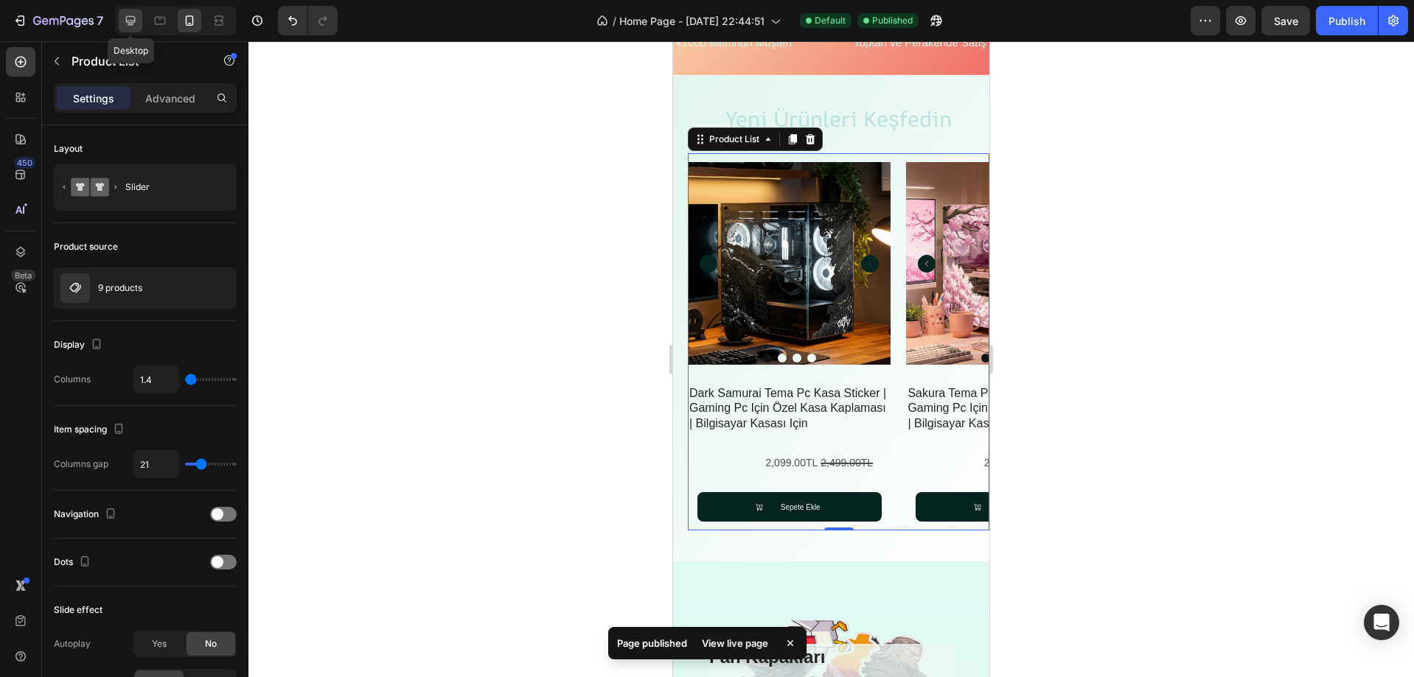
click at [131, 25] on icon at bounding box center [131, 21] width 10 height 10
type input "4"
type input "44"
type input "4"
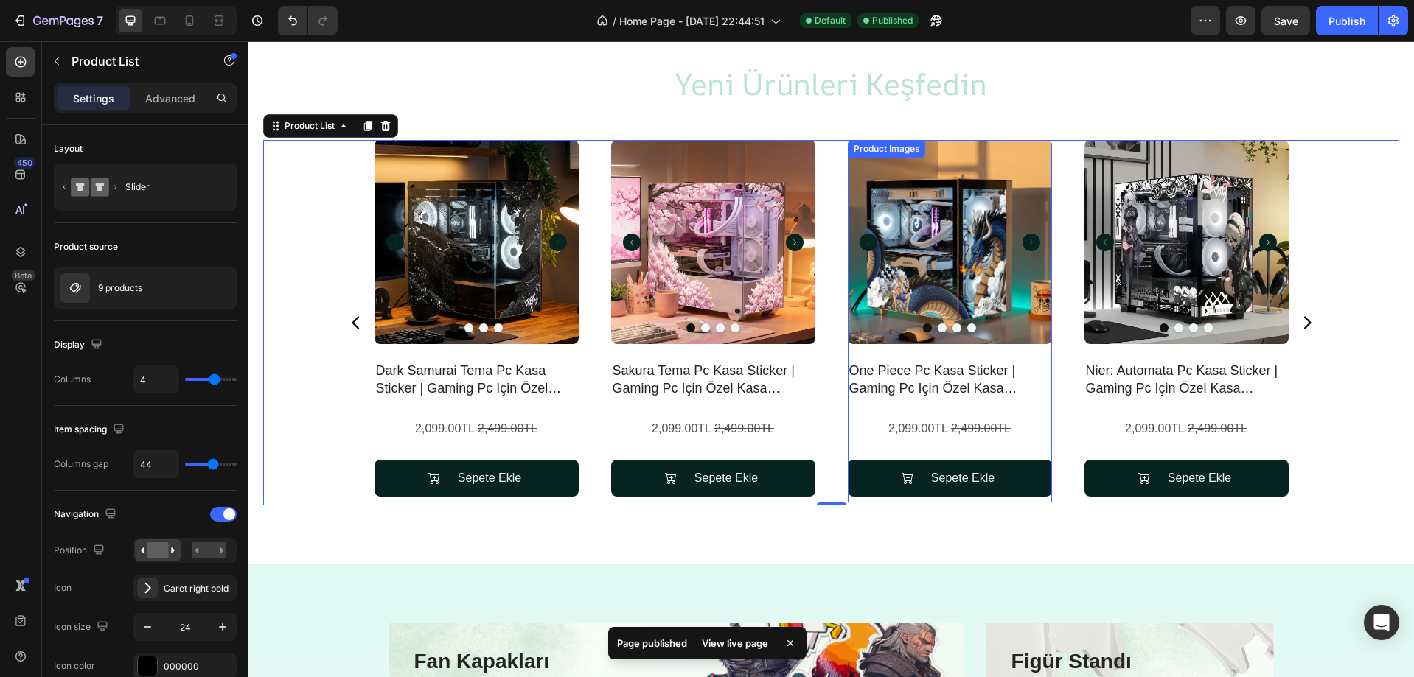
scroll to position [512, 0]
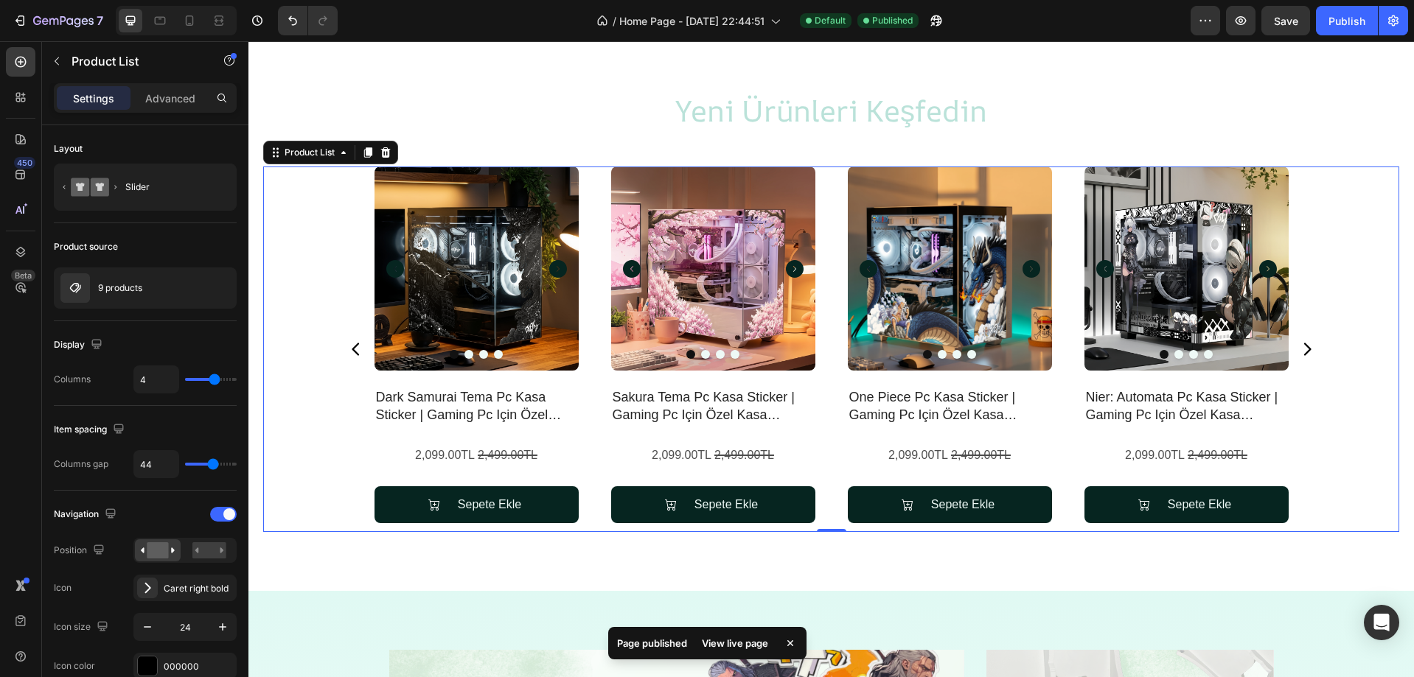
click at [1297, 337] on div "Product Images dark samurai tema pc kasa sticker | gaming pc için özel kasa kap…" at bounding box center [831, 350] width 973 height 366
click at [1299, 346] on icon "Carousel Next Arrow" at bounding box center [1307, 350] width 18 height 18
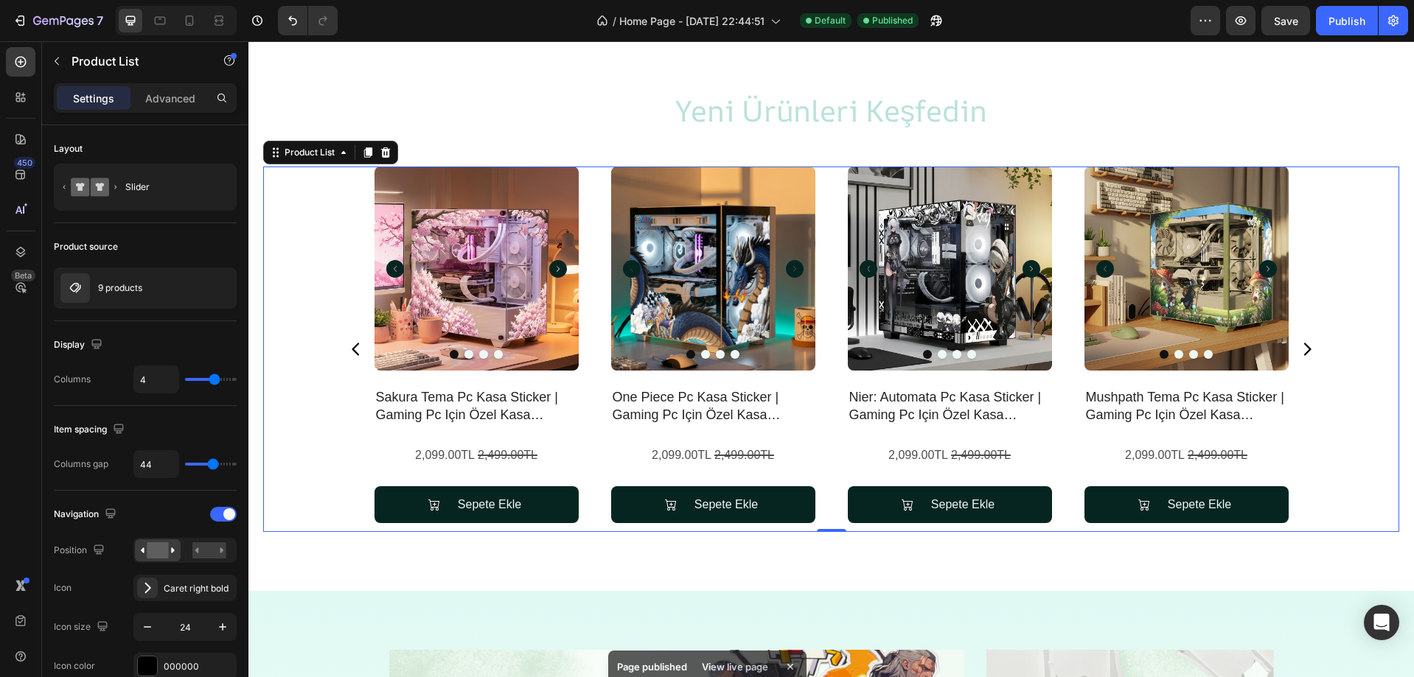
click at [1299, 346] on icon "Carousel Next Arrow" at bounding box center [1307, 350] width 18 height 18
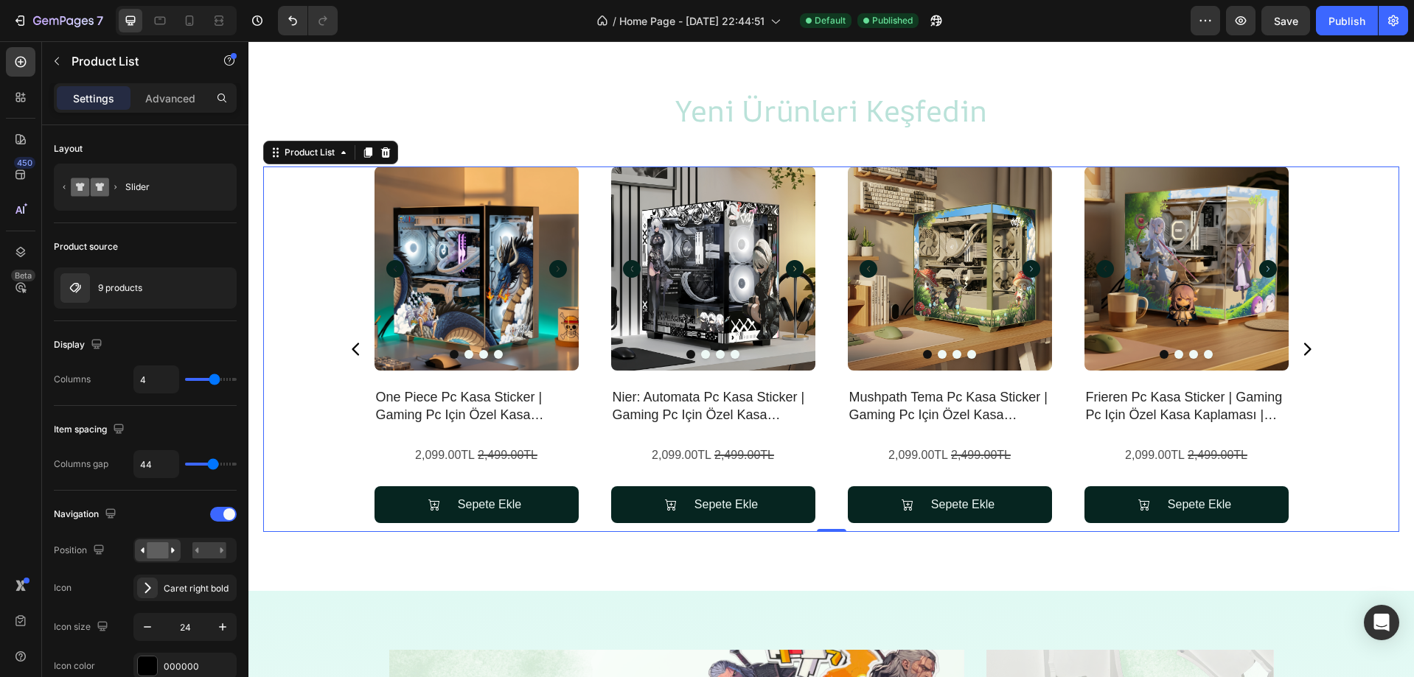
click at [1299, 346] on icon "Carousel Next Arrow" at bounding box center [1307, 350] width 18 height 18
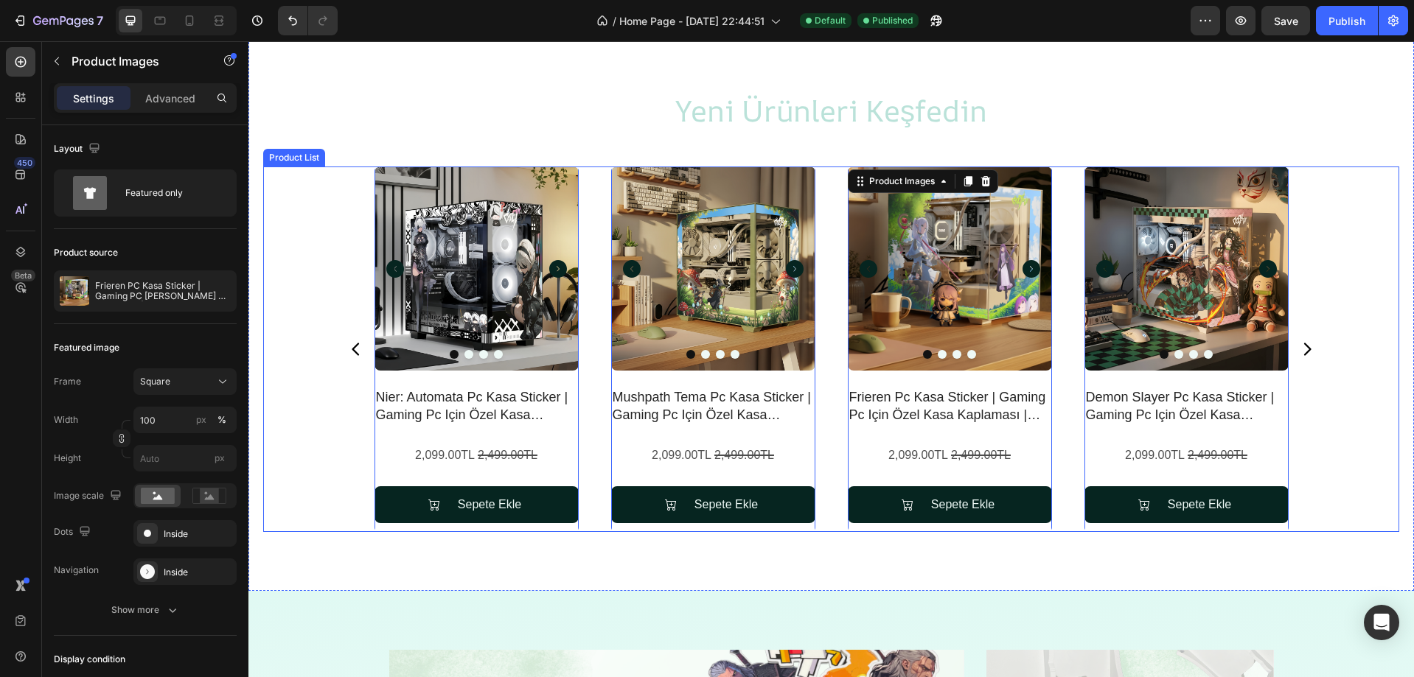
click at [1306, 357] on icon "Carousel Next Arrow" at bounding box center [1307, 350] width 18 height 18
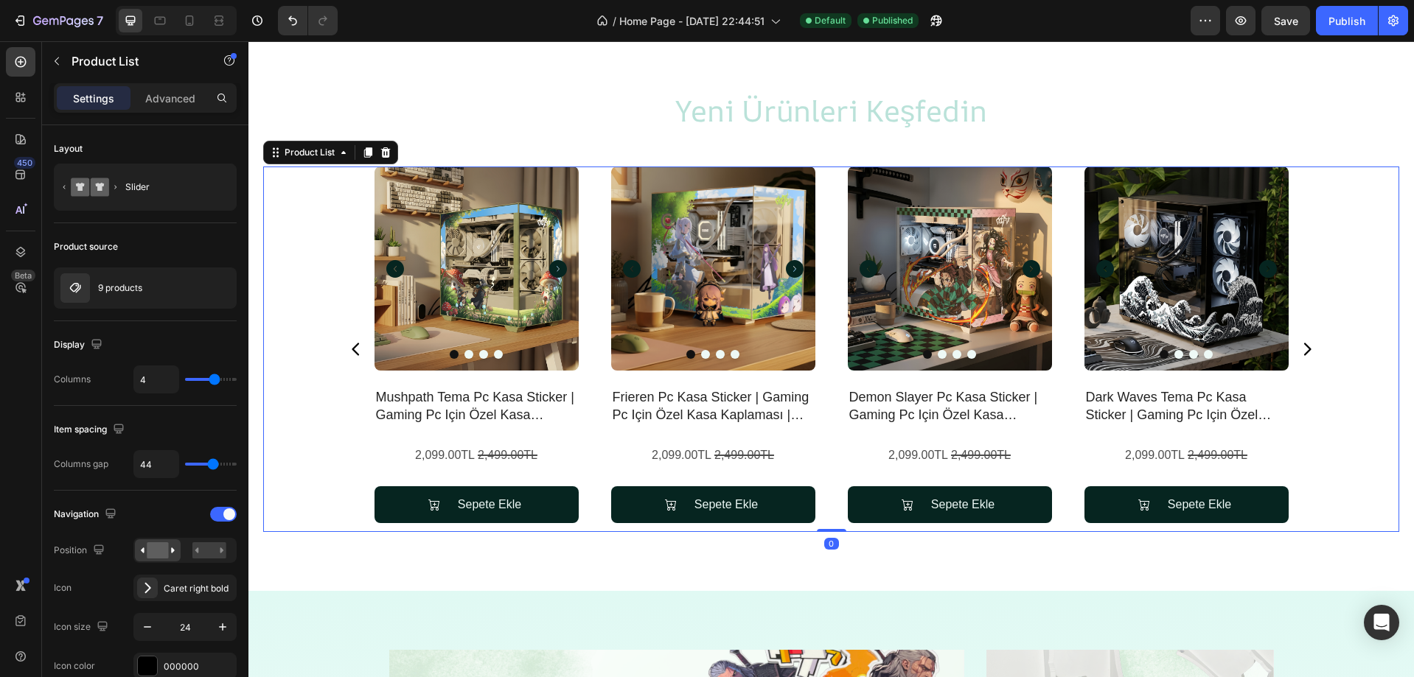
click at [1306, 357] on icon "Carousel Next Arrow" at bounding box center [1307, 350] width 18 height 18
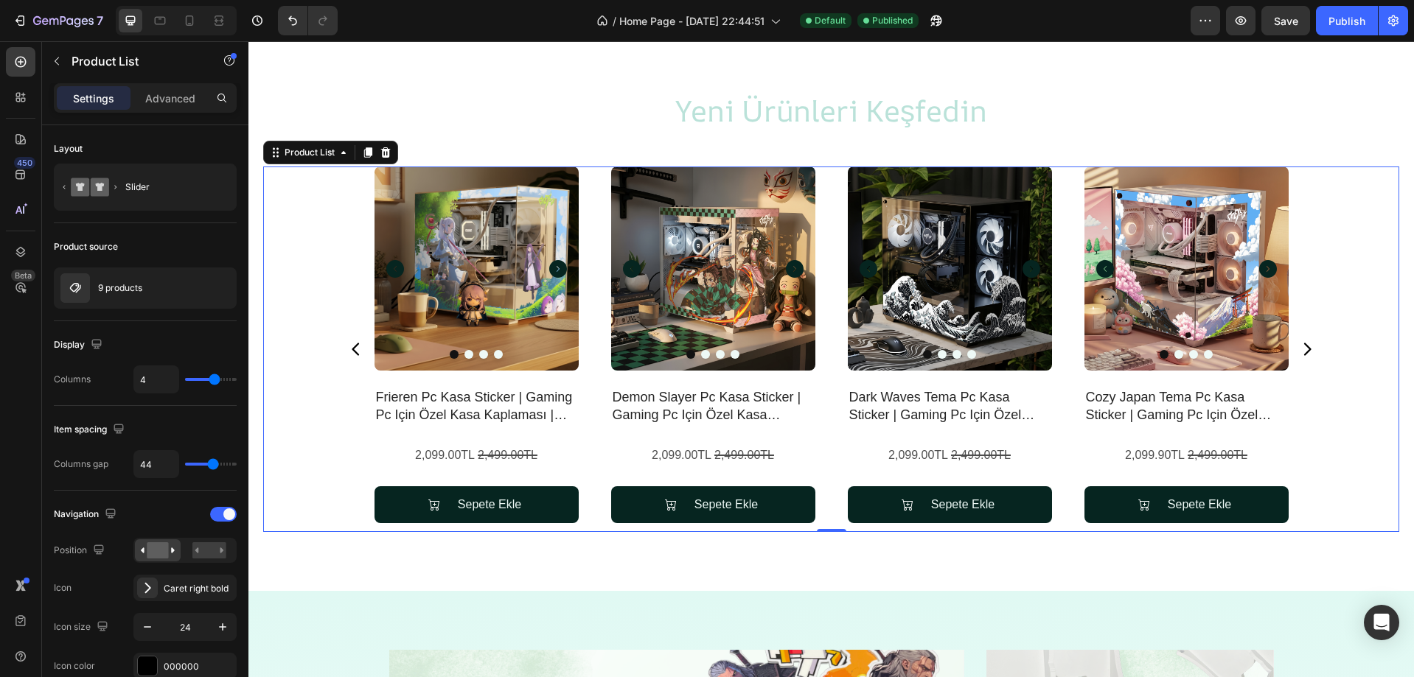
click at [1306, 355] on icon "Carousel Next Arrow" at bounding box center [1307, 350] width 18 height 18
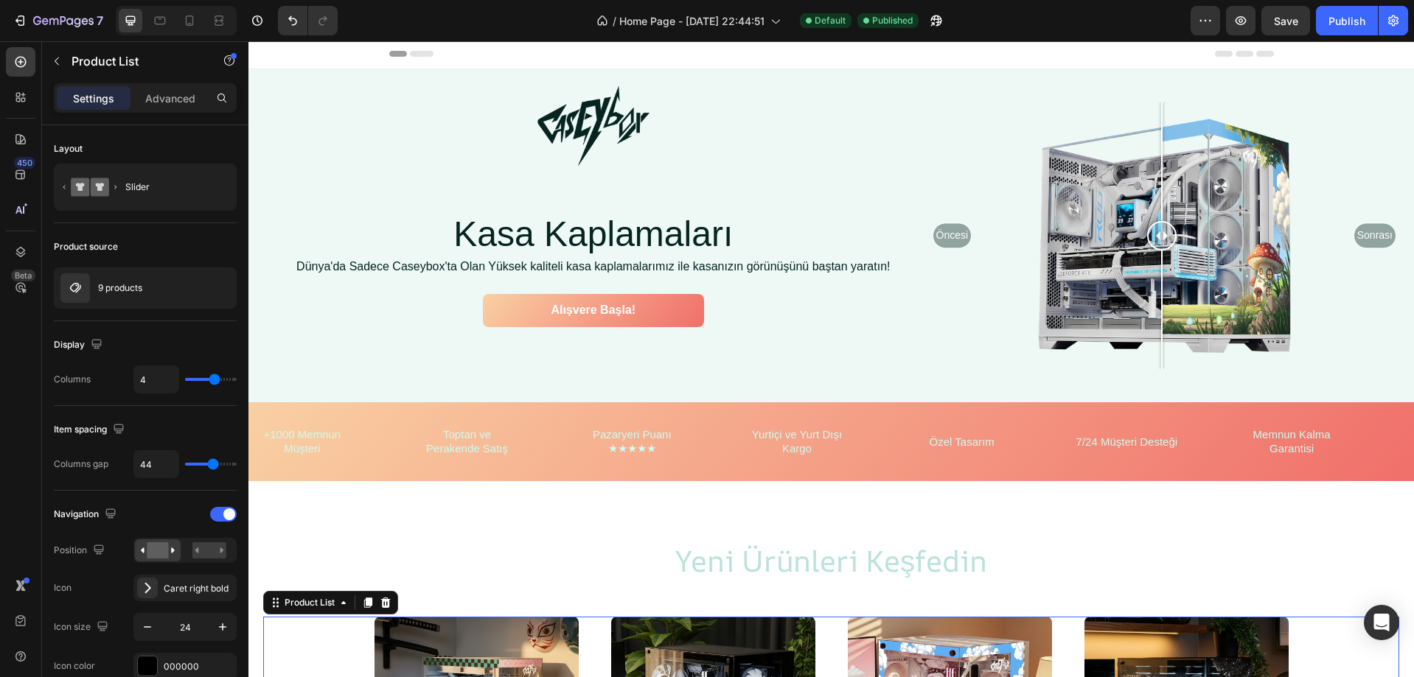
scroll to position [0, 0]
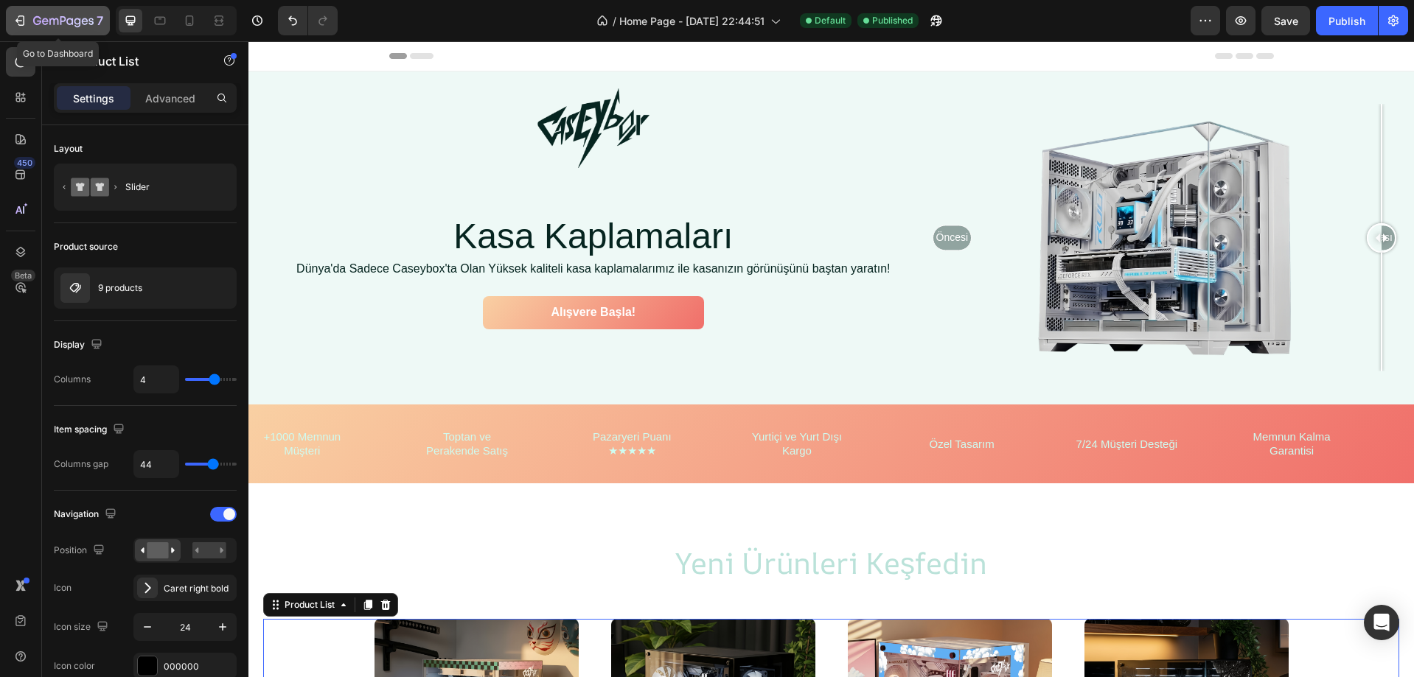
click at [54, 19] on icon "button" at bounding box center [53, 21] width 9 height 7
